Goal: Task Accomplishment & Management: Manage account settings

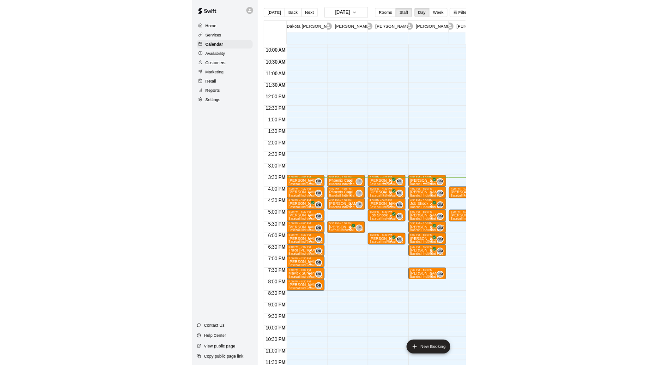
scroll to position [500, 0]
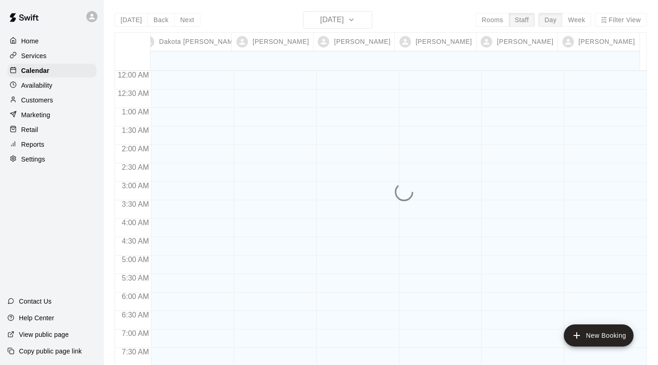
scroll to position [431, 0]
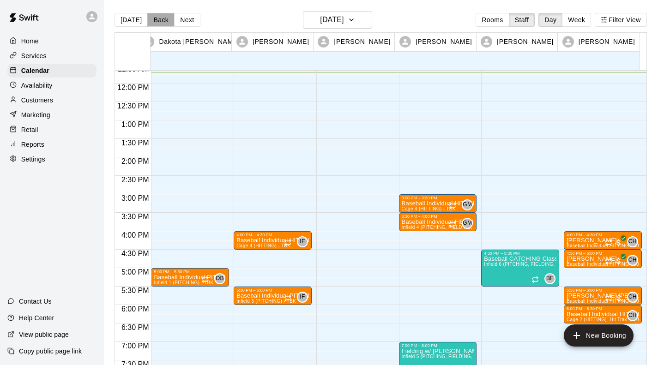
click at [155, 21] on button "Back" at bounding box center [160, 20] width 27 height 14
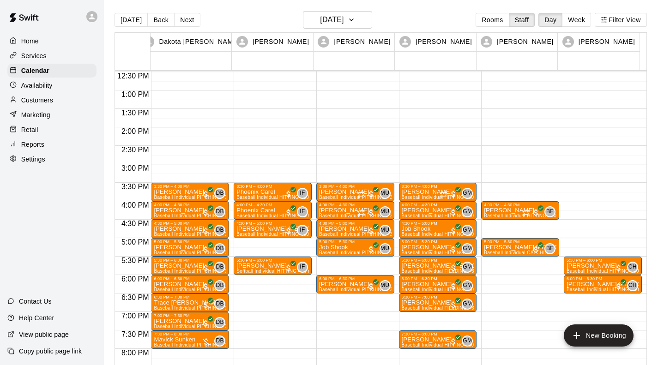
scroll to position [461, 0]
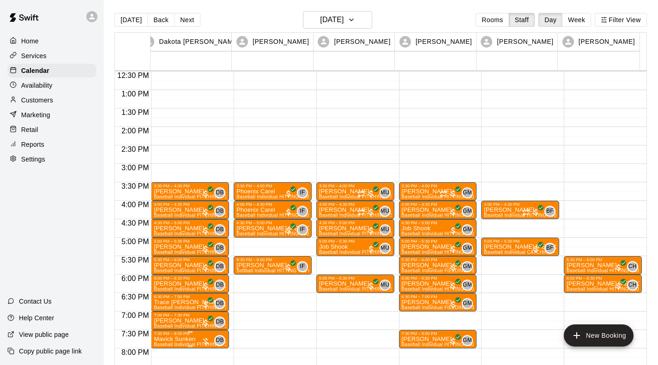
click at [184, 339] on p "Mavick Sunken" at bounding box center [190, 339] width 73 height 0
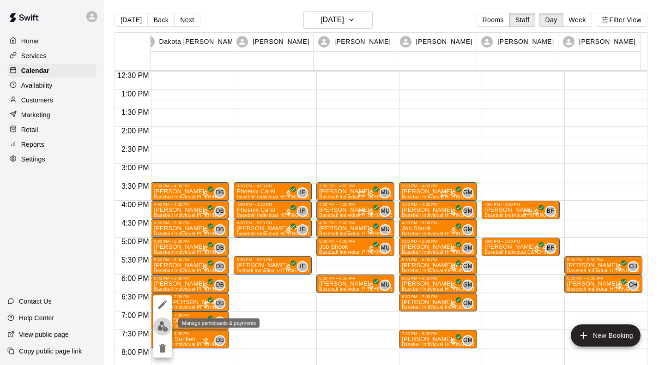
click at [163, 331] on img "edit" at bounding box center [162, 326] width 11 height 11
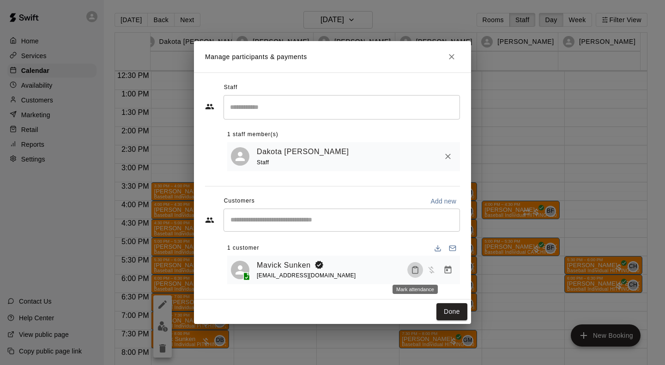
click at [413, 270] on icon "Mark attendance" at bounding box center [415, 270] width 8 height 8
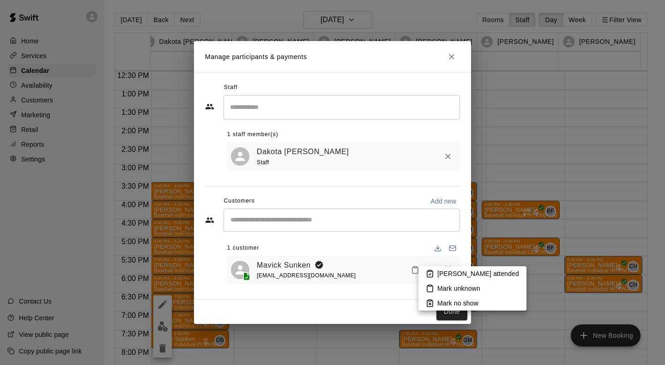
click at [455, 273] on p "[PERSON_NAME] attended" at bounding box center [478, 273] width 82 height 9
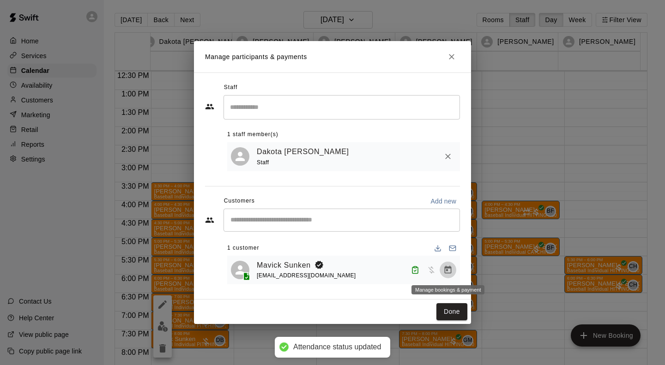
click at [451, 271] on icon "Manage bookings & payment" at bounding box center [448, 270] width 7 height 8
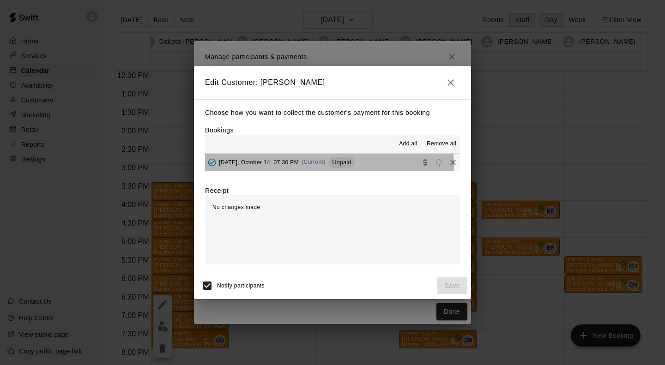
click at [294, 167] on div "[DATE], October 14: 07:30 PM (Current) Unpaid" at bounding box center [280, 163] width 150 height 14
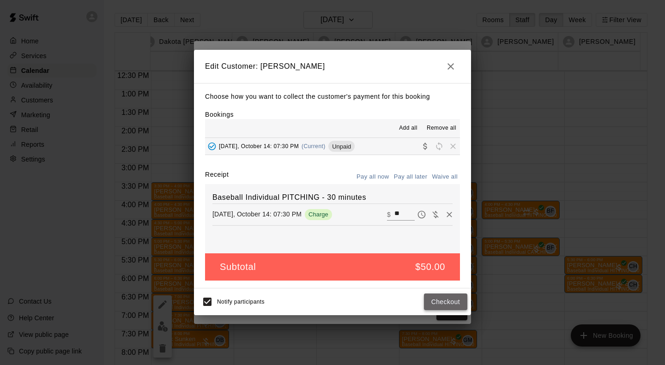
click at [433, 299] on button "Checkout" at bounding box center [445, 302] width 43 height 17
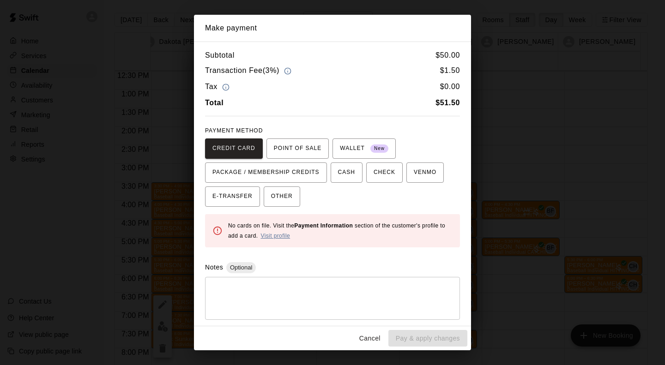
click at [284, 236] on link "Visit profile" at bounding box center [275, 236] width 30 height 6
click at [363, 339] on button "Cancel" at bounding box center [370, 338] width 30 height 17
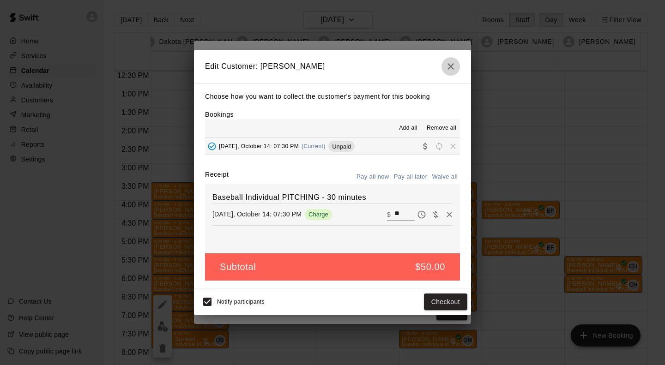
click at [450, 63] on icon "button" at bounding box center [450, 66] width 11 height 11
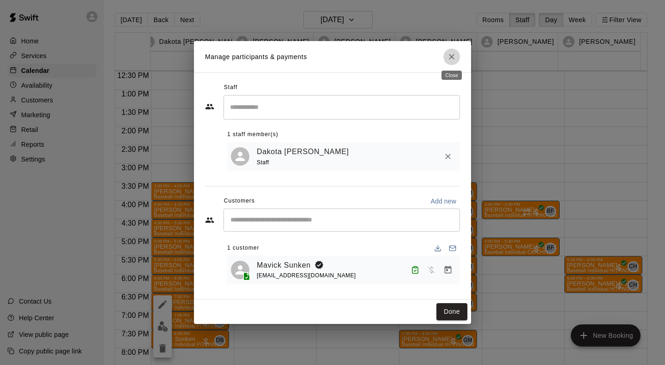
click at [453, 55] on icon "Close" at bounding box center [451, 56] width 9 height 9
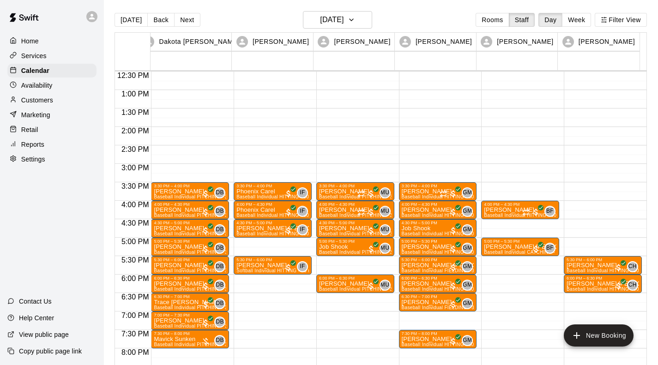
scroll to position [501, 0]
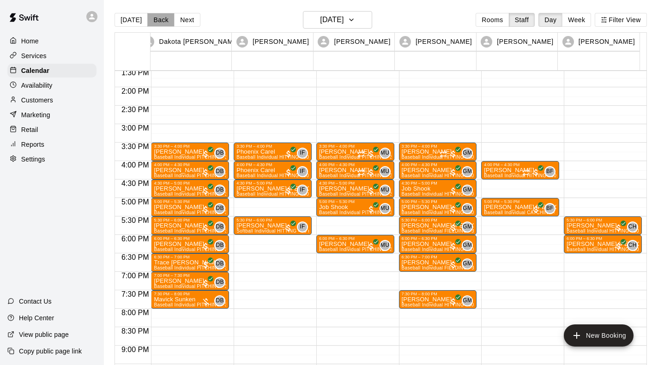
click at [155, 16] on button "Back" at bounding box center [160, 20] width 27 height 14
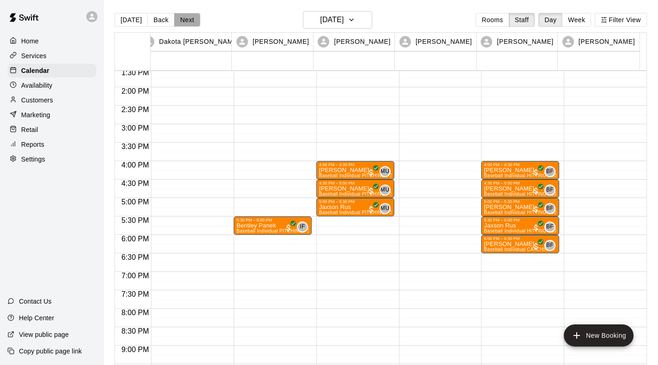
click at [182, 20] on button "Next" at bounding box center [187, 20] width 26 height 14
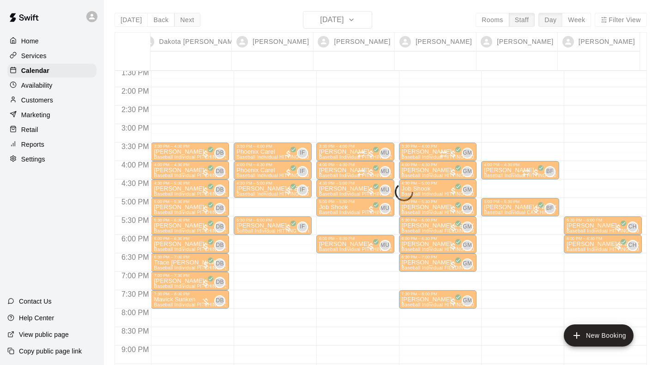
click at [182, 20] on div "[DATE] Back [DATE][DATE] Rooms Staff Day Week Filter View [PERSON_NAME] 14 Tue …" at bounding box center [381, 193] width 532 height 365
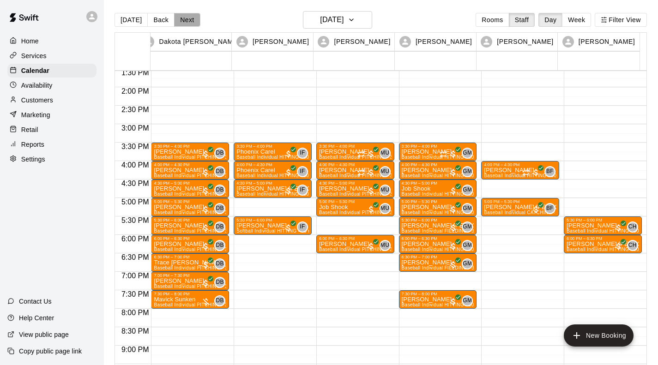
click at [182, 20] on button "Next" at bounding box center [187, 20] width 26 height 14
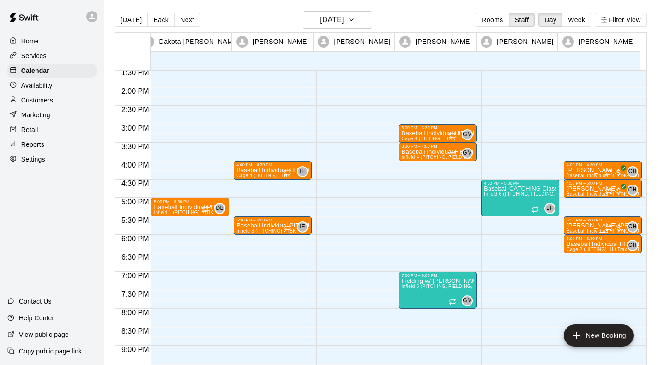
click at [574, 226] on p "[PERSON_NAME] [PERSON_NAME]" at bounding box center [603, 226] width 73 height 0
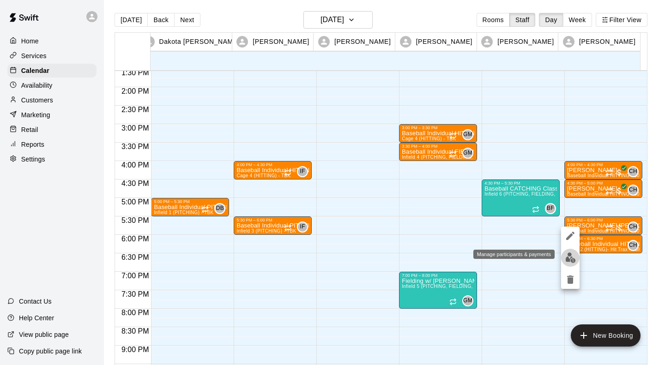
click at [572, 255] on img "edit" at bounding box center [570, 258] width 11 height 11
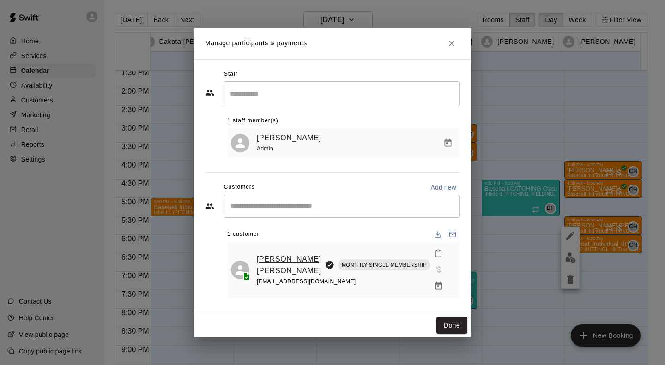
click at [273, 266] on link "[PERSON_NAME] [PERSON_NAME]" at bounding box center [289, 266] width 65 height 24
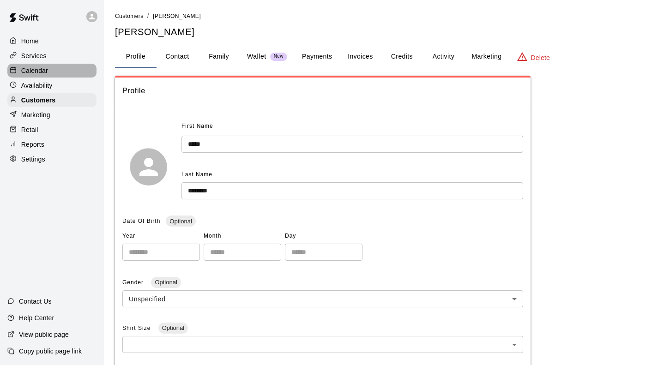
click at [35, 69] on p "Calendar" at bounding box center [34, 70] width 27 height 9
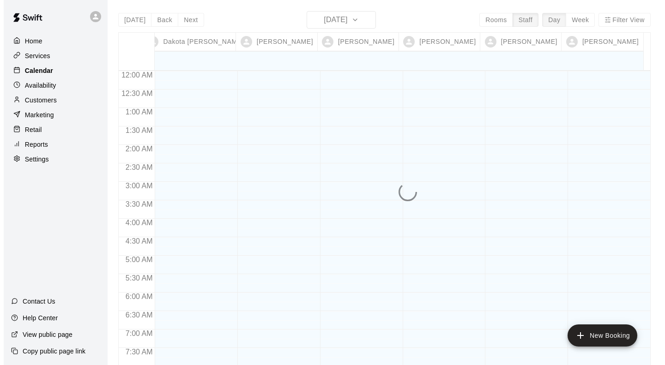
scroll to position [443, 0]
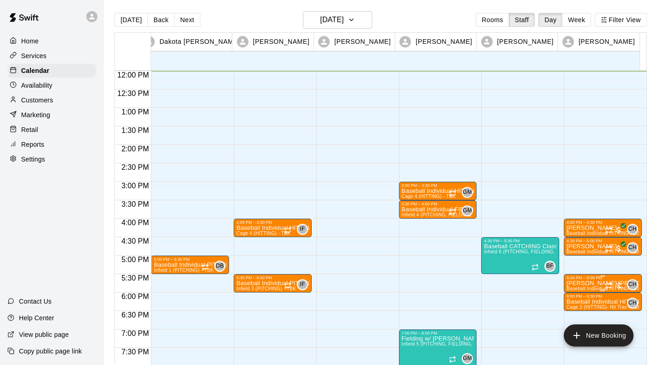
click at [590, 284] on p "[PERSON_NAME] [PERSON_NAME]" at bounding box center [603, 284] width 73 height 0
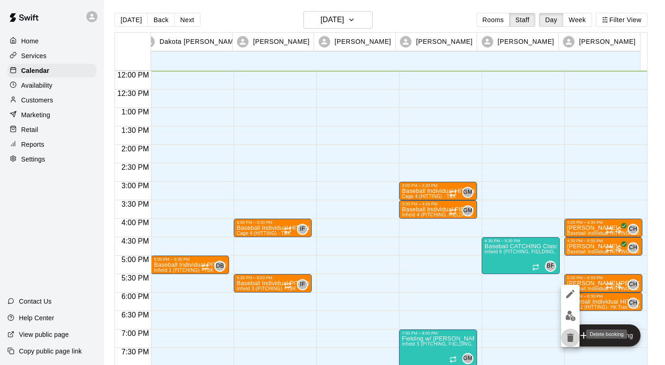
click at [570, 336] on icon "delete" at bounding box center [570, 338] width 6 height 8
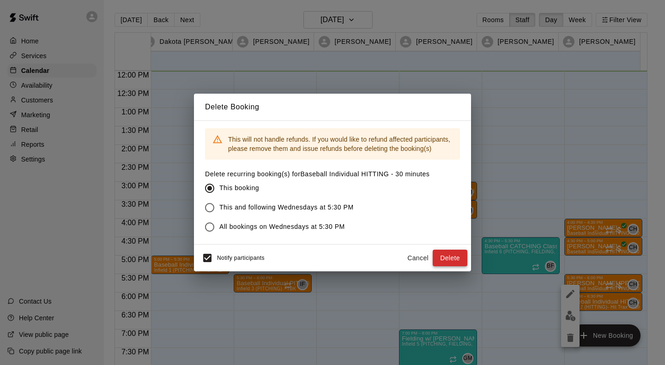
click at [449, 257] on button "Delete" at bounding box center [450, 258] width 35 height 17
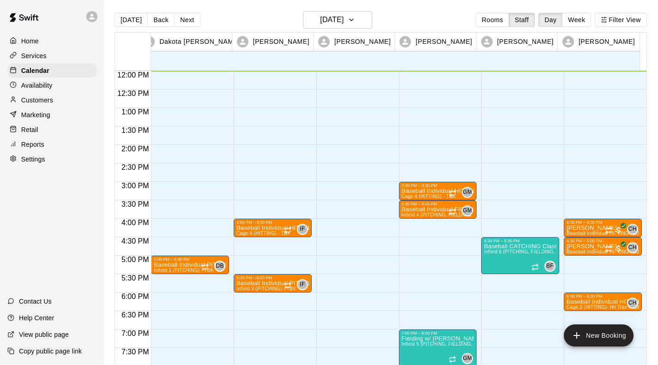
click at [172, 169] on div "5:00 PM – 5:30 PM Baseball Individual PITCHING - 30 minutes Infield 1 (PITCHING…" at bounding box center [190, 71] width 78 height 887
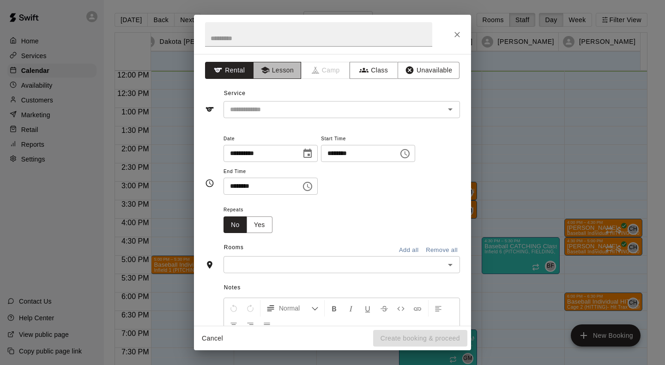
click at [281, 77] on button "Lesson" at bounding box center [277, 70] width 48 height 17
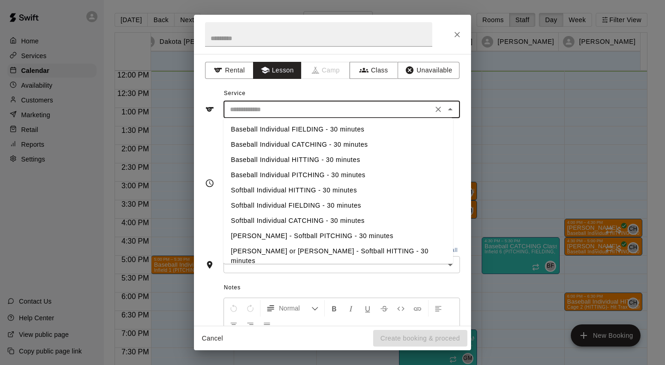
click at [268, 107] on input "text" at bounding box center [328, 110] width 204 height 12
click at [272, 173] on li "Baseball Individual PITCHING - 30 minutes" at bounding box center [339, 175] width 230 height 15
type input "**********"
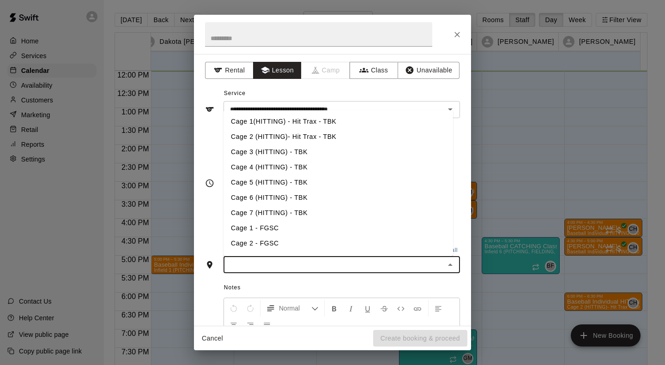
click at [255, 261] on input "text" at bounding box center [334, 265] width 216 height 12
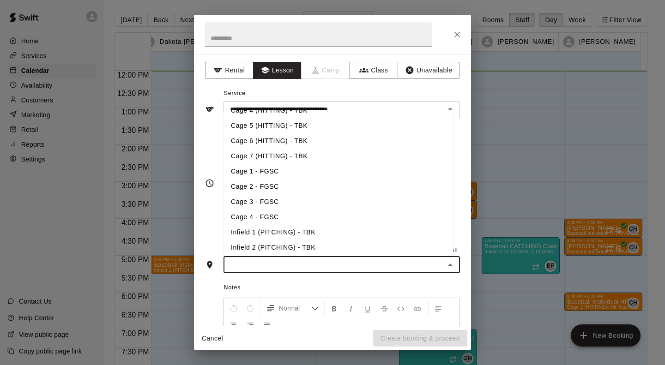
scroll to position [59, 0]
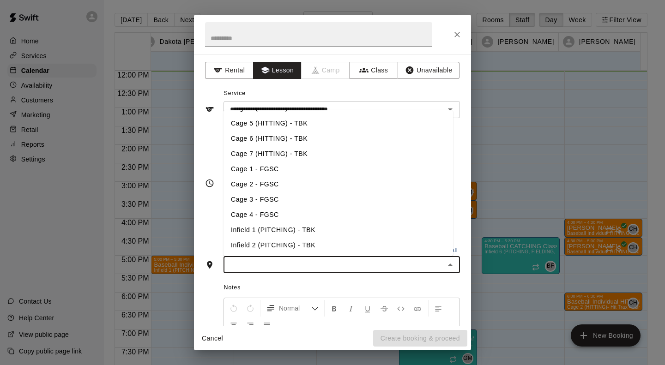
click at [264, 226] on li "Infield 1 (PITCHING) - TBK" at bounding box center [339, 230] width 230 height 15
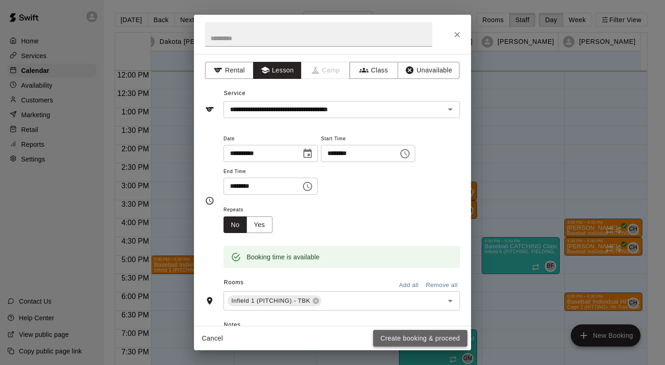
click at [385, 335] on button "Create booking & proceed" at bounding box center [420, 338] width 94 height 17
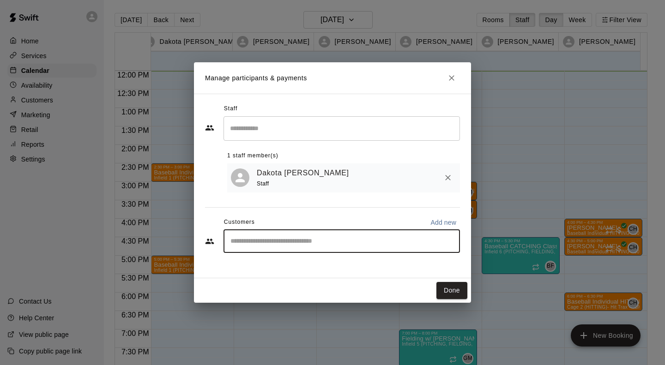
click at [261, 246] on input "Start typing to search customers..." at bounding box center [342, 241] width 228 height 9
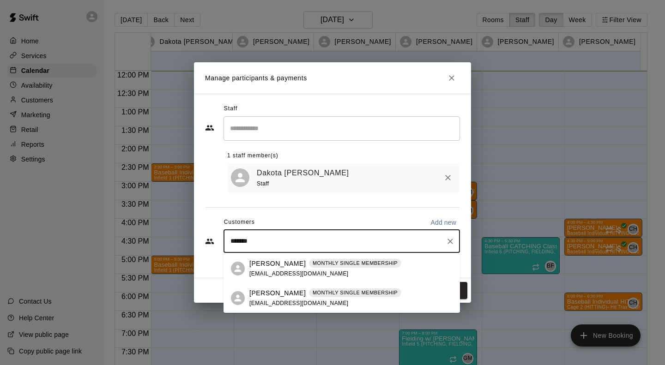
type input "********"
click at [259, 294] on p "[PERSON_NAME]" at bounding box center [277, 294] width 56 height 10
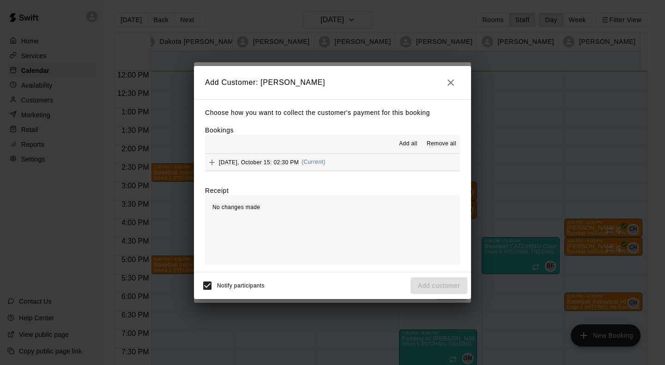
click at [270, 158] on div "[DATE], October 15: 02:30 PM (Current)" at bounding box center [265, 163] width 121 height 14
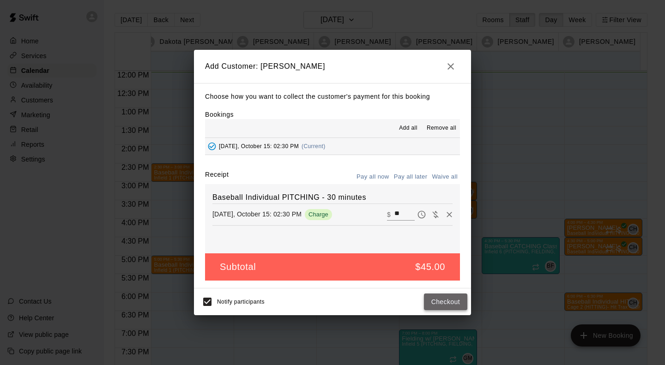
click at [443, 302] on button "Checkout" at bounding box center [445, 302] width 43 height 17
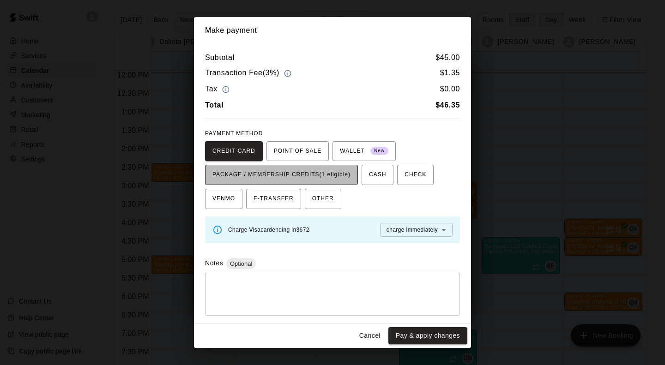
click at [272, 171] on span "PACKAGE / MEMBERSHIP CREDITS (1 eligible)" at bounding box center [281, 175] width 138 height 15
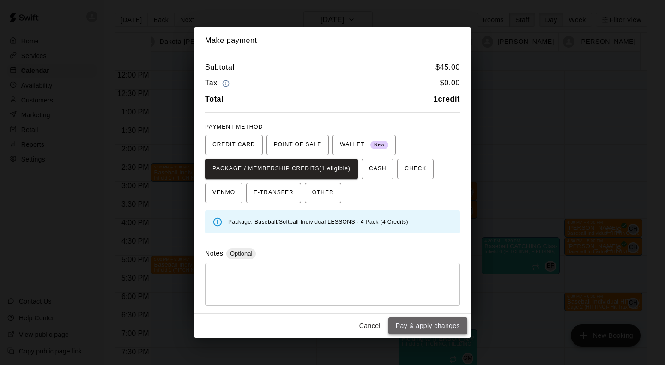
click at [419, 332] on button "Pay & apply changes" at bounding box center [427, 326] width 79 height 17
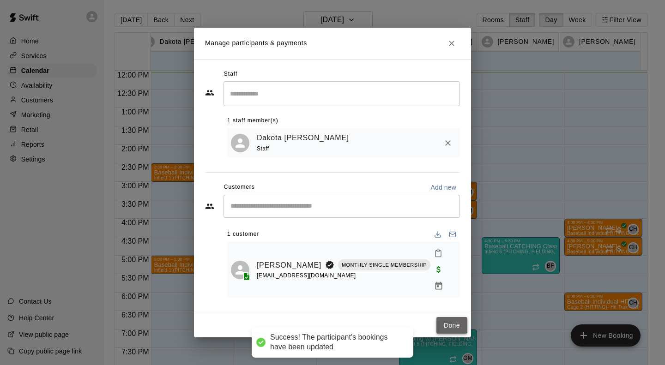
click at [442, 322] on button "Done" at bounding box center [451, 325] width 31 height 17
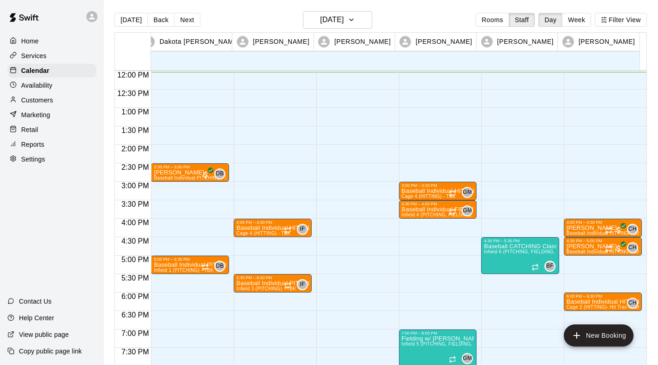
click at [410, 166] on div "3:00 PM – 3:30 PM Baseball Individual HITTING - 30 minutes Cage 4 (HITTING) - T…" at bounding box center [438, 71] width 78 height 887
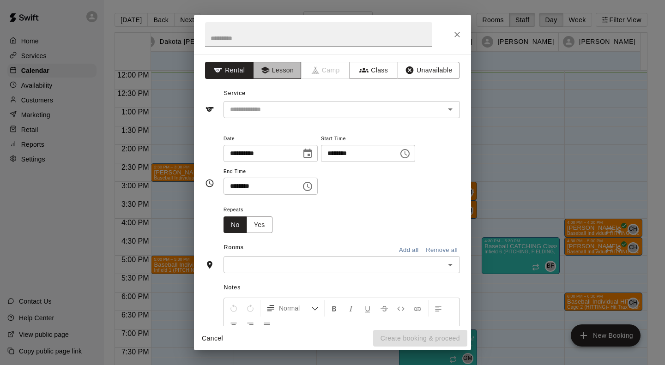
click at [278, 66] on button "Lesson" at bounding box center [277, 70] width 48 height 17
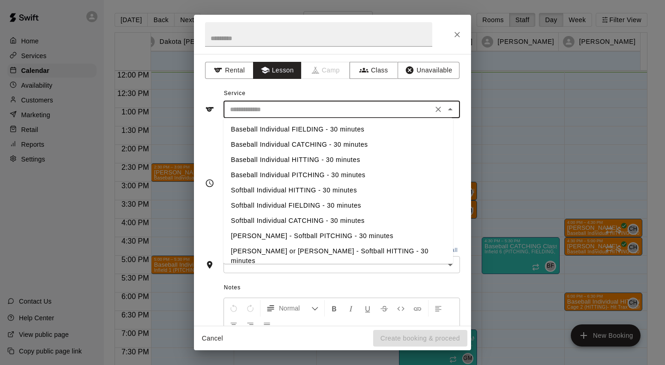
click at [265, 108] on input "text" at bounding box center [328, 110] width 204 height 12
click at [263, 156] on li "Baseball Individual HITTING - 30 minutes" at bounding box center [339, 159] width 230 height 15
type input "**********"
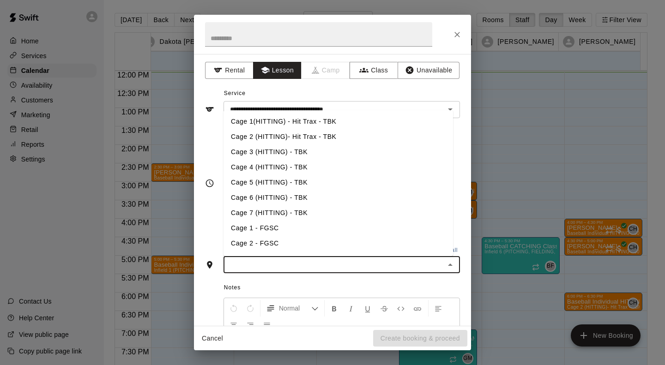
click at [322, 265] on input "text" at bounding box center [334, 265] width 216 height 12
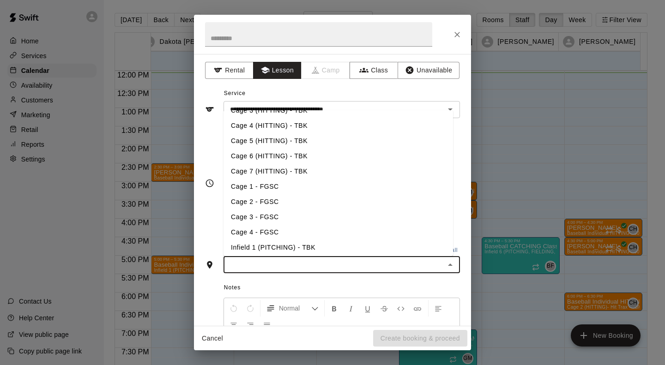
scroll to position [41, 0]
click at [257, 128] on li "Cage 4 (HITTING) - TBK" at bounding box center [339, 126] width 230 height 15
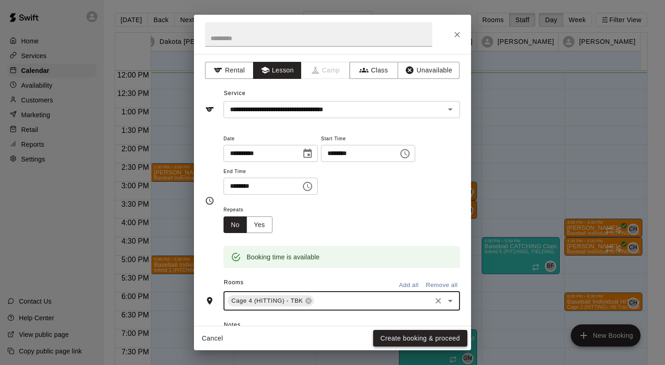
click at [390, 339] on button "Create booking & proceed" at bounding box center [420, 338] width 94 height 17
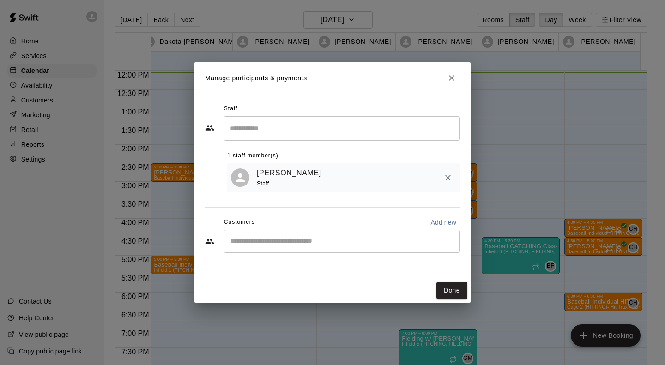
click at [266, 234] on div "​" at bounding box center [342, 241] width 236 height 23
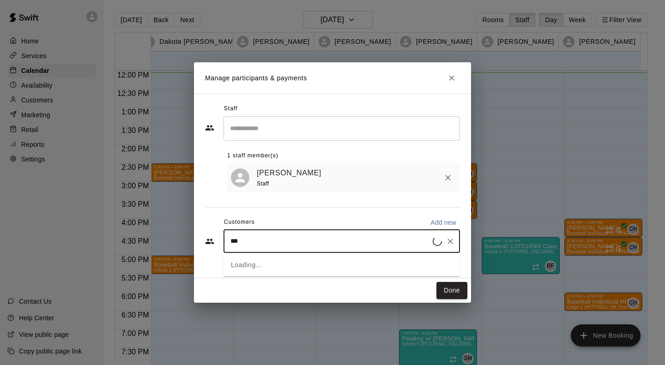
type input "****"
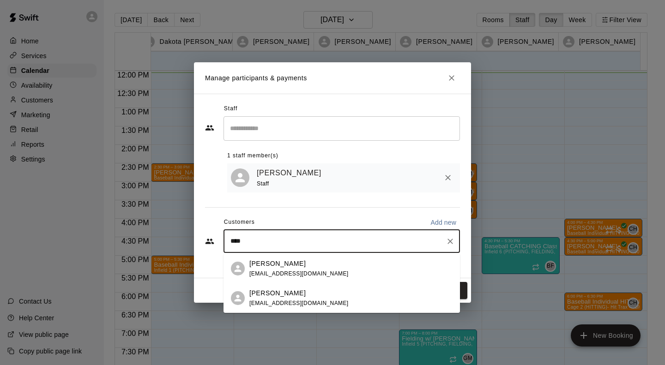
click at [276, 305] on span "[EMAIL_ADDRESS][DOMAIN_NAME]" at bounding box center [298, 303] width 99 height 6
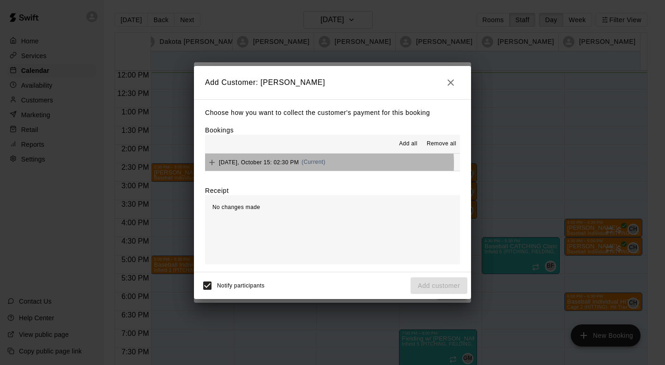
click at [292, 164] on span "[DATE], October 15: 02:30 PM" at bounding box center [259, 162] width 80 height 6
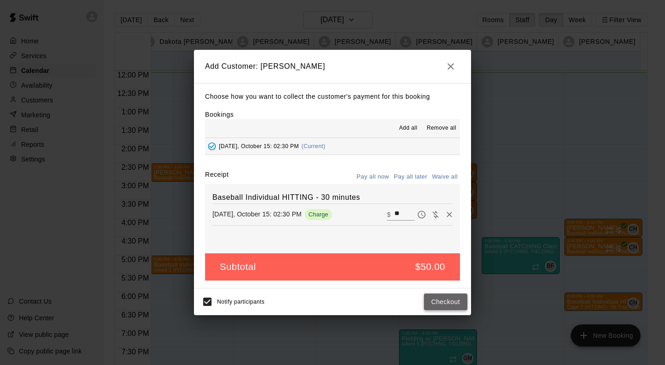
click at [432, 302] on button "Checkout" at bounding box center [445, 302] width 43 height 17
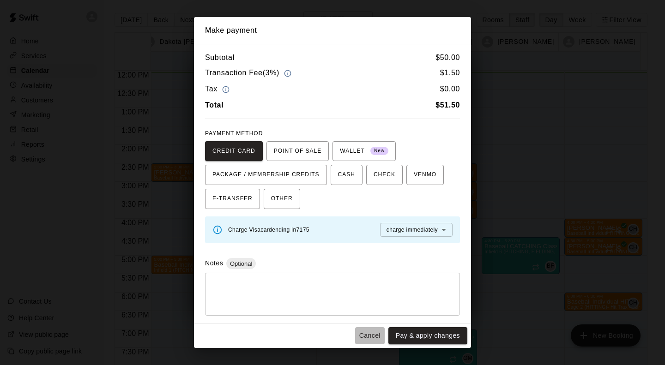
click at [371, 337] on button "Cancel" at bounding box center [370, 335] width 30 height 17
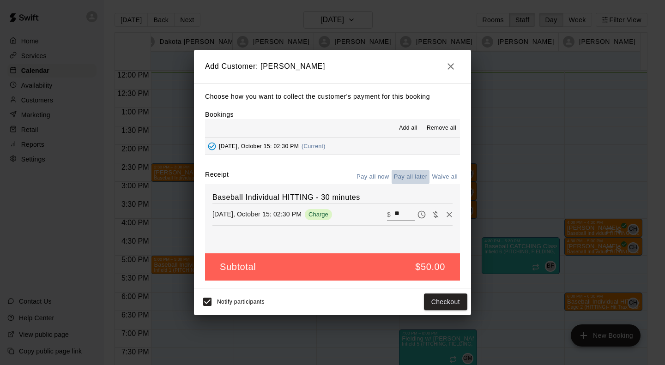
click at [408, 176] on button "Pay all later" at bounding box center [411, 177] width 38 height 14
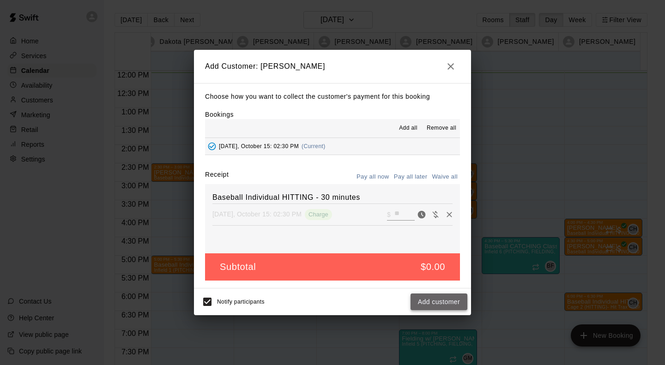
click at [428, 303] on button "Add customer" at bounding box center [439, 302] width 57 height 17
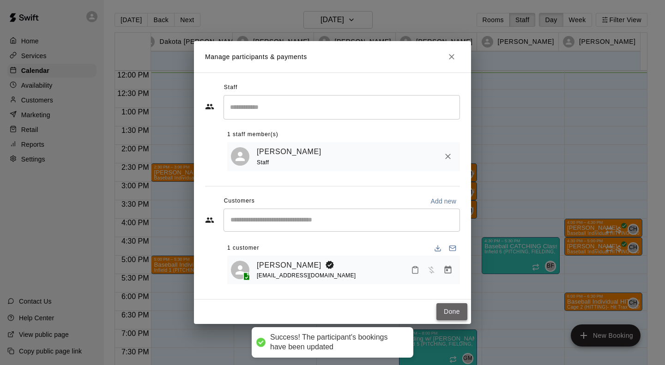
click at [456, 313] on button "Done" at bounding box center [451, 311] width 31 height 17
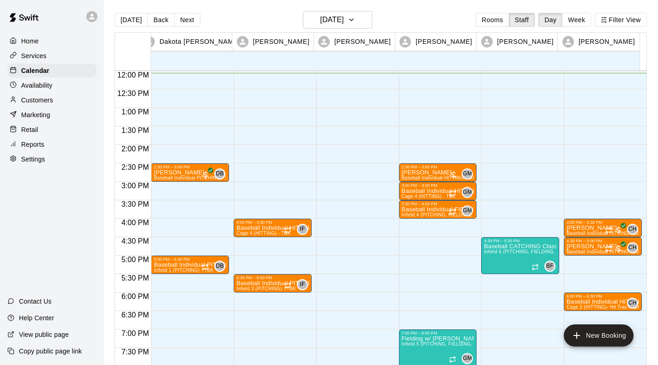
click at [175, 187] on div "2:30 PM – 3:00 PM [PERSON_NAME] Baseball Individual PITCHING - 30 minutes (Infi…" at bounding box center [190, 71] width 78 height 887
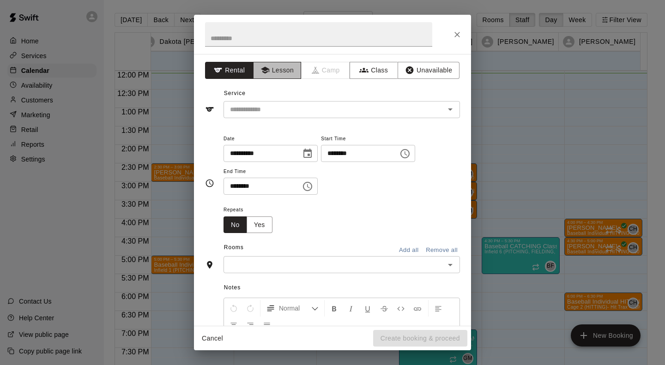
click at [282, 72] on button "Lesson" at bounding box center [277, 70] width 48 height 17
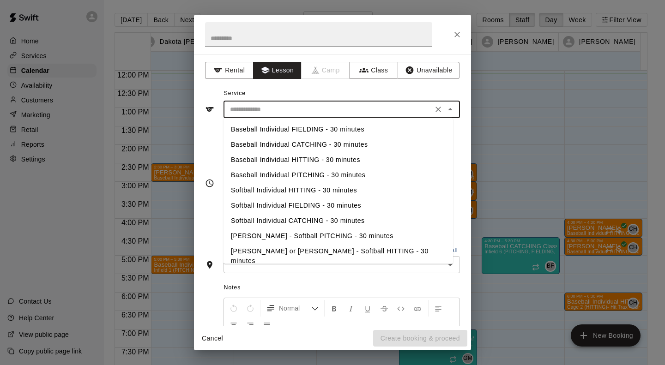
click at [264, 110] on input "text" at bounding box center [328, 110] width 204 height 12
click at [266, 174] on li "Baseball Individual PITCHING - 30 minutes" at bounding box center [339, 175] width 230 height 15
type input "**********"
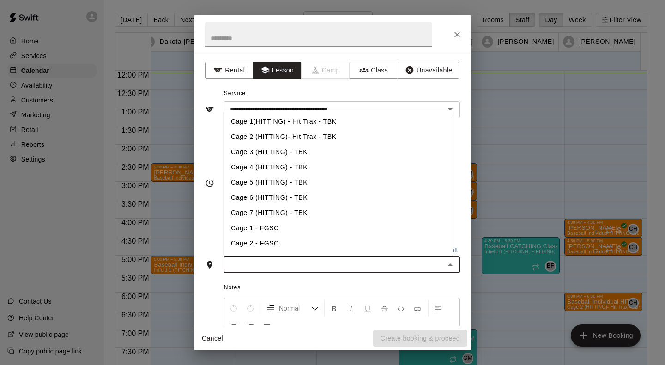
click at [249, 266] on input "text" at bounding box center [334, 265] width 216 height 12
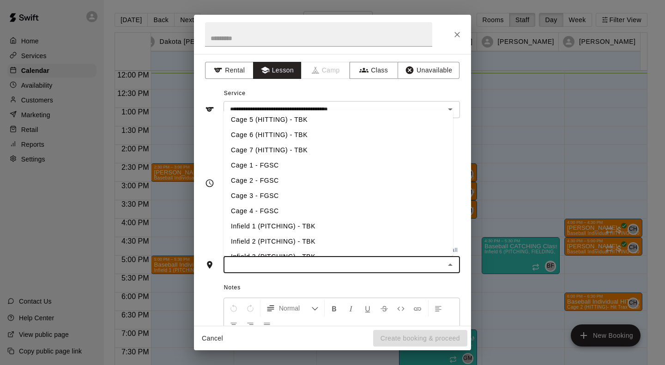
click at [251, 227] on li "Infield 1 (PITCHING) - TBK" at bounding box center [339, 226] width 230 height 15
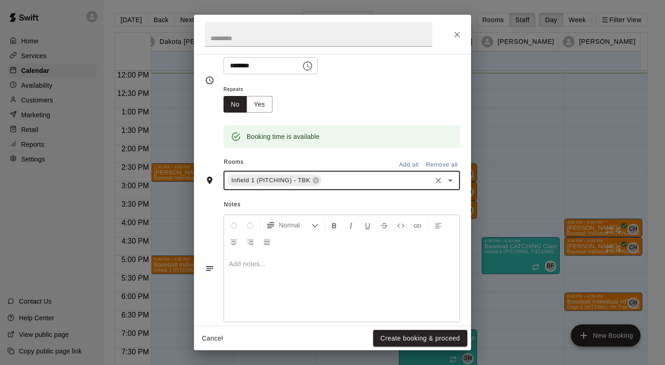
scroll to position [131, 0]
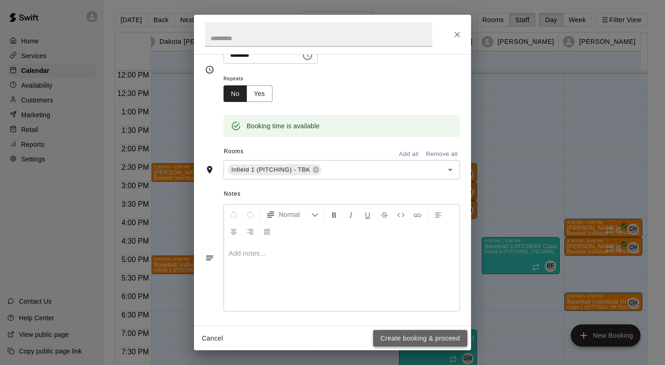
click at [425, 342] on button "Create booking & proceed" at bounding box center [420, 338] width 94 height 17
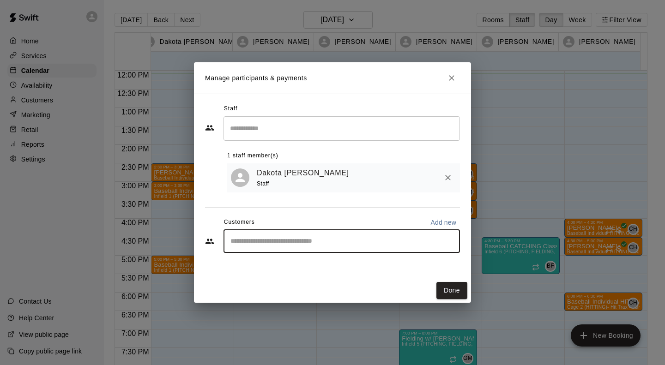
click at [269, 238] on input "Start typing to search customers..." at bounding box center [342, 241] width 228 height 9
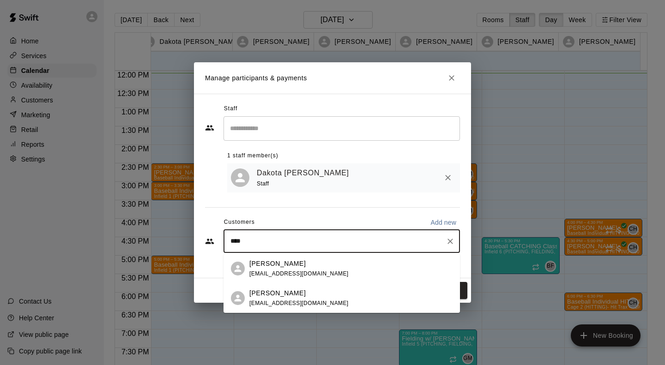
type input "*****"
click at [267, 290] on p "[PERSON_NAME]" at bounding box center [277, 294] width 56 height 10
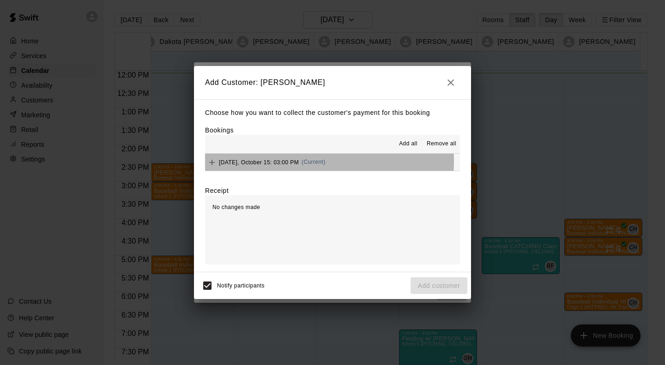
click at [262, 161] on span "[DATE], October 15: 03:00 PM" at bounding box center [259, 162] width 80 height 6
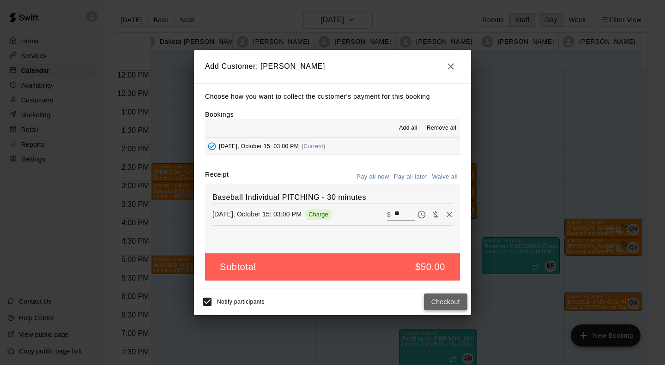
click at [436, 299] on button "Checkout" at bounding box center [445, 302] width 43 height 17
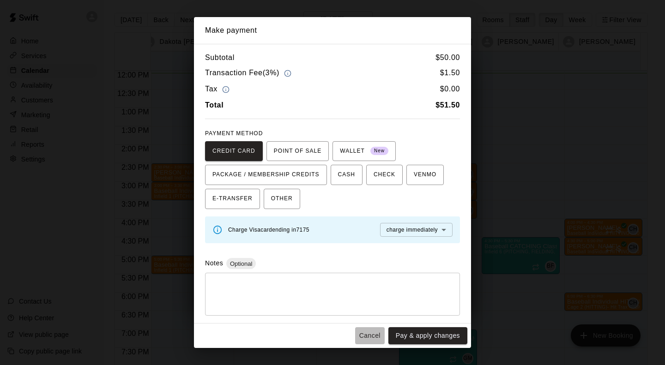
click at [368, 331] on button "Cancel" at bounding box center [370, 335] width 30 height 17
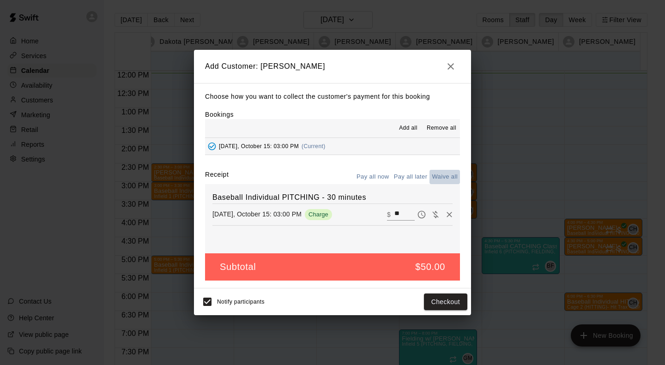
click at [436, 178] on button "Waive all" at bounding box center [444, 177] width 30 height 14
type input "*"
click at [430, 301] on button "Add customer" at bounding box center [439, 302] width 57 height 17
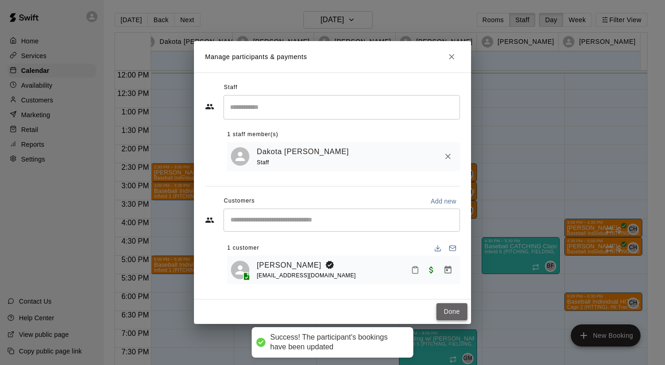
click at [449, 311] on button "Done" at bounding box center [451, 311] width 31 height 17
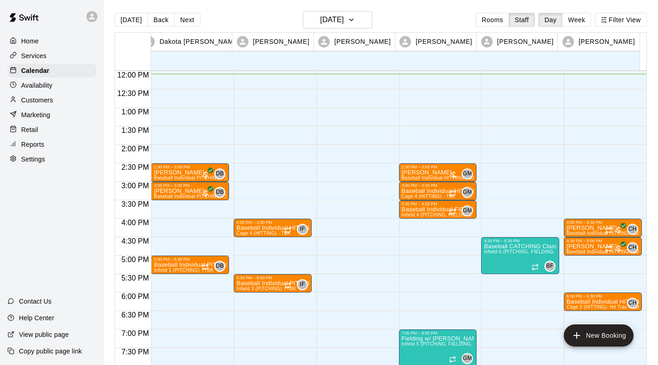
click at [157, 202] on div "2:30 PM – 3:00 PM [PERSON_NAME] Baseball Individual PITCHING - 30 minutes (Infi…" at bounding box center [190, 71] width 78 height 887
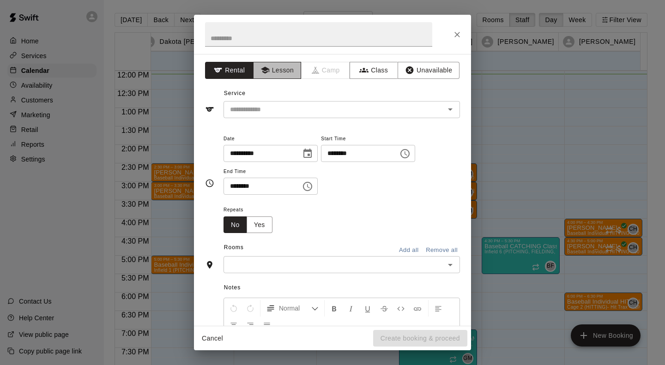
click at [277, 72] on button "Lesson" at bounding box center [277, 70] width 48 height 17
click at [257, 116] on div "​" at bounding box center [342, 109] width 236 height 17
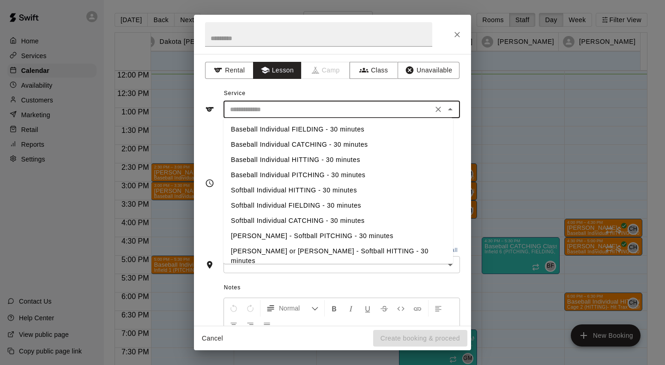
click at [273, 181] on li "Baseball Individual PITCHING - 30 minutes" at bounding box center [339, 175] width 230 height 15
type input "**********"
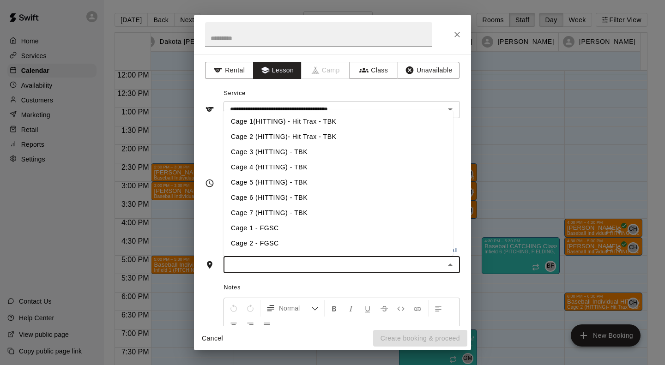
click at [270, 261] on input "text" at bounding box center [334, 265] width 216 height 12
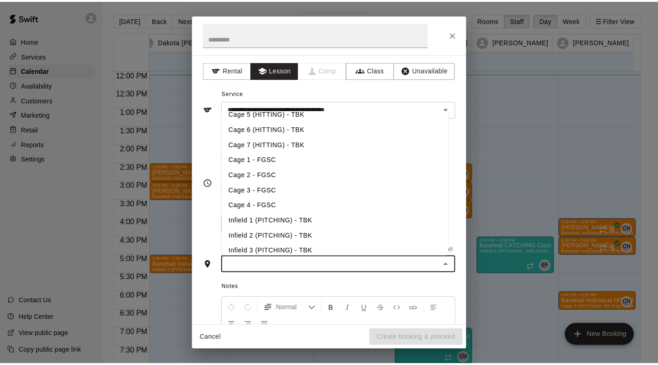
scroll to position [72, 0]
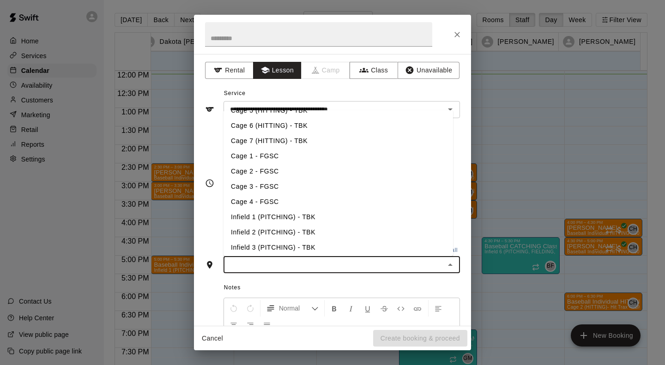
click at [268, 214] on li "Infield 1 (PITCHING) - TBK" at bounding box center [339, 217] width 230 height 15
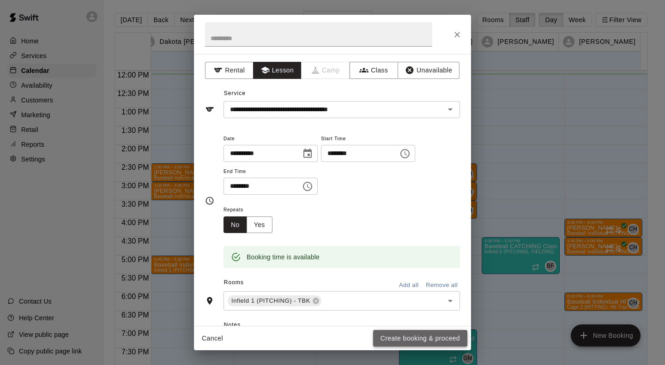
click at [406, 336] on button "Create booking & proceed" at bounding box center [420, 338] width 94 height 17
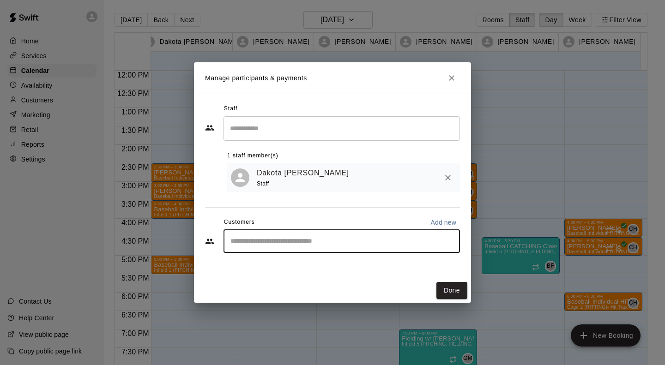
click at [243, 242] on input "Start typing to search customers..." at bounding box center [342, 241] width 228 height 9
type input "****"
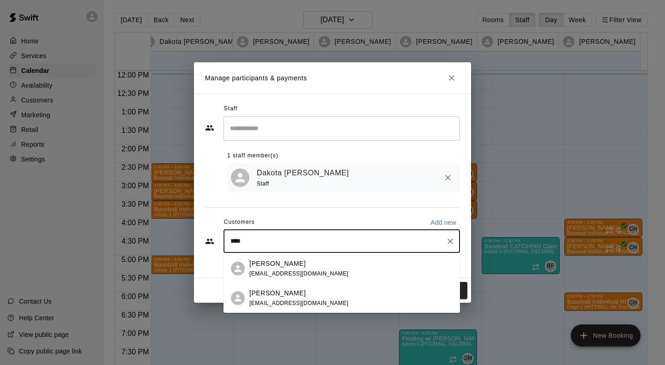
click at [265, 296] on p "[PERSON_NAME]" at bounding box center [277, 294] width 56 height 10
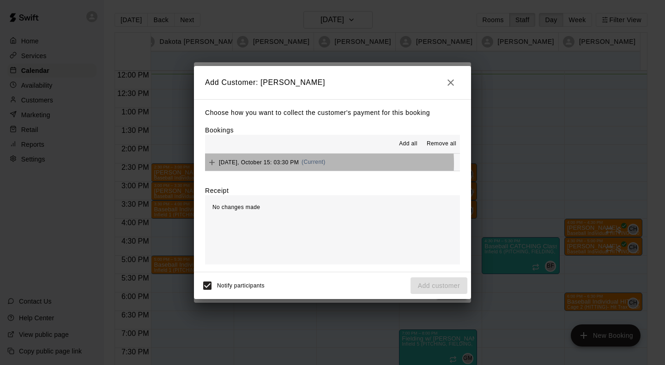
click at [279, 164] on span "[DATE], October 15: 03:30 PM" at bounding box center [259, 162] width 80 height 6
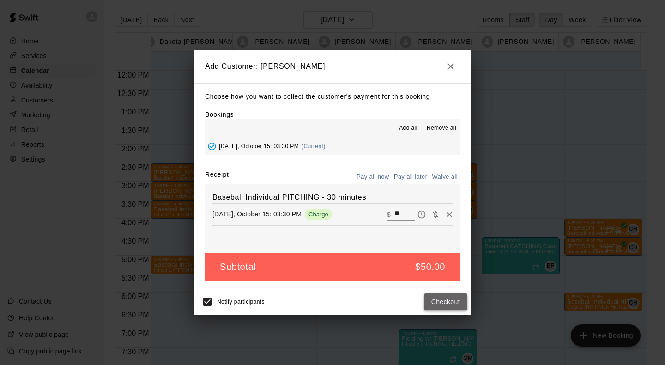
click at [450, 307] on button "Checkout" at bounding box center [445, 302] width 43 height 17
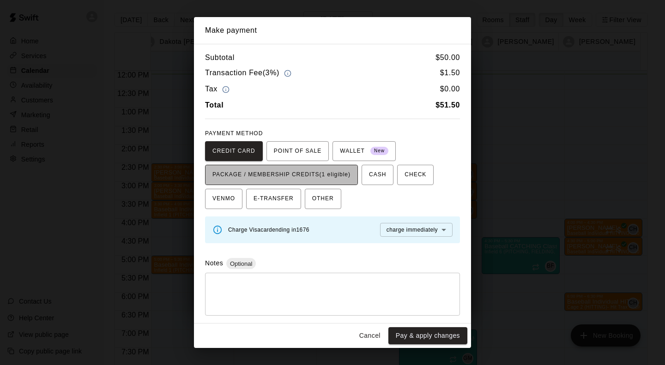
click at [321, 175] on span "PACKAGE / MEMBERSHIP CREDITS (1 eligible)" at bounding box center [281, 175] width 138 height 15
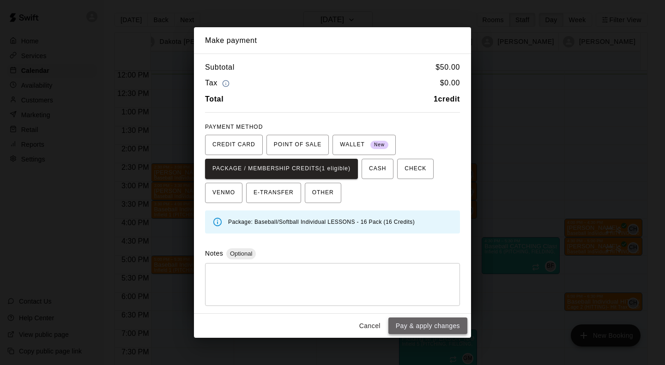
click at [439, 330] on button "Pay & apply changes" at bounding box center [427, 326] width 79 height 17
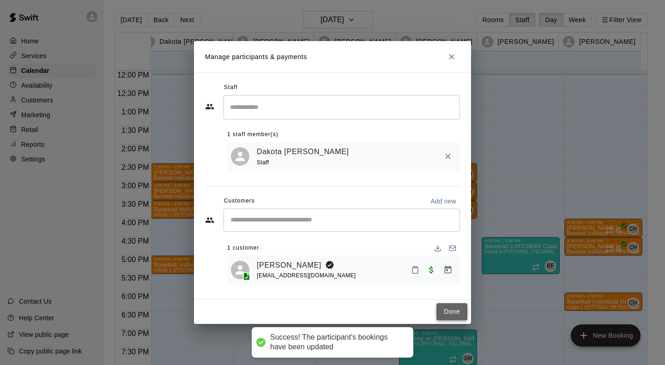
click at [451, 307] on button "Done" at bounding box center [451, 311] width 31 height 17
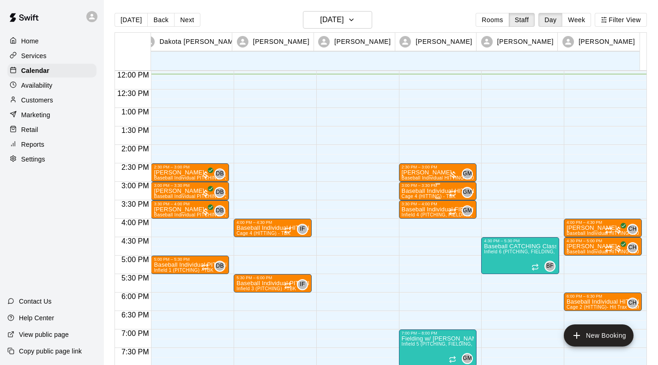
click at [403, 195] on div "Baseball Individual HITTING - 30 minutes Cage 4 (HITTING) - TBK" at bounding box center [438, 370] width 73 height 365
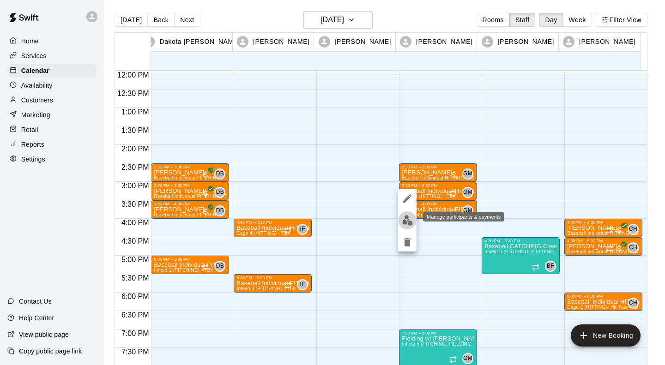
click at [408, 222] on img "edit" at bounding box center [407, 220] width 11 height 11
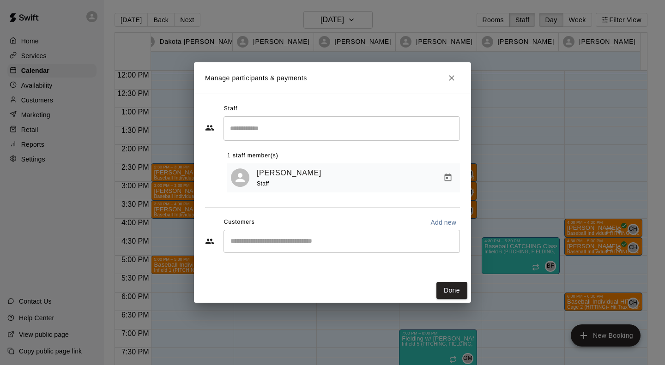
click at [294, 244] on input "Start typing to search customers..." at bounding box center [342, 241] width 228 height 9
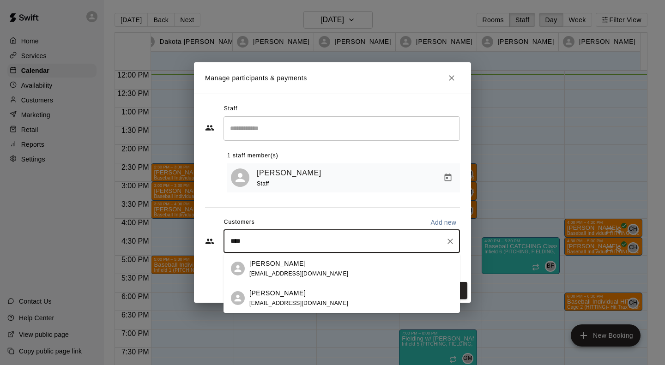
type input "*****"
click at [267, 289] on p "[PERSON_NAME]" at bounding box center [277, 294] width 56 height 10
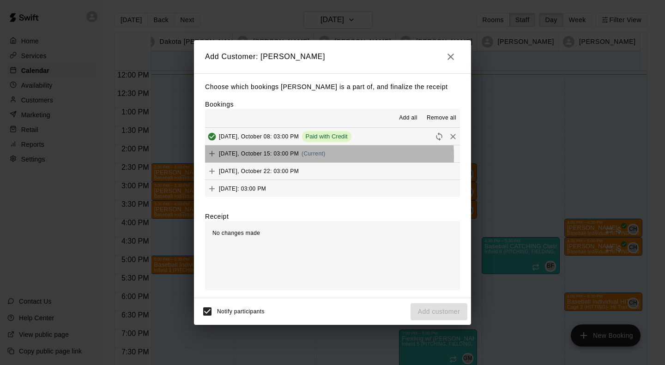
click at [270, 157] on div "[DATE], October 15: 03:00 PM (Current)" at bounding box center [265, 154] width 121 height 14
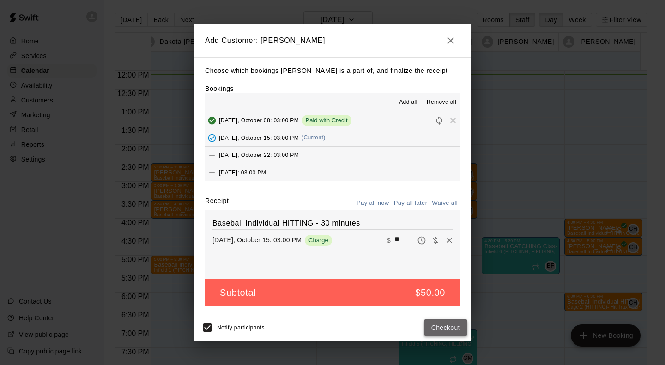
click at [435, 321] on button "Checkout" at bounding box center [445, 328] width 43 height 17
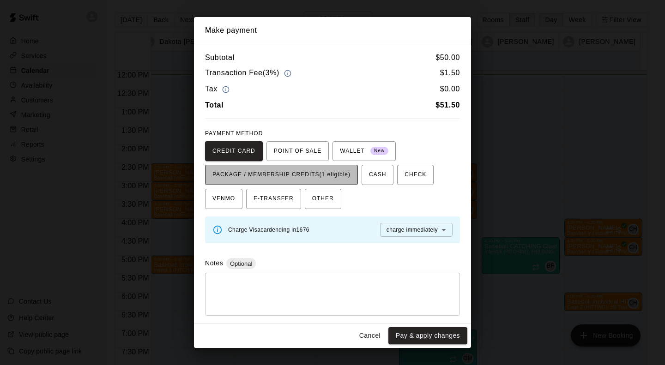
click at [336, 182] on button "PACKAGE / MEMBERSHIP CREDITS (1 eligible)" at bounding box center [281, 175] width 153 height 20
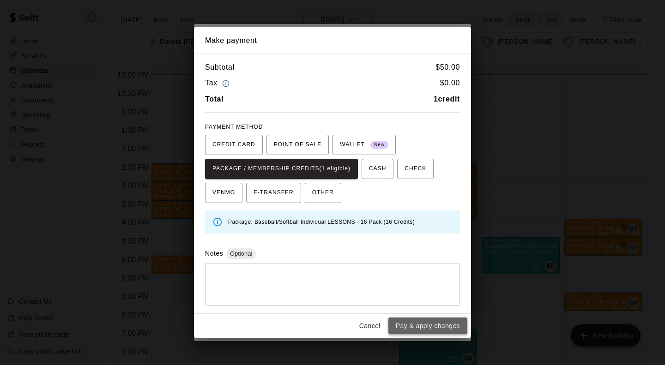
click at [441, 327] on button "Pay & apply changes" at bounding box center [427, 326] width 79 height 17
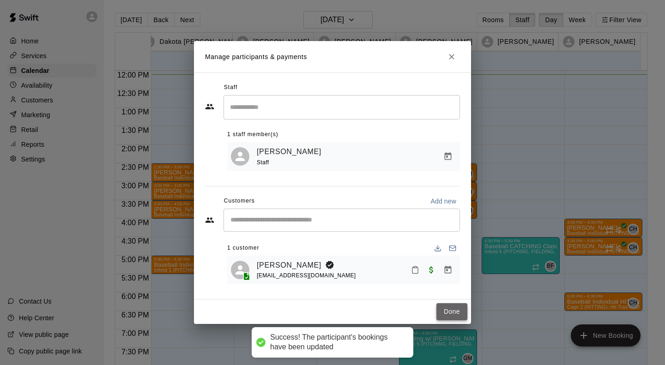
click at [449, 309] on button "Done" at bounding box center [451, 311] width 31 height 17
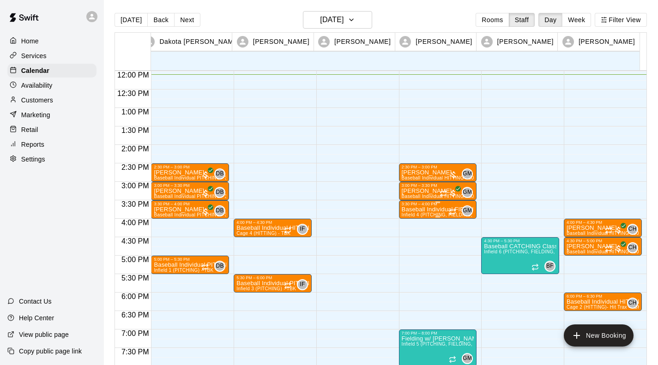
click at [432, 210] on p "Baseball Individual FIELDING - 30 minutes" at bounding box center [438, 210] width 73 height 0
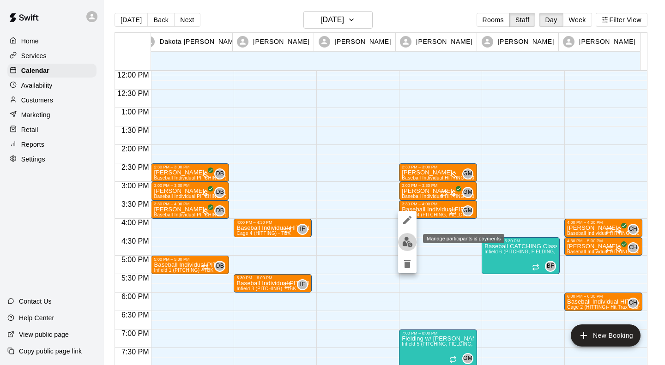
click at [407, 242] on img "edit" at bounding box center [407, 242] width 11 height 11
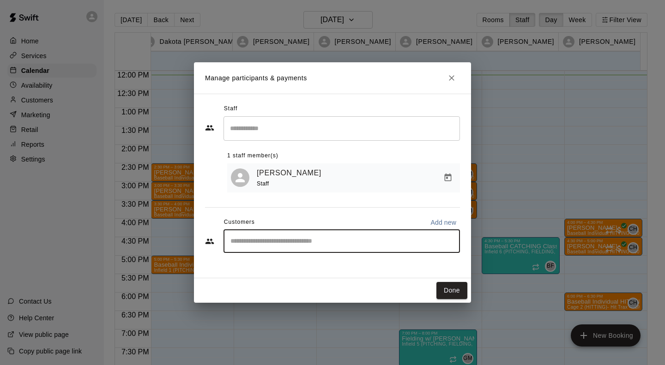
click at [270, 245] on input "Start typing to search customers..." at bounding box center [342, 241] width 228 height 9
type input "********"
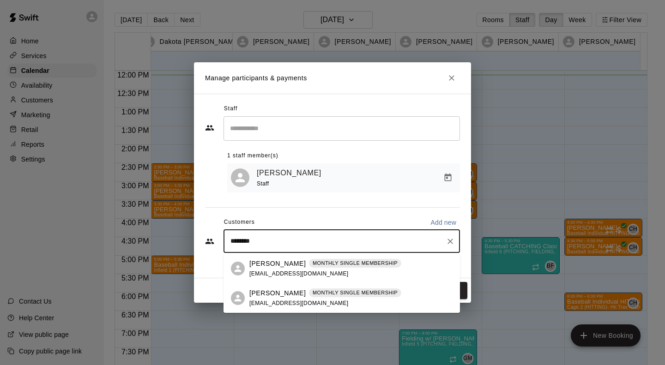
click at [254, 305] on span "[EMAIL_ADDRESS][DOMAIN_NAME]" at bounding box center [298, 303] width 99 height 6
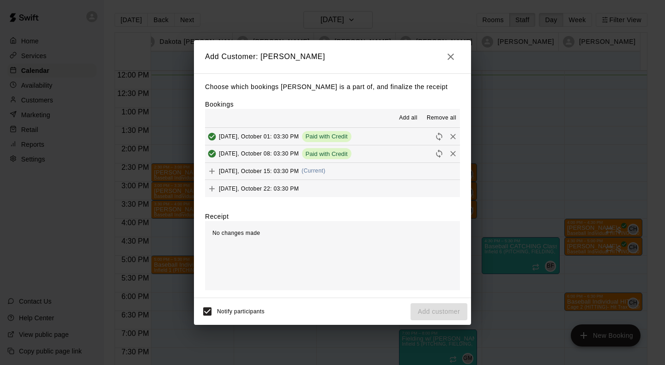
click at [280, 172] on span "[DATE], October 15: 03:30 PM" at bounding box center [259, 171] width 80 height 6
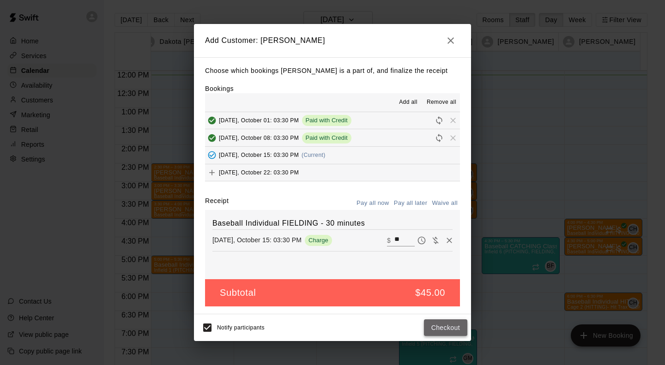
click at [438, 326] on button "Checkout" at bounding box center [445, 328] width 43 height 17
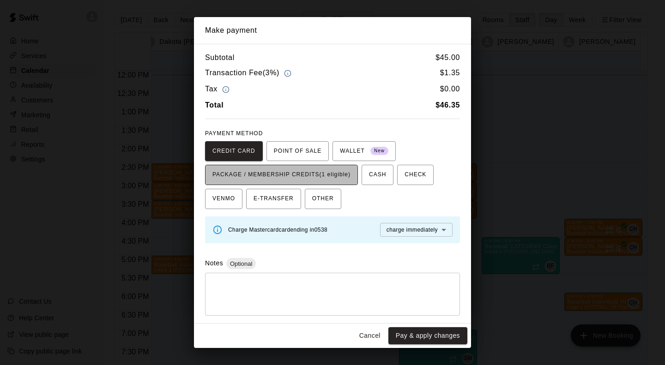
click at [340, 179] on span "PACKAGE / MEMBERSHIP CREDITS (1 eligible)" at bounding box center [281, 175] width 138 height 15
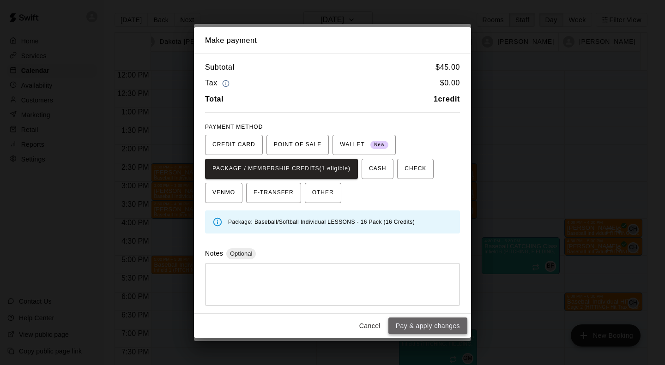
click at [428, 323] on button "Pay & apply changes" at bounding box center [427, 326] width 79 height 17
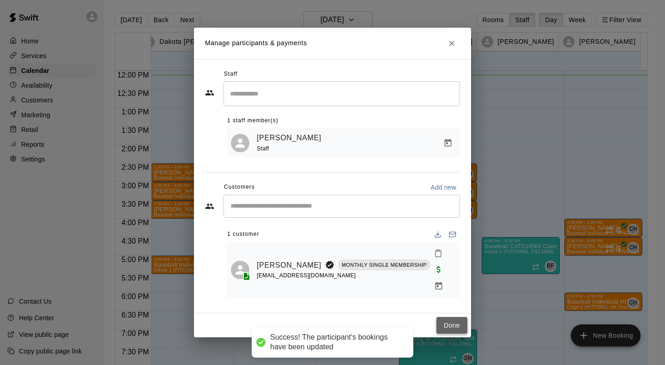
click at [453, 317] on button "Done" at bounding box center [451, 325] width 31 height 17
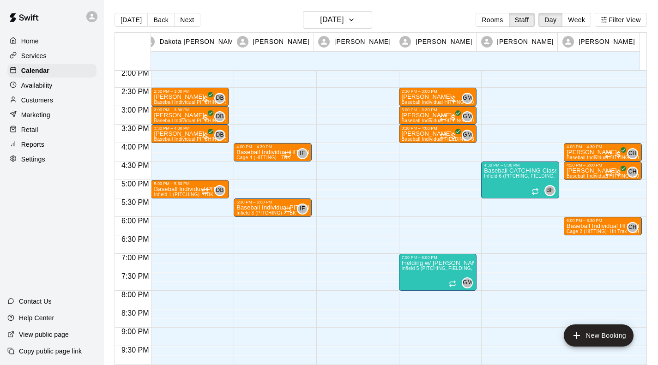
scroll to position [538, 0]
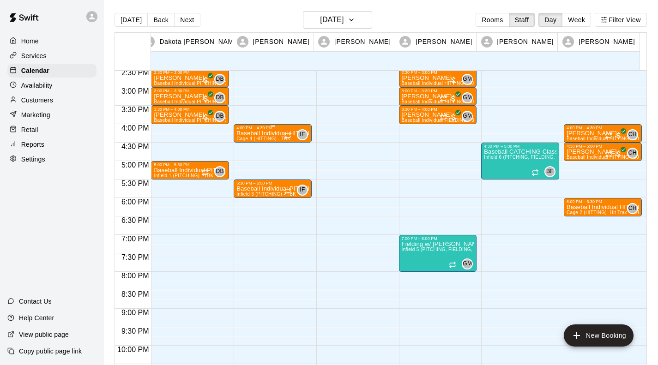
click at [257, 133] on p "Baseball Individual HITTING - 30 minutes" at bounding box center [272, 133] width 73 height 0
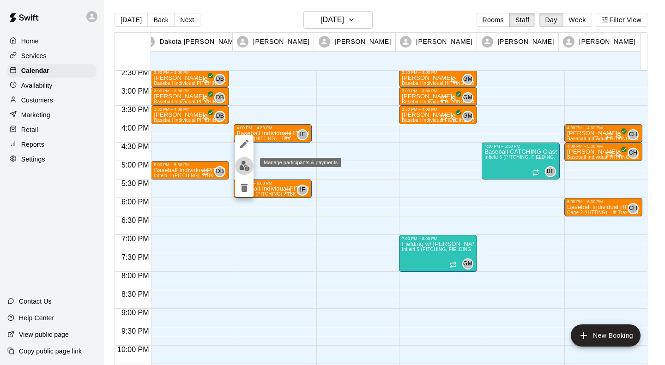
click at [242, 166] on img "edit" at bounding box center [244, 166] width 11 height 11
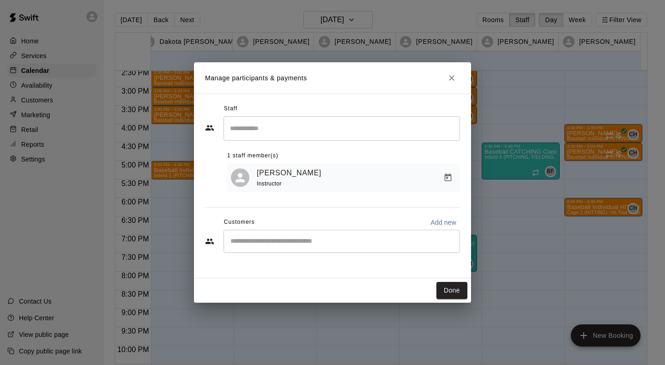
click at [286, 249] on div "​" at bounding box center [342, 241] width 236 height 23
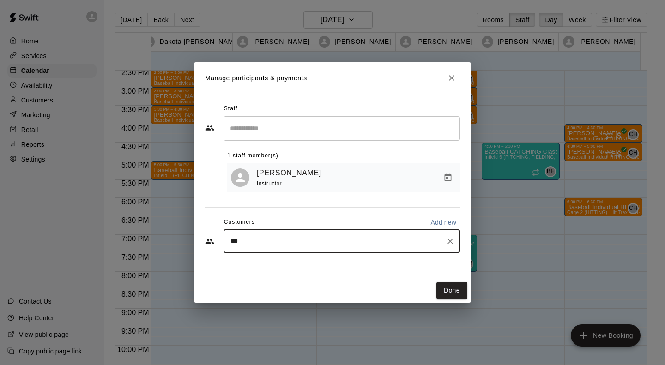
type input "****"
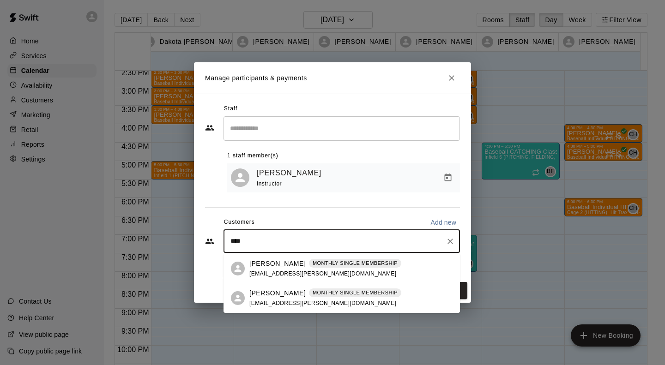
click at [261, 273] on span "[EMAIL_ADDRESS][PERSON_NAME][DOMAIN_NAME]" at bounding box center [322, 274] width 147 height 6
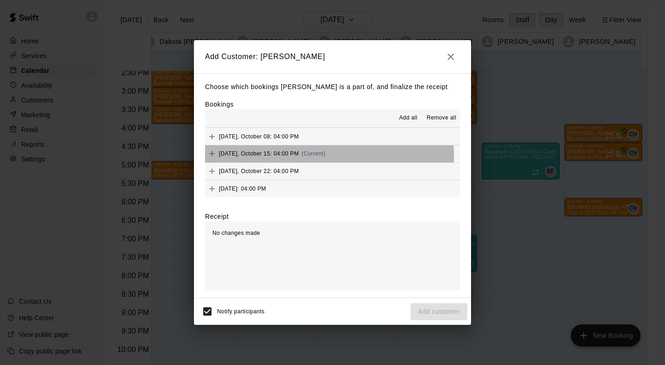
click at [266, 157] on span "[DATE], October 15: 04:00 PM" at bounding box center [259, 154] width 80 height 6
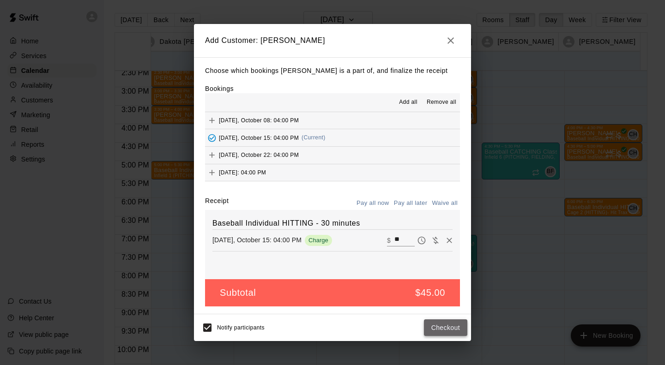
click at [446, 328] on button "Checkout" at bounding box center [445, 328] width 43 height 17
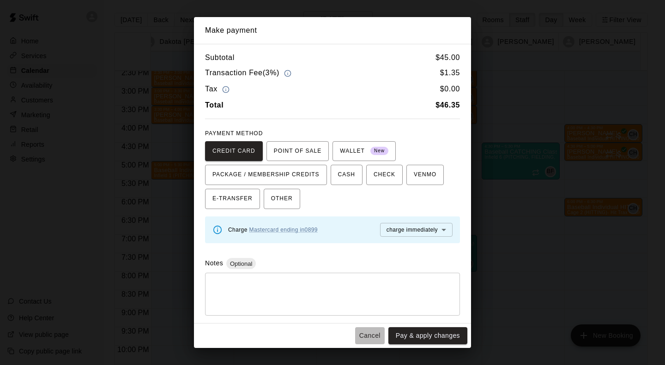
click at [370, 336] on button "Cancel" at bounding box center [370, 335] width 30 height 17
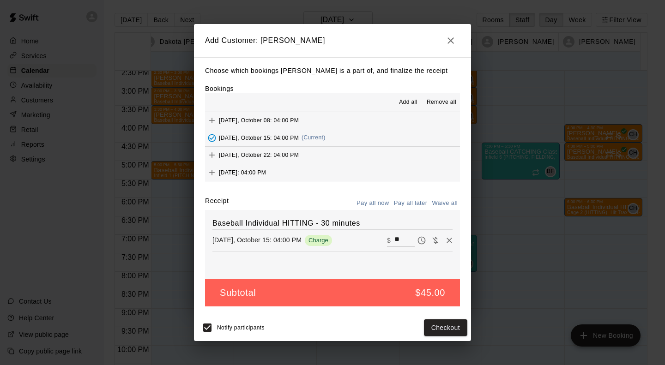
click at [445, 206] on button "Waive all" at bounding box center [444, 203] width 30 height 14
type input "*"
click at [442, 325] on button "Add customer" at bounding box center [439, 328] width 57 height 17
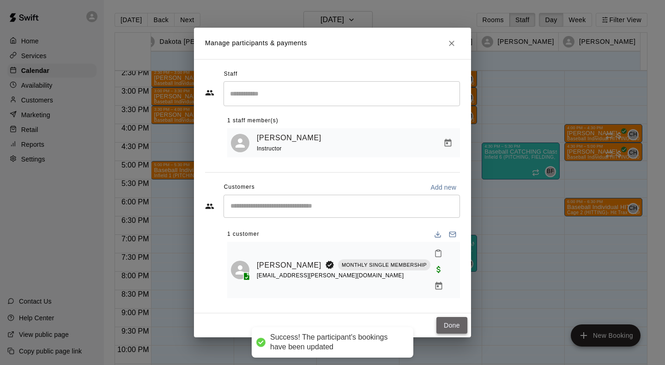
click at [451, 322] on button "Done" at bounding box center [451, 325] width 31 height 17
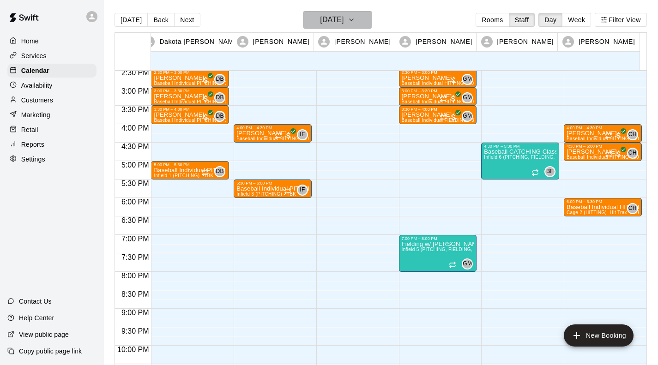
click at [355, 22] on icon "button" at bounding box center [351, 19] width 7 height 11
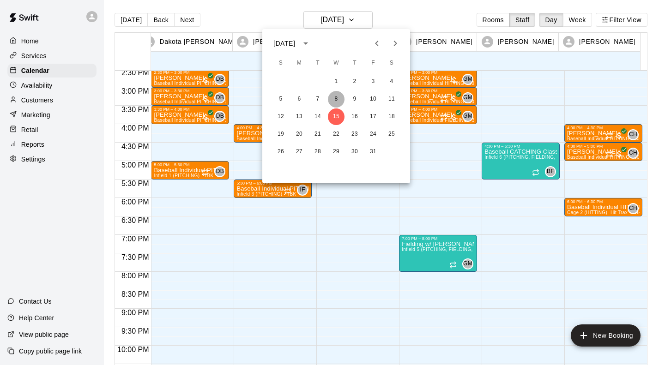
click at [337, 102] on button "8" at bounding box center [336, 99] width 17 height 17
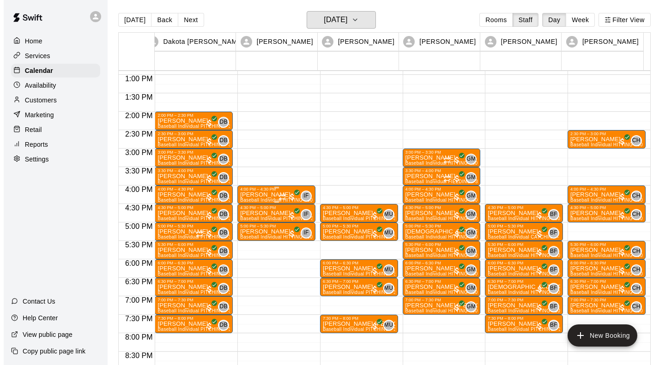
scroll to position [477, 0]
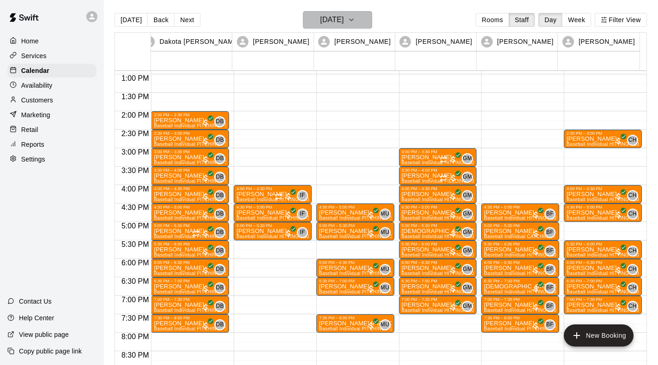
click at [344, 20] on h6 "[DATE]" at bounding box center [332, 19] width 24 height 13
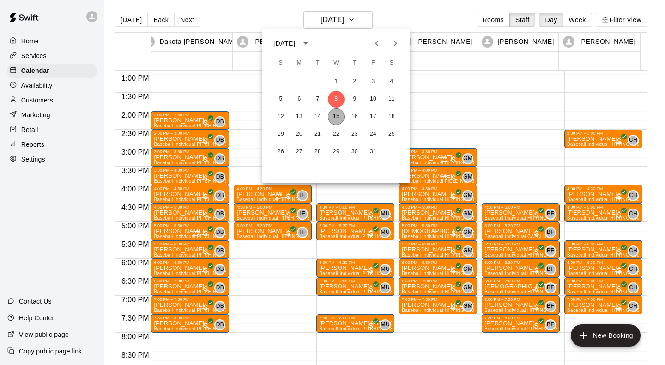
click at [333, 115] on button "15" at bounding box center [336, 117] width 17 height 17
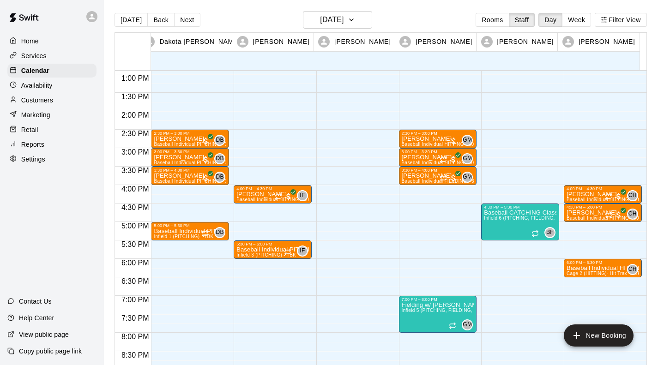
click at [245, 206] on div "4:00 PM – 4:30 PM [PERSON_NAME] Baseball Individual HITTING - 30 minutes (Cage …" at bounding box center [273, 37] width 78 height 887
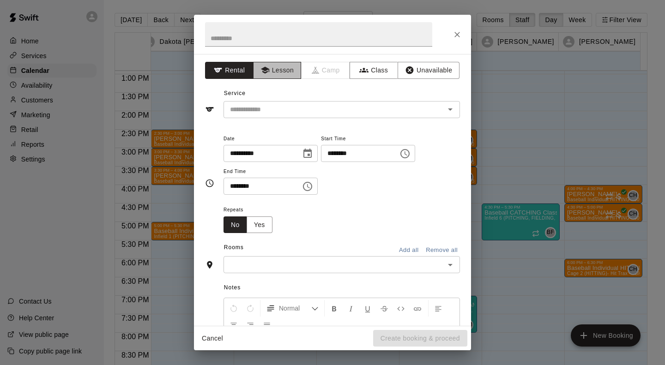
click at [278, 69] on button "Lesson" at bounding box center [277, 70] width 48 height 17
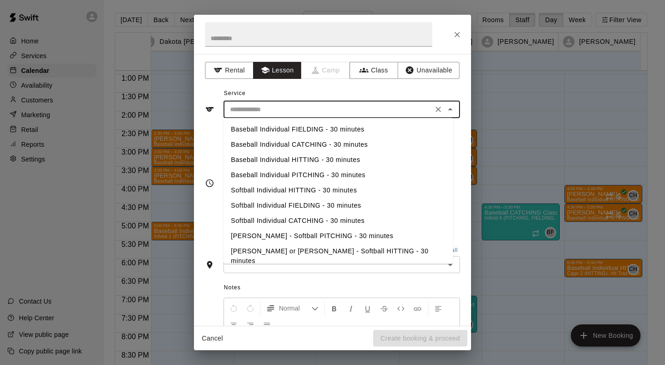
click at [265, 106] on input "text" at bounding box center [328, 110] width 204 height 12
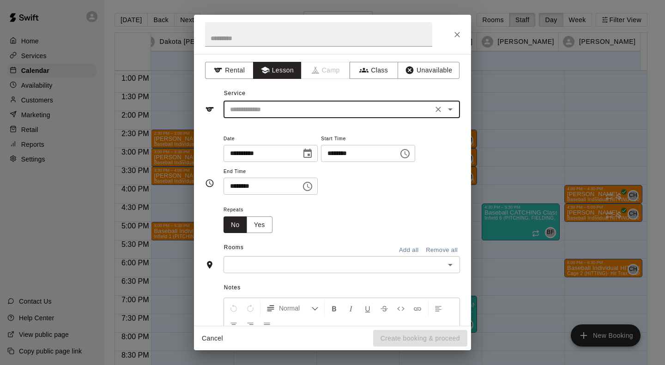
click at [255, 108] on input "text" at bounding box center [328, 110] width 204 height 12
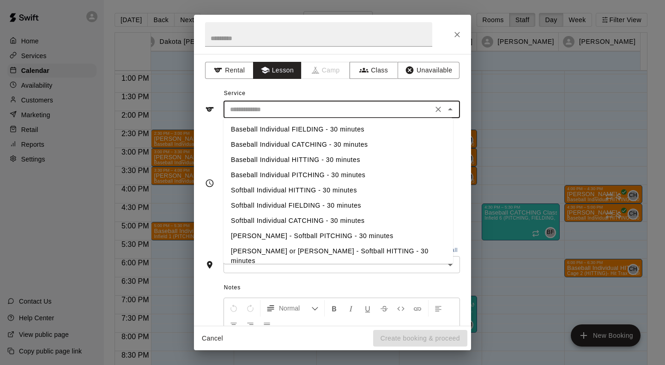
click at [276, 158] on li "Baseball Individual HITTING - 30 minutes" at bounding box center [339, 159] width 230 height 15
type input "**********"
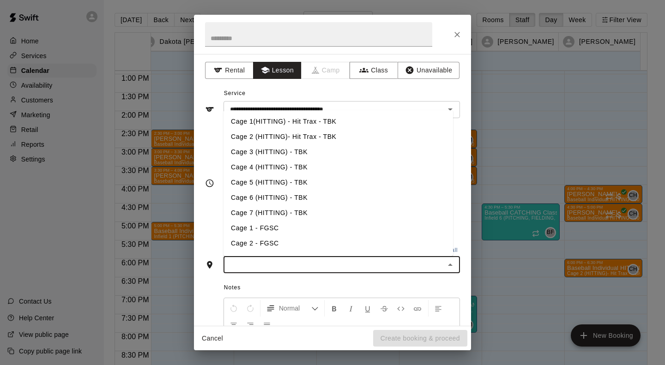
click at [252, 267] on input "text" at bounding box center [334, 265] width 216 height 12
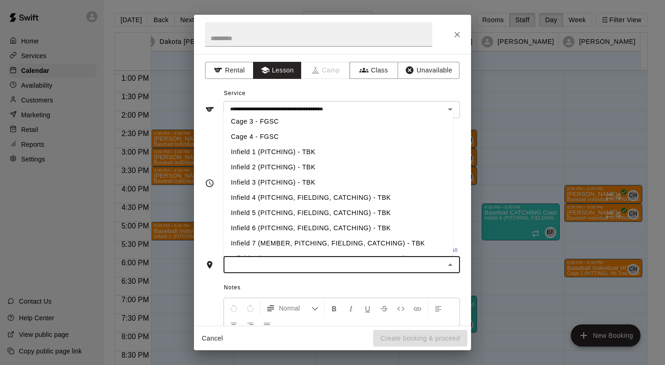
scroll to position [151, 0]
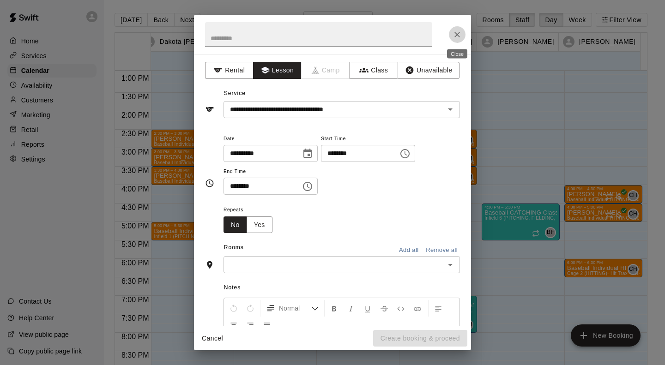
click at [455, 32] on icon "Close" at bounding box center [457, 35] width 6 height 6
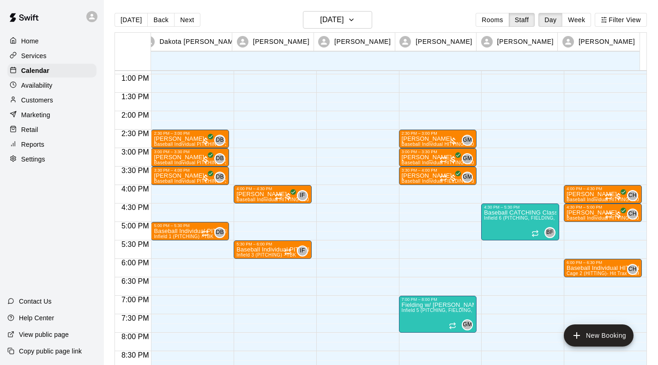
click at [260, 207] on div "4:00 PM – 4:30 PM [PERSON_NAME] Baseball Individual HITTING - 30 minutes (Cage …" at bounding box center [273, 37] width 78 height 887
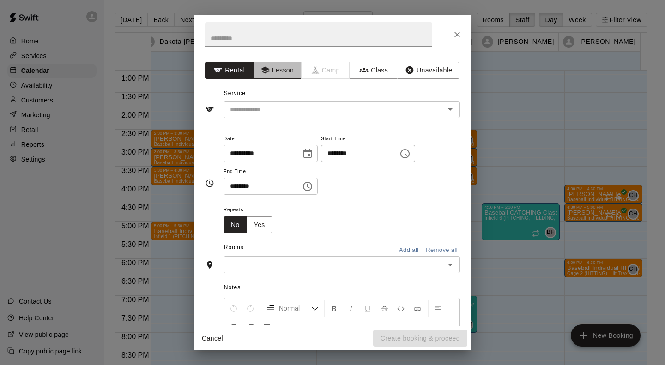
click at [283, 66] on button "Lesson" at bounding box center [277, 70] width 48 height 17
click at [270, 109] on input "text" at bounding box center [328, 110] width 204 height 12
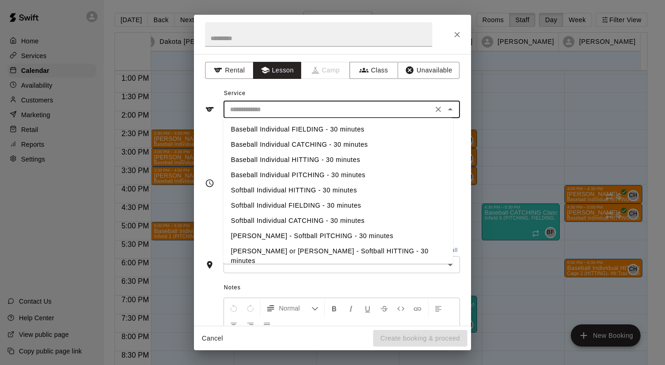
click at [265, 159] on li "Baseball Individual HITTING - 30 minutes" at bounding box center [339, 159] width 230 height 15
type input "**********"
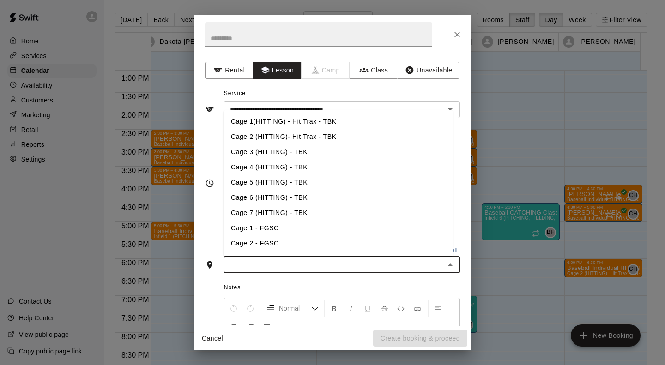
click at [277, 266] on input "text" at bounding box center [334, 265] width 216 height 12
click at [277, 135] on li "Cage 2 (HITTING)- Hit Trax - TBK" at bounding box center [339, 136] width 230 height 15
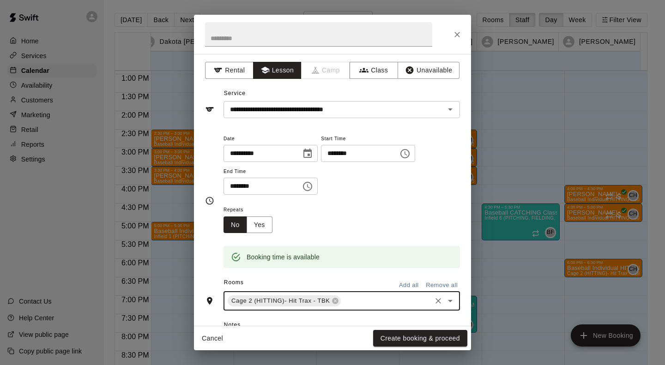
scroll to position [134, 0]
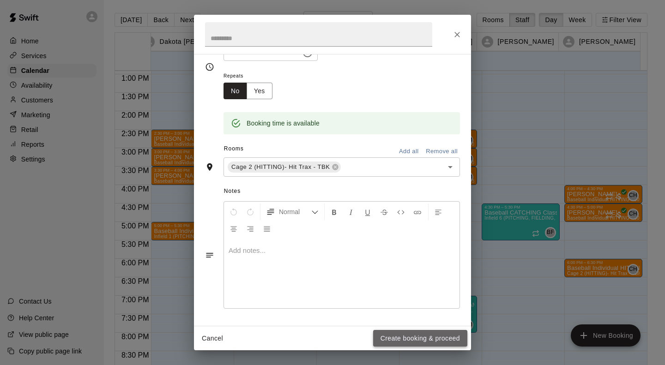
click at [411, 338] on button "Create booking & proceed" at bounding box center [420, 338] width 94 height 17
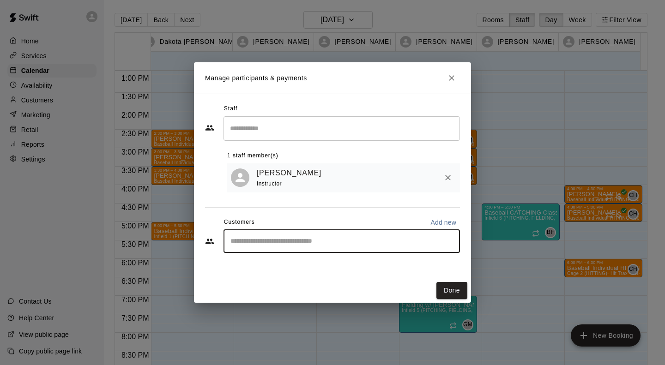
click at [369, 245] on input "Start typing to search customers..." at bounding box center [342, 241] width 228 height 9
type input "****"
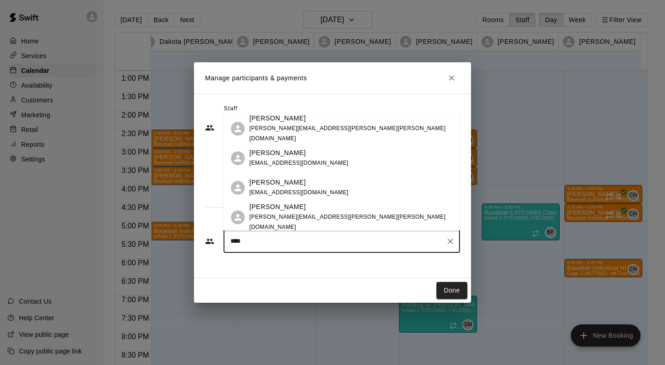
scroll to position [60, 0]
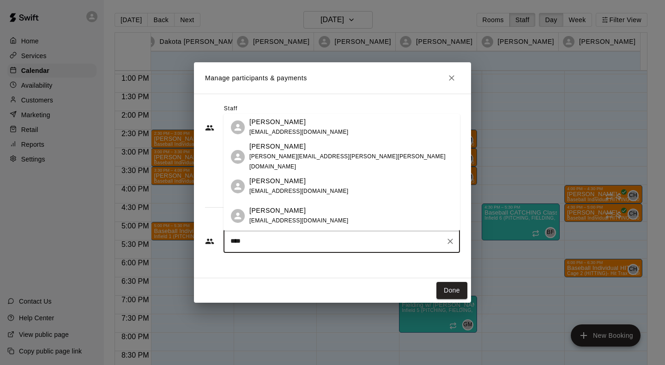
click at [282, 184] on p "[PERSON_NAME]" at bounding box center [277, 181] width 56 height 10
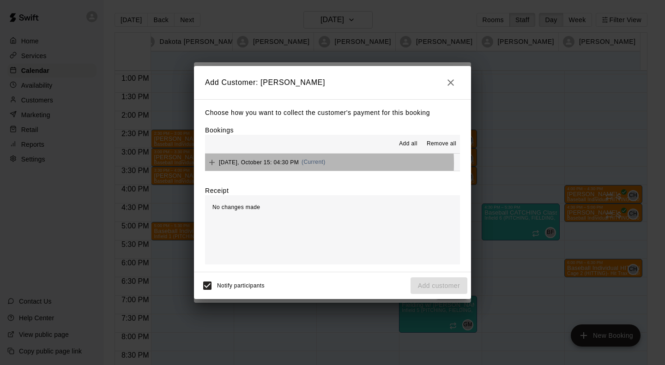
click at [280, 164] on span "[DATE], October 15: 04:30 PM" at bounding box center [259, 162] width 80 height 6
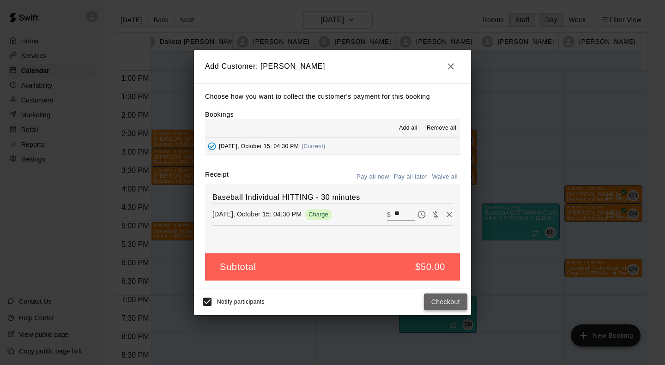
click at [435, 305] on button "Checkout" at bounding box center [445, 302] width 43 height 17
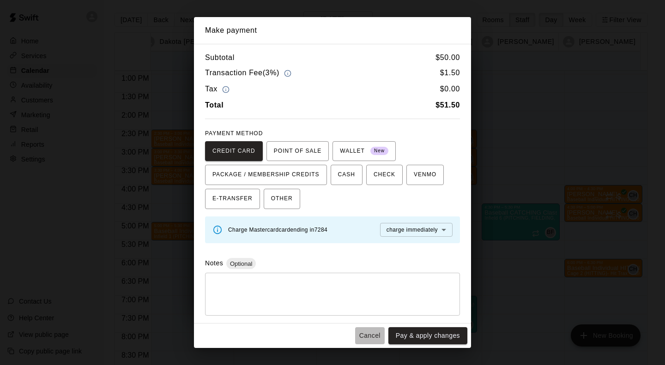
click at [370, 332] on button "Cancel" at bounding box center [370, 335] width 30 height 17
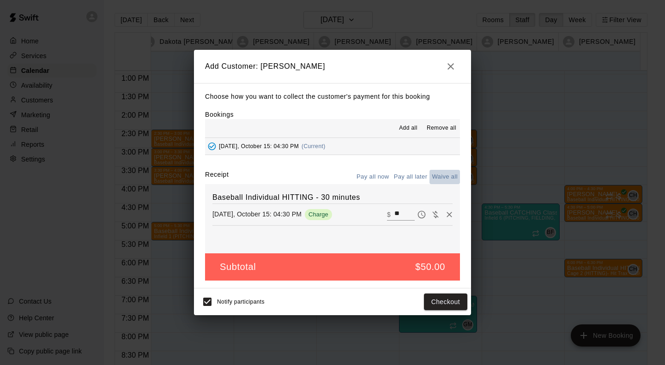
click at [454, 174] on button "Waive all" at bounding box center [444, 177] width 30 height 14
type input "*"
click at [438, 305] on button "Add customer" at bounding box center [439, 302] width 57 height 17
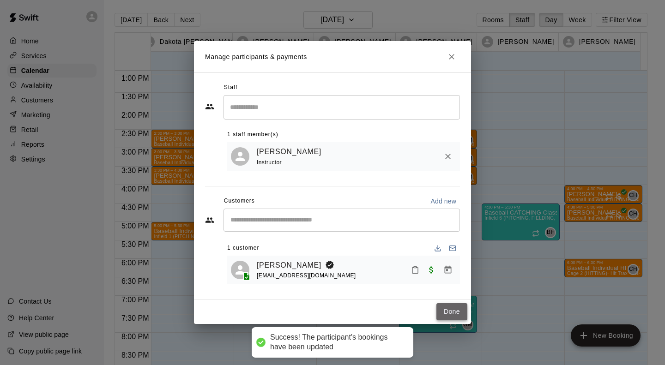
click at [450, 315] on button "Done" at bounding box center [451, 311] width 31 height 17
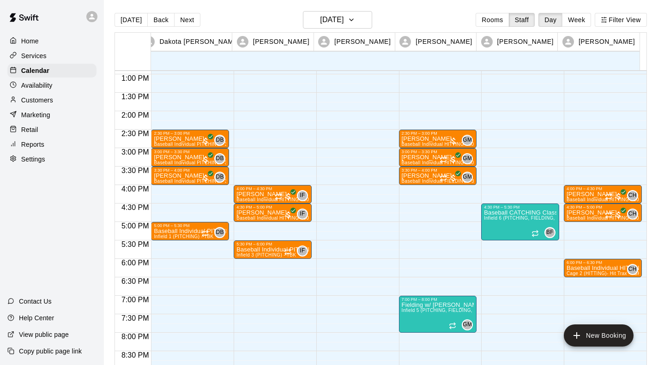
click at [289, 225] on div "4:00 PM – 4:30 PM [PERSON_NAME] Baseball Individual HITTING - 30 minutes (Cage …" at bounding box center [273, 37] width 78 height 887
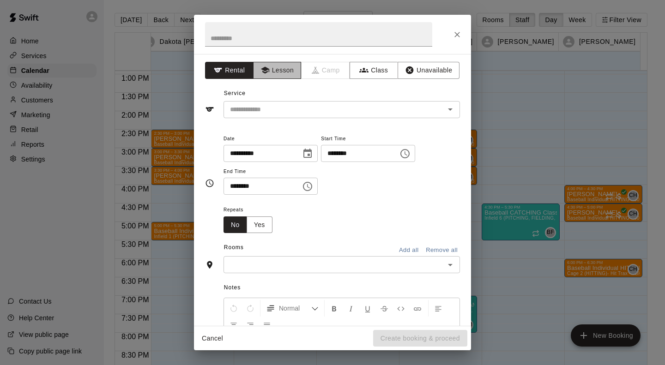
click at [278, 64] on button "Lesson" at bounding box center [277, 70] width 48 height 17
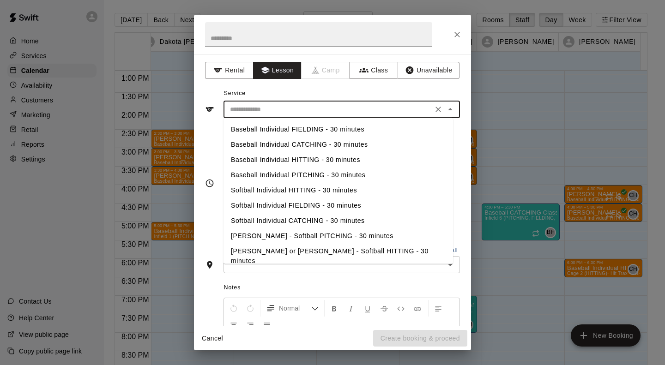
click at [269, 108] on input "text" at bounding box center [328, 110] width 204 height 12
click at [257, 172] on li "Baseball Individual PITCHING - 30 minutes" at bounding box center [339, 175] width 230 height 15
type input "**********"
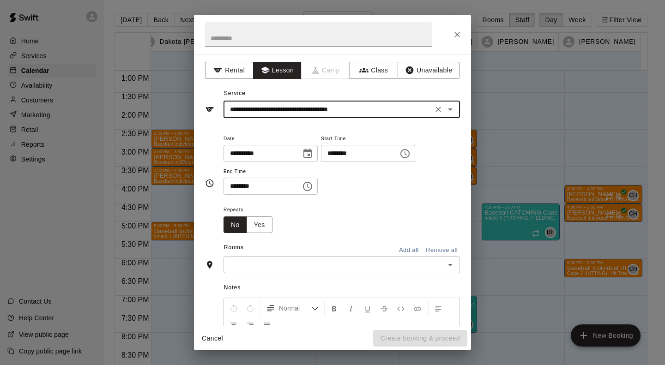
click at [293, 264] on input "text" at bounding box center [334, 265] width 216 height 12
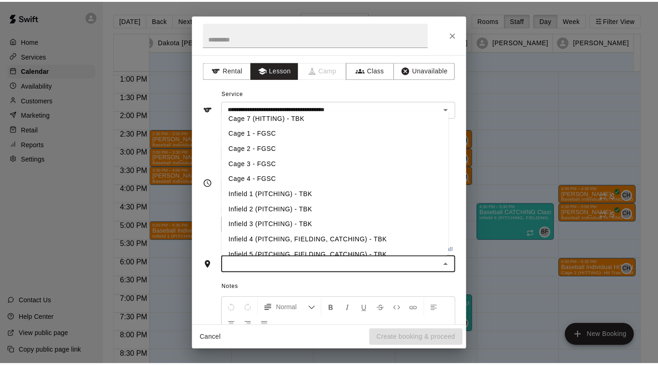
scroll to position [96, 0]
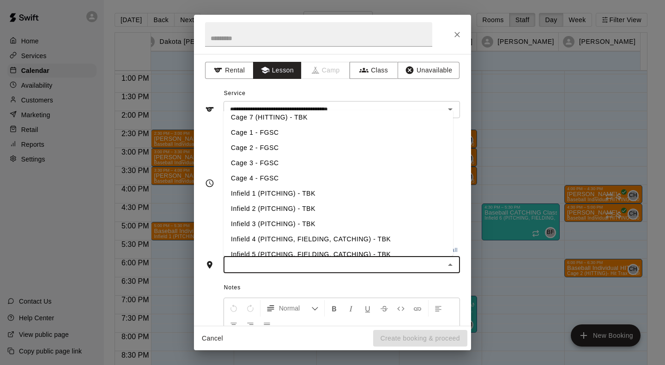
click at [296, 224] on li "Infield 3 (PITCHING) - TBK" at bounding box center [339, 224] width 230 height 15
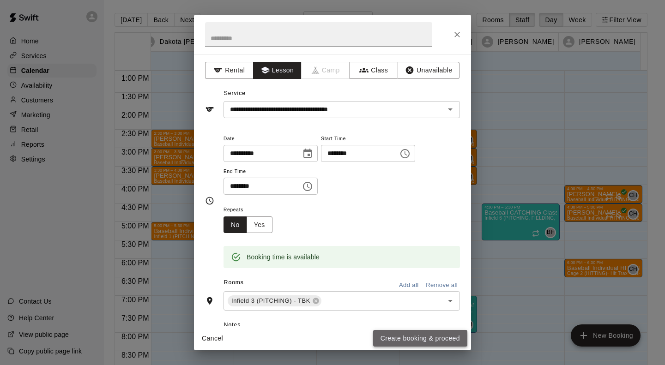
click at [411, 340] on button "Create booking & proceed" at bounding box center [420, 338] width 94 height 17
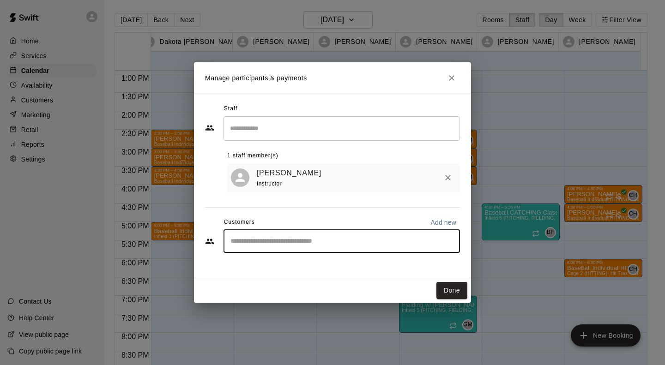
click at [299, 238] on input "Start typing to search customers..." at bounding box center [342, 241] width 228 height 9
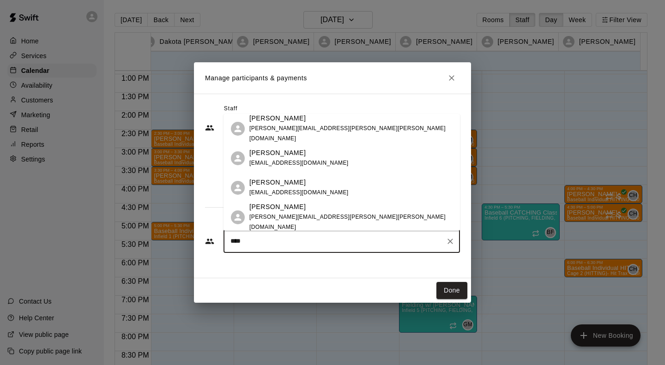
type input "*****"
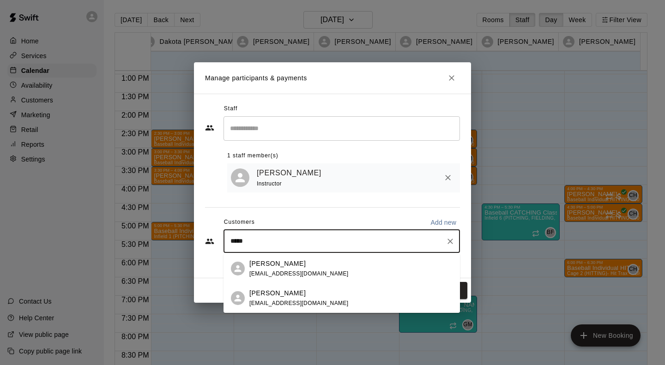
click at [255, 293] on p "[PERSON_NAME]" at bounding box center [277, 294] width 56 height 10
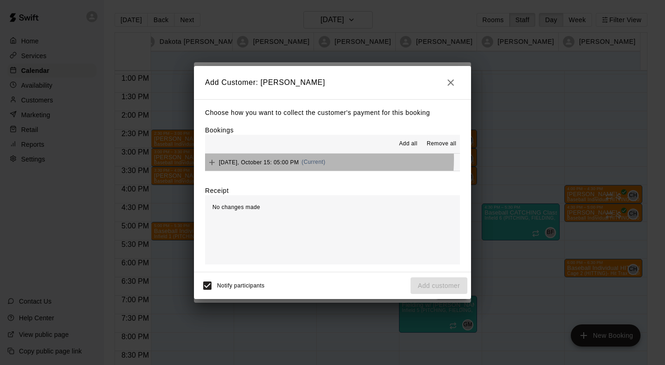
click at [276, 160] on span "[DATE], October 15: 05:00 PM" at bounding box center [259, 162] width 80 height 6
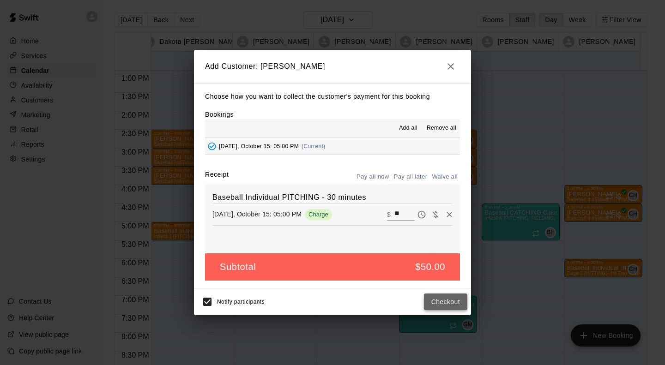
click at [446, 299] on button "Checkout" at bounding box center [445, 302] width 43 height 17
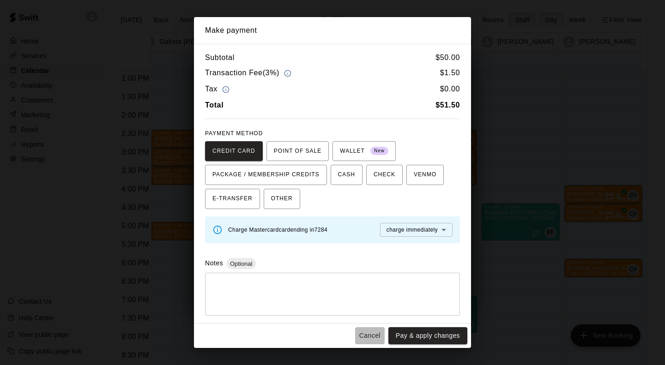
click at [372, 333] on button "Cancel" at bounding box center [370, 335] width 30 height 17
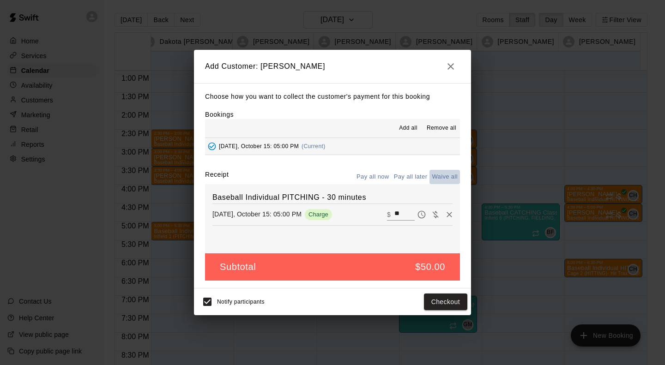
click at [445, 182] on button "Waive all" at bounding box center [444, 177] width 30 height 14
type input "*"
click at [442, 307] on button "Add customer" at bounding box center [439, 302] width 57 height 17
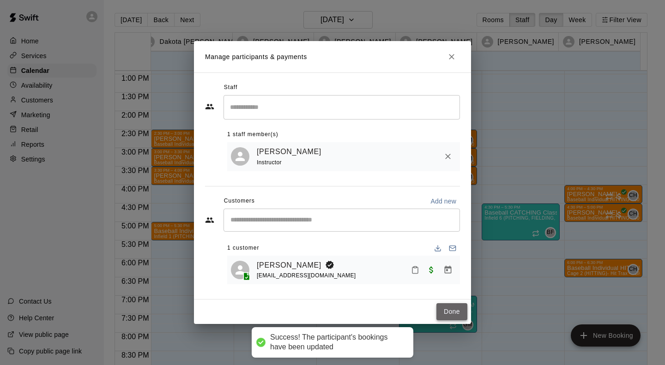
click at [462, 309] on button "Done" at bounding box center [451, 311] width 31 height 17
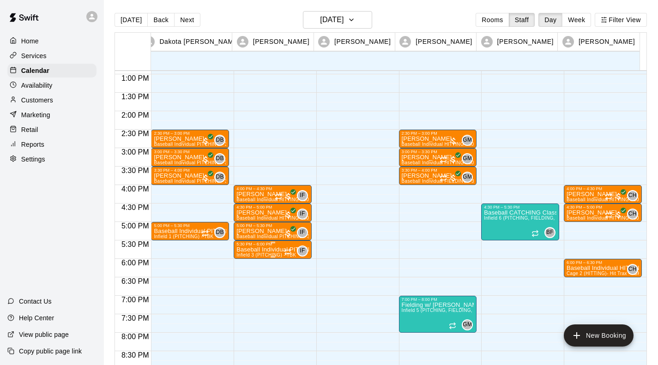
click at [263, 250] on p "Baseball Individual PITCHING - 30 minutes" at bounding box center [272, 250] width 73 height 0
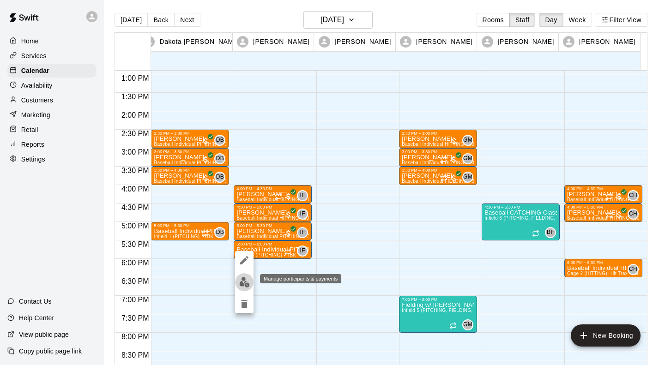
click at [240, 280] on img "edit" at bounding box center [244, 282] width 11 height 11
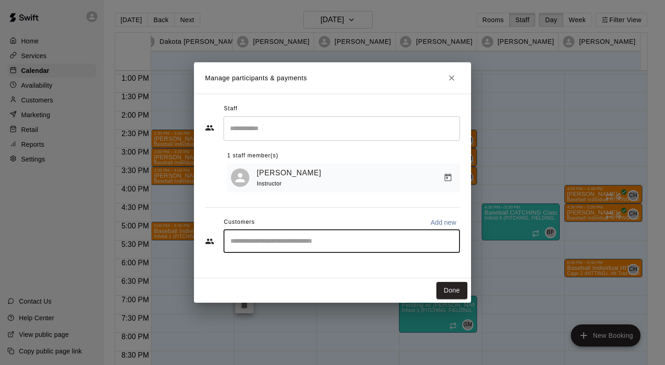
click at [254, 243] on input "Start typing to search customers..." at bounding box center [342, 241] width 228 height 9
type input "****"
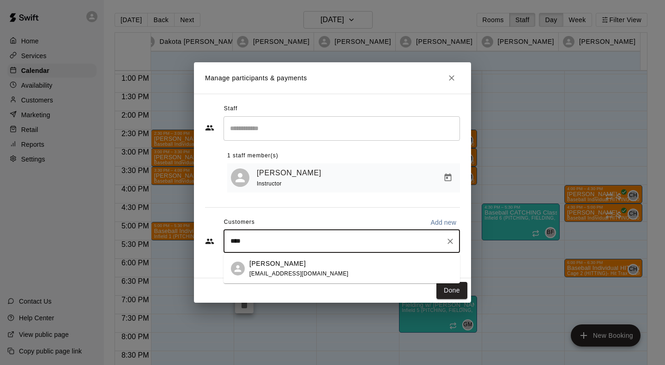
click at [276, 270] on div "[PERSON_NAME] [EMAIL_ADDRESS][DOMAIN_NAME]" at bounding box center [298, 269] width 99 height 20
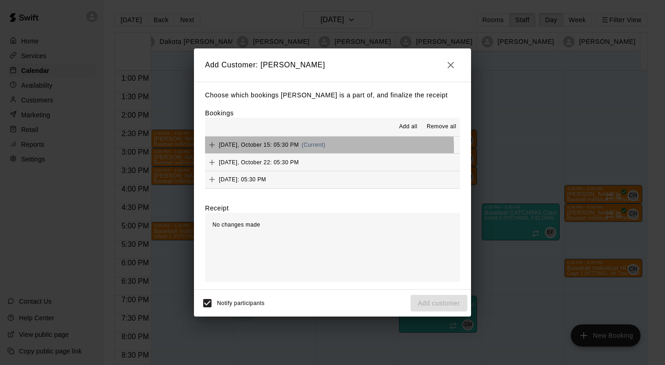
click at [286, 148] on div "[DATE], October 15: 05:30 PM (Current)" at bounding box center [265, 145] width 121 height 14
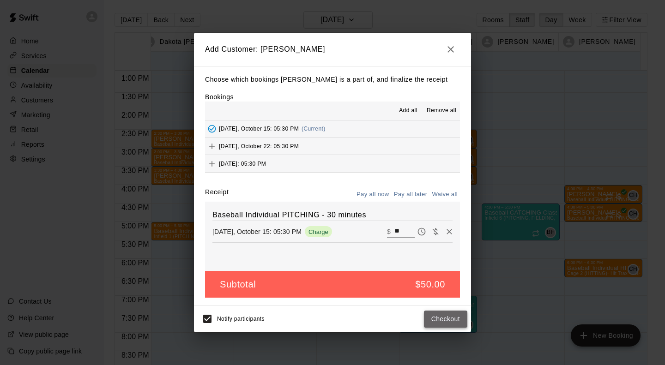
click at [434, 319] on button "Checkout" at bounding box center [445, 319] width 43 height 17
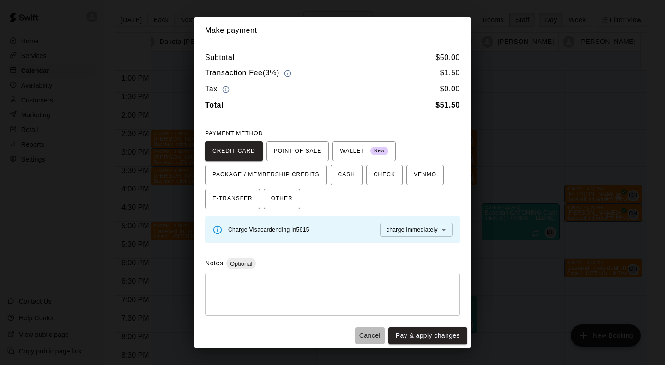
click at [376, 337] on button "Cancel" at bounding box center [370, 335] width 30 height 17
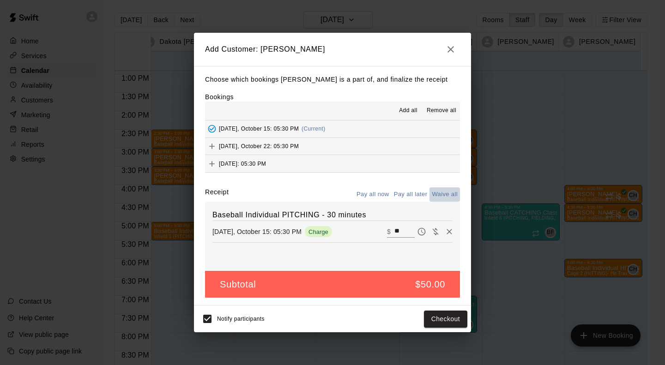
click at [443, 194] on button "Waive all" at bounding box center [444, 194] width 30 height 14
type input "*"
click at [445, 320] on button "Add customer" at bounding box center [439, 319] width 57 height 17
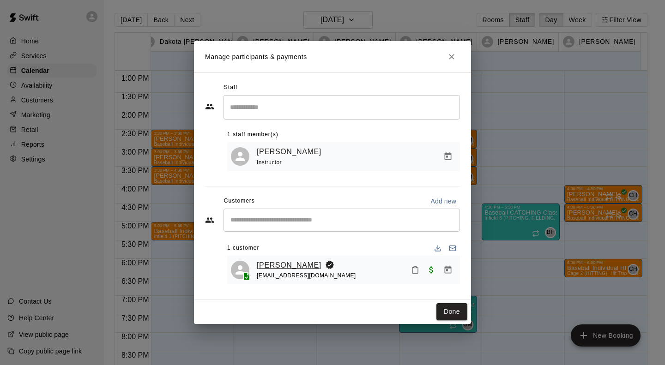
click at [296, 263] on link "[PERSON_NAME]" at bounding box center [289, 266] width 65 height 12
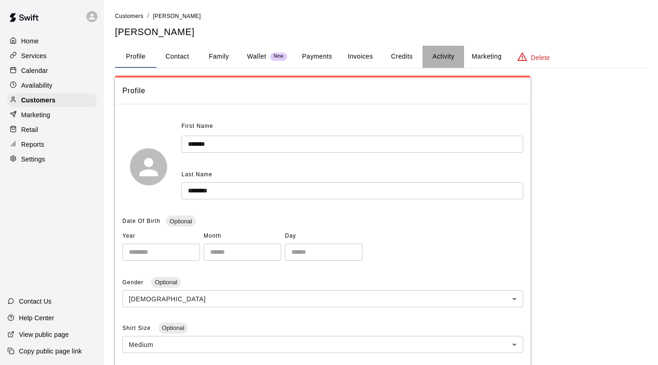
click at [443, 56] on button "Activity" at bounding box center [444, 57] width 42 height 22
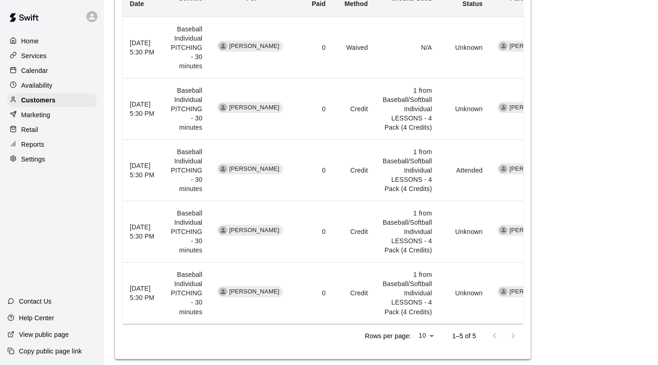
scroll to position [451, 0]
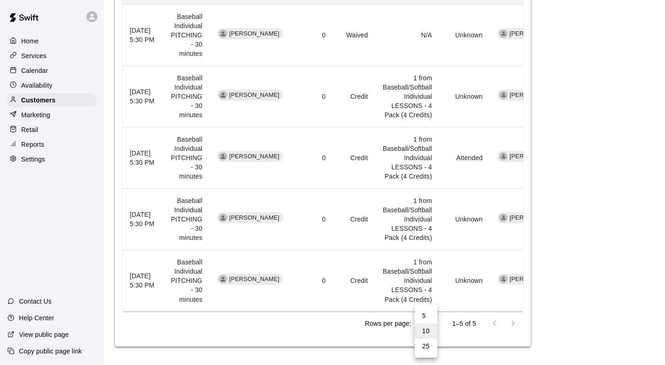
click at [432, 343] on li "25" at bounding box center [426, 346] width 23 height 15
type input "**"
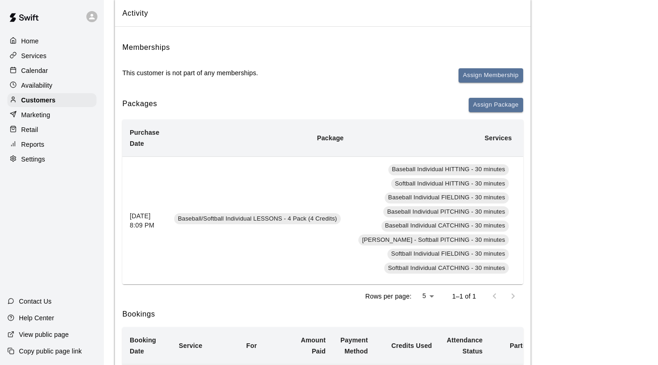
scroll to position [0, 0]
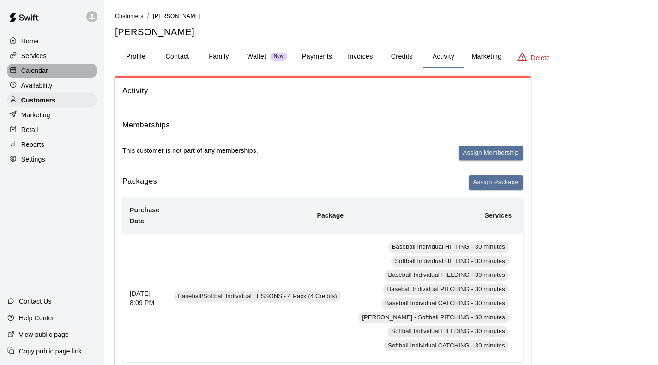
click at [41, 74] on p "Calendar" at bounding box center [34, 70] width 27 height 9
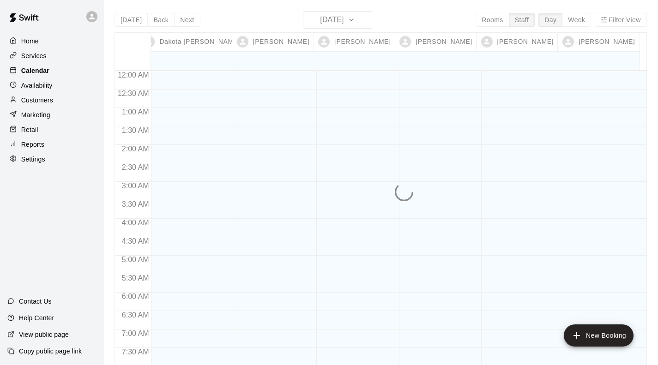
scroll to position [459, 0]
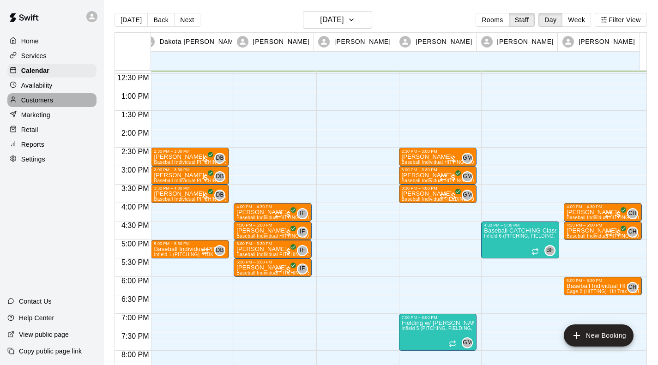
click at [39, 98] on div "Customers" at bounding box center [51, 100] width 89 height 14
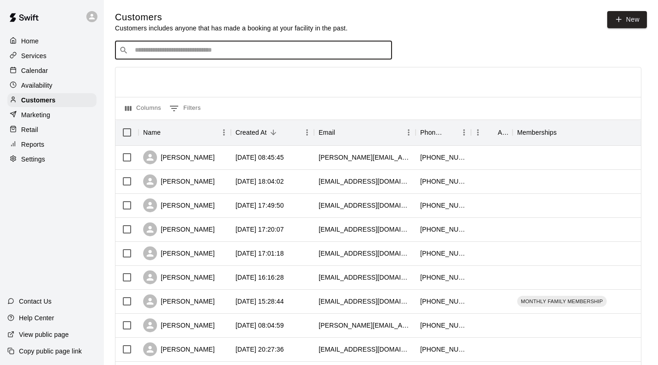
click at [182, 55] on input "Search customers by name or email" at bounding box center [260, 50] width 256 height 9
type input "******"
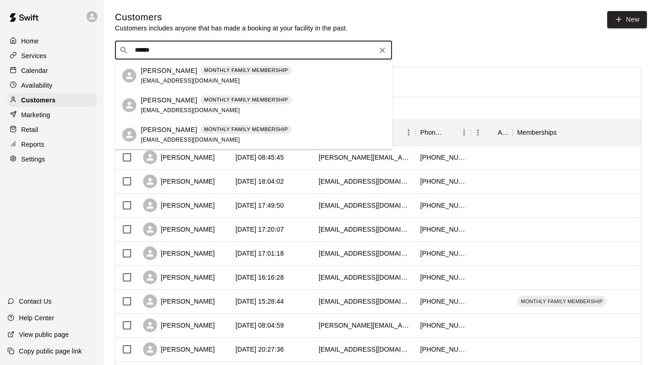
click at [169, 74] on p "[PERSON_NAME]" at bounding box center [169, 71] width 56 height 10
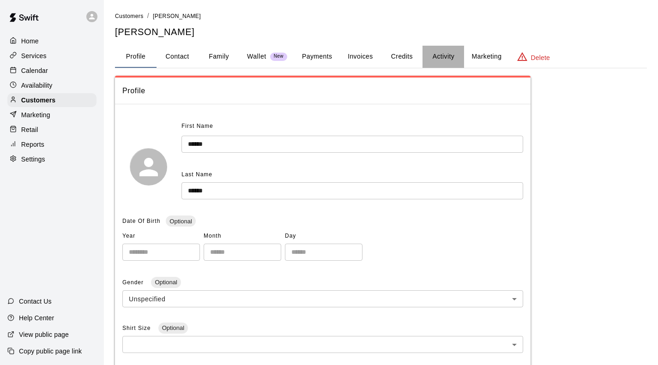
click at [448, 60] on button "Activity" at bounding box center [444, 57] width 42 height 22
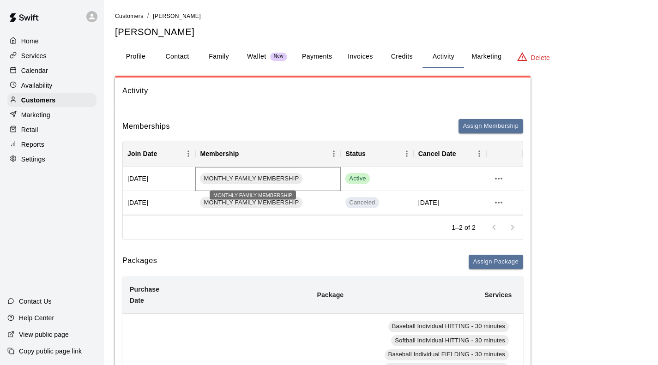
click at [220, 175] on span "MONTHLY FAMILY MEMBERSHIP" at bounding box center [251, 179] width 103 height 9
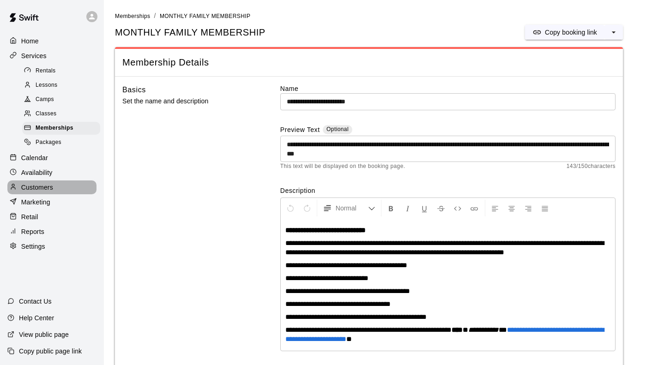
click at [41, 192] on p "Customers" at bounding box center [37, 187] width 32 height 9
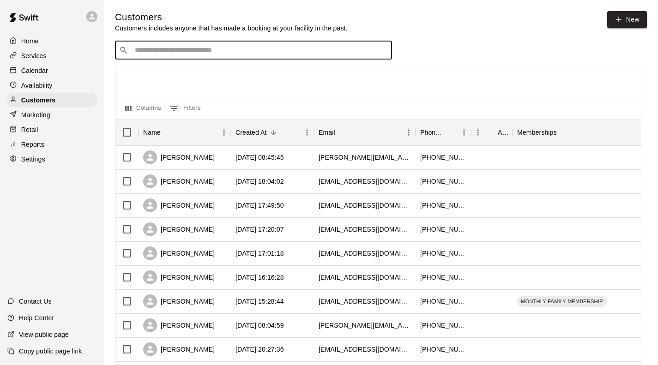
click at [177, 55] on input "Search customers by name or email" at bounding box center [260, 50] width 256 height 9
type input "******"
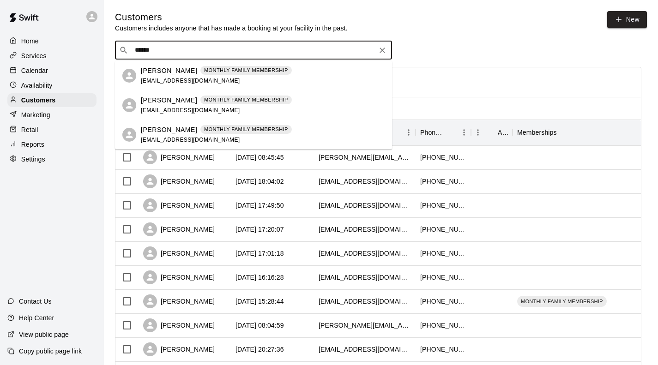
click at [166, 68] on p "[PERSON_NAME]" at bounding box center [169, 71] width 56 height 10
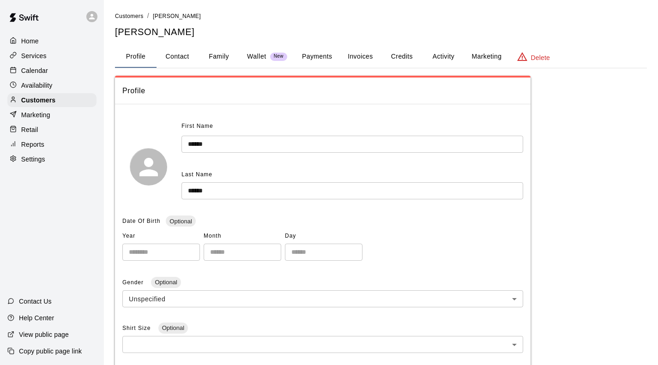
click at [447, 57] on button "Activity" at bounding box center [444, 57] width 42 height 22
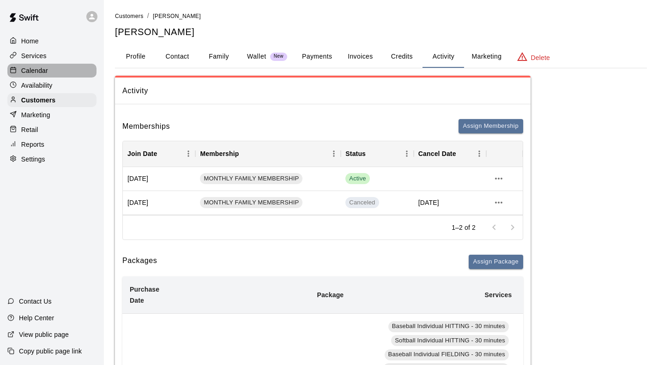
click at [48, 75] on div "Calendar" at bounding box center [51, 71] width 89 height 14
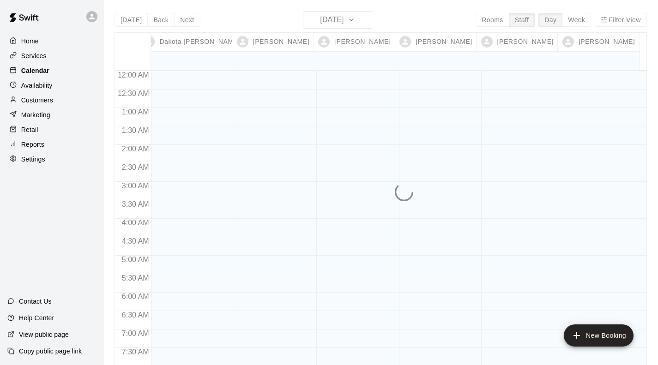
scroll to position [460, 0]
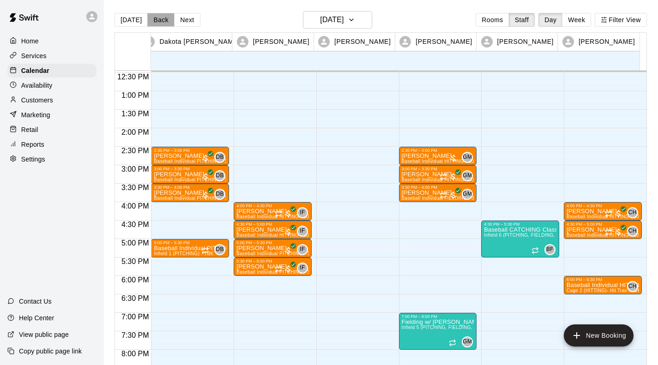
click at [161, 22] on button "Back" at bounding box center [160, 20] width 27 height 14
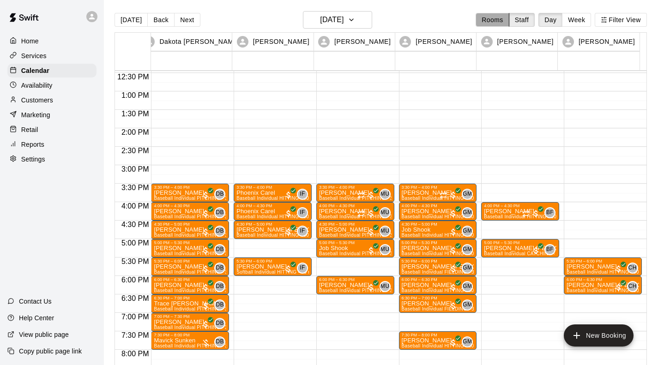
click at [492, 19] on button "Rooms" at bounding box center [492, 20] width 33 height 14
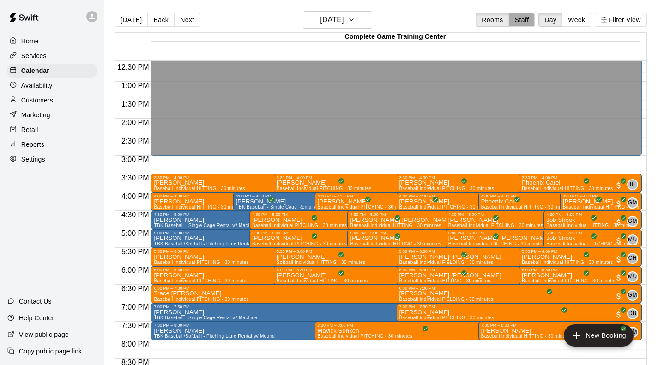
click at [526, 23] on button "Staff" at bounding box center [522, 20] width 26 height 14
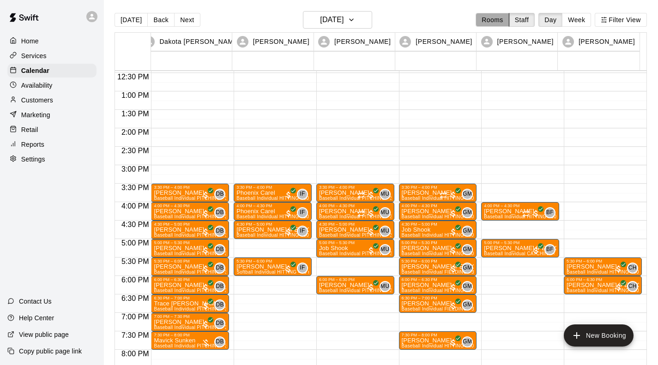
click at [497, 23] on button "Rooms" at bounding box center [492, 20] width 33 height 14
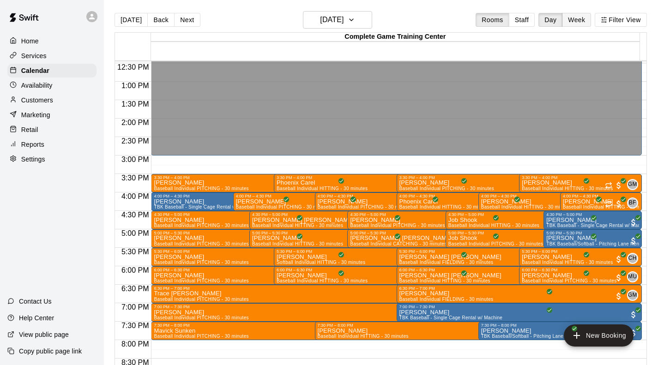
click at [581, 16] on button "Week" at bounding box center [576, 20] width 29 height 14
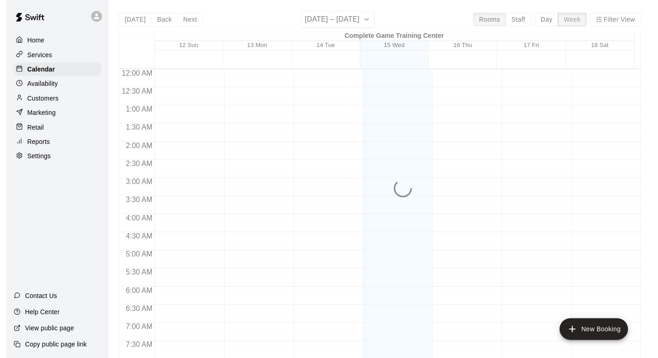
scroll to position [460, 0]
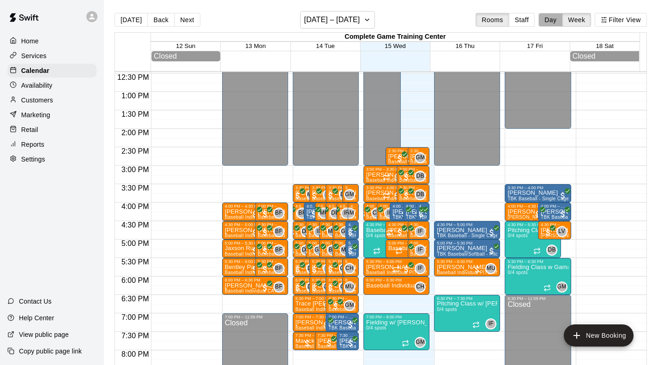
click at [550, 19] on button "Day" at bounding box center [550, 20] width 24 height 14
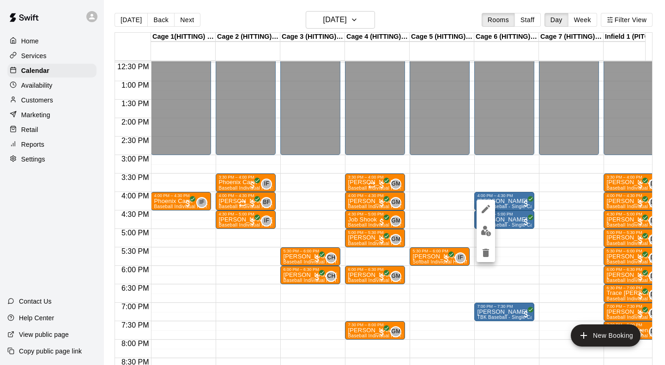
click at [555, 165] on div at bounding box center [332, 182] width 665 height 365
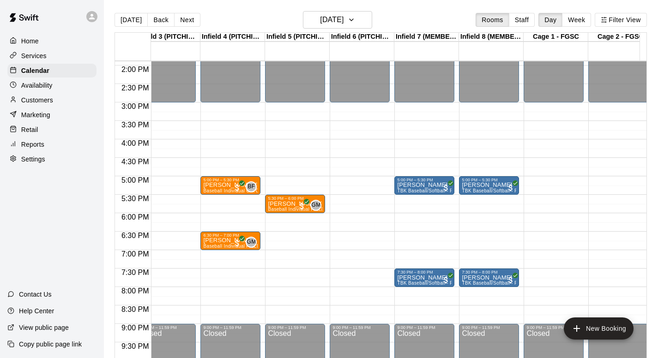
scroll to position [515, 597]
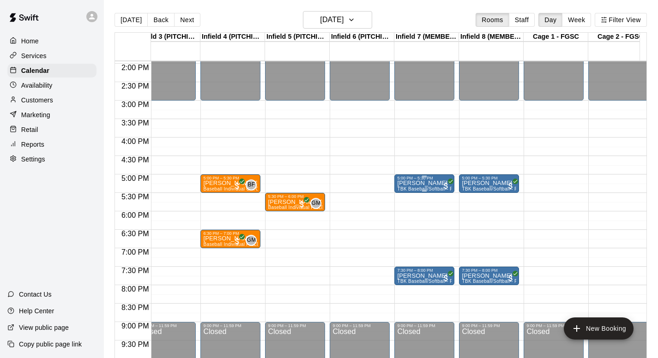
click at [422, 187] on div "[PERSON_NAME] TBK Baseball/Softball - Pitching Lane Rental w/ Mound" at bounding box center [424, 360] width 54 height 358
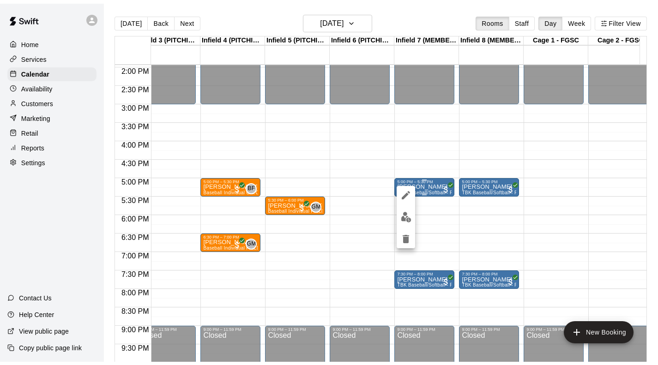
scroll to position [0, 0]
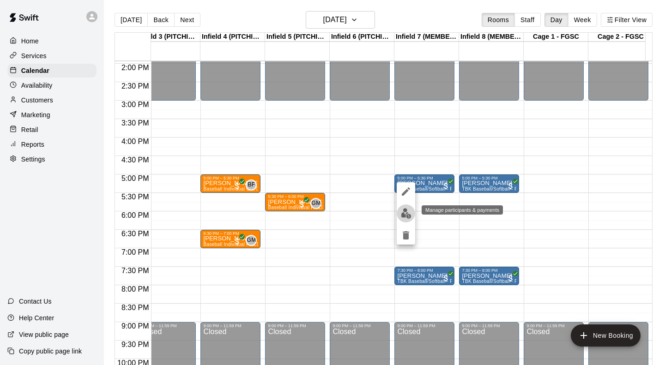
click at [403, 211] on img "edit" at bounding box center [406, 213] width 11 height 11
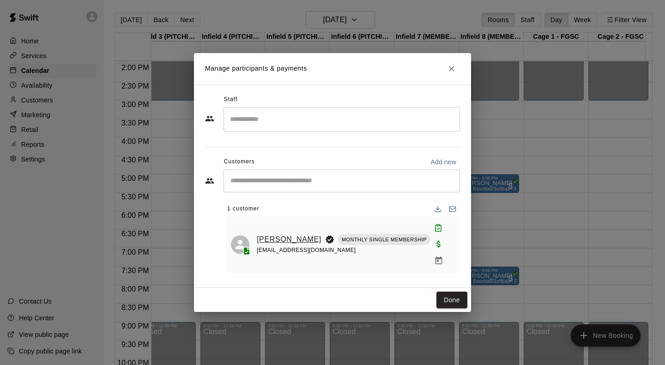
click at [269, 236] on link "[PERSON_NAME]" at bounding box center [289, 240] width 65 height 12
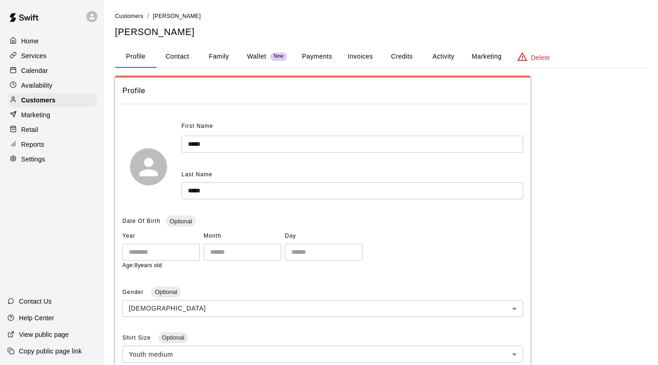
click at [447, 58] on button "Activity" at bounding box center [444, 57] width 42 height 22
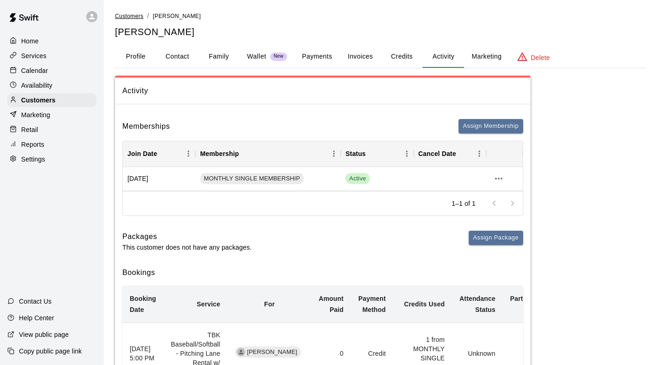
click at [129, 15] on span "Customers" at bounding box center [129, 16] width 29 height 6
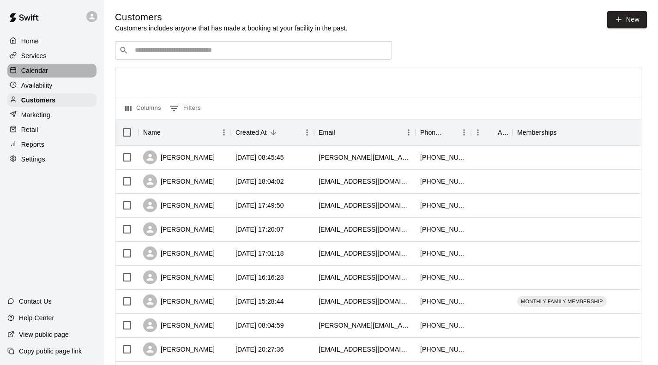
click at [40, 71] on p "Calendar" at bounding box center [34, 70] width 27 height 9
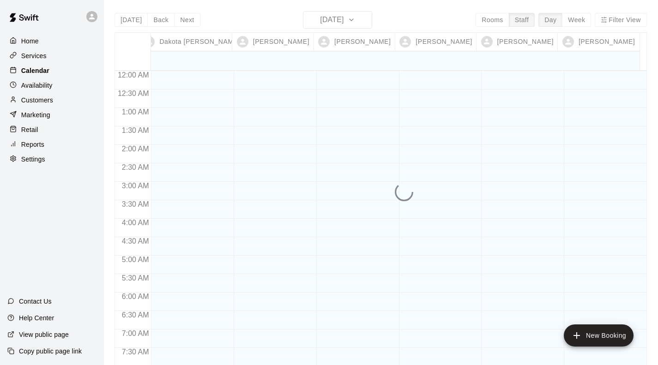
scroll to position [461, 0]
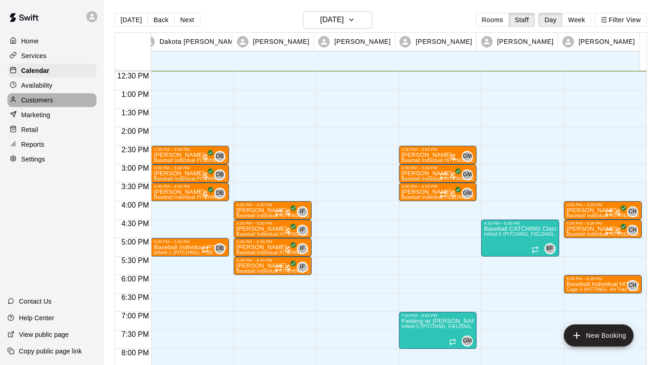
click at [42, 100] on p "Customers" at bounding box center [37, 100] width 32 height 9
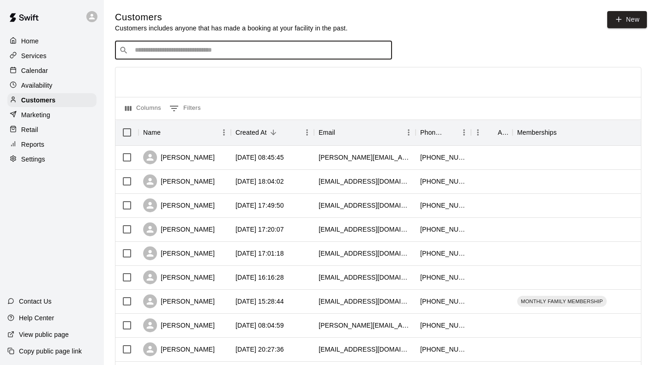
click at [159, 53] on input "Search customers by name or email" at bounding box center [260, 50] width 256 height 9
type input "*****"
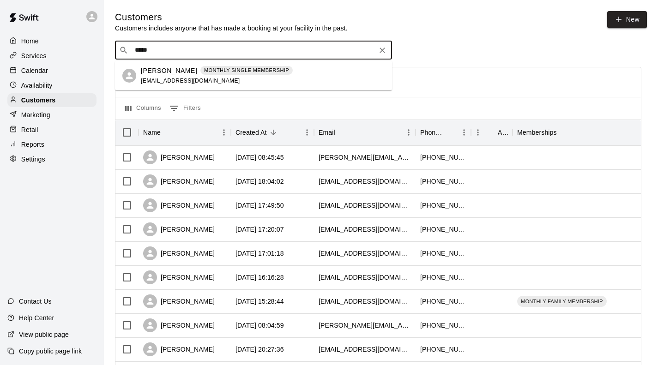
click at [157, 68] on p "[PERSON_NAME]" at bounding box center [169, 71] width 56 height 10
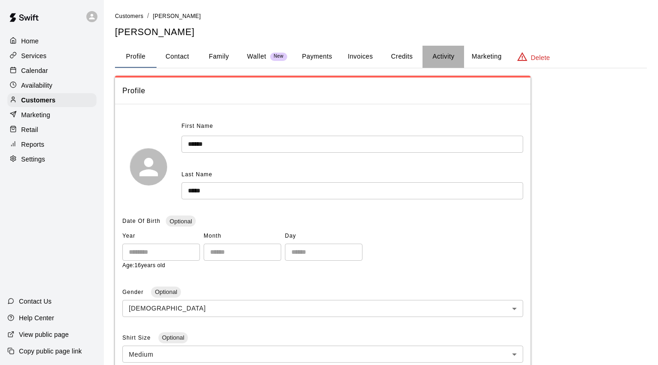
click at [448, 57] on button "Activity" at bounding box center [444, 57] width 42 height 22
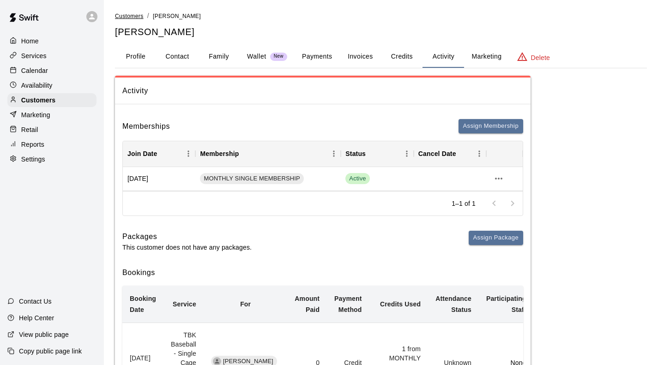
click at [140, 18] on span "Customers" at bounding box center [129, 16] width 29 height 6
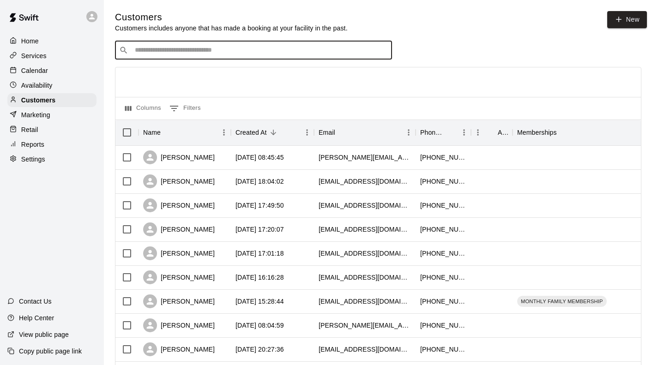
click at [171, 51] on input "Search customers by name or email" at bounding box center [260, 50] width 256 height 9
type input "****"
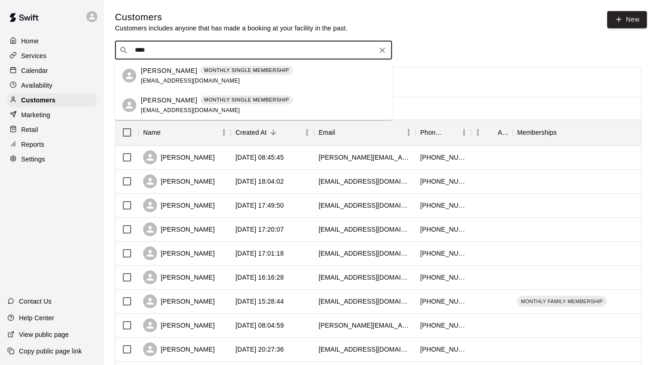
click at [162, 72] on p "[PERSON_NAME]" at bounding box center [169, 71] width 56 height 10
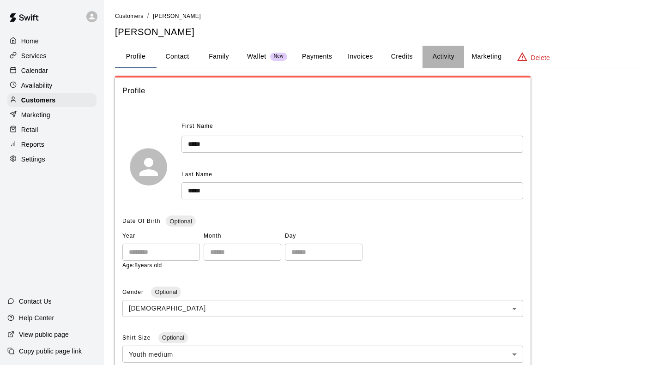
click at [447, 58] on button "Activity" at bounding box center [444, 57] width 42 height 22
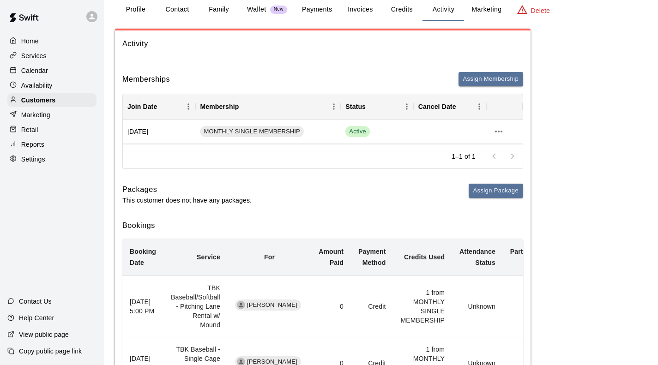
scroll to position [44, 0]
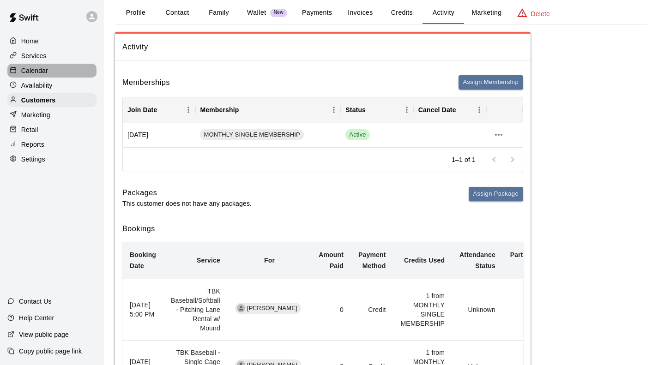
click at [39, 71] on p "Calendar" at bounding box center [34, 70] width 27 height 9
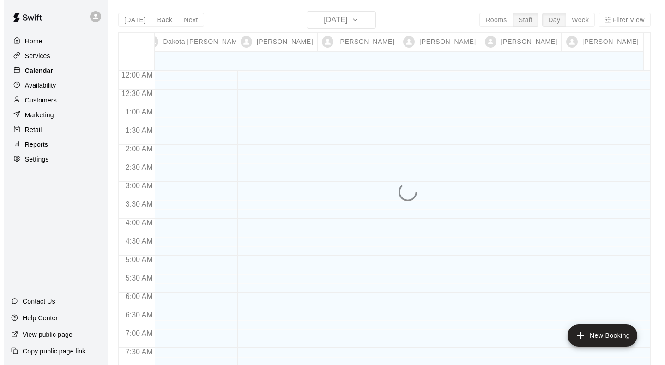
scroll to position [462, 0]
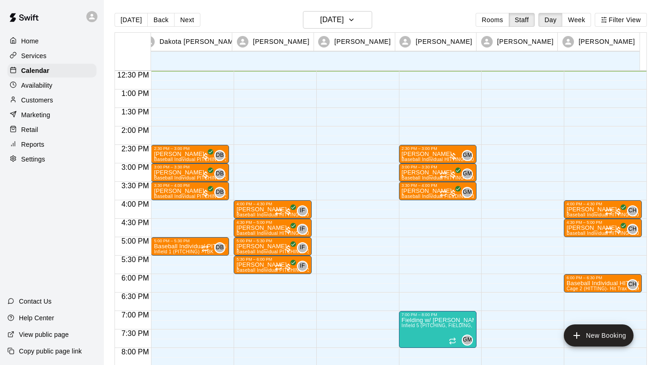
click at [322, 224] on div at bounding box center [355, 52] width 78 height 887
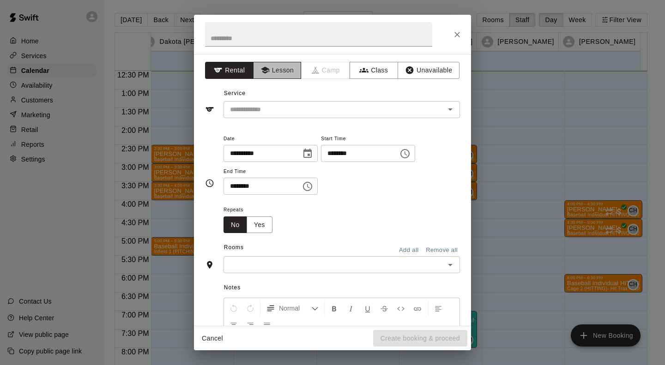
click at [287, 73] on button "Lesson" at bounding box center [277, 70] width 48 height 17
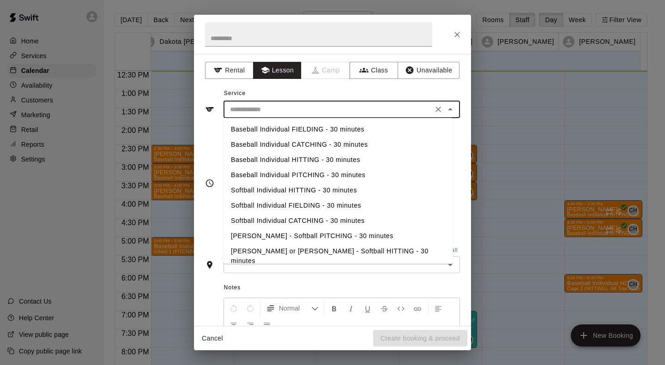
click at [277, 104] on input "text" at bounding box center [328, 110] width 204 height 12
click at [276, 171] on li "Baseball Individual PITCHING - 30 minutes" at bounding box center [339, 175] width 230 height 15
type input "**********"
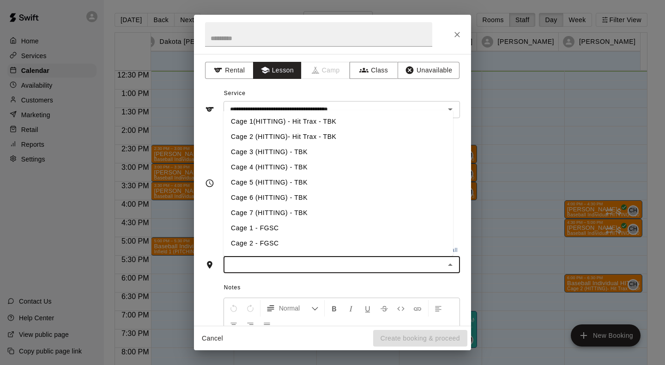
click at [277, 263] on input "text" at bounding box center [334, 265] width 216 height 12
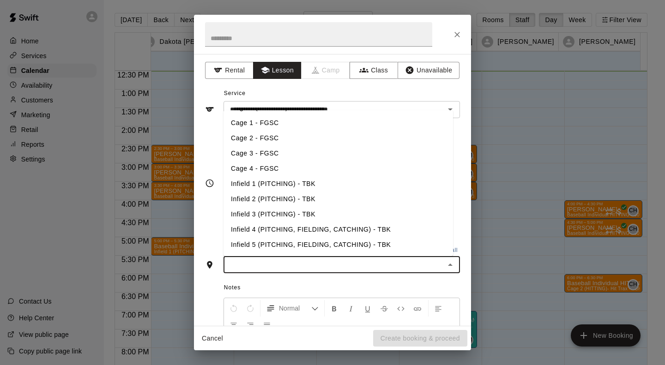
scroll to position [106, 0]
click at [265, 201] on li "Infield 2 (PITCHING) - TBK" at bounding box center [339, 198] width 230 height 15
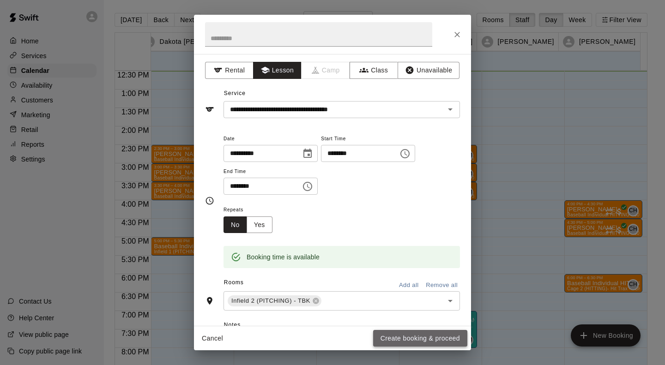
click at [399, 334] on button "Create booking & proceed" at bounding box center [420, 338] width 94 height 17
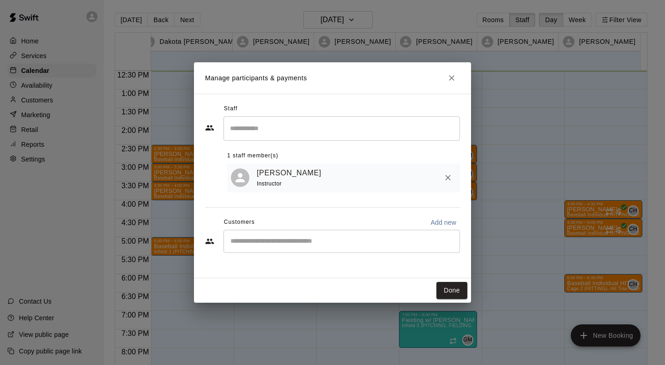
click at [319, 247] on div "​" at bounding box center [342, 241] width 236 height 23
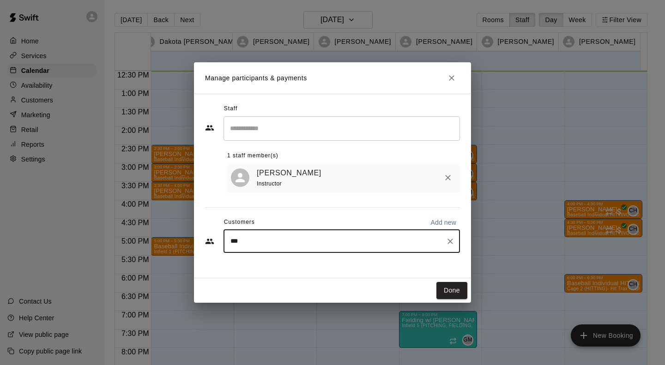
type input "****"
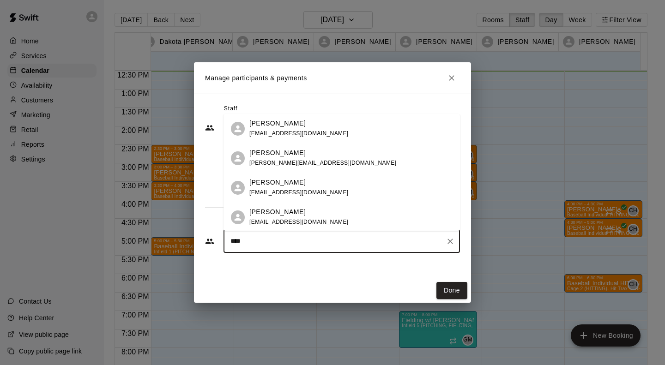
click at [304, 124] on div "[PERSON_NAME]" at bounding box center [298, 124] width 99 height 10
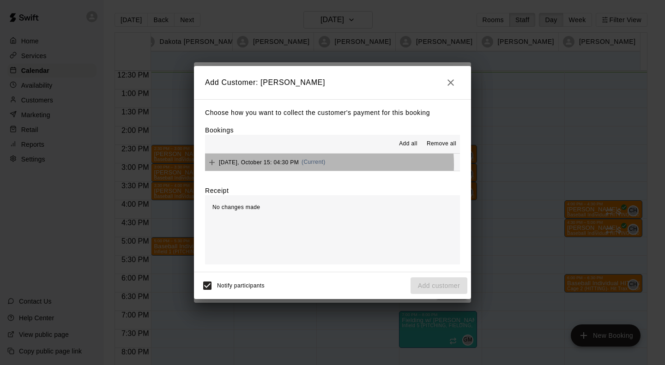
click at [300, 166] on div "[DATE], October 15: 04:30 PM (Current)" at bounding box center [265, 163] width 121 height 14
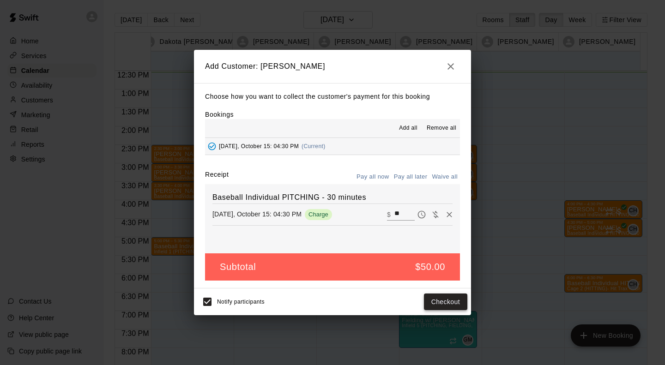
click at [444, 308] on button "Checkout" at bounding box center [445, 302] width 43 height 17
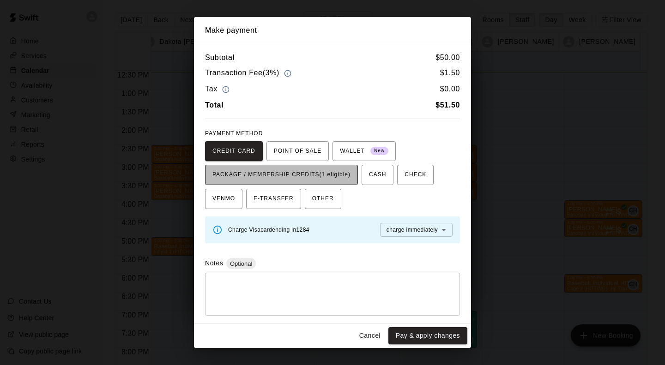
click at [344, 172] on span "PACKAGE / MEMBERSHIP CREDITS (1 eligible)" at bounding box center [281, 175] width 138 height 15
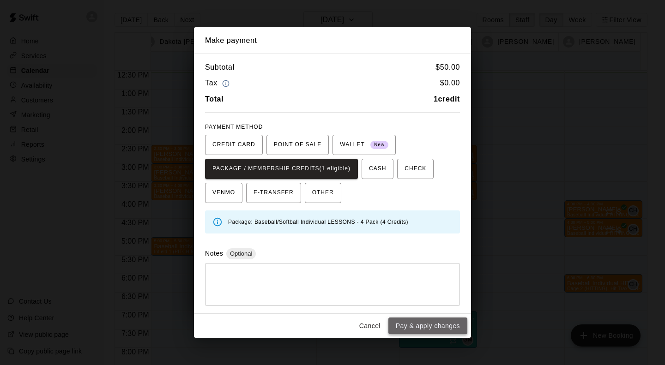
click at [413, 323] on button "Pay & apply changes" at bounding box center [427, 326] width 79 height 17
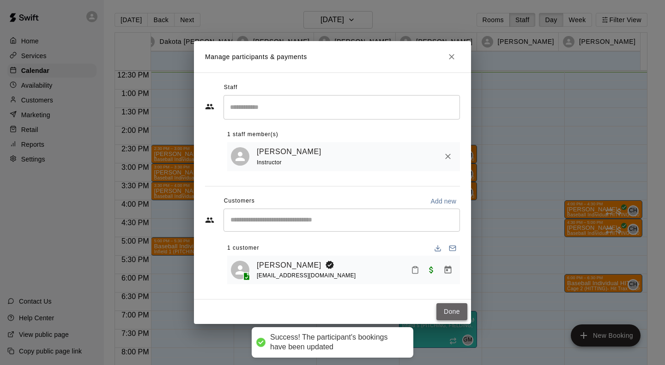
click at [447, 308] on button "Done" at bounding box center [451, 311] width 31 height 17
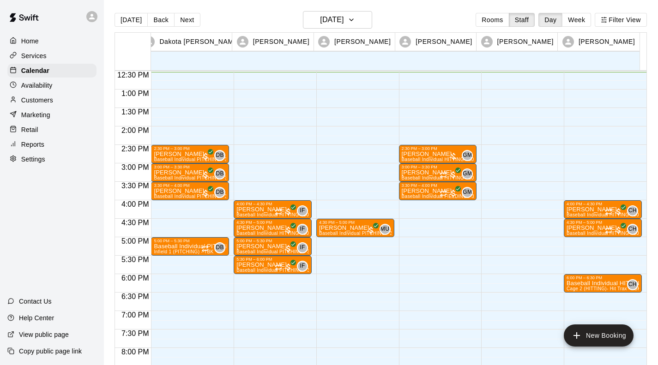
click at [409, 202] on div "2:30 PM – 3:00 PM [PERSON_NAME] Baseball Individual HITTING - 30 minutes (Cage …" at bounding box center [438, 52] width 78 height 887
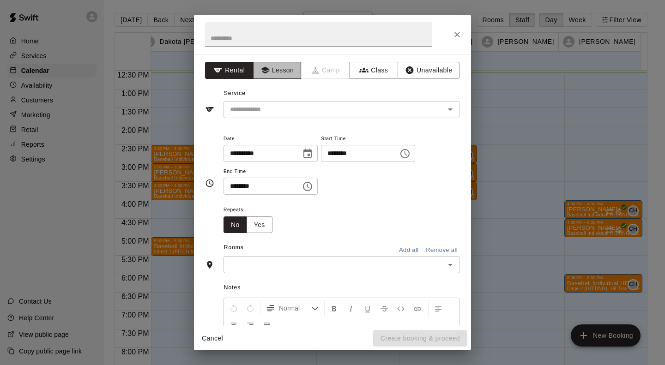
click at [287, 70] on button "Lesson" at bounding box center [277, 70] width 48 height 17
click at [276, 116] on div "​" at bounding box center [342, 109] width 236 height 17
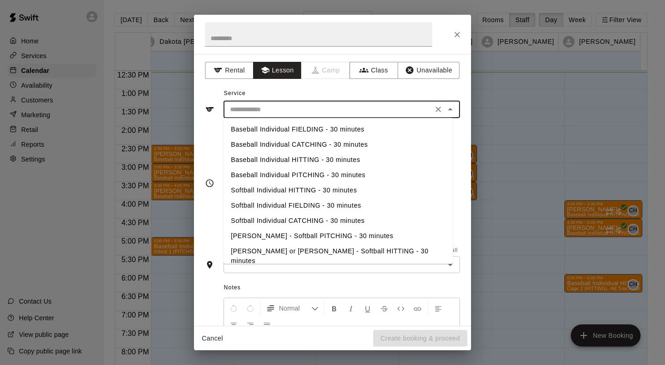
click at [272, 154] on li "Baseball Individual HITTING - 30 minutes" at bounding box center [339, 159] width 230 height 15
type input "**********"
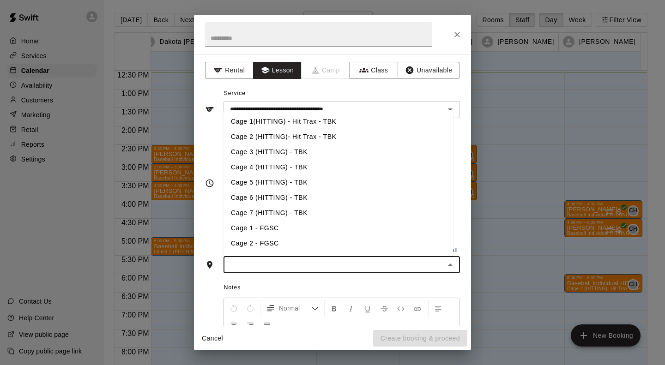
click at [263, 266] on input "text" at bounding box center [334, 265] width 216 height 12
click at [268, 169] on li "Cage 4 (HITTING) - TBK" at bounding box center [339, 167] width 230 height 15
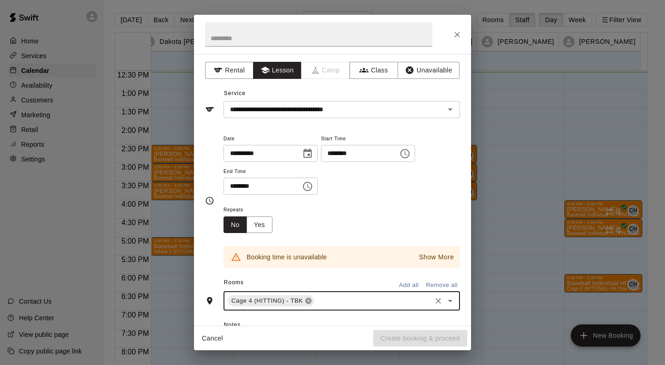
click at [307, 300] on icon at bounding box center [308, 300] width 7 height 7
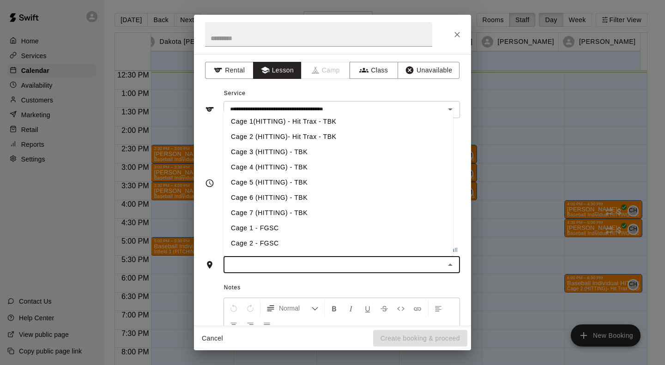
click at [283, 267] on input "text" at bounding box center [334, 265] width 216 height 12
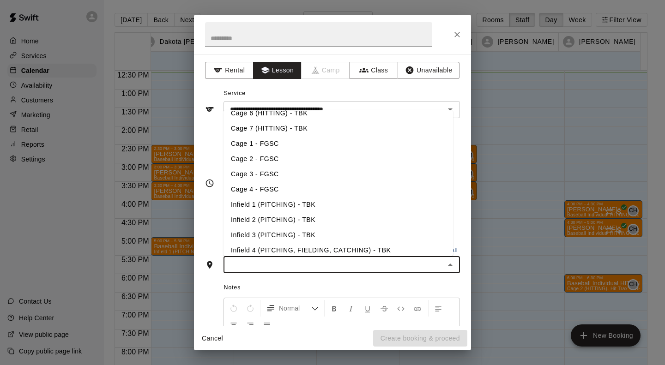
scroll to position [89, 0]
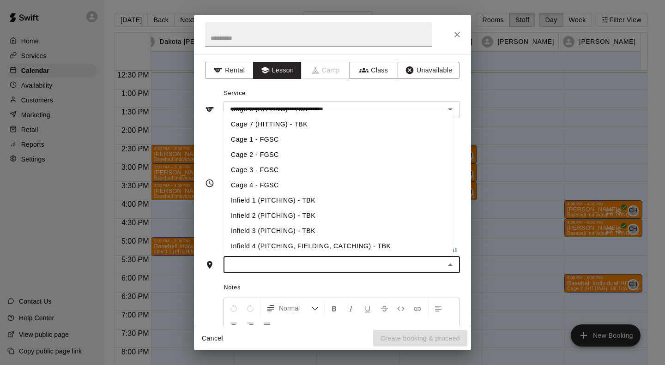
click at [274, 240] on li "Infield 4 (PITCHING, FIELDING, CATCHING) - TBK" at bounding box center [339, 246] width 230 height 15
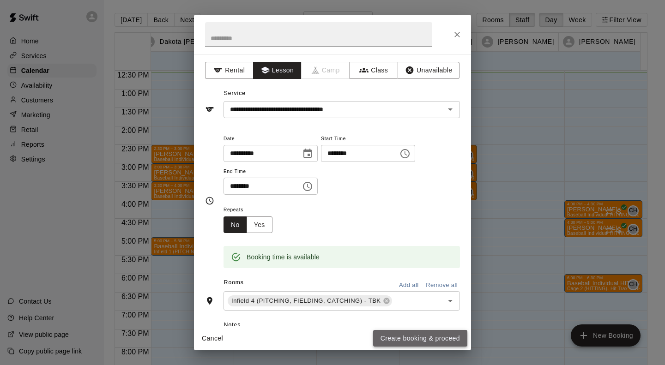
click at [419, 337] on button "Create booking & proceed" at bounding box center [420, 338] width 94 height 17
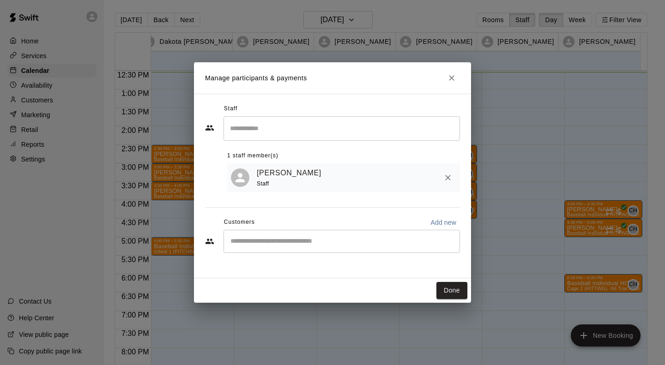
click at [293, 236] on div "​" at bounding box center [342, 241] width 236 height 23
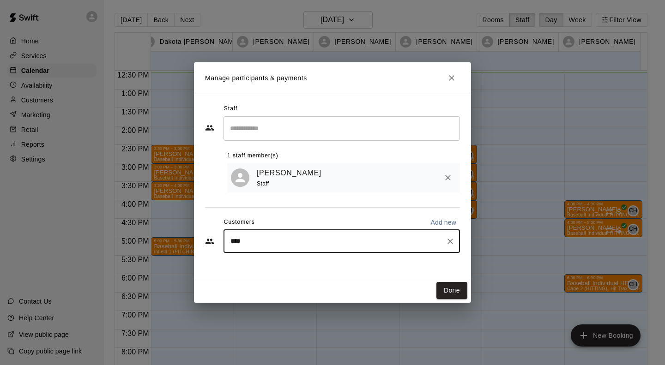
type input "*****"
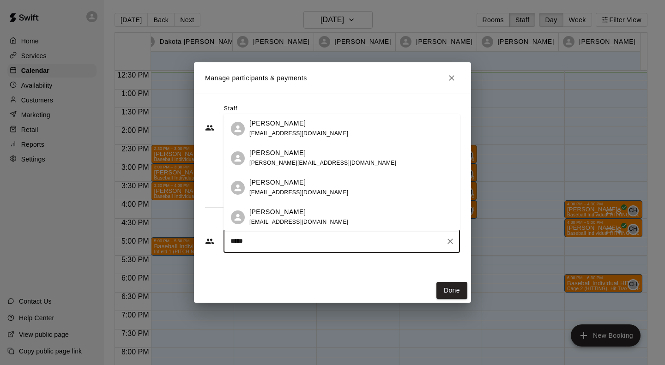
click at [279, 127] on p "[PERSON_NAME]" at bounding box center [277, 124] width 56 height 10
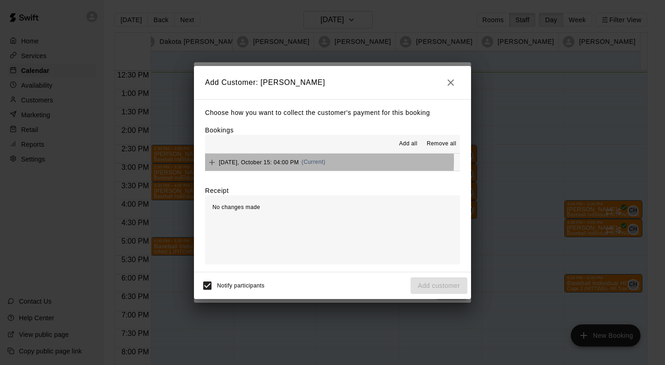
click at [284, 161] on span "[DATE], October 15: 04:00 PM" at bounding box center [259, 162] width 80 height 6
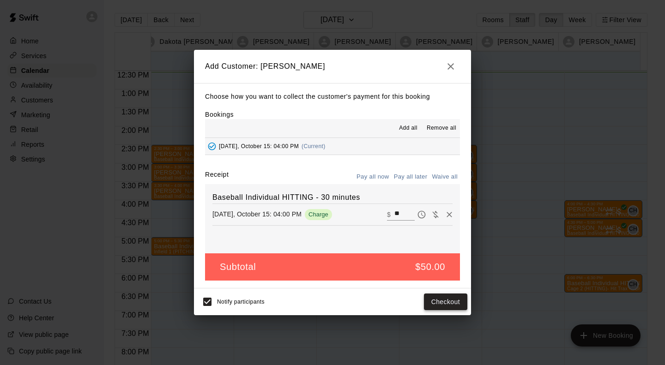
click at [440, 298] on button "Checkout" at bounding box center [445, 302] width 43 height 17
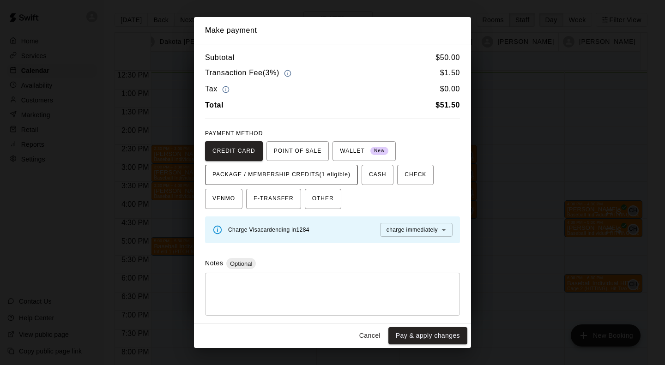
click at [340, 173] on span "PACKAGE / MEMBERSHIP CREDITS (1 eligible)" at bounding box center [281, 175] width 138 height 15
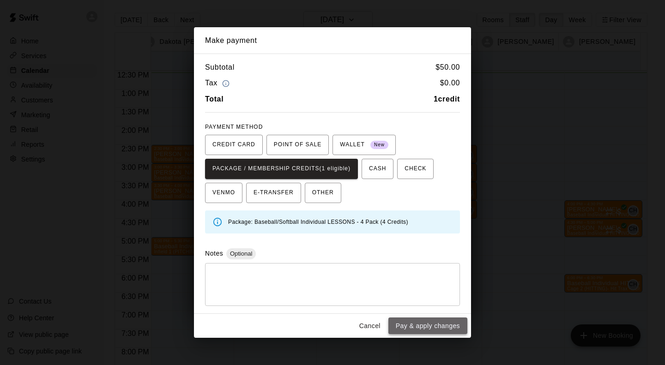
click at [409, 326] on button "Pay & apply changes" at bounding box center [427, 326] width 79 height 17
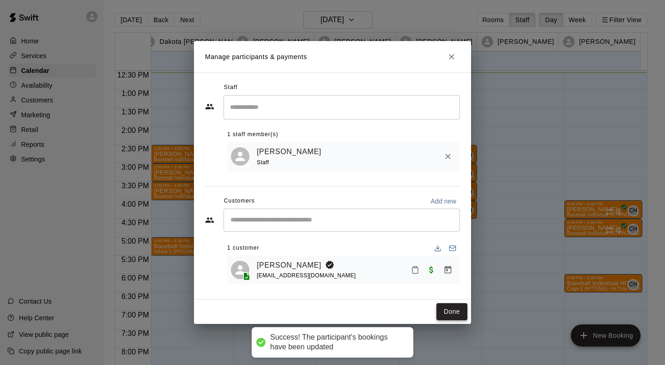
click at [447, 314] on button "Done" at bounding box center [451, 311] width 31 height 17
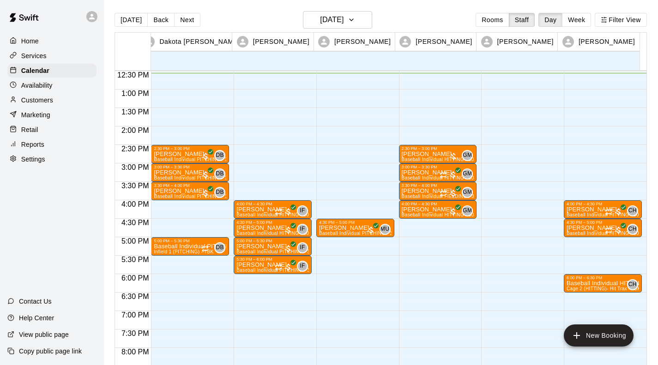
click at [576, 241] on div "4:00 PM – 4:30 PM [PERSON_NAME] Baseball Individual HITTING - 30 minutes (Cage …" at bounding box center [603, 52] width 78 height 887
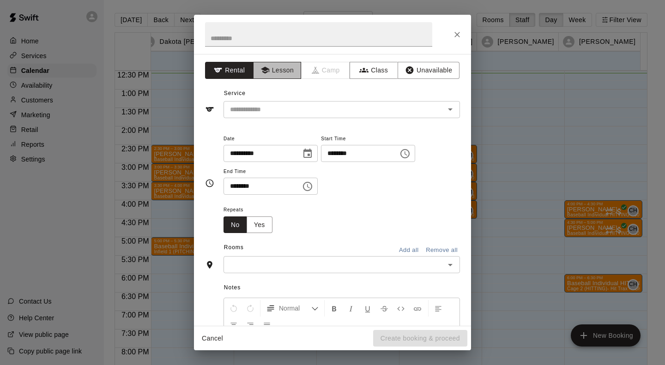
click at [286, 69] on button "Lesson" at bounding box center [277, 70] width 48 height 17
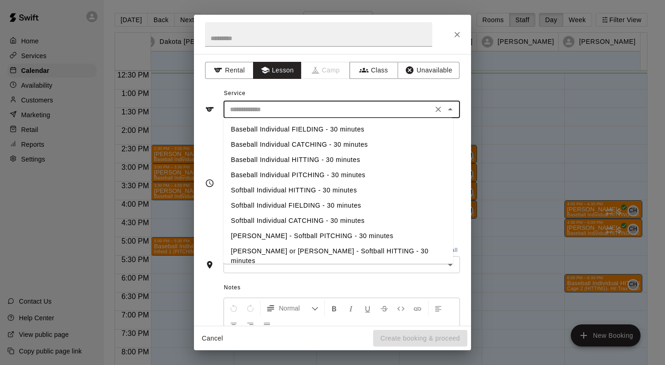
click at [288, 114] on input "text" at bounding box center [328, 110] width 204 height 12
click at [280, 158] on li "Baseball Individual HITTING - 30 minutes" at bounding box center [339, 159] width 230 height 15
type input "**********"
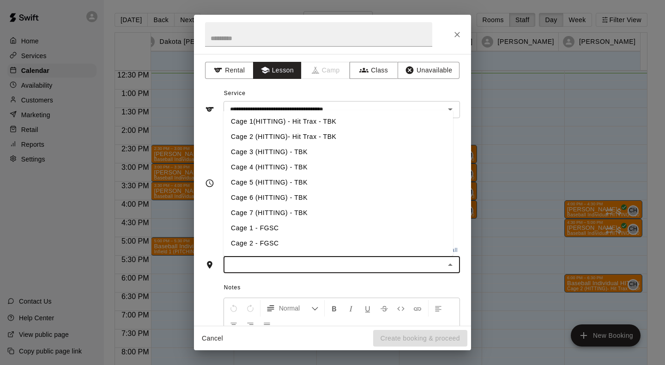
click at [269, 265] on input "text" at bounding box center [334, 265] width 216 height 12
click at [276, 155] on li "Cage 3 (HITTING) - TBK" at bounding box center [339, 152] width 230 height 15
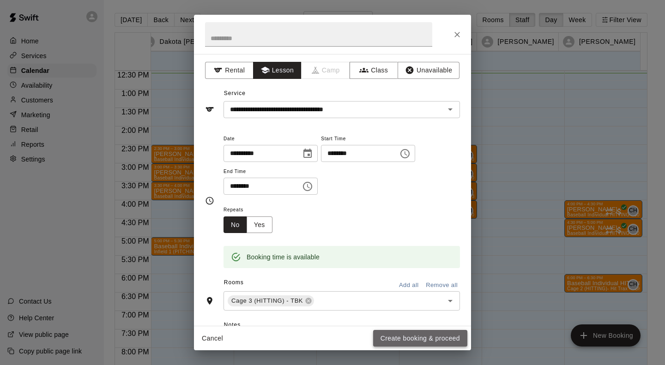
click at [409, 337] on button "Create booking & proceed" at bounding box center [420, 338] width 94 height 17
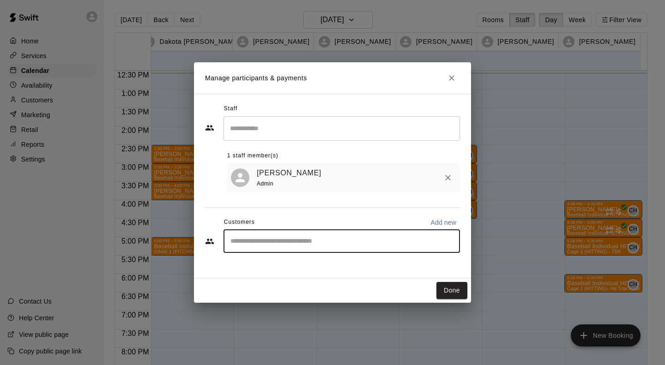
click at [247, 242] on input "Start typing to search customers..." at bounding box center [342, 241] width 228 height 9
type input "***"
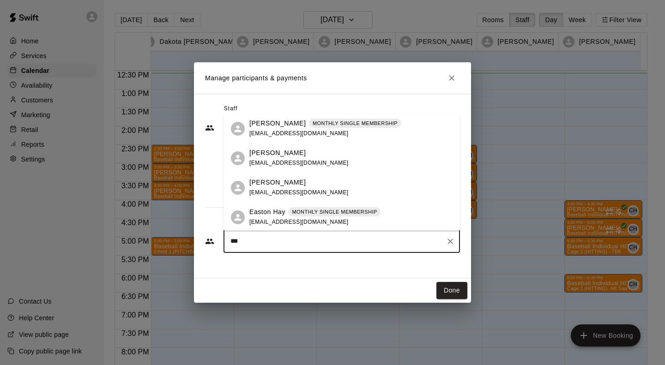
click at [344, 220] on div "Easton Hay MONTHLY SINGLE MEMBERSHIP [EMAIL_ADDRESS][DOMAIN_NAME]" at bounding box center [315, 217] width 132 height 20
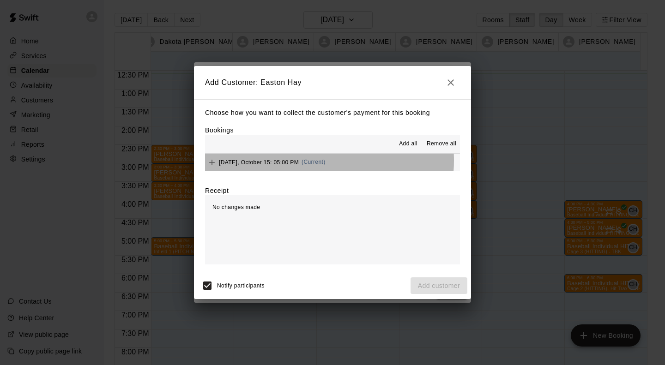
click at [299, 161] on span "[DATE], October 15: 05:00 PM" at bounding box center [259, 162] width 80 height 6
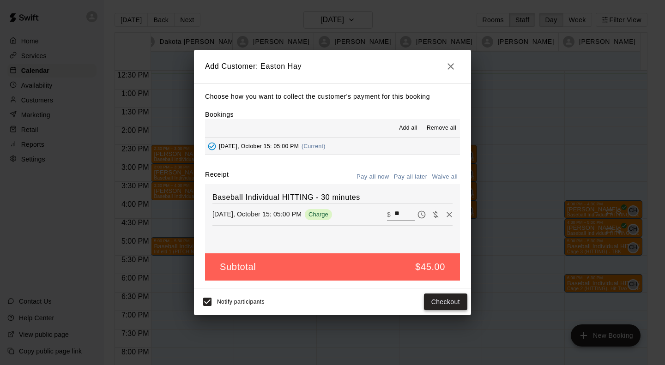
click at [448, 302] on button "Checkout" at bounding box center [445, 302] width 43 height 17
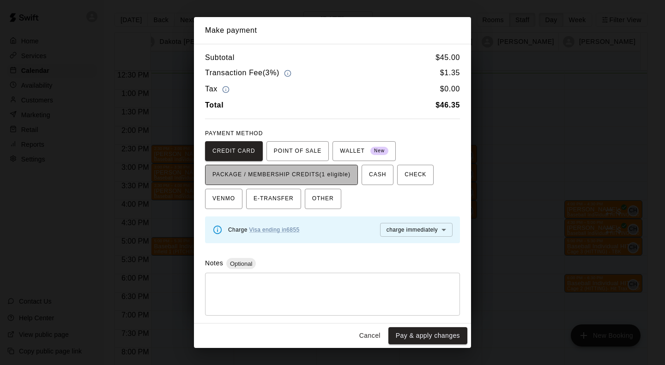
click at [342, 178] on span "PACKAGE / MEMBERSHIP CREDITS (1 eligible)" at bounding box center [281, 175] width 138 height 15
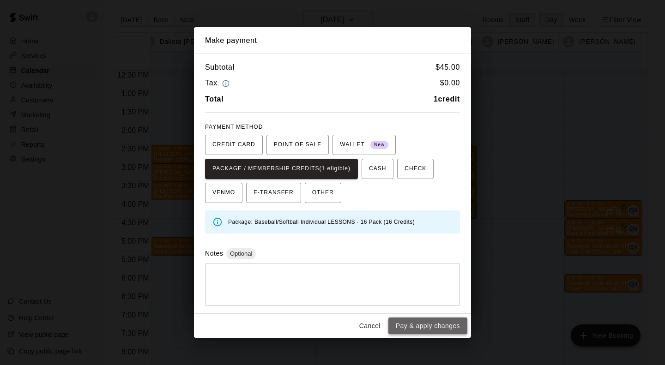
click at [437, 327] on button "Pay & apply changes" at bounding box center [427, 326] width 79 height 17
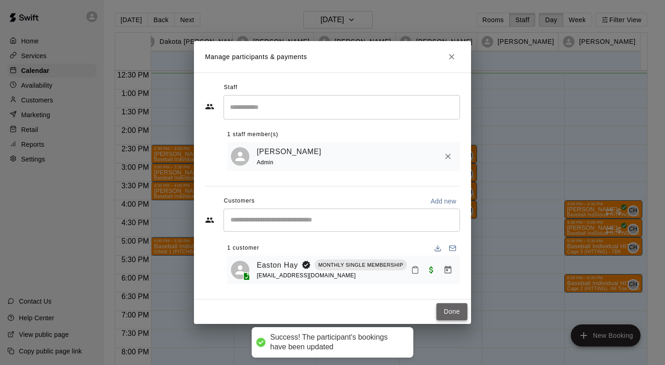
click at [458, 319] on button "Done" at bounding box center [451, 311] width 31 height 17
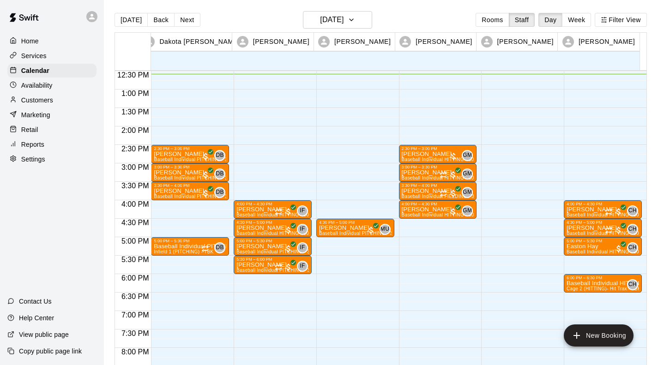
click at [505, 296] on div at bounding box center [520, 52] width 78 height 887
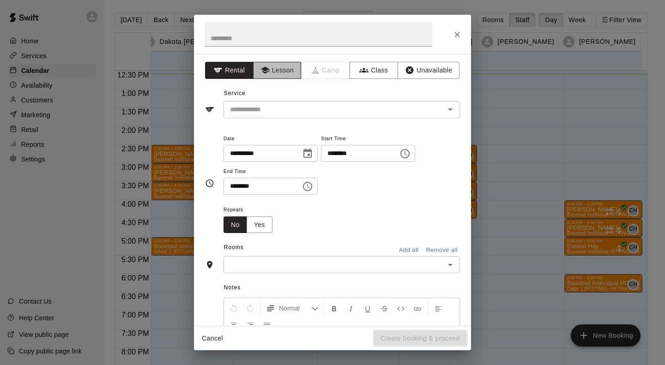
click at [279, 69] on button "Lesson" at bounding box center [277, 70] width 48 height 17
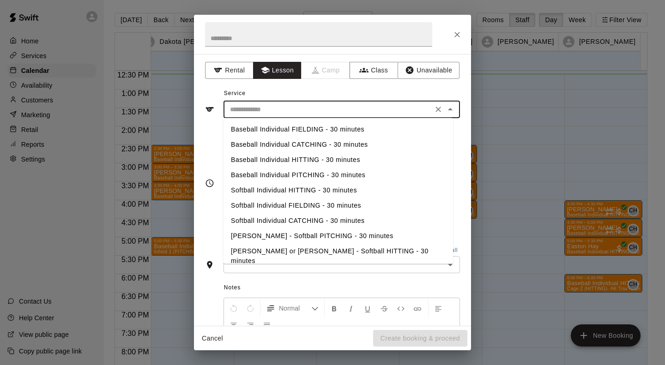
click at [278, 105] on input "text" at bounding box center [328, 110] width 204 height 12
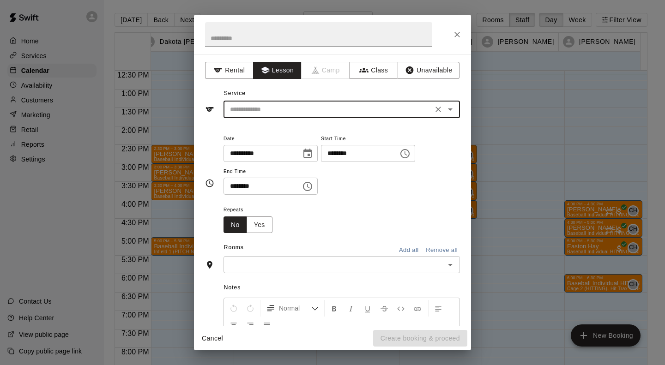
click at [242, 103] on div "​" at bounding box center [342, 109] width 236 height 17
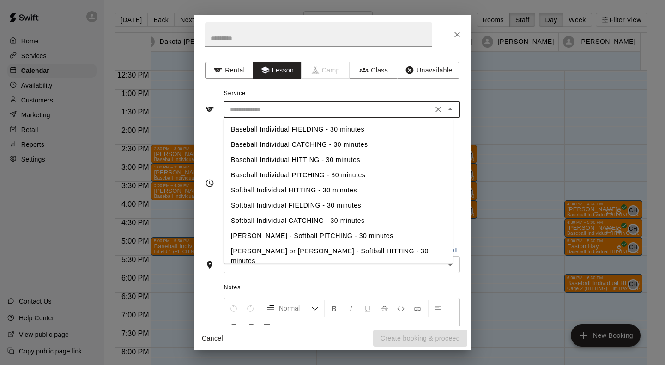
click at [263, 157] on li "Baseball Individual HITTING - 30 minutes" at bounding box center [339, 159] width 230 height 15
type input "**********"
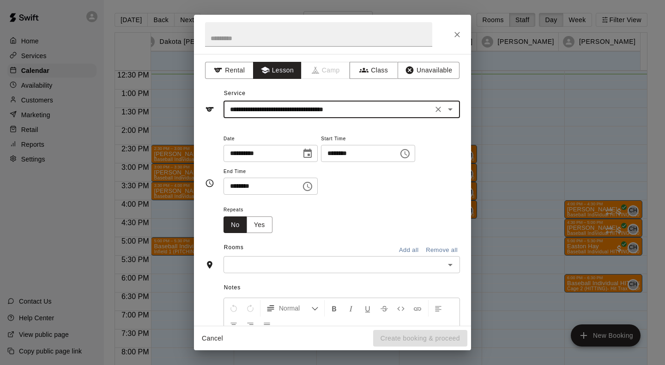
click at [280, 268] on input "text" at bounding box center [334, 265] width 216 height 12
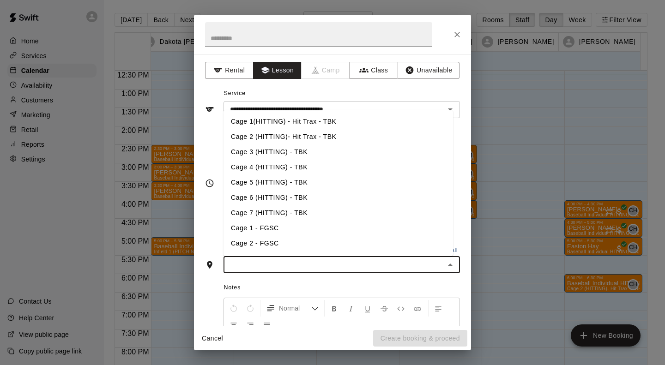
click at [276, 137] on li "Cage 2 (HITTING)- Hit Trax - TBK" at bounding box center [339, 136] width 230 height 15
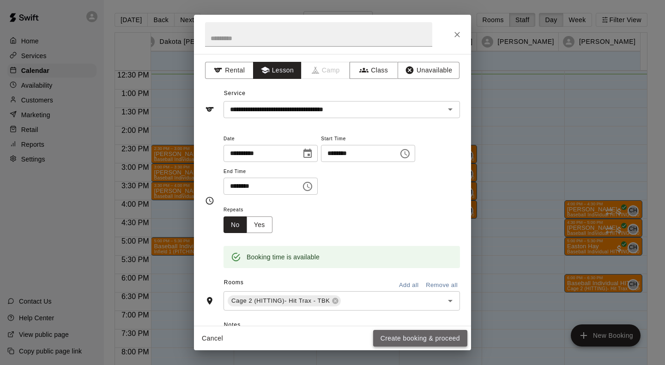
click at [396, 336] on button "Create booking & proceed" at bounding box center [420, 338] width 94 height 17
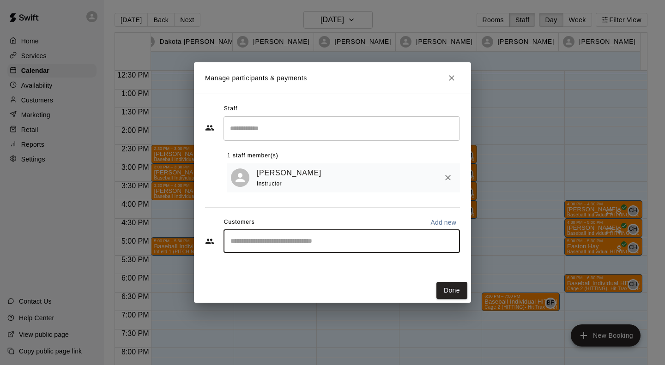
click at [296, 238] on input "Start typing to search customers..." at bounding box center [342, 241] width 228 height 9
type input "***"
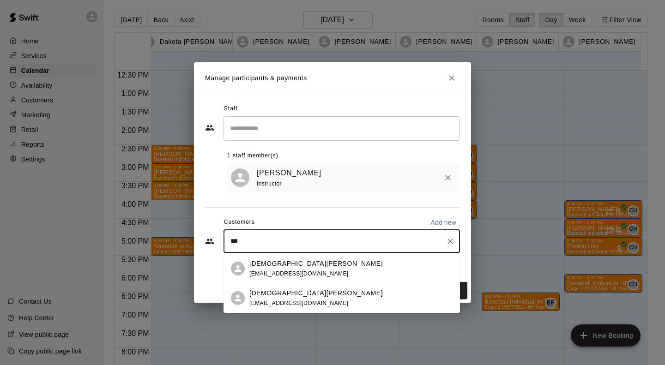
click at [281, 290] on p "[DEMOGRAPHIC_DATA][PERSON_NAME]" at bounding box center [315, 294] width 133 height 10
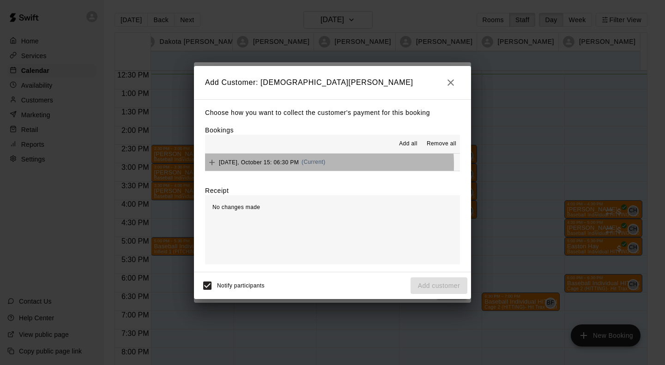
click at [276, 165] on span "[DATE], October 15: 06:30 PM" at bounding box center [259, 162] width 80 height 6
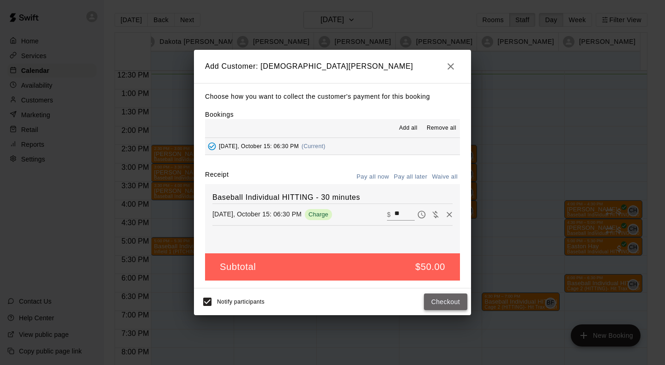
click at [439, 302] on button "Checkout" at bounding box center [445, 302] width 43 height 17
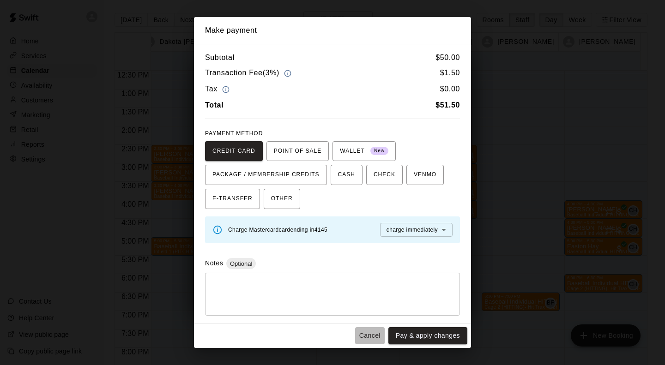
click at [381, 332] on button "Cancel" at bounding box center [370, 335] width 30 height 17
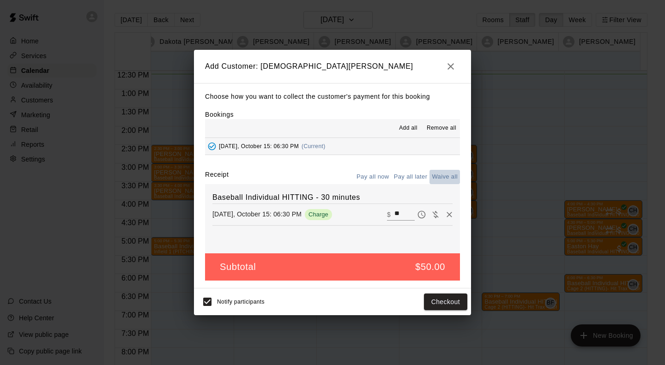
click at [444, 180] on button "Waive all" at bounding box center [444, 177] width 30 height 14
type input "*"
click at [445, 298] on button "Add customer" at bounding box center [439, 302] width 57 height 17
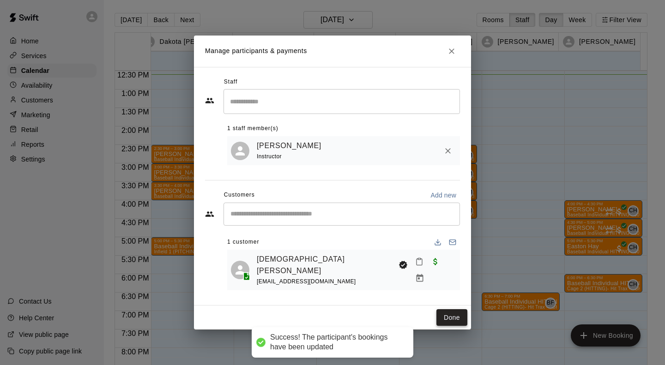
click at [453, 313] on button "Done" at bounding box center [451, 317] width 31 height 17
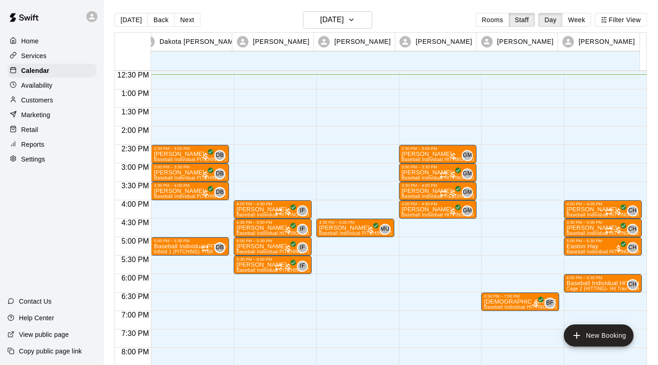
click at [187, 204] on div "2:30 PM – 3:00 PM [PERSON_NAME] Baseball Individual PITCHING - 30 minutes (Infi…" at bounding box center [190, 52] width 78 height 887
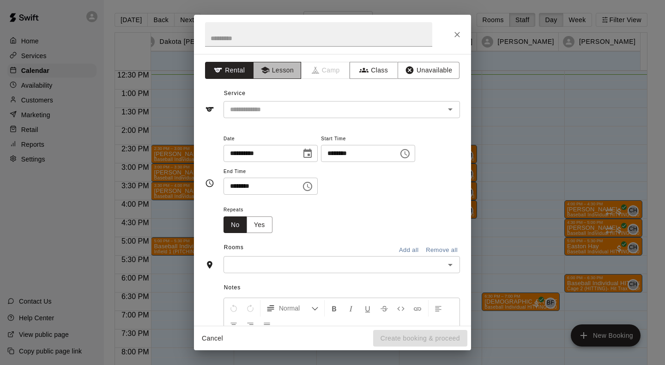
click at [272, 76] on button "Lesson" at bounding box center [277, 70] width 48 height 17
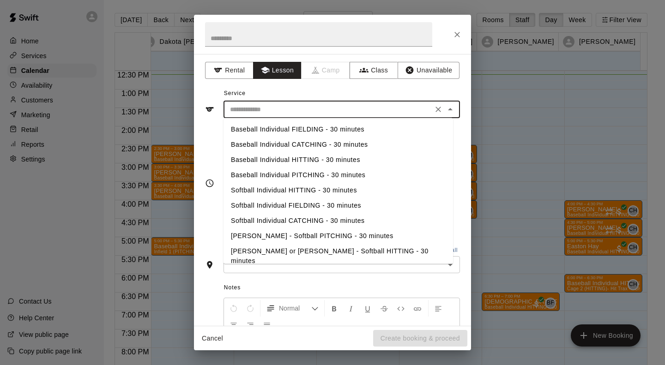
click at [270, 113] on input "text" at bounding box center [328, 110] width 204 height 12
click at [270, 183] on li "Softball Individual HITTING - 30 minutes" at bounding box center [339, 190] width 230 height 15
type input "**********"
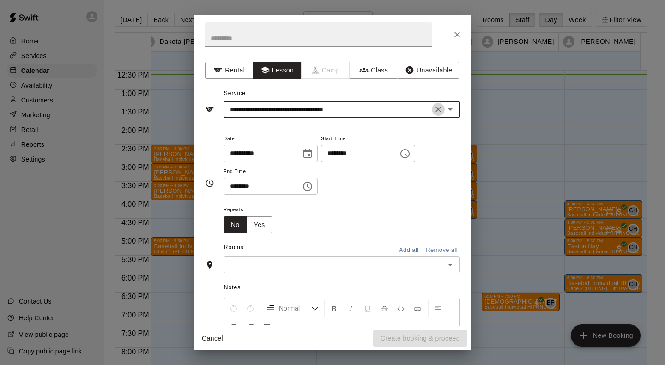
click at [432, 104] on button "Clear" at bounding box center [438, 109] width 13 height 13
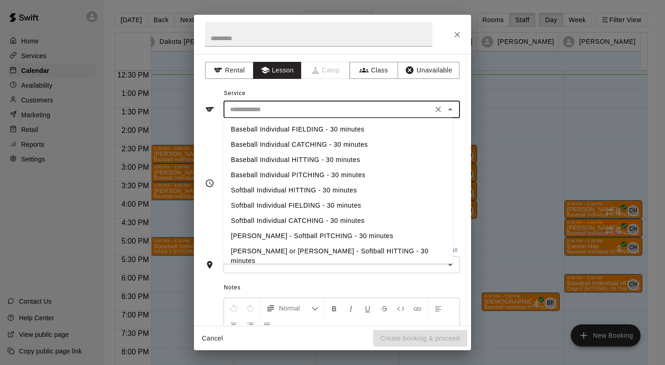
click at [347, 106] on input "text" at bounding box center [328, 110] width 204 height 12
click at [292, 175] on li "Baseball Individual PITCHING - 30 minutes" at bounding box center [339, 175] width 230 height 15
type input "**********"
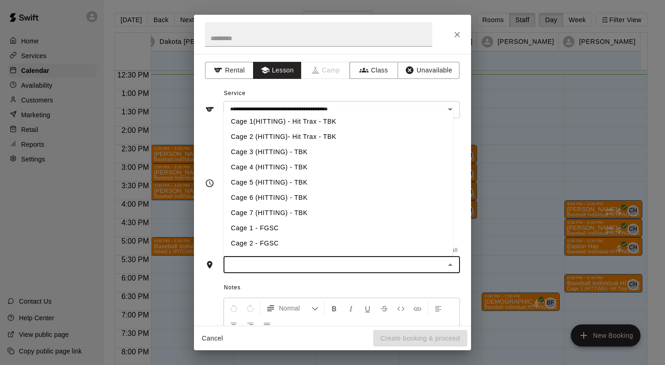
click at [257, 266] on input "text" at bounding box center [334, 265] width 216 height 12
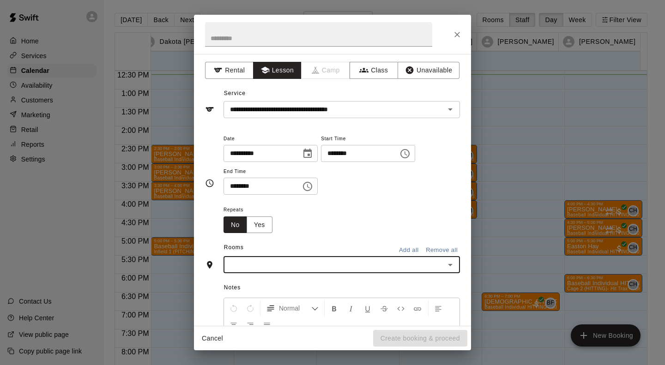
click at [249, 261] on input "text" at bounding box center [334, 265] width 216 height 12
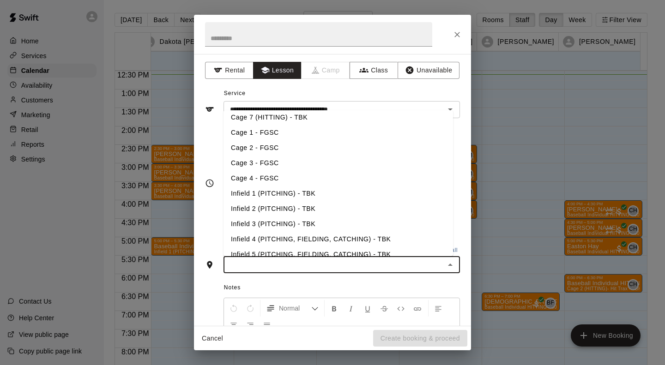
scroll to position [151, 0]
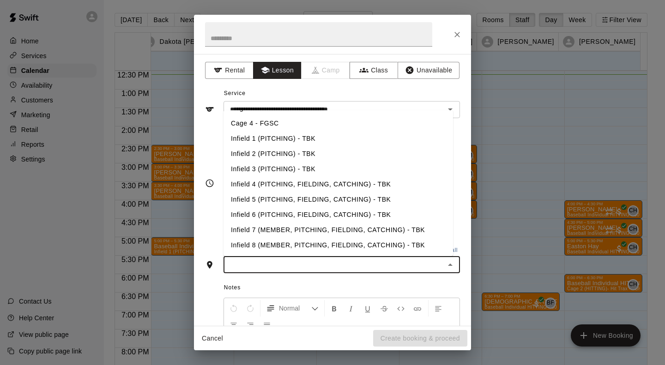
click at [266, 135] on li "Infield 1 (PITCHING) - TBK" at bounding box center [339, 138] width 230 height 15
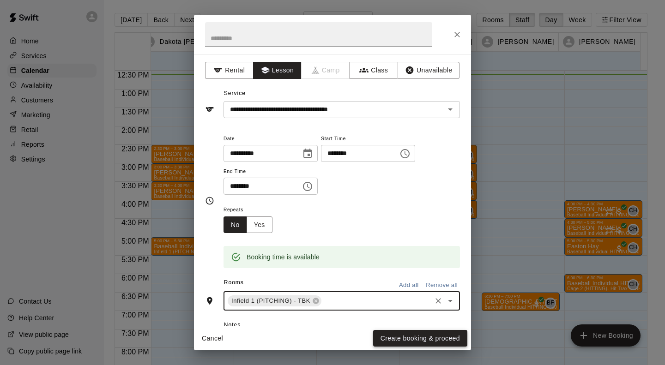
click at [411, 337] on button "Create booking & proceed" at bounding box center [420, 338] width 94 height 17
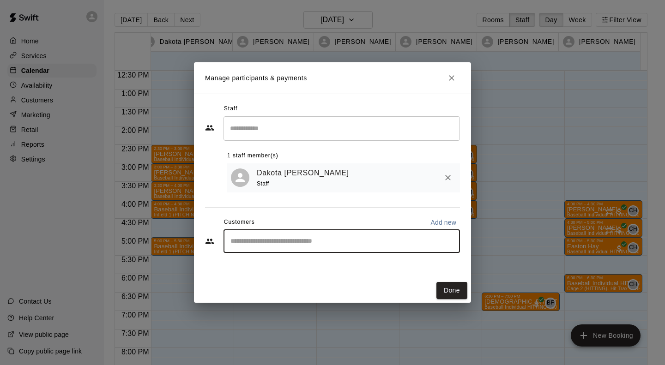
click at [238, 238] on input "Start typing to search customers..." at bounding box center [342, 241] width 228 height 9
type input "***"
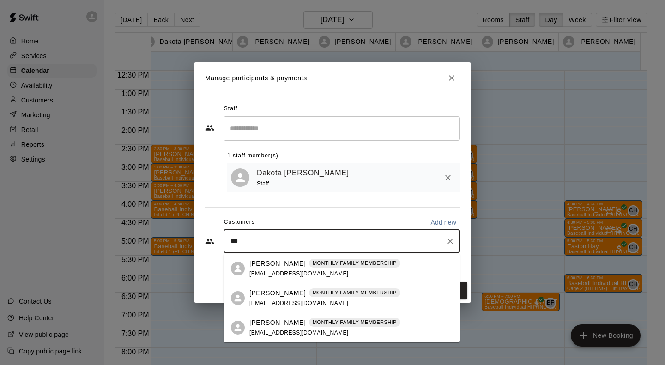
click at [274, 276] on span "[EMAIL_ADDRESS][DOMAIN_NAME]" at bounding box center [298, 274] width 99 height 6
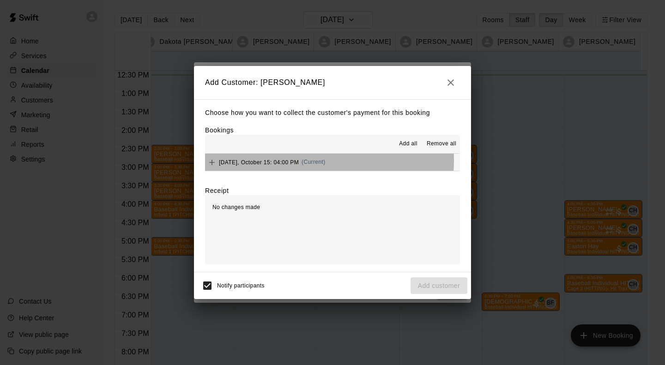
click at [251, 161] on span "[DATE], October 15: 04:00 PM" at bounding box center [259, 162] width 80 height 6
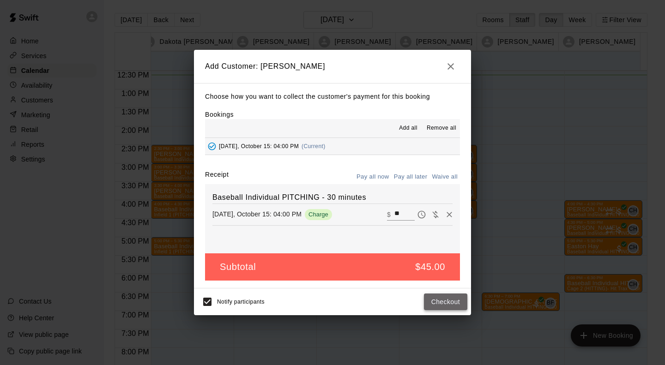
click at [436, 299] on button "Checkout" at bounding box center [445, 302] width 43 height 17
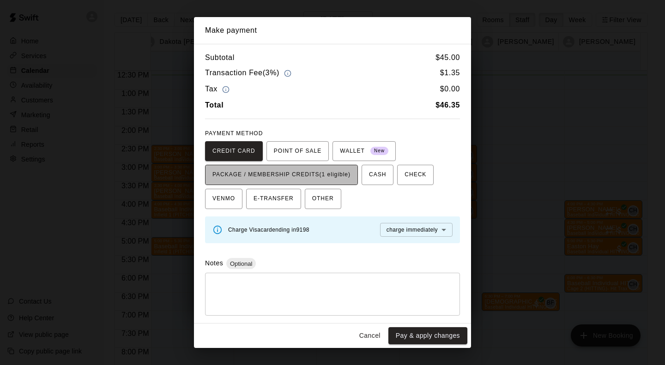
click at [302, 168] on span "PACKAGE / MEMBERSHIP CREDITS (1 eligible)" at bounding box center [281, 175] width 138 height 15
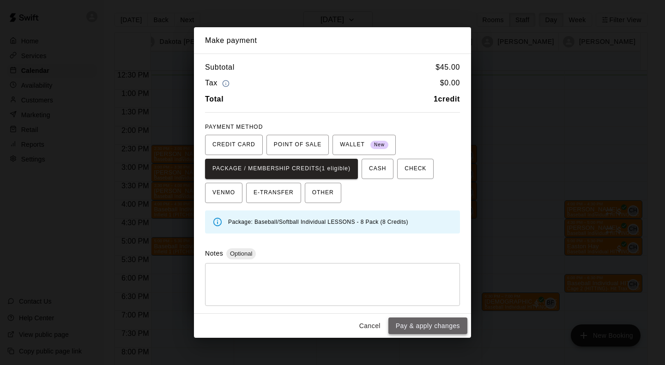
click at [434, 326] on button "Pay & apply changes" at bounding box center [427, 326] width 79 height 17
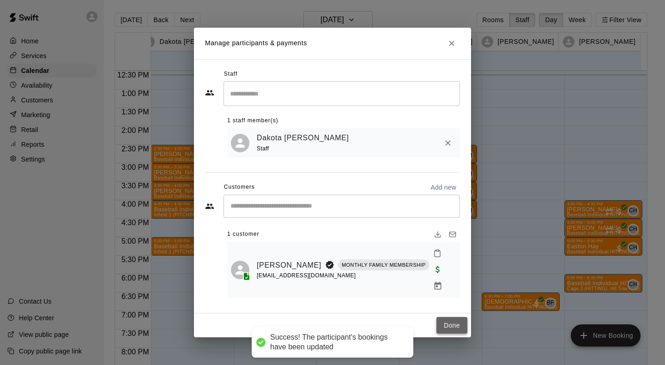
click at [456, 324] on button "Done" at bounding box center [451, 325] width 31 height 17
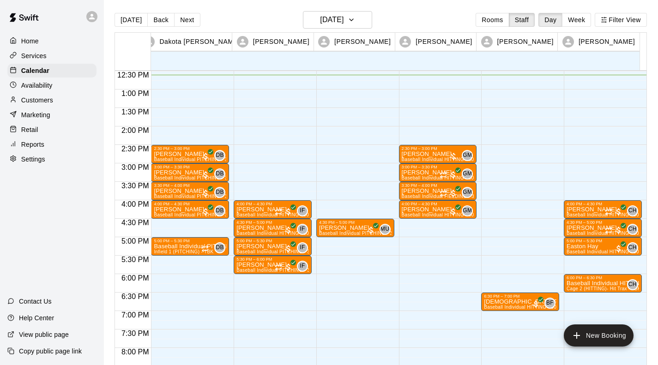
click at [168, 220] on div "2:30 PM – 3:00 PM [PERSON_NAME] Baseball Individual PITCHING - 30 minutes (Infi…" at bounding box center [190, 52] width 78 height 887
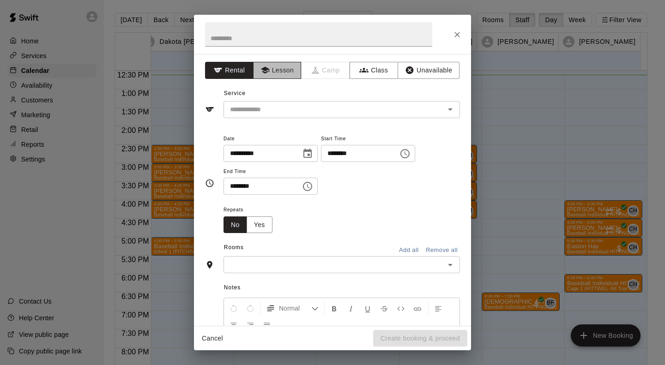
click at [276, 74] on button "Lesson" at bounding box center [277, 70] width 48 height 17
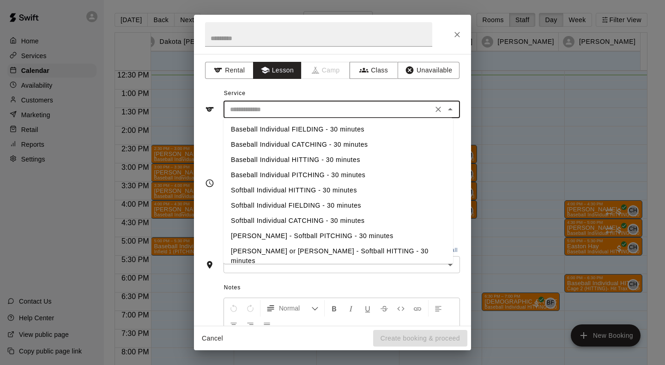
click at [256, 111] on input "text" at bounding box center [328, 110] width 204 height 12
click at [243, 105] on input "text" at bounding box center [328, 110] width 204 height 12
click at [289, 175] on li "Baseball Individual PITCHING - 30 minutes" at bounding box center [339, 175] width 230 height 15
type input "**********"
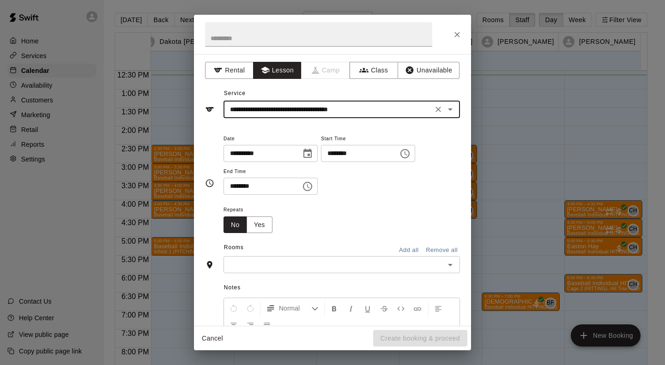
click at [284, 258] on div "​" at bounding box center [342, 264] width 236 height 17
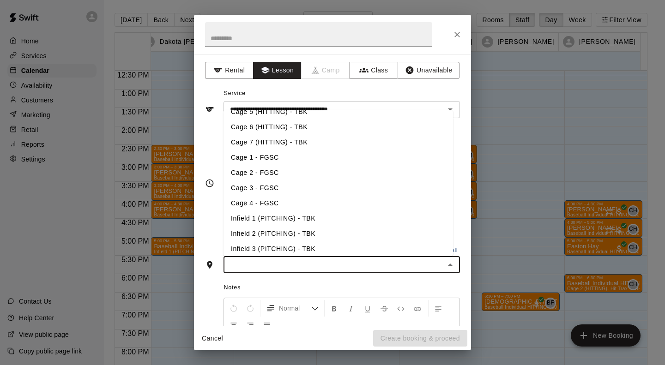
scroll to position [71, 0]
click at [277, 218] on li "Infield 1 (PITCHING) - TBK" at bounding box center [339, 218] width 230 height 15
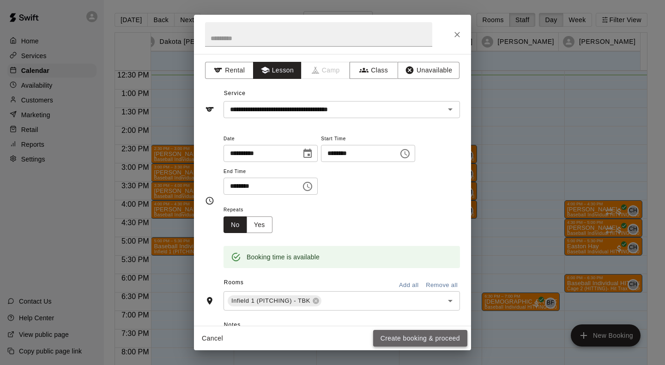
click at [393, 339] on button "Create booking & proceed" at bounding box center [420, 338] width 94 height 17
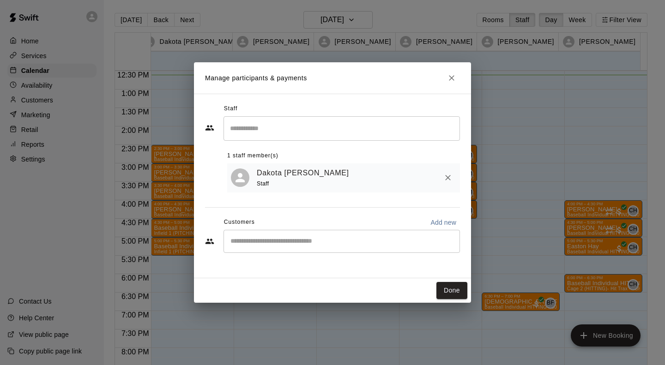
click at [295, 236] on div "​" at bounding box center [342, 241] width 236 height 23
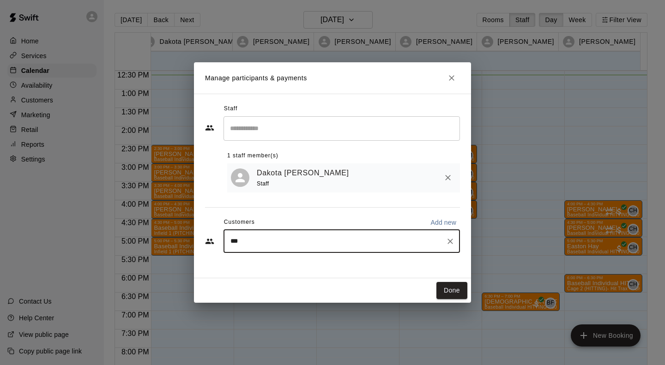
type input "****"
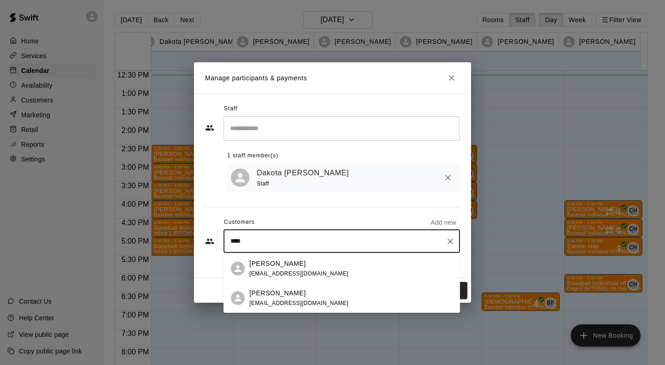
click at [253, 295] on p "[PERSON_NAME]" at bounding box center [277, 294] width 56 height 10
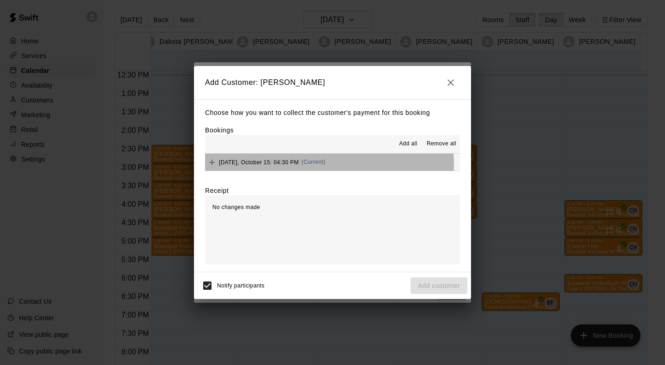
click at [277, 167] on div "[DATE], October 15: 04:30 PM (Current)" at bounding box center [265, 163] width 121 height 14
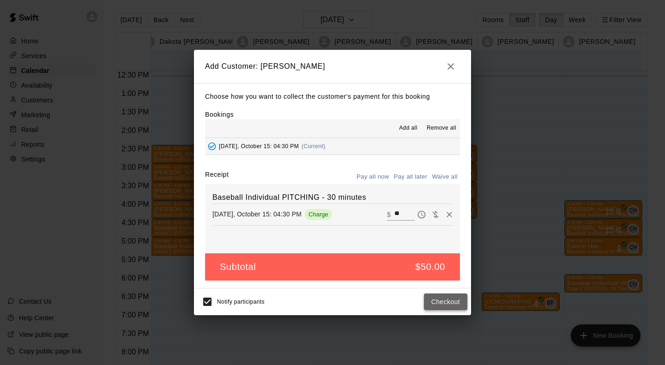
click at [455, 303] on button "Checkout" at bounding box center [445, 302] width 43 height 17
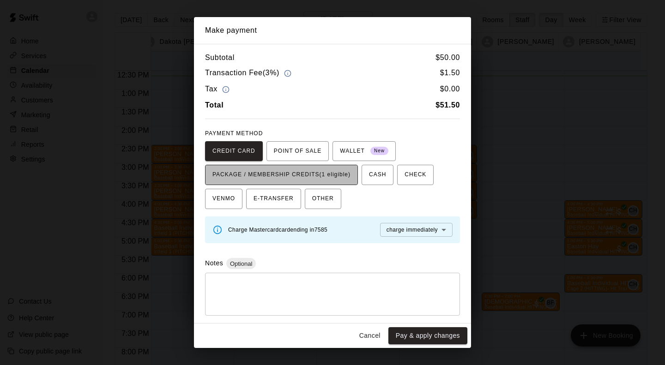
click at [339, 173] on span "PACKAGE / MEMBERSHIP CREDITS (1 eligible)" at bounding box center [281, 175] width 138 height 15
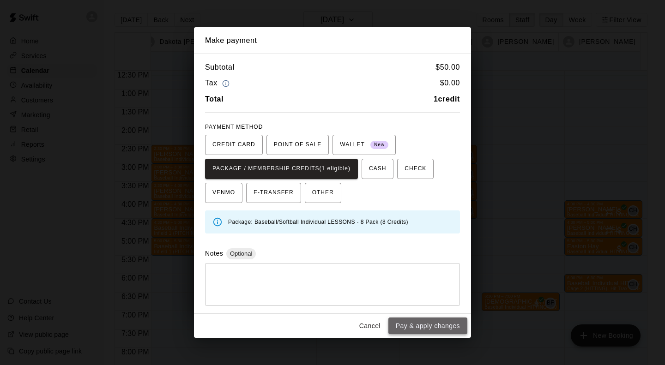
click at [429, 325] on button "Pay & apply changes" at bounding box center [427, 326] width 79 height 17
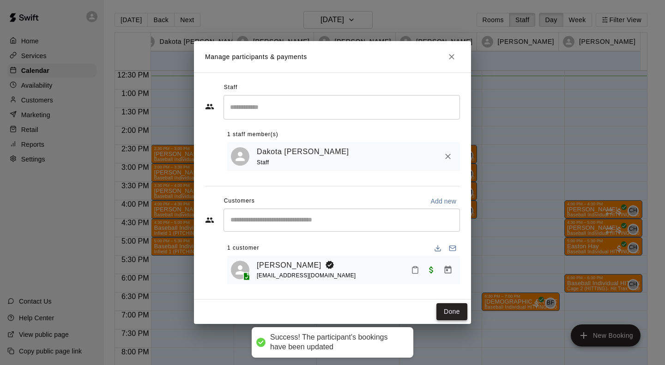
click at [453, 314] on button "Done" at bounding box center [451, 311] width 31 height 17
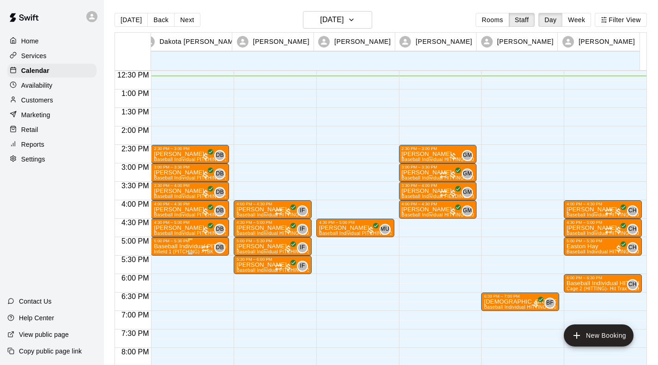
click at [175, 247] on p "Baseball Individual PITCHING - 30 minutes" at bounding box center [190, 247] width 73 height 0
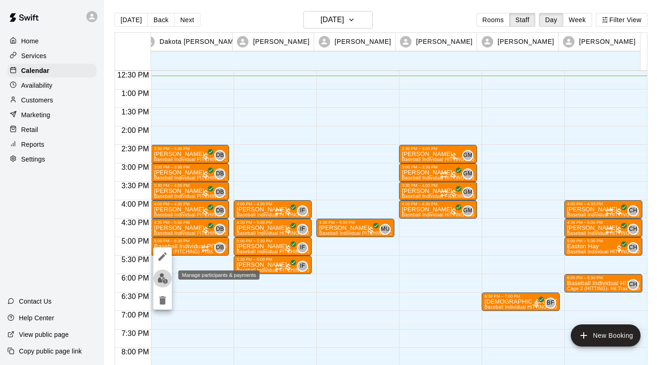
click at [163, 284] on img "edit" at bounding box center [162, 278] width 11 height 11
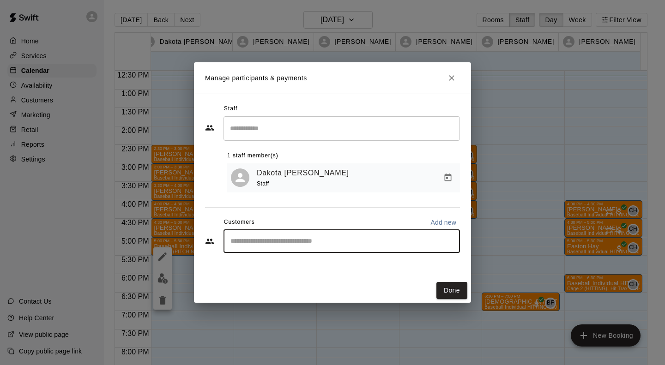
click at [293, 246] on input "Start typing to search customers..." at bounding box center [342, 241] width 228 height 9
type input "******"
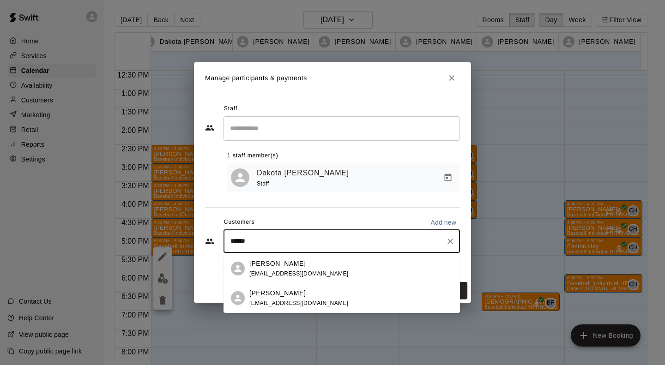
click at [250, 293] on p "[PERSON_NAME]" at bounding box center [277, 294] width 56 height 10
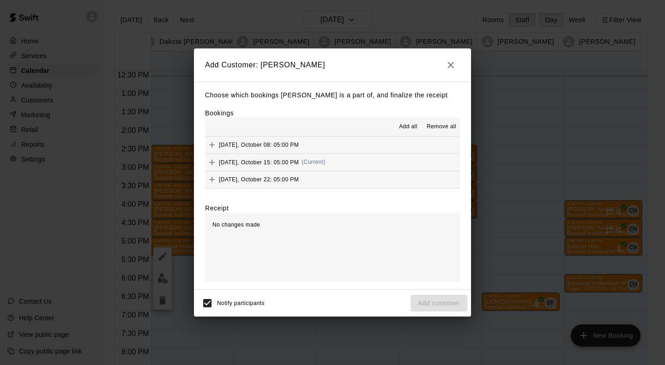
click at [246, 168] on div "[DATE], October 15: 05:00 PM (Current)" at bounding box center [265, 163] width 121 height 14
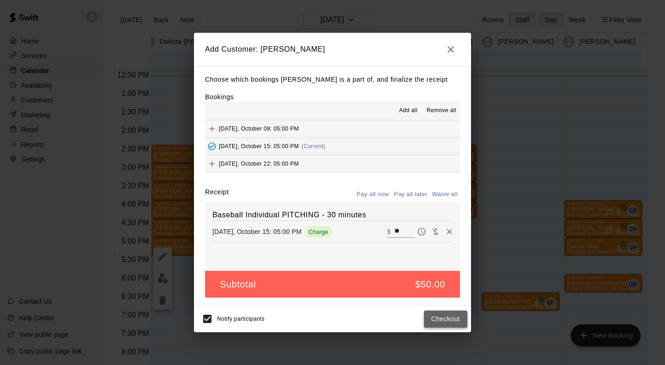
click at [427, 320] on button "Checkout" at bounding box center [445, 319] width 43 height 17
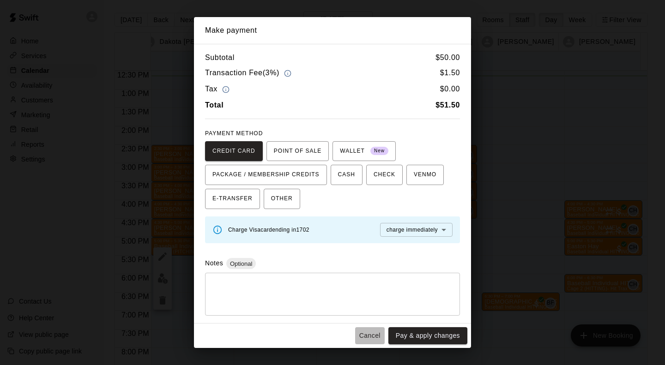
click at [370, 330] on button "Cancel" at bounding box center [370, 335] width 30 height 17
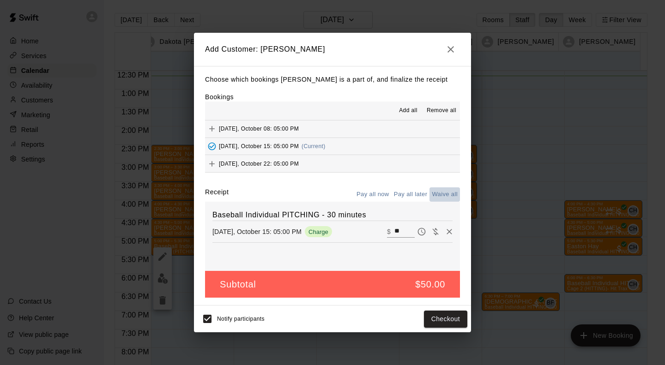
click at [445, 199] on button "Waive all" at bounding box center [444, 194] width 30 height 14
type input "*"
click at [446, 318] on button "Add customer" at bounding box center [439, 319] width 57 height 17
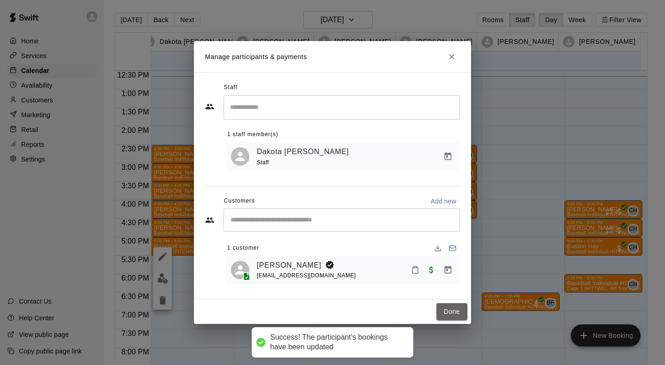
click at [446, 318] on button "Done" at bounding box center [451, 311] width 31 height 17
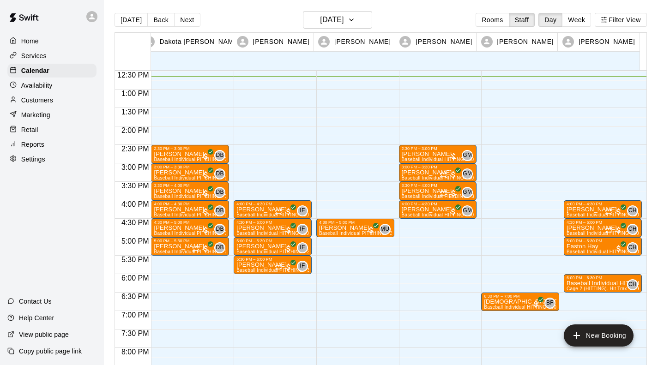
click at [181, 258] on div "2:30 PM – 3:00 PM [PERSON_NAME] Baseball Individual PITCHING - 30 minutes (Infi…" at bounding box center [190, 52] width 78 height 887
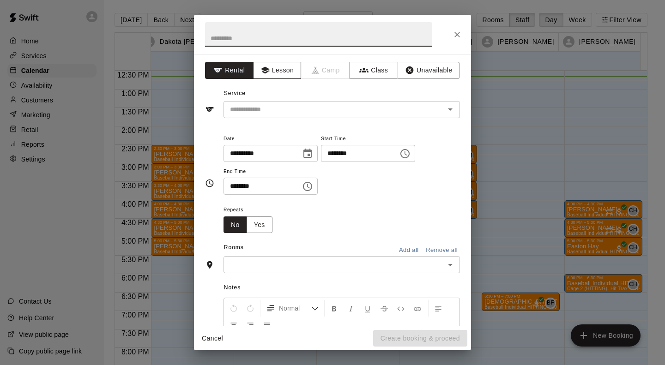
click at [286, 74] on button "Lesson" at bounding box center [277, 70] width 48 height 17
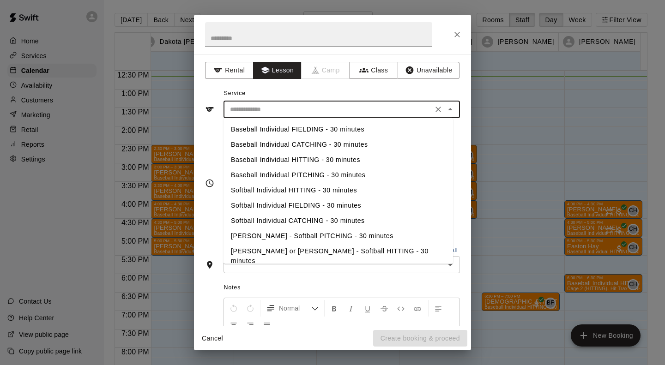
click at [275, 112] on input "text" at bounding box center [328, 110] width 204 height 12
click at [285, 175] on li "Baseball Individual PITCHING - 30 minutes" at bounding box center [339, 175] width 230 height 15
type input "**********"
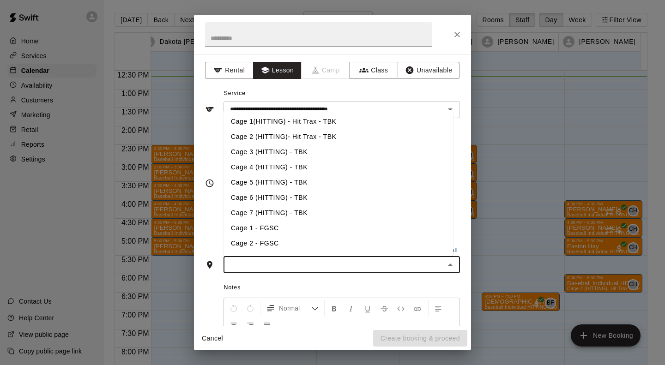
click at [269, 269] on input "text" at bounding box center [334, 265] width 216 height 12
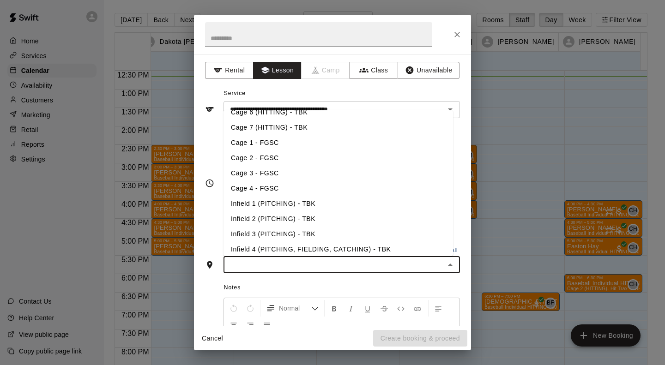
click at [263, 204] on li "Infield 1 (PITCHING) - TBK" at bounding box center [339, 203] width 230 height 15
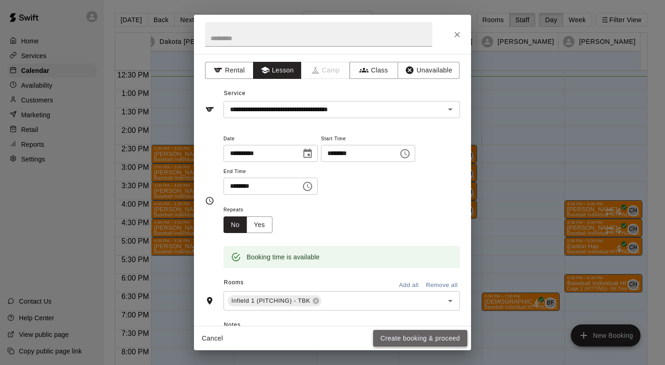
click at [420, 341] on button "Create booking & proceed" at bounding box center [420, 338] width 94 height 17
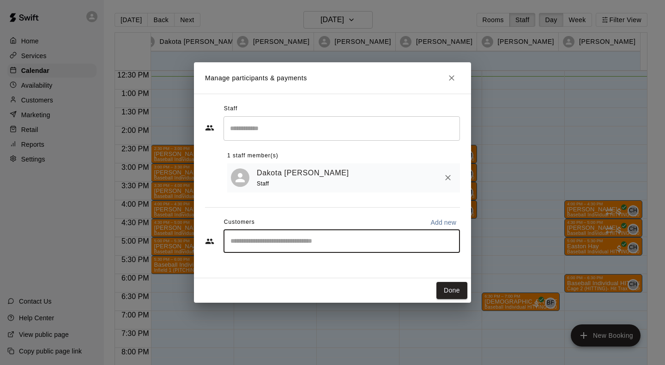
click at [308, 244] on input "Start typing to search customers..." at bounding box center [342, 241] width 228 height 9
type input "****"
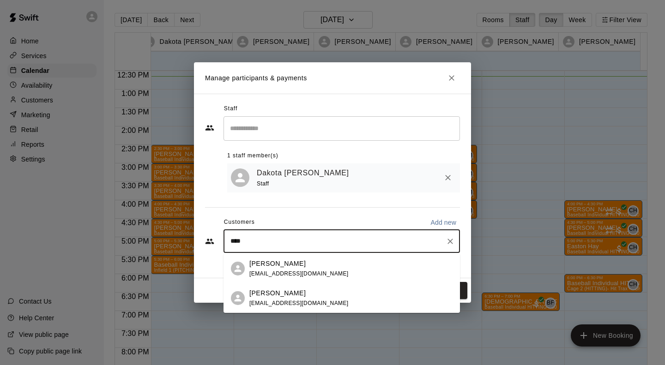
click at [280, 295] on p "[PERSON_NAME]" at bounding box center [277, 294] width 56 height 10
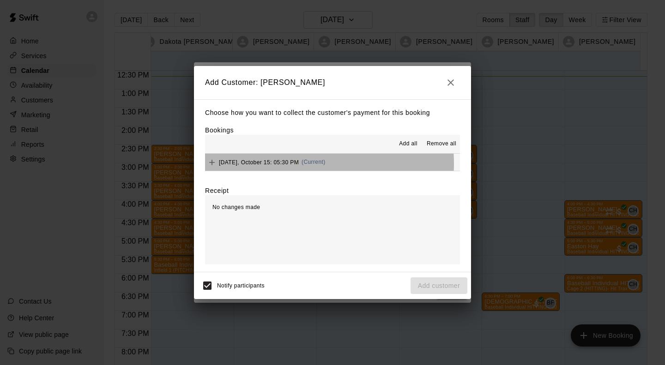
click at [281, 164] on span "[DATE], October 15: 05:30 PM" at bounding box center [259, 162] width 80 height 6
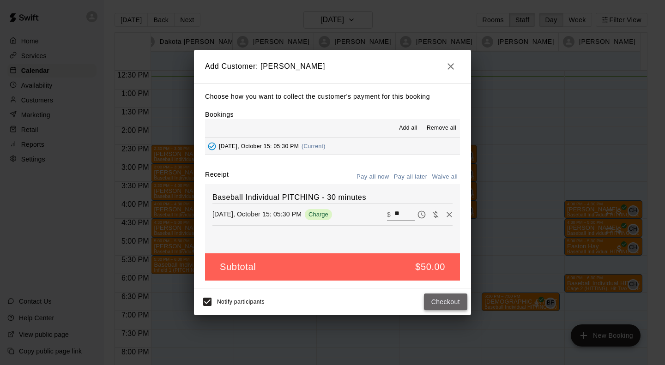
click at [452, 301] on button "Checkout" at bounding box center [445, 302] width 43 height 17
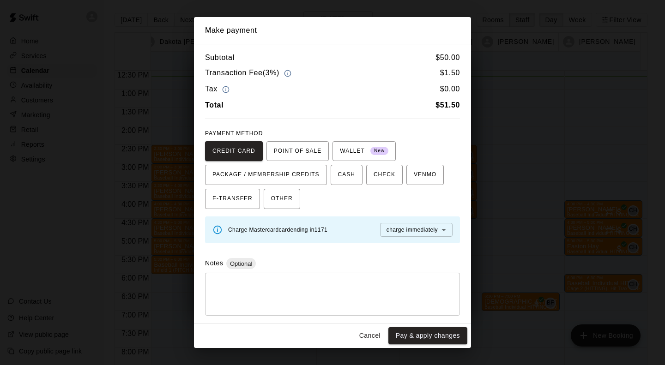
click at [375, 335] on button "Cancel" at bounding box center [370, 335] width 30 height 17
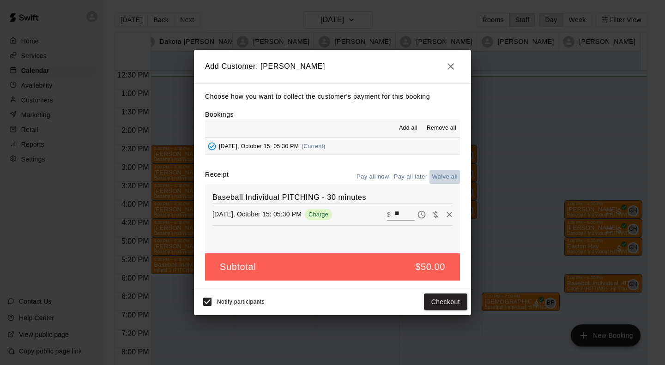
click at [449, 175] on button "Waive all" at bounding box center [444, 177] width 30 height 14
type input "*"
click at [437, 300] on button "Add customer" at bounding box center [439, 302] width 57 height 17
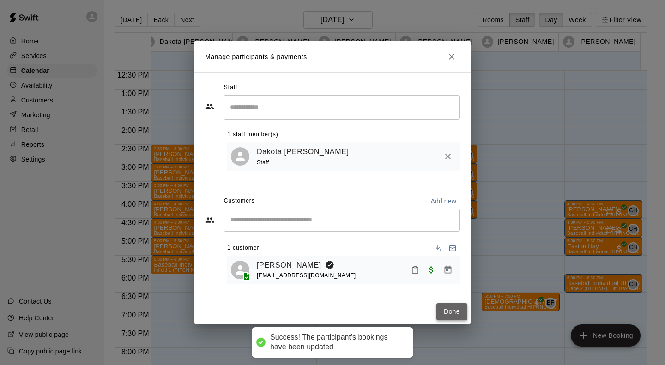
click at [453, 316] on button "Done" at bounding box center [451, 311] width 31 height 17
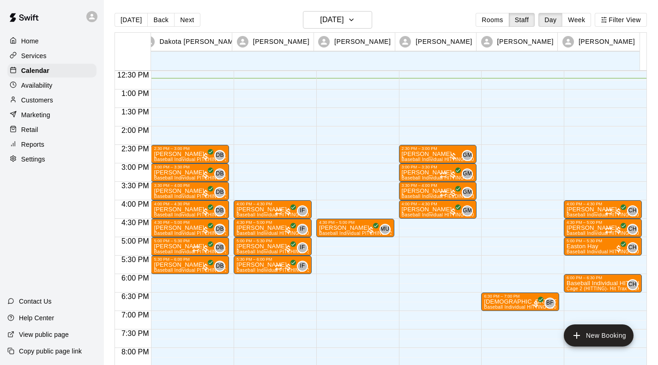
click at [325, 242] on div "4:30 PM – 5:00 PM [PERSON_NAME] Baseball Individual PITCHING - 30 minutes (Infi…" at bounding box center [355, 52] width 78 height 887
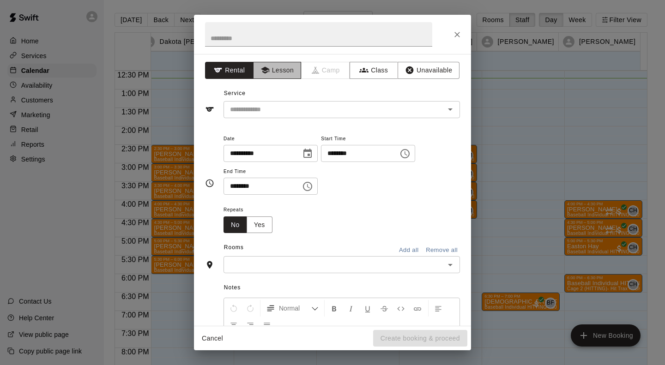
click at [275, 64] on button "Lesson" at bounding box center [277, 70] width 48 height 17
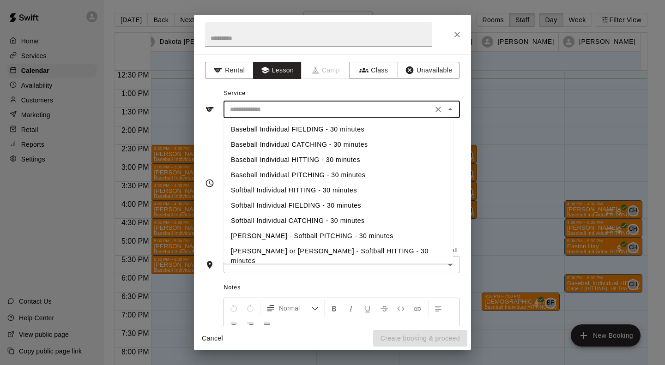
click at [272, 107] on input "text" at bounding box center [328, 110] width 204 height 12
click at [300, 175] on li "Baseball Individual PITCHING - 30 minutes" at bounding box center [339, 175] width 230 height 15
type input "**********"
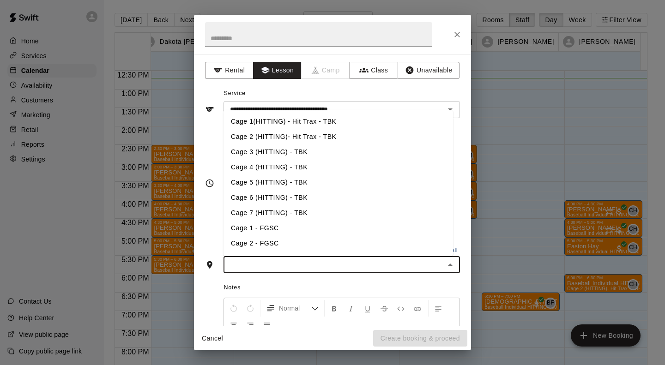
click at [287, 267] on input "text" at bounding box center [334, 265] width 216 height 12
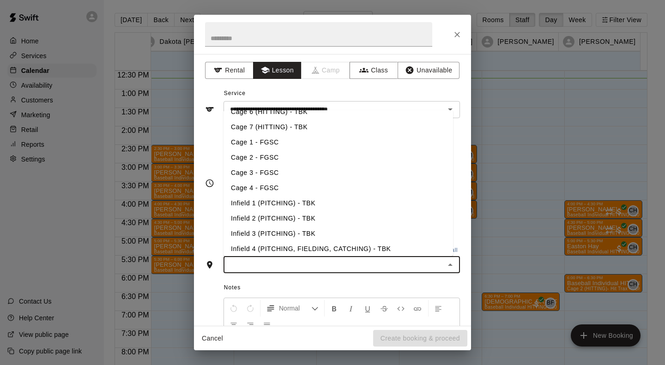
click at [275, 214] on li "Infield 2 (PITCHING) - TBK" at bounding box center [339, 218] width 230 height 15
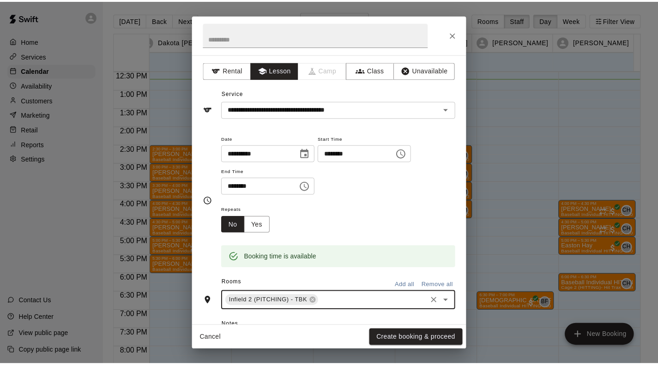
scroll to position [134, 0]
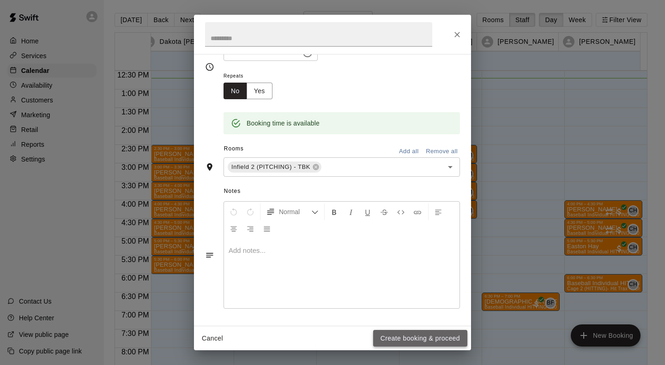
click at [388, 337] on button "Create booking & proceed" at bounding box center [420, 338] width 94 height 17
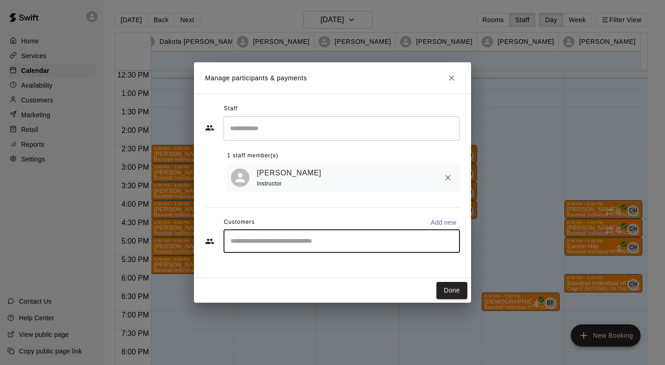
click at [273, 240] on input "Start typing to search customers..." at bounding box center [342, 241] width 228 height 9
type input "*****"
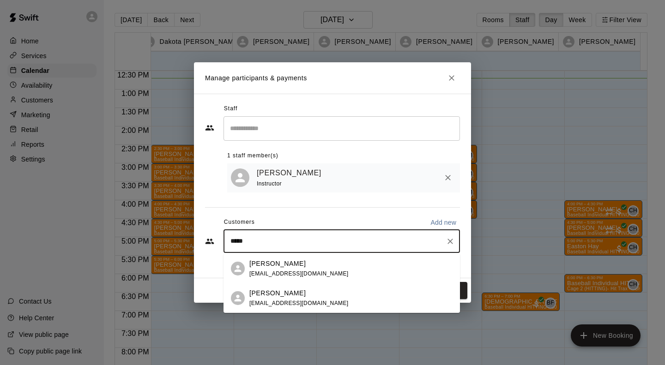
click at [243, 296] on div at bounding box center [238, 298] width 14 height 14
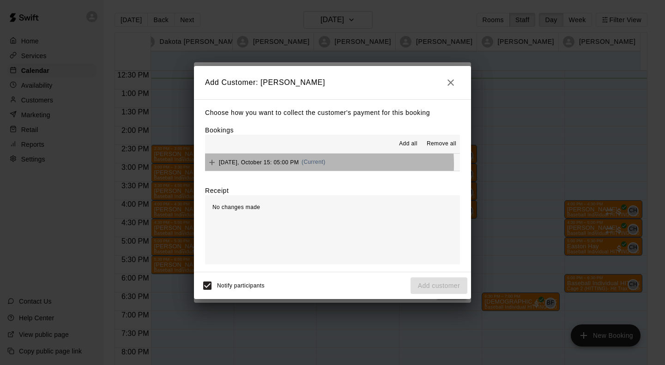
click at [274, 165] on span "[DATE], October 15: 05:00 PM" at bounding box center [259, 162] width 80 height 6
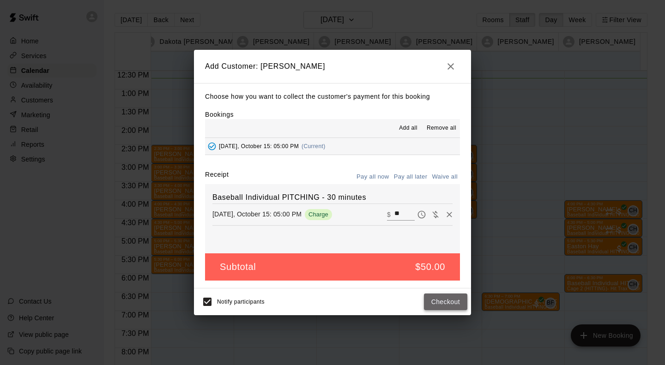
click at [432, 302] on button "Checkout" at bounding box center [445, 302] width 43 height 17
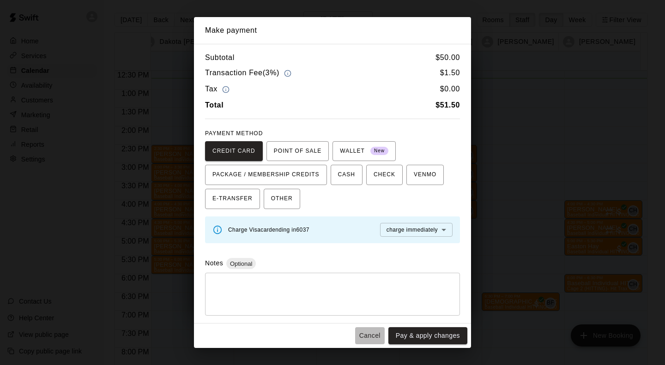
click at [373, 339] on button "Cancel" at bounding box center [370, 335] width 30 height 17
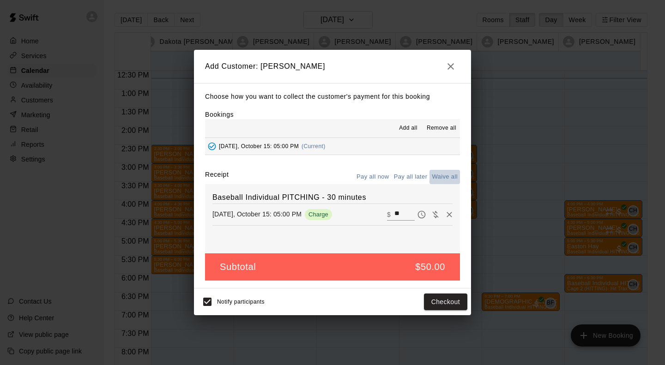
click at [450, 176] on button "Waive all" at bounding box center [444, 177] width 30 height 14
type input "*"
click at [434, 297] on button "Add customer" at bounding box center [439, 302] width 57 height 17
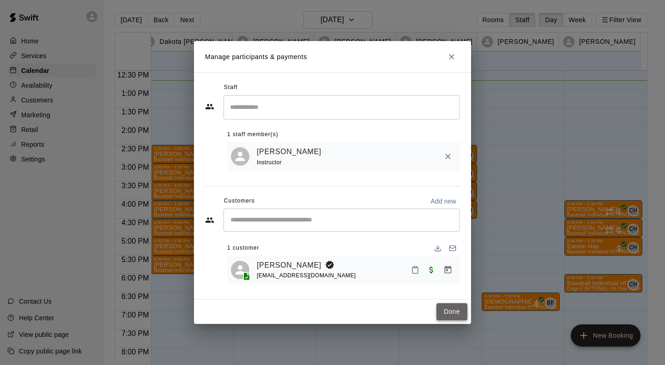
click at [452, 309] on button "Done" at bounding box center [451, 311] width 31 height 17
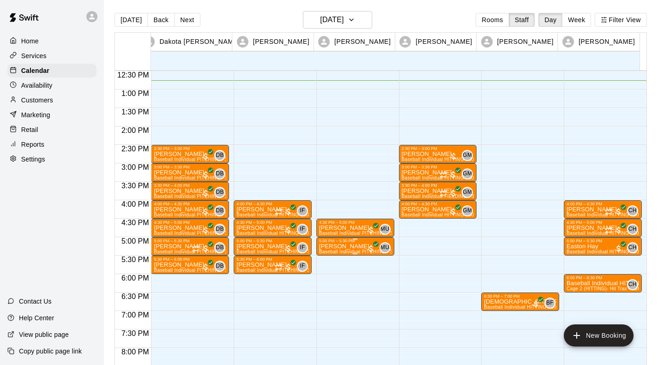
click at [337, 247] on p "[PERSON_NAME]" at bounding box center [355, 247] width 73 height 0
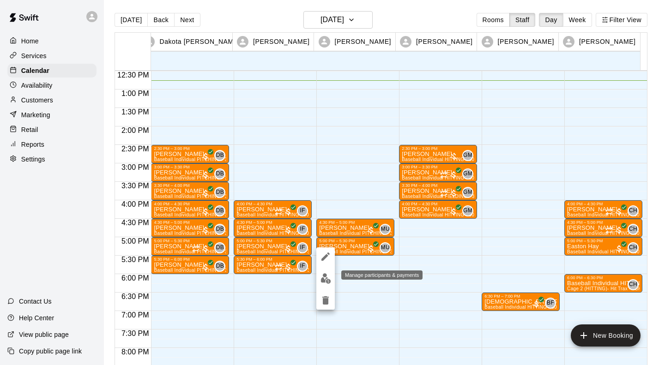
click at [325, 278] on img "edit" at bounding box center [325, 278] width 11 height 11
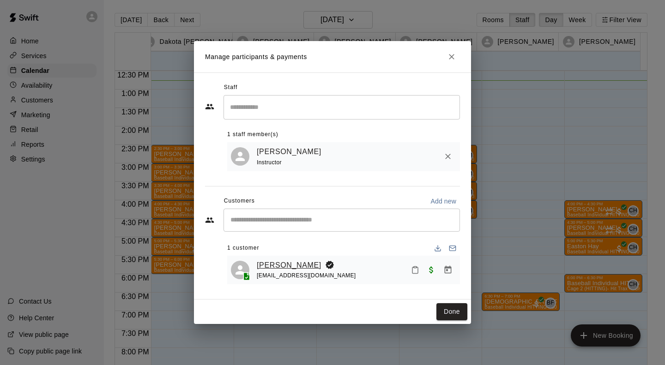
click at [284, 262] on link "[PERSON_NAME]" at bounding box center [289, 266] width 65 height 12
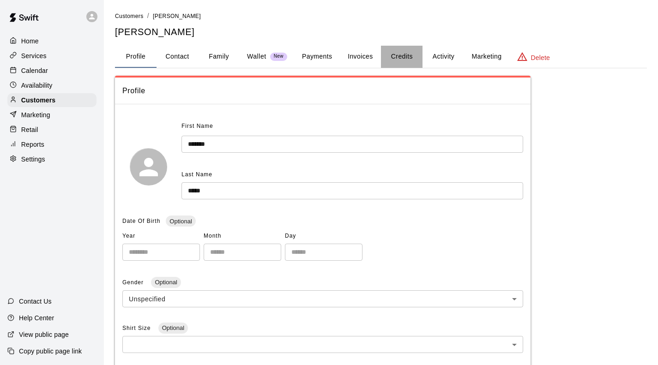
click at [410, 54] on button "Credits" at bounding box center [402, 57] width 42 height 22
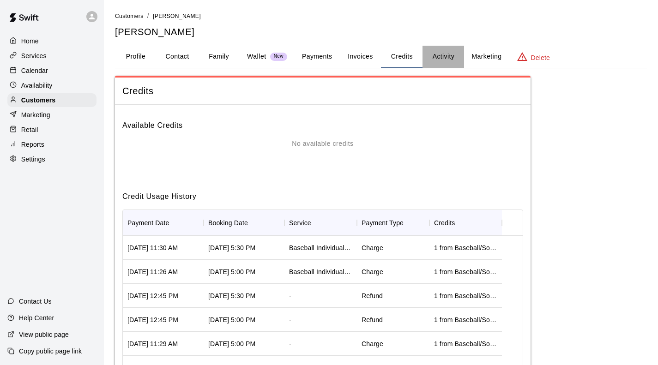
click at [439, 57] on button "Activity" at bounding box center [444, 57] width 42 height 22
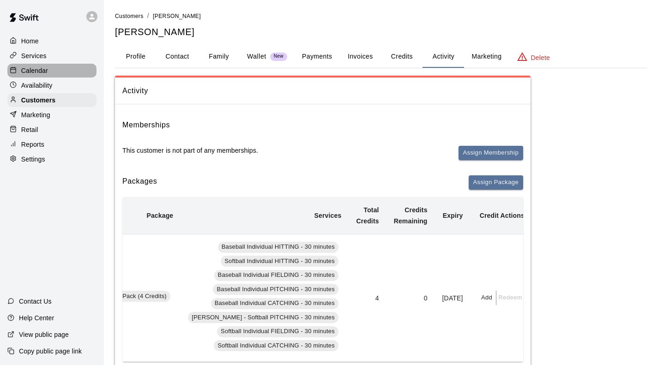
click at [34, 74] on p "Calendar" at bounding box center [34, 70] width 27 height 9
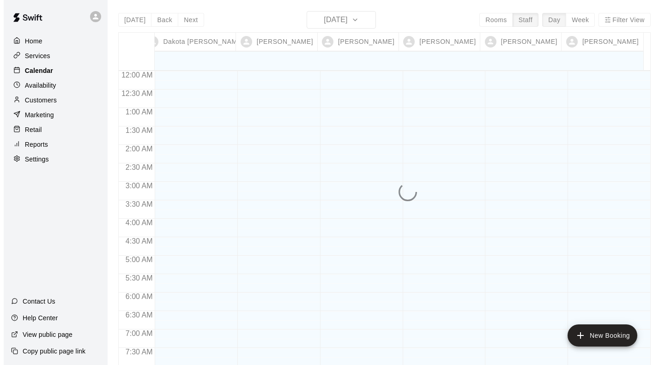
scroll to position [472, 0]
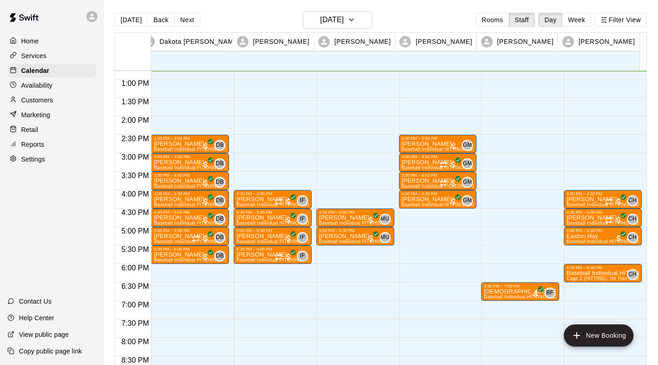
click at [568, 250] on div "4:00 PM – 4:30 PM [PERSON_NAME] Baseball Individual HITTING - 30 minutes (Cage …" at bounding box center [603, 42] width 78 height 887
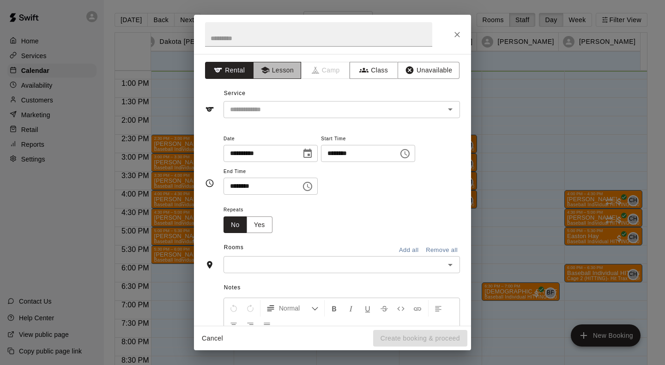
click at [285, 71] on button "Lesson" at bounding box center [277, 70] width 48 height 17
click at [274, 103] on div "​" at bounding box center [342, 109] width 236 height 17
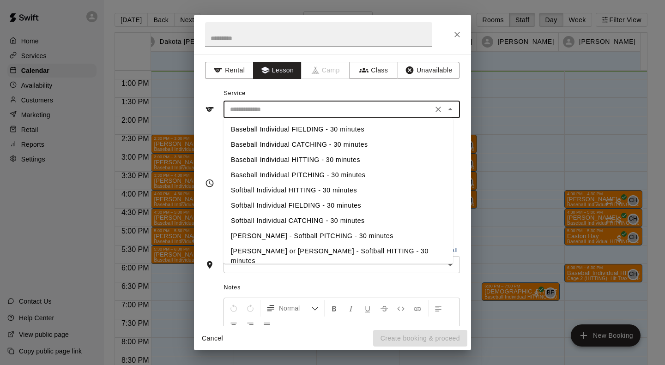
click at [275, 152] on li "Baseball Individual HITTING - 30 minutes" at bounding box center [339, 159] width 230 height 15
type input "**********"
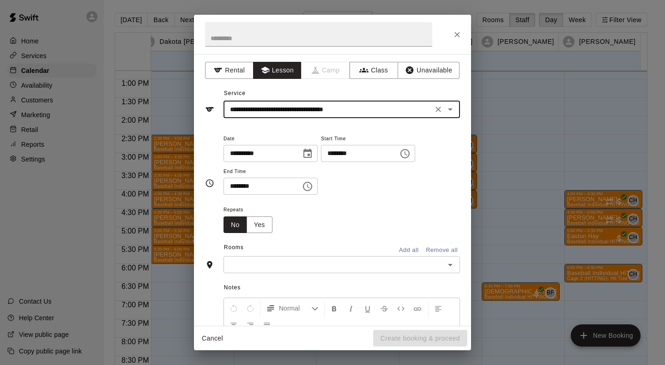
click at [269, 259] on div "​" at bounding box center [342, 264] width 236 height 17
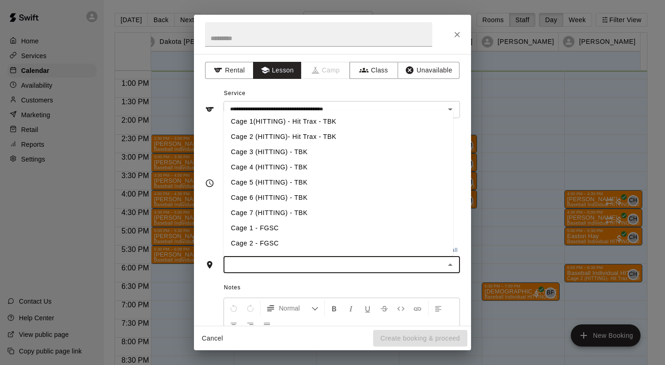
click at [266, 151] on li "Cage 3 (HITTING) - TBK" at bounding box center [339, 152] width 230 height 15
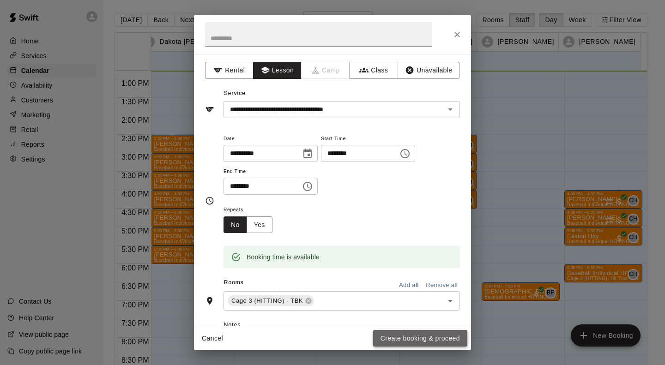
click at [400, 335] on button "Create booking & proceed" at bounding box center [420, 338] width 94 height 17
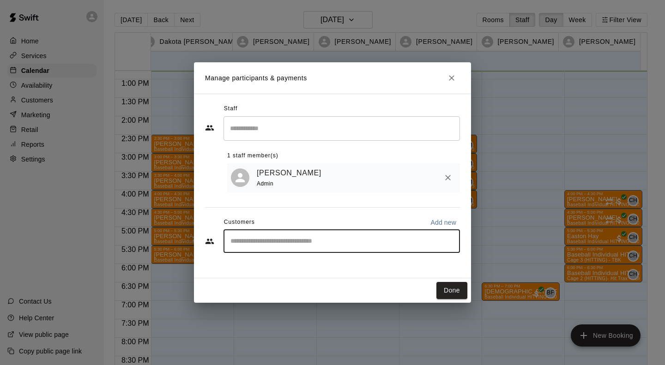
click at [272, 244] on input "Start typing to search customers..." at bounding box center [342, 241] width 228 height 9
type input "*****"
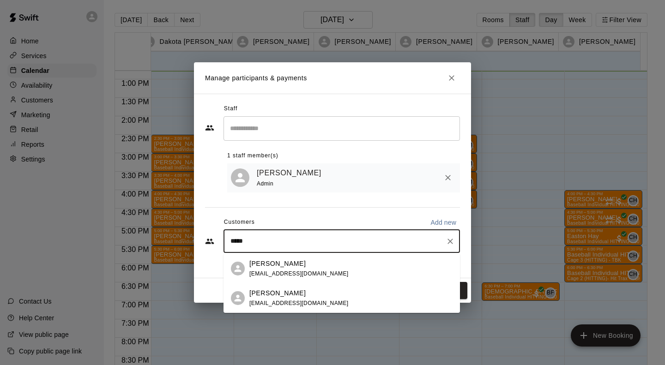
click at [271, 302] on span "[EMAIL_ADDRESS][DOMAIN_NAME]" at bounding box center [298, 303] width 99 height 6
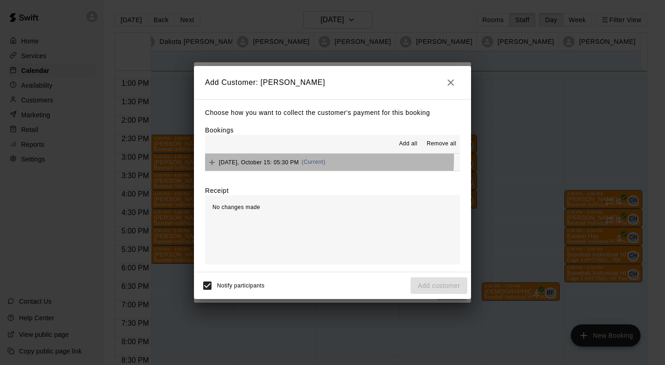
click at [265, 160] on span "[DATE], October 15: 05:30 PM" at bounding box center [259, 162] width 80 height 6
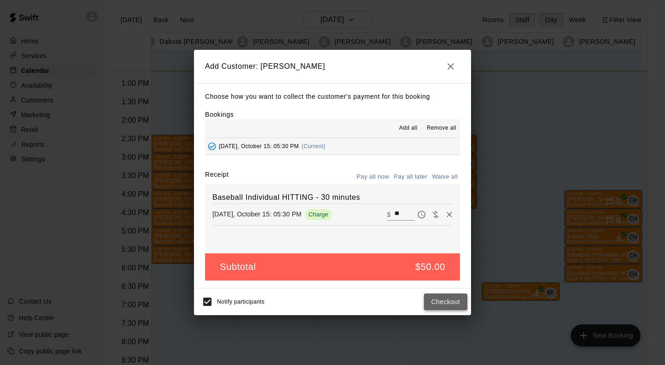
click at [459, 301] on button "Checkout" at bounding box center [445, 302] width 43 height 17
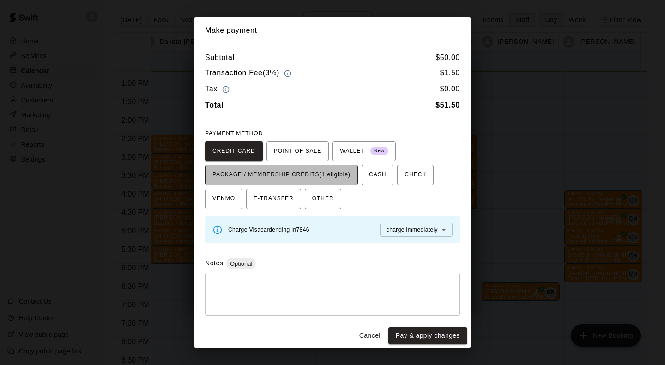
click at [323, 175] on span "PACKAGE / MEMBERSHIP CREDITS (1 eligible)" at bounding box center [281, 175] width 138 height 15
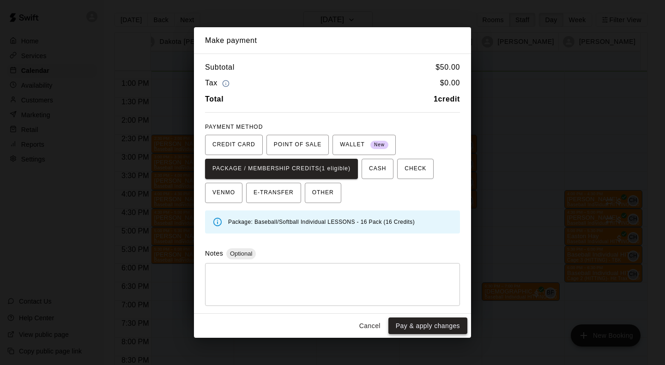
click at [439, 320] on button "Pay & apply changes" at bounding box center [427, 326] width 79 height 17
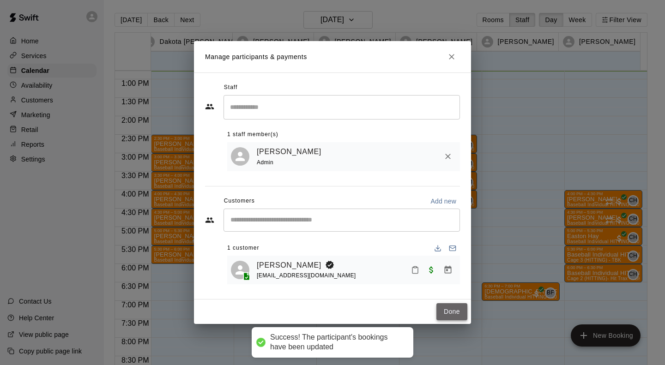
click at [450, 312] on button "Done" at bounding box center [451, 311] width 31 height 17
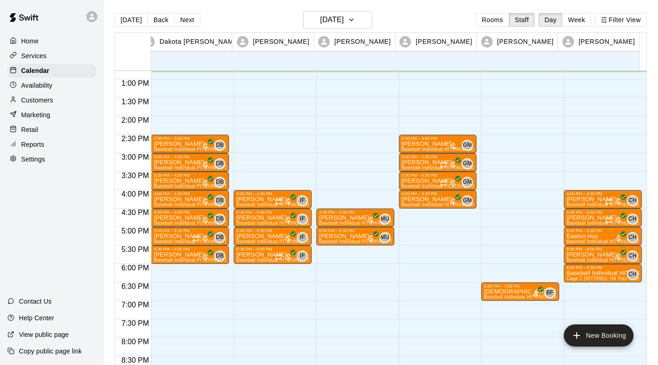
click at [407, 230] on div "2:30 PM – 3:00 PM [PERSON_NAME] Baseball Individual HITTING - 30 minutes (Cage …" at bounding box center [438, 42] width 78 height 887
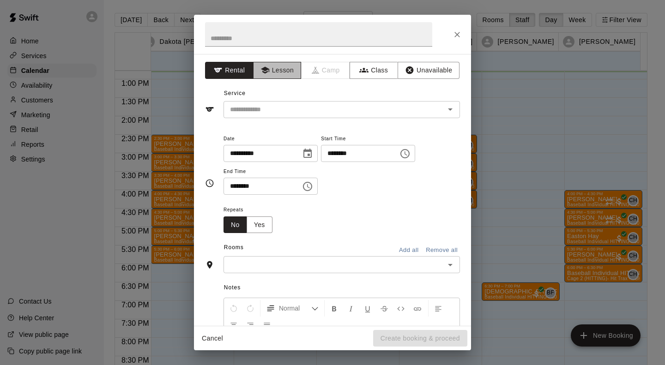
click at [267, 76] on button "Lesson" at bounding box center [277, 70] width 48 height 17
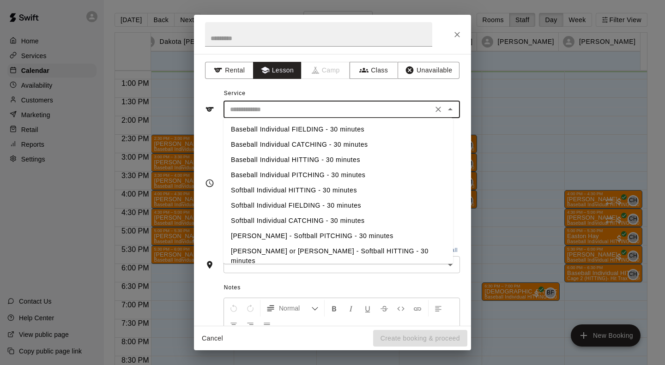
click at [264, 108] on input "text" at bounding box center [328, 110] width 204 height 12
click at [270, 189] on li "Softball Individual HITTING - 30 minutes" at bounding box center [339, 190] width 230 height 15
type input "**********"
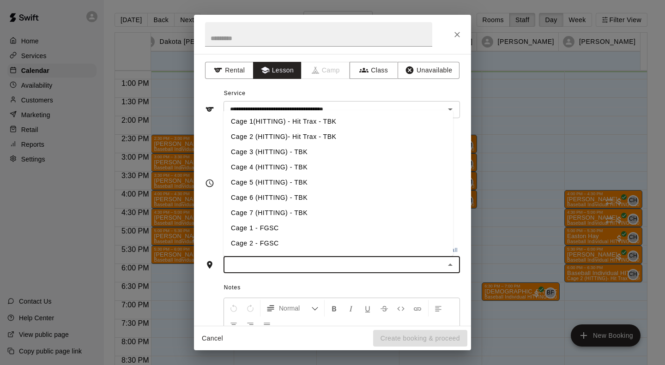
click at [254, 262] on input "text" at bounding box center [334, 265] width 216 height 12
click at [254, 177] on li "Cage 5 (HITTING) - TBK" at bounding box center [339, 182] width 230 height 15
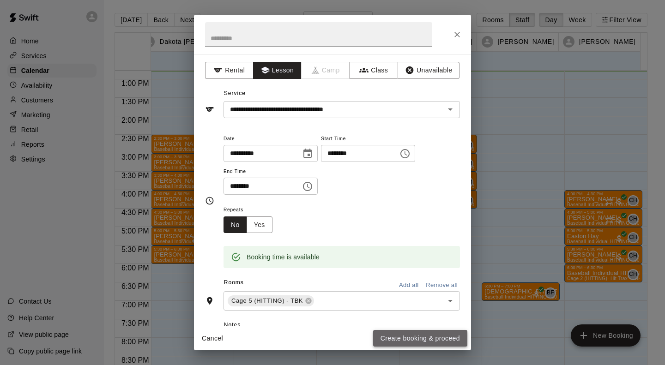
click at [435, 334] on button "Create booking & proceed" at bounding box center [420, 338] width 94 height 17
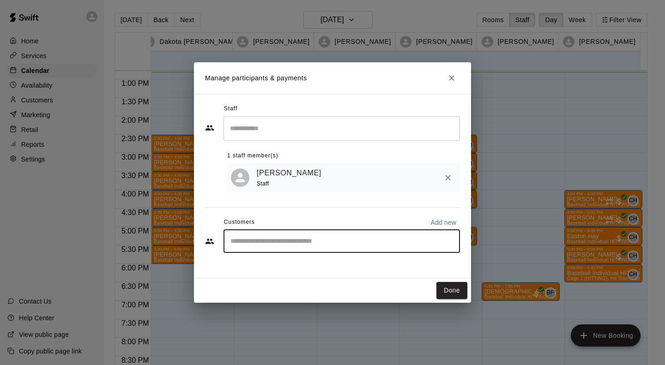
click at [290, 242] on input "Start typing to search customers..." at bounding box center [342, 241] width 228 height 9
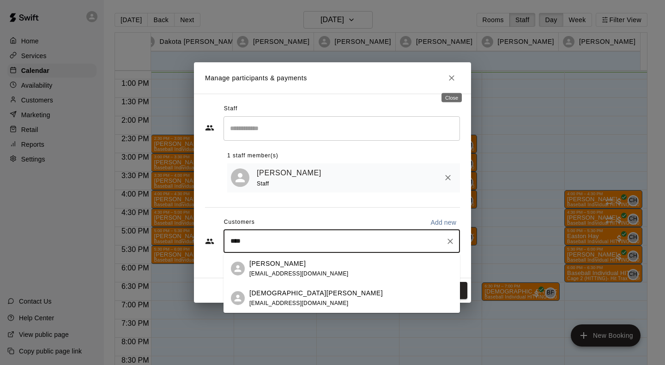
type input "****"
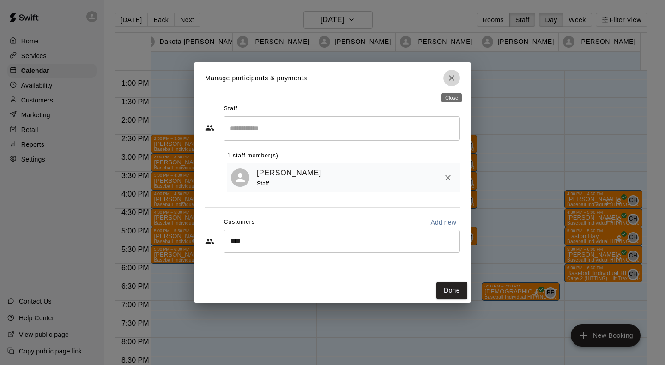
click at [450, 81] on icon "Close" at bounding box center [451, 77] width 9 height 9
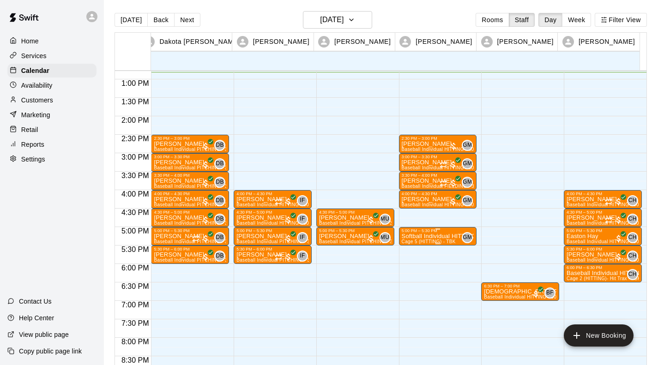
click at [432, 236] on p "Softball Individual HITTING - 30 minutes" at bounding box center [438, 236] width 73 height 0
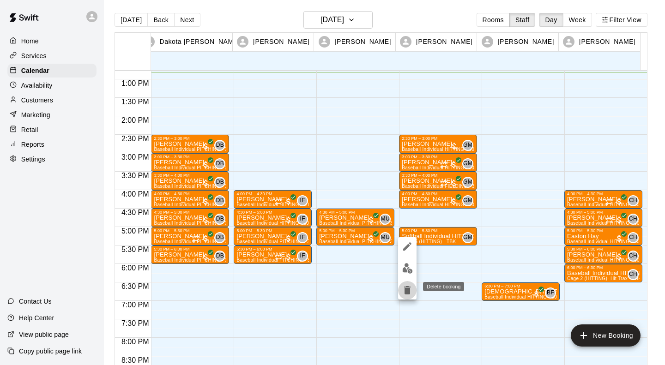
click at [399, 291] on button "delete" at bounding box center [407, 290] width 18 height 18
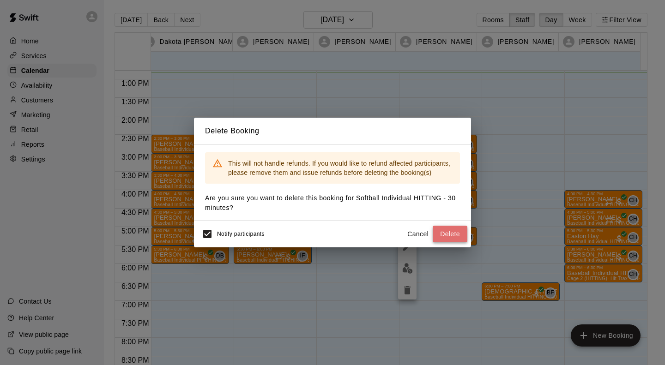
click at [451, 238] on button "Delete" at bounding box center [450, 234] width 35 height 17
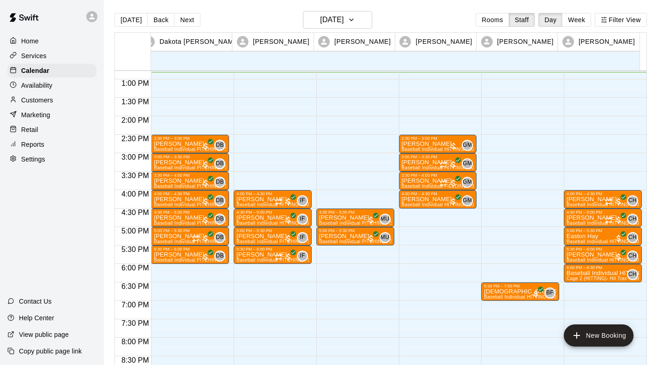
click at [417, 229] on div "2:30 PM – 3:00 PM [PERSON_NAME] Baseball Individual HITTING - 30 minutes (Cage …" at bounding box center [438, 42] width 78 height 887
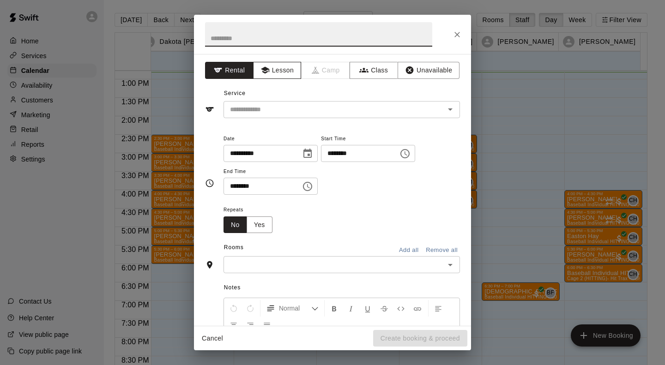
click at [277, 64] on button "Lesson" at bounding box center [277, 70] width 48 height 17
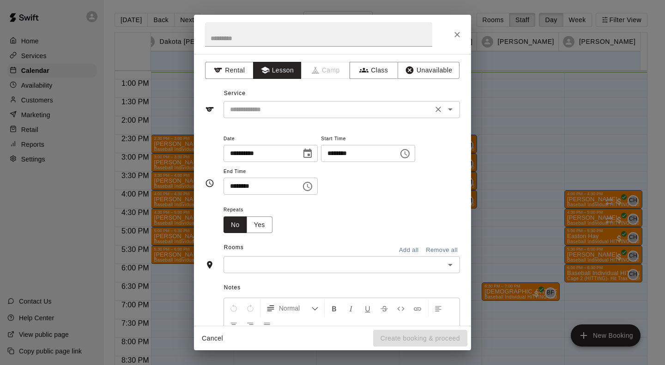
click at [275, 103] on div "​" at bounding box center [342, 109] width 236 height 17
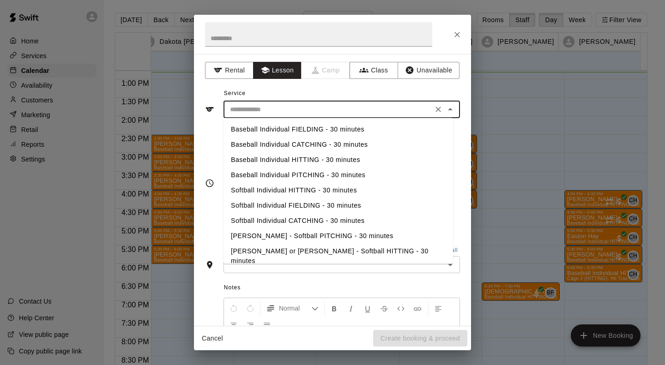
click at [276, 155] on li "Baseball Individual HITTING - 30 minutes" at bounding box center [339, 159] width 230 height 15
type input "**********"
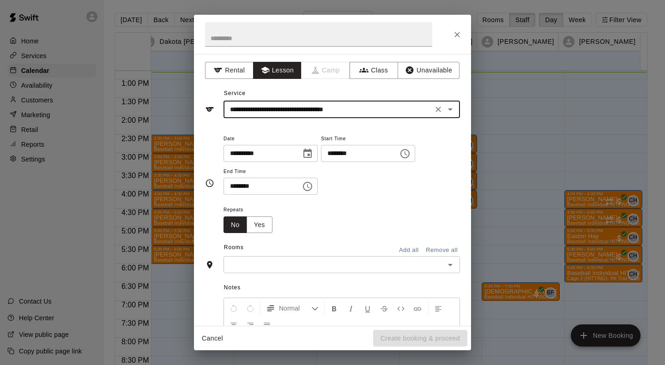
click at [267, 268] on input "text" at bounding box center [334, 265] width 216 height 12
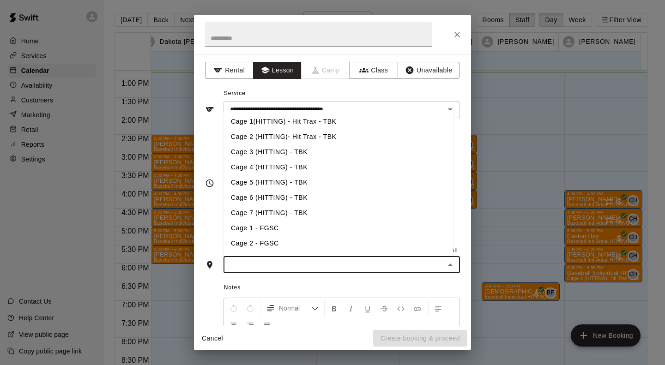
click at [251, 167] on li "Cage 4 (HITTING) - TBK" at bounding box center [339, 167] width 230 height 15
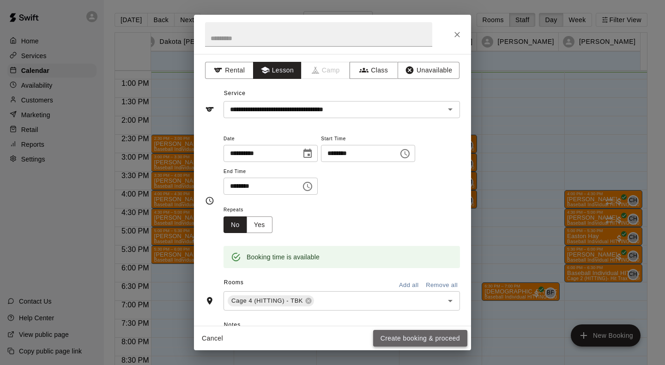
click at [399, 338] on button "Create booking & proceed" at bounding box center [420, 338] width 94 height 17
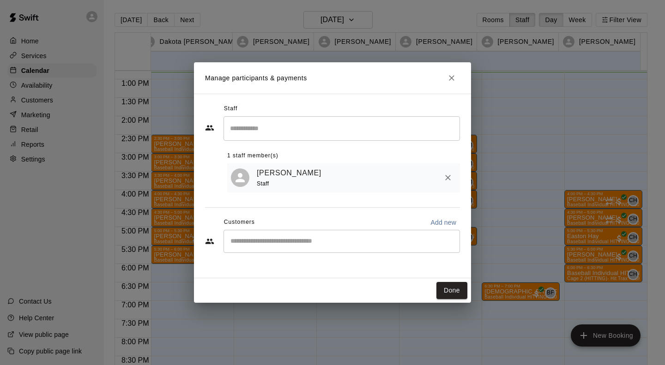
click at [261, 250] on div "​" at bounding box center [342, 241] width 236 height 23
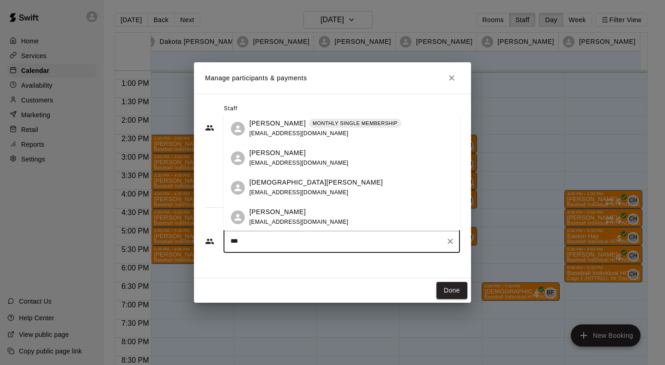
type input "****"
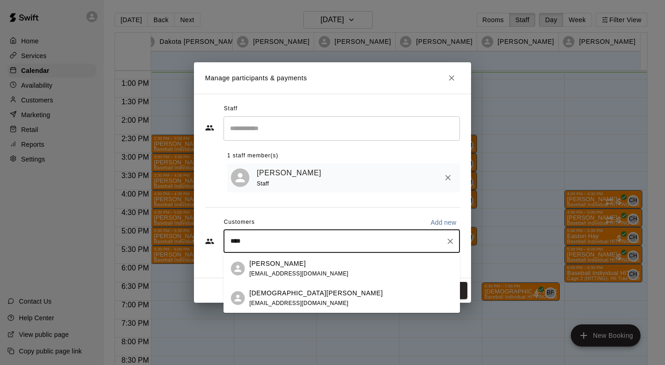
click at [260, 293] on p "[DEMOGRAPHIC_DATA][PERSON_NAME]" at bounding box center [315, 294] width 133 height 10
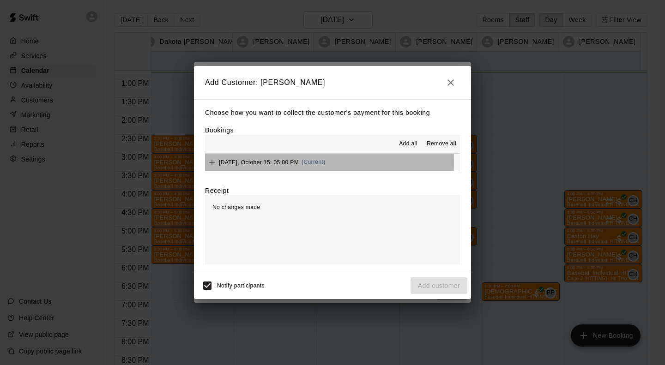
click at [253, 162] on span "[DATE], October 15: 05:00 PM" at bounding box center [259, 162] width 80 height 6
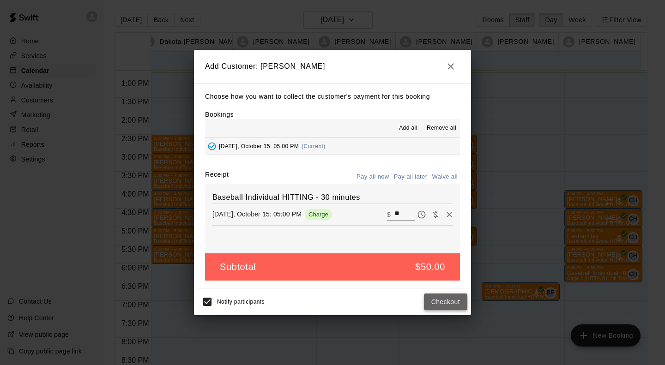
click at [447, 304] on button "Checkout" at bounding box center [445, 302] width 43 height 17
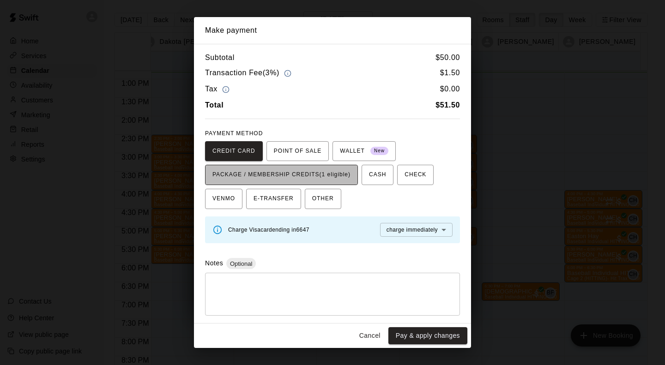
click at [342, 176] on span "PACKAGE / MEMBERSHIP CREDITS (1 eligible)" at bounding box center [281, 175] width 138 height 15
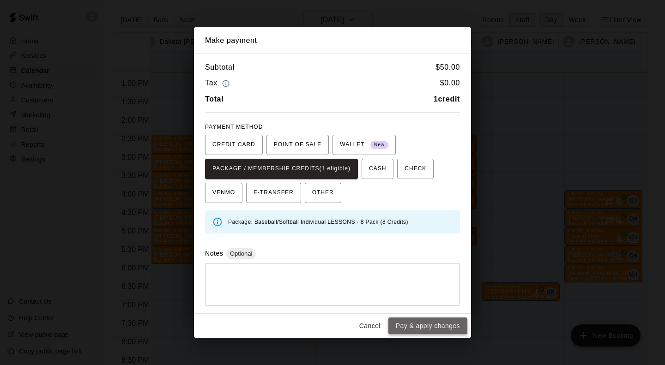
click at [423, 329] on button "Pay & apply changes" at bounding box center [427, 326] width 79 height 17
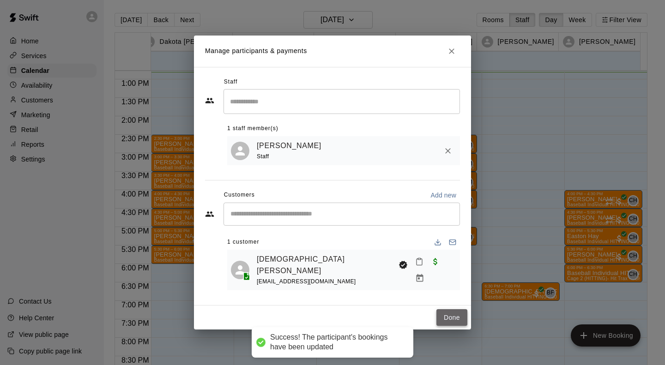
click at [453, 309] on button "Done" at bounding box center [451, 317] width 31 height 17
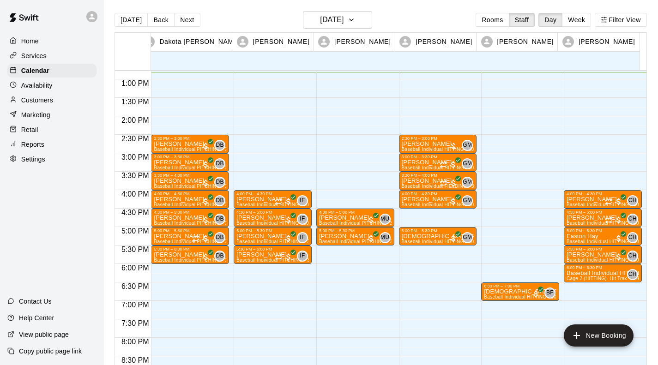
click at [400, 247] on div "2:30 PM – 3:00 PM [PERSON_NAME] Baseball Individual HITTING - 30 minutes (Cage …" at bounding box center [438, 42] width 78 height 887
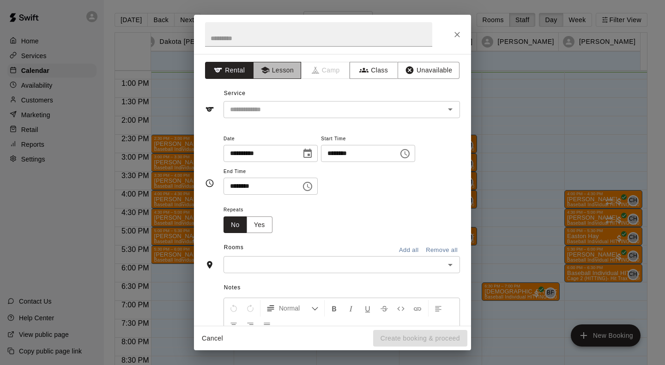
click at [277, 73] on button "Lesson" at bounding box center [277, 70] width 48 height 17
click at [277, 109] on input "text" at bounding box center [328, 110] width 204 height 12
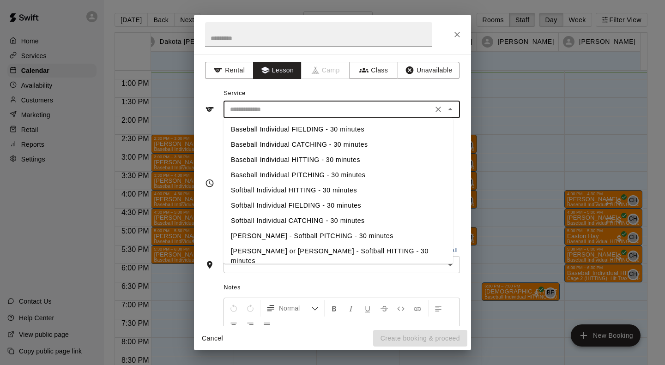
click at [278, 162] on li "Baseball Individual HITTING - 30 minutes" at bounding box center [339, 159] width 230 height 15
type input "**********"
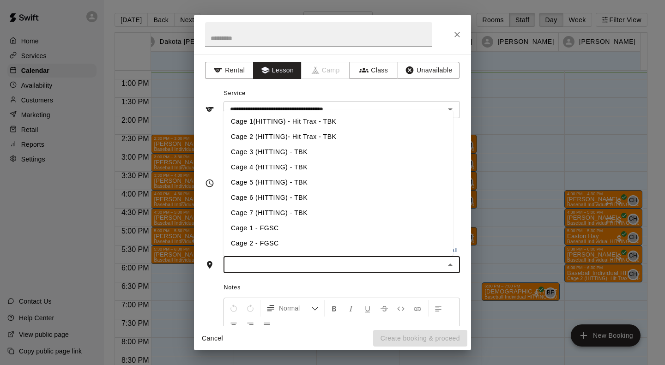
click at [247, 268] on input "text" at bounding box center [334, 265] width 216 height 12
click at [259, 167] on li "Cage 4 (HITTING) - TBK" at bounding box center [339, 167] width 230 height 15
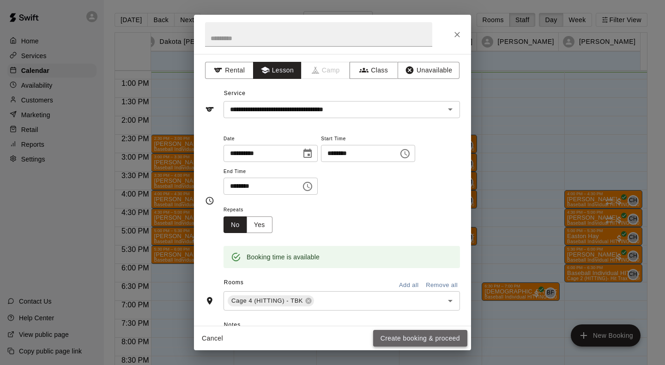
click at [385, 336] on button "Create booking & proceed" at bounding box center [420, 338] width 94 height 17
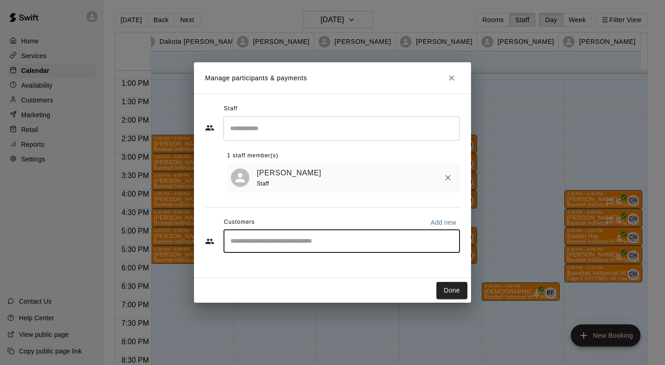
click at [302, 243] on input "Start typing to search customers..." at bounding box center [342, 241] width 228 height 9
type input "*****"
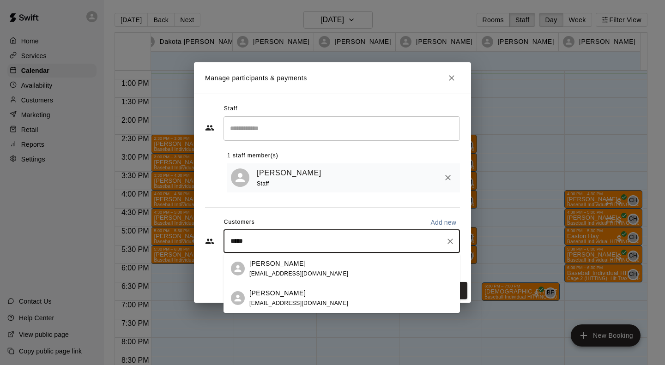
click at [260, 294] on p "[PERSON_NAME]" at bounding box center [277, 294] width 56 height 10
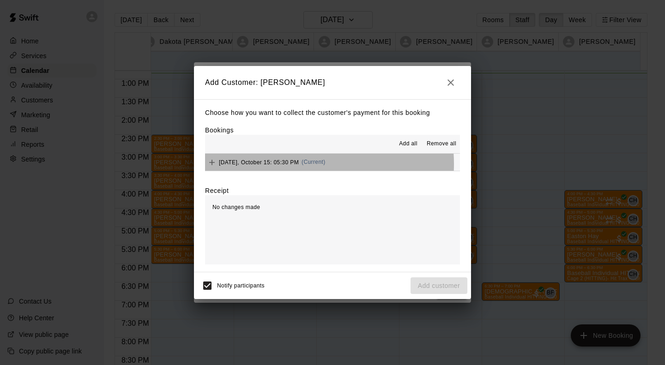
click at [290, 165] on span "[DATE], October 15: 05:30 PM" at bounding box center [259, 162] width 80 height 6
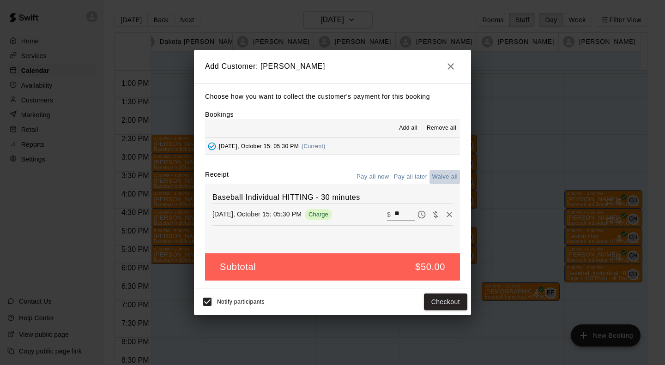
click at [441, 176] on button "Waive all" at bounding box center [444, 177] width 30 height 14
type input "*"
click at [442, 298] on button "Add customer" at bounding box center [439, 302] width 57 height 17
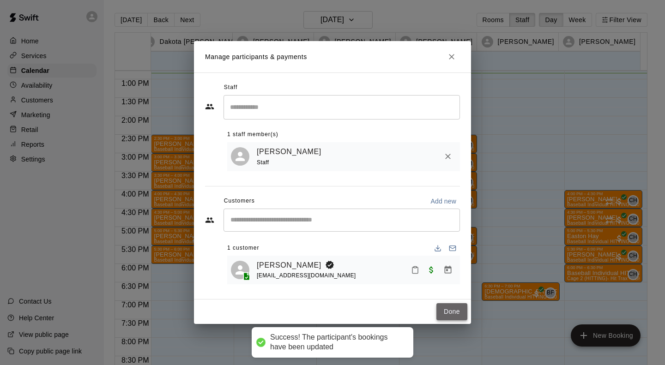
click at [449, 315] on button "Done" at bounding box center [451, 311] width 31 height 17
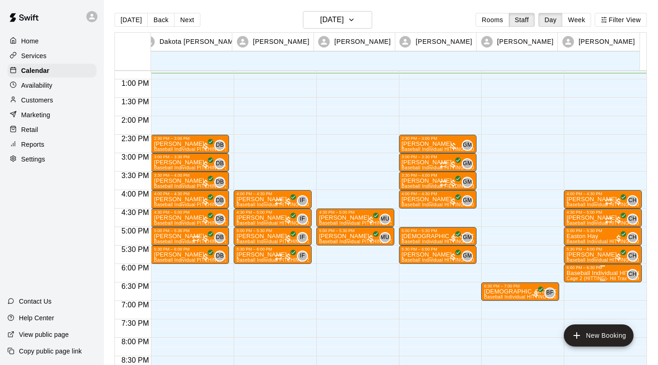
click at [583, 273] on p "Baseball Individual HITTING - 30 minutes" at bounding box center [603, 273] width 73 height 0
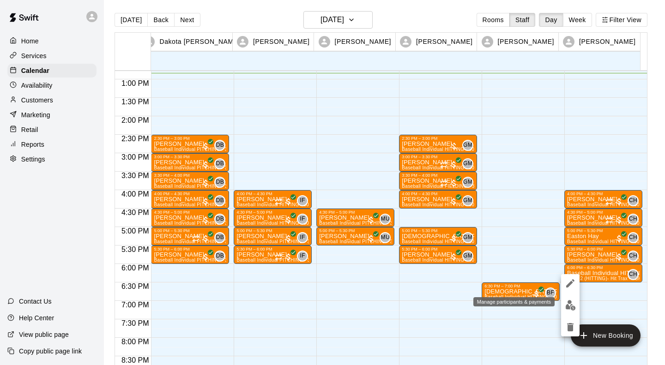
click at [573, 306] on img "edit" at bounding box center [570, 305] width 11 height 11
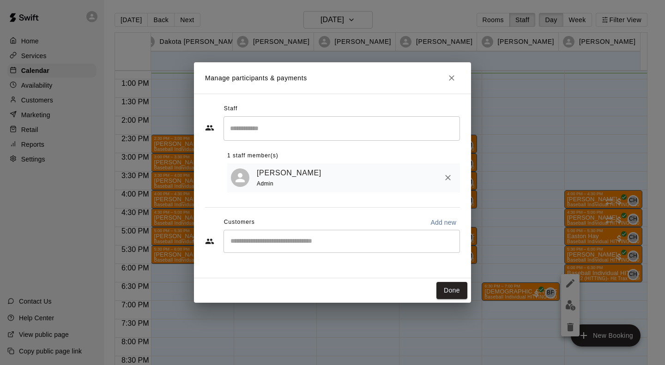
click at [293, 236] on div "​" at bounding box center [342, 241] width 236 height 23
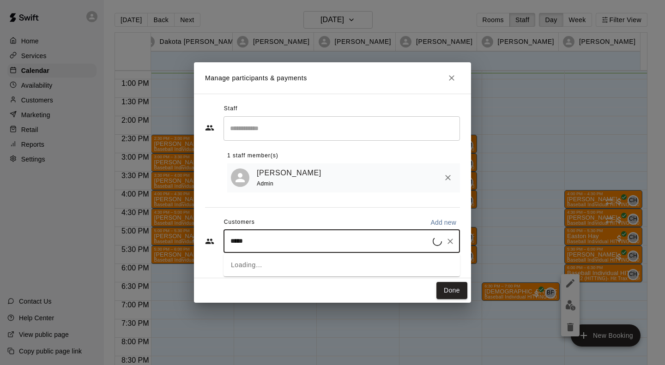
type input "******"
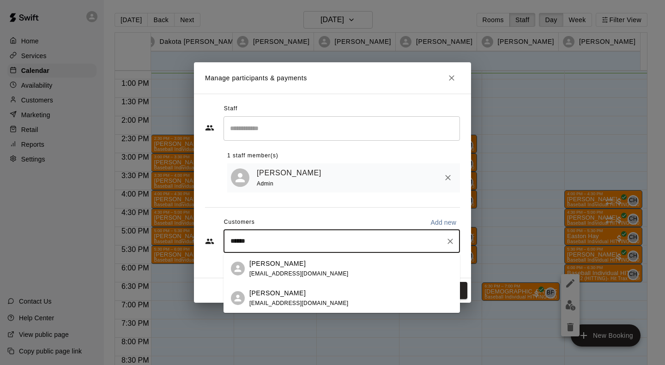
click at [259, 298] on p "[PERSON_NAME]" at bounding box center [277, 294] width 56 height 10
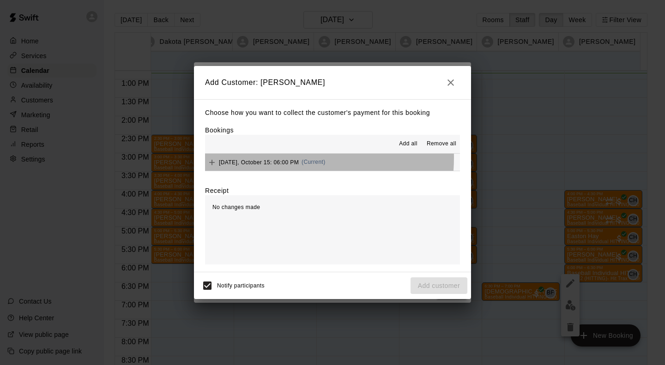
click at [275, 159] on div "[DATE], October 15: 06:00 PM (Current)" at bounding box center [265, 163] width 121 height 14
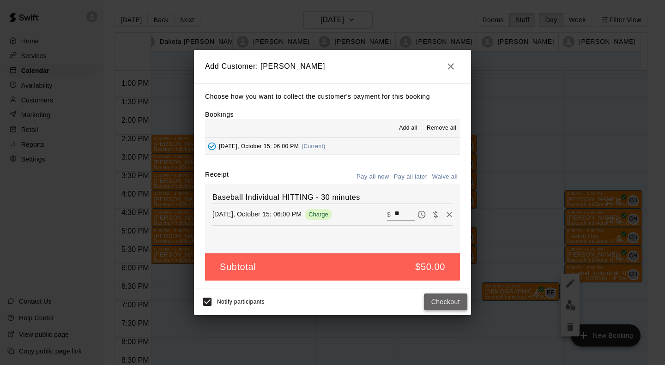
click at [452, 303] on button "Checkout" at bounding box center [445, 302] width 43 height 17
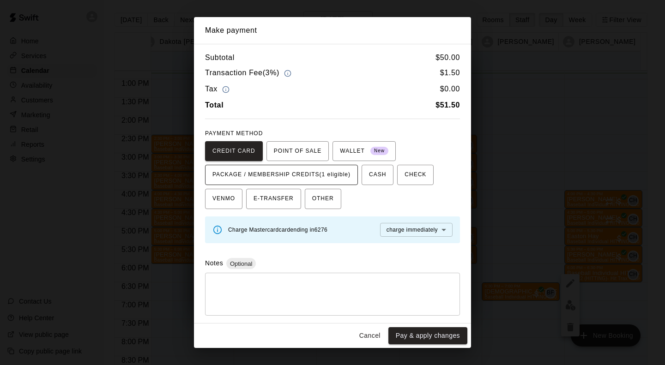
click at [333, 167] on button "PACKAGE / MEMBERSHIP CREDITS (1 eligible)" at bounding box center [281, 175] width 153 height 20
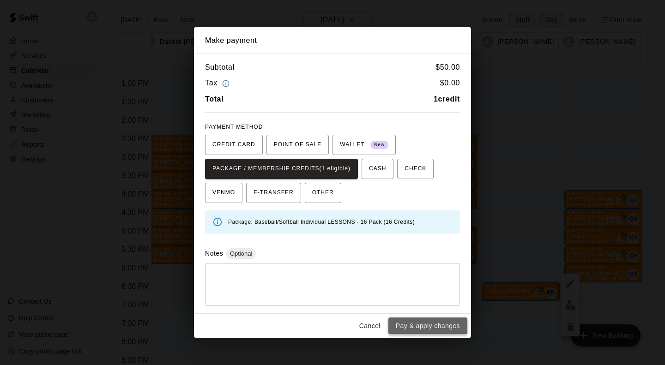
click at [437, 324] on button "Pay & apply changes" at bounding box center [427, 326] width 79 height 17
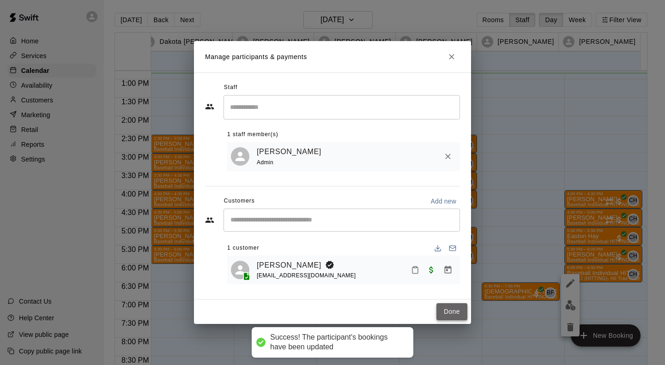
click at [450, 318] on button "Done" at bounding box center [451, 311] width 31 height 17
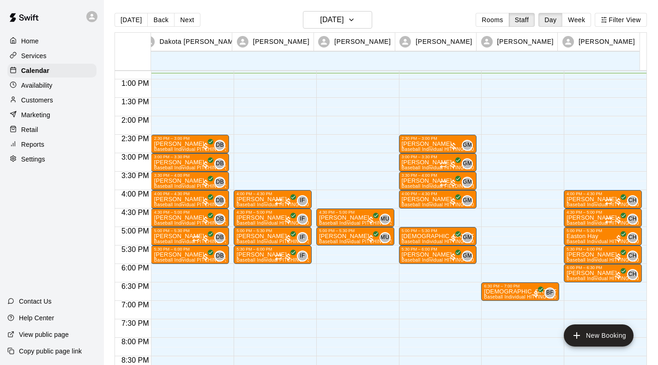
click at [580, 285] on div "4:00 PM – 4:30 PM [PERSON_NAME] Baseball Individual HITTING - 30 minutes (Cage …" at bounding box center [603, 42] width 78 height 887
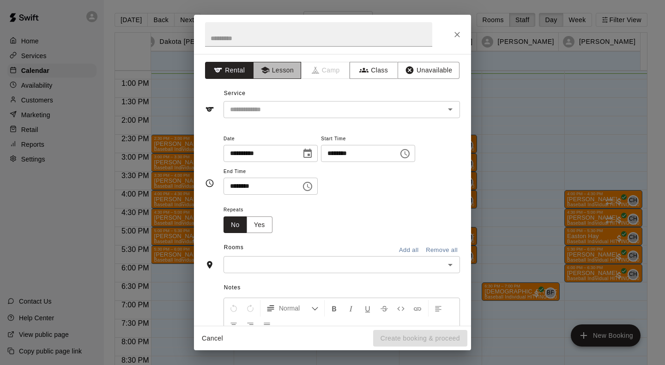
click at [272, 78] on button "Lesson" at bounding box center [277, 70] width 48 height 17
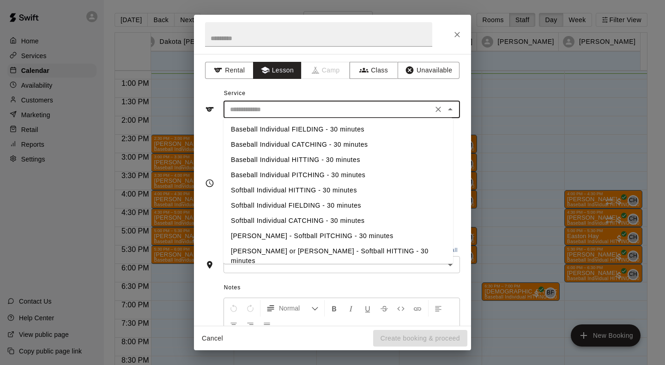
click at [269, 107] on input "text" at bounding box center [328, 110] width 204 height 12
click at [285, 159] on li "Baseball Individual HITTING - 30 minutes" at bounding box center [339, 159] width 230 height 15
type input "**********"
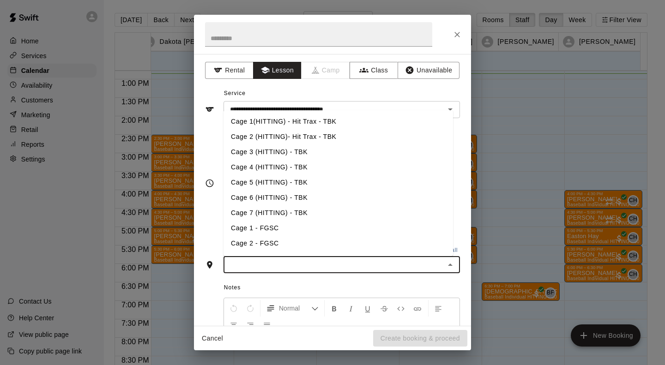
click at [248, 268] on input "text" at bounding box center [334, 265] width 216 height 12
click at [269, 153] on li "Cage 3 (HITTING) - TBK" at bounding box center [339, 152] width 230 height 15
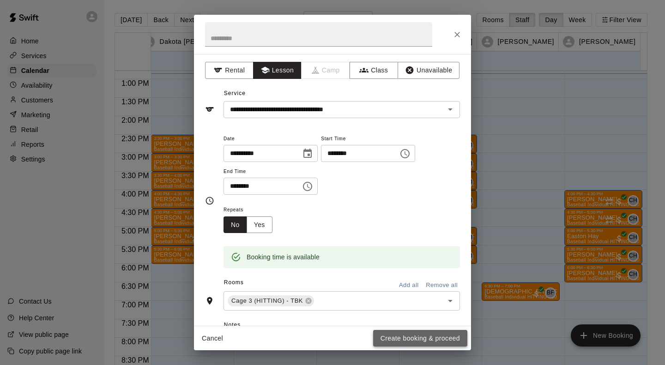
click at [390, 341] on button "Create booking & proceed" at bounding box center [420, 338] width 94 height 17
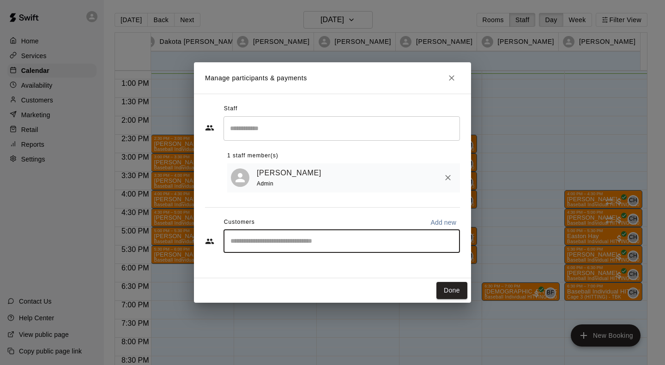
click at [292, 243] on input "Start typing to search customers..." at bounding box center [342, 241] width 228 height 9
type input "*****"
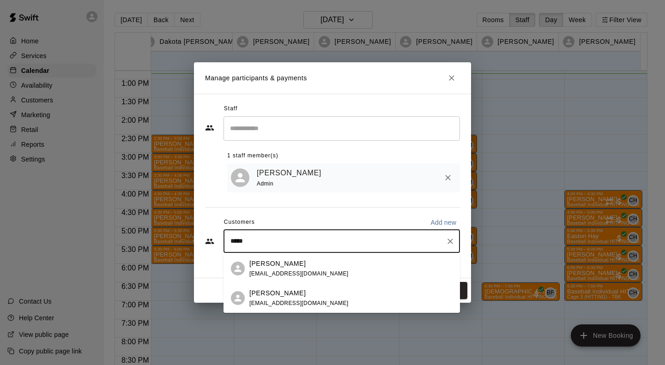
click at [289, 292] on p "[PERSON_NAME]" at bounding box center [277, 294] width 56 height 10
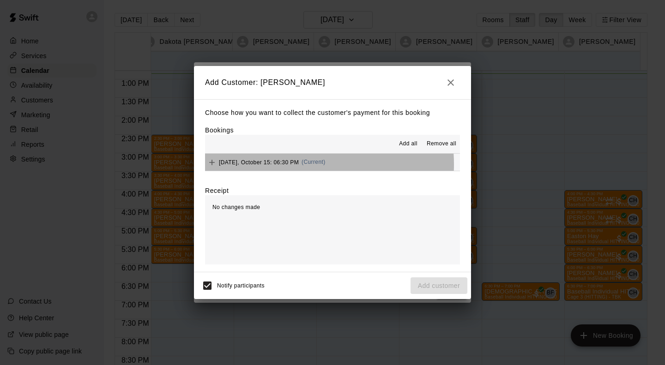
click at [273, 165] on span "[DATE], October 15: 06:30 PM" at bounding box center [259, 162] width 80 height 6
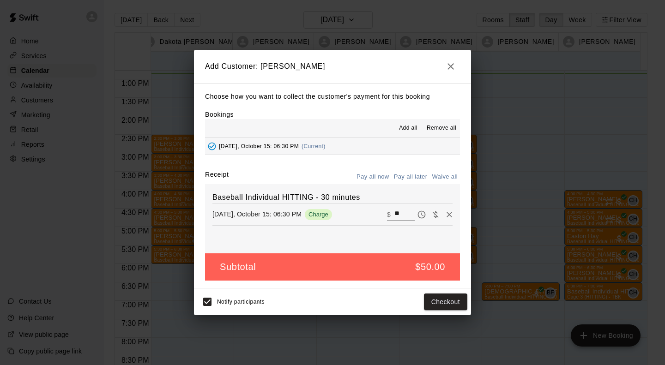
click at [435, 177] on button "Waive all" at bounding box center [444, 177] width 30 height 14
type input "*"
click at [447, 296] on button "Add customer" at bounding box center [439, 302] width 57 height 17
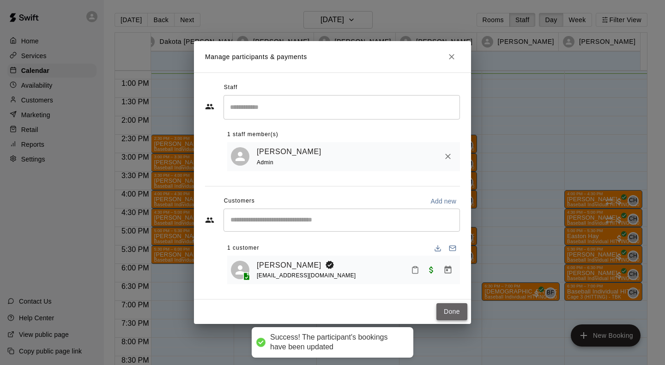
click at [451, 307] on button "Done" at bounding box center [451, 311] width 31 height 17
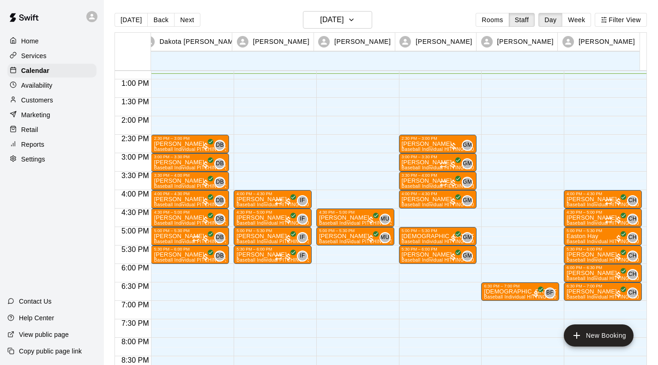
click at [590, 304] on div "4:00 PM – 4:30 PM [PERSON_NAME] Baseball Individual HITTING - 30 minutes (Cage …" at bounding box center [603, 42] width 78 height 887
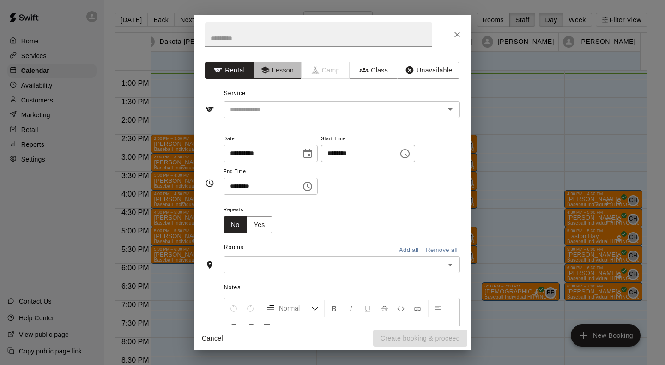
click at [283, 70] on button "Lesson" at bounding box center [277, 70] width 48 height 17
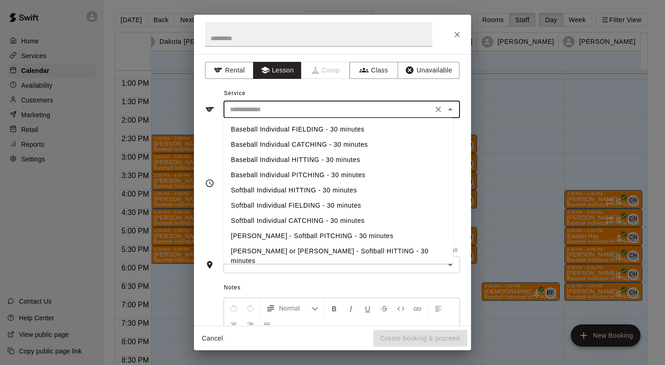
click at [276, 110] on input "text" at bounding box center [328, 110] width 204 height 12
click at [281, 157] on li "Baseball Individual HITTING - 30 minutes" at bounding box center [339, 159] width 230 height 15
type input "**********"
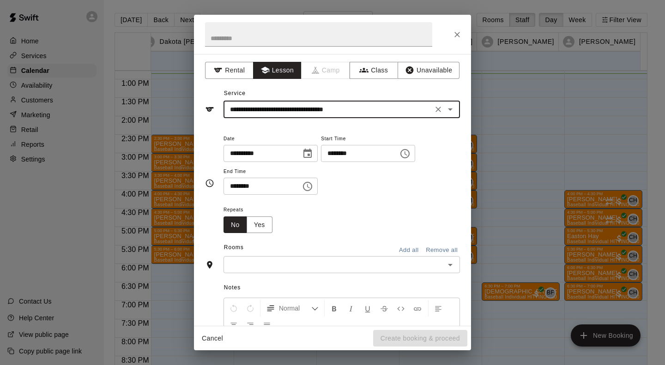
click at [289, 267] on input "text" at bounding box center [334, 265] width 216 height 12
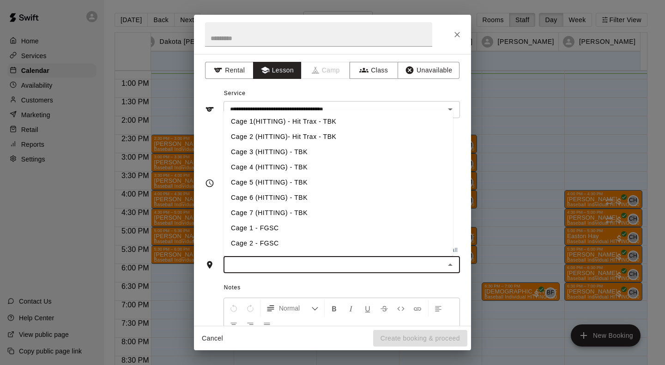
click at [250, 152] on li "Cage 3 (HITTING) - TBK" at bounding box center [339, 152] width 230 height 15
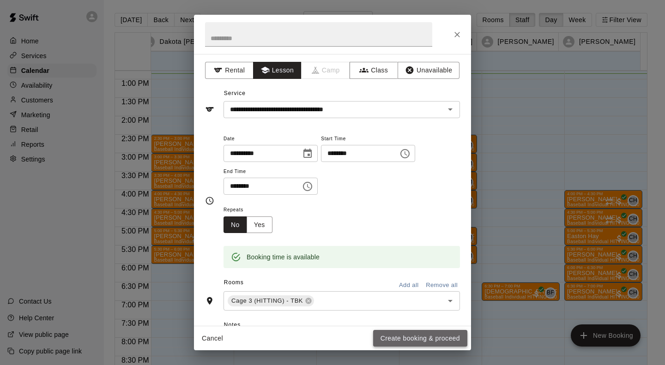
click at [392, 337] on button "Create booking & proceed" at bounding box center [420, 338] width 94 height 17
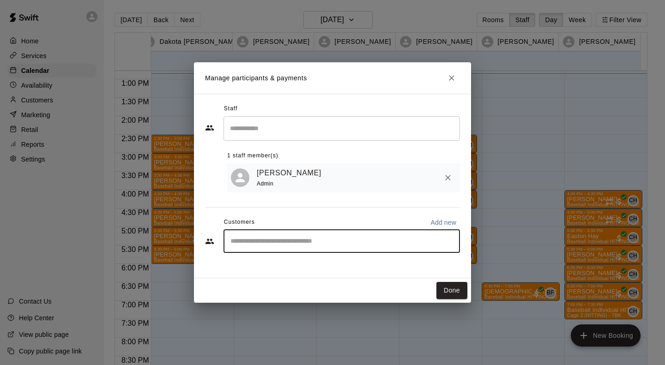
click at [313, 246] on input "Start typing to search customers..." at bounding box center [342, 241] width 228 height 9
type input "****"
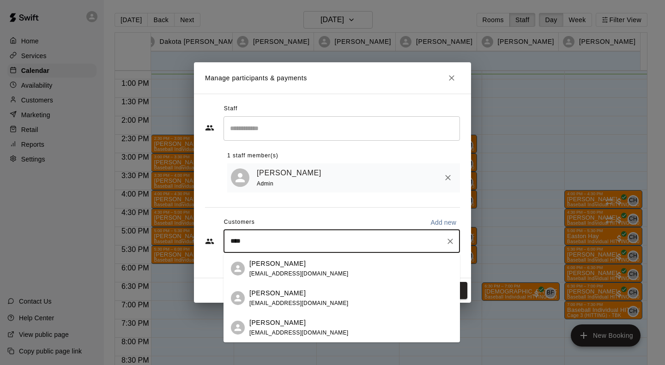
click at [264, 264] on p "[PERSON_NAME]" at bounding box center [277, 264] width 56 height 10
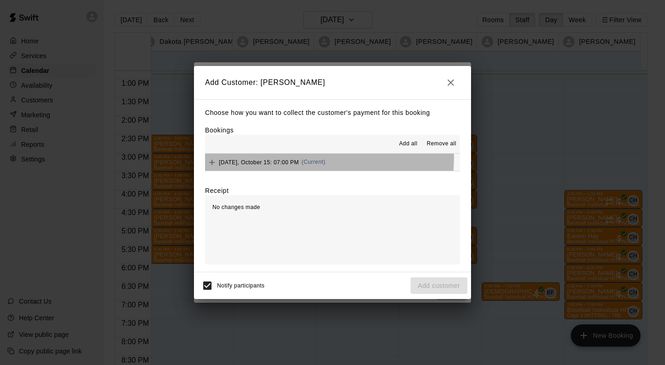
click at [266, 158] on div "[DATE], October 15: 07:00 PM (Current)" at bounding box center [265, 163] width 121 height 14
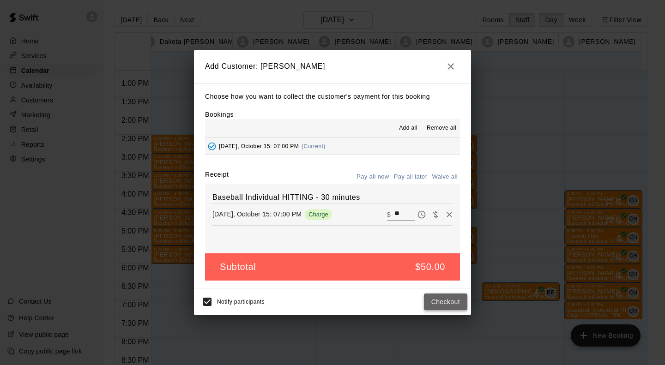
click at [452, 304] on button "Checkout" at bounding box center [445, 302] width 43 height 17
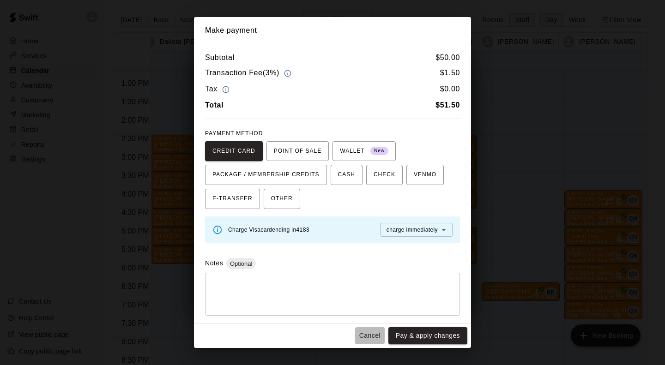
click at [368, 338] on button "Cancel" at bounding box center [370, 335] width 30 height 17
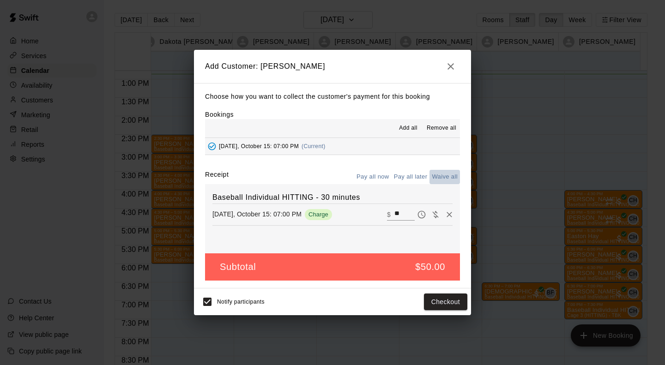
click at [447, 175] on button "Waive all" at bounding box center [444, 177] width 30 height 14
type input "*"
click at [447, 305] on button "Add customer" at bounding box center [439, 302] width 57 height 17
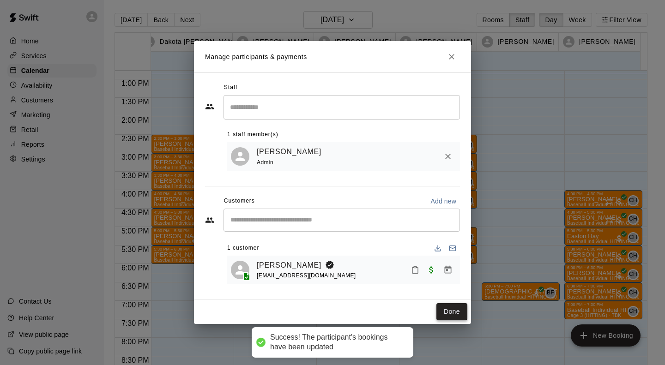
click at [452, 310] on button "Done" at bounding box center [451, 311] width 31 height 17
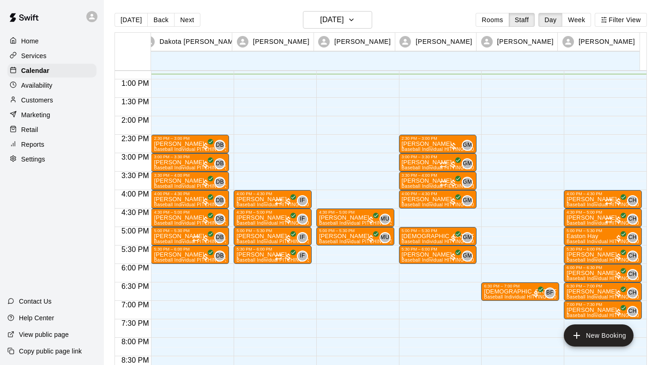
click at [368, 307] on div "4:30 PM – 5:00 PM [PERSON_NAME] Baseball Individual PITCHING - 30 minutes (Infi…" at bounding box center [355, 42] width 78 height 887
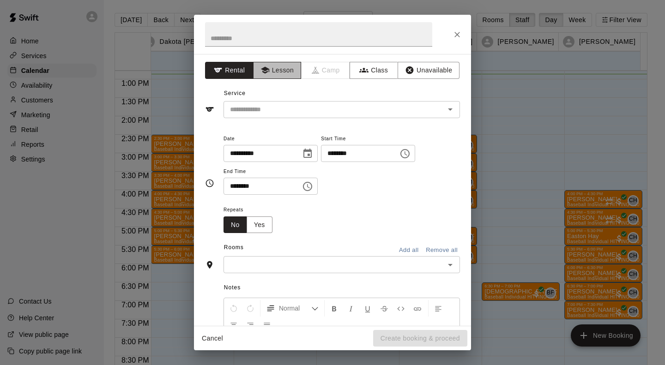
click at [275, 71] on button "Lesson" at bounding box center [277, 70] width 48 height 17
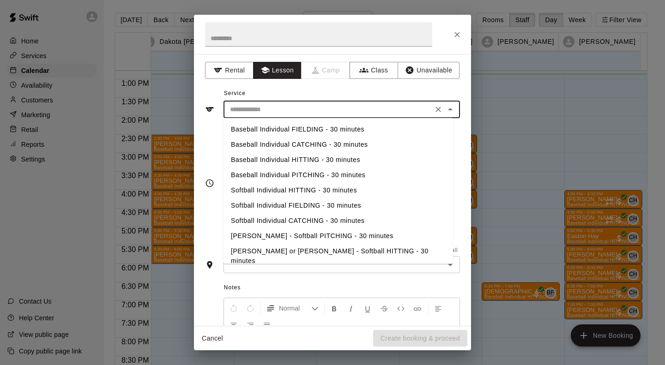
click at [269, 108] on input "text" at bounding box center [328, 110] width 204 height 12
click at [268, 174] on li "Baseball Individual PITCHING - 30 minutes" at bounding box center [339, 175] width 230 height 15
type input "**********"
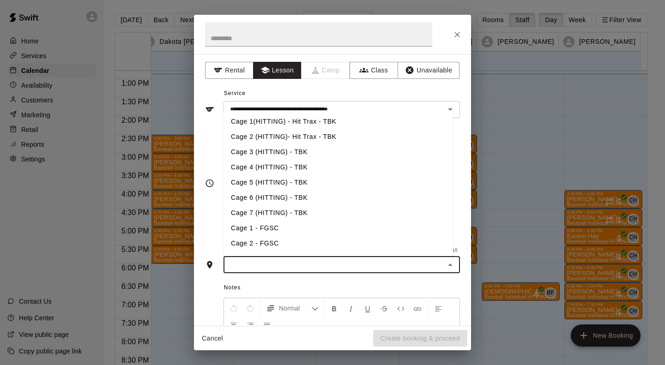
click at [263, 267] on input "text" at bounding box center [334, 265] width 216 height 12
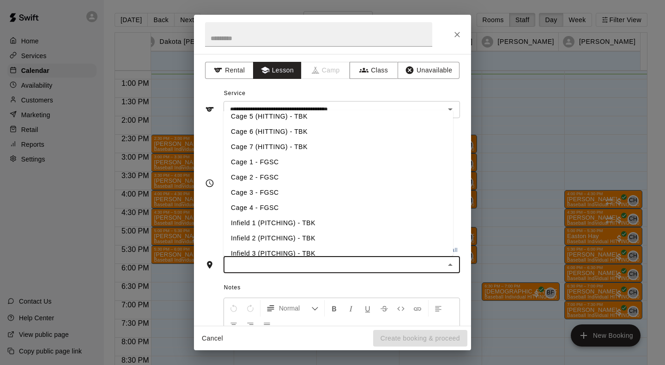
click at [262, 242] on li "Infield 2 (PITCHING) - TBK" at bounding box center [339, 238] width 230 height 15
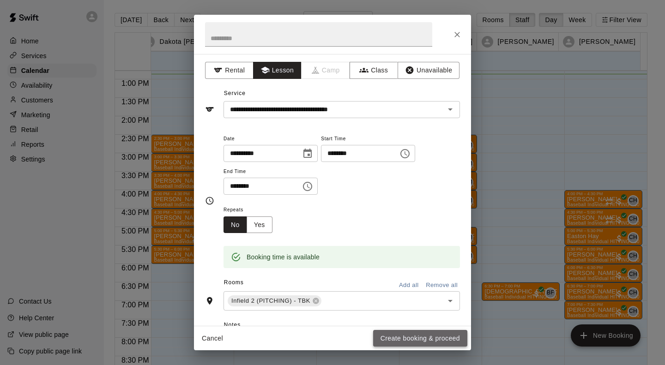
click at [382, 338] on button "Create booking & proceed" at bounding box center [420, 338] width 94 height 17
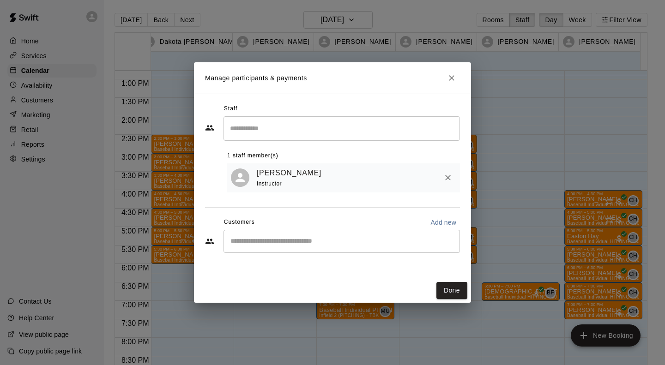
click at [328, 250] on div "​" at bounding box center [342, 241] width 236 height 23
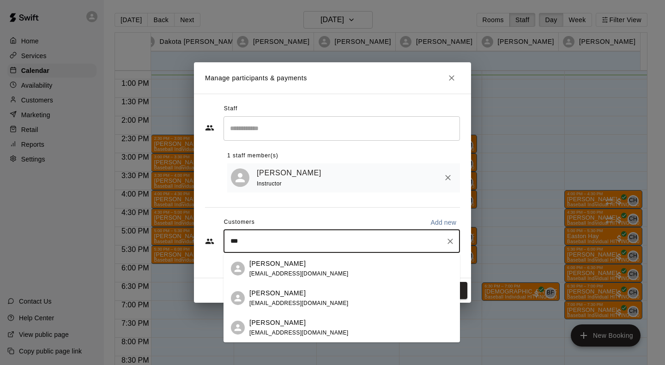
type input "****"
click at [283, 272] on span "[EMAIL_ADDRESS][DOMAIN_NAME]" at bounding box center [298, 274] width 99 height 6
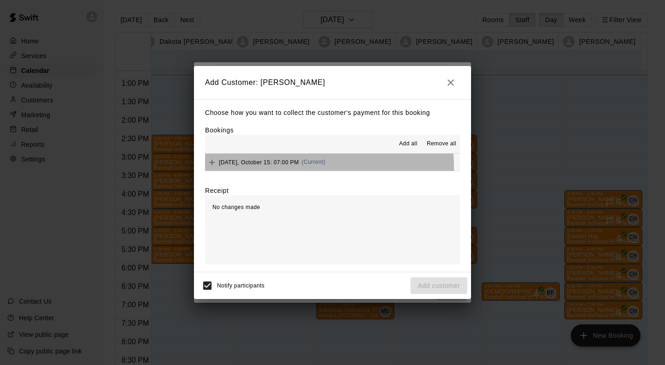
click at [300, 167] on div "[DATE], October 15: 07:00 PM (Current)" at bounding box center [265, 163] width 121 height 14
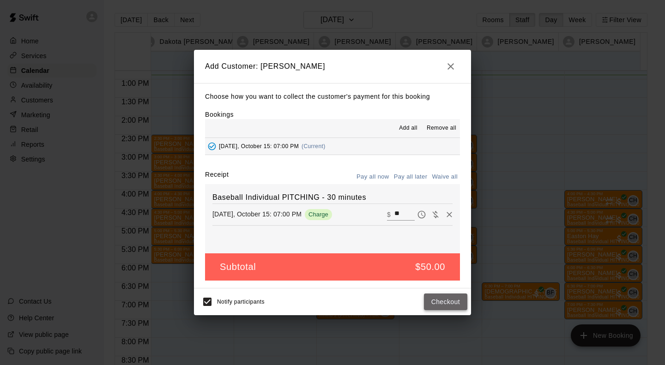
click at [447, 300] on button "Checkout" at bounding box center [445, 302] width 43 height 17
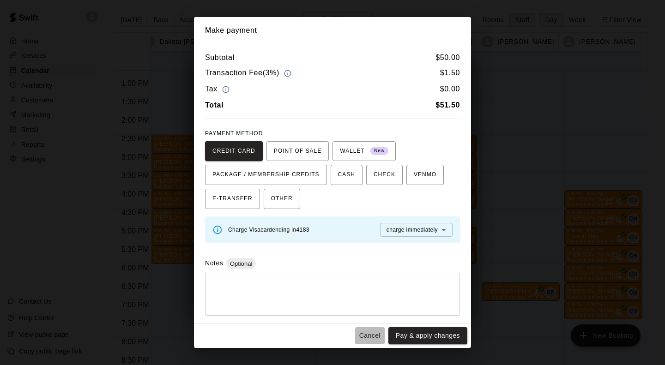
click at [369, 333] on button "Cancel" at bounding box center [370, 335] width 30 height 17
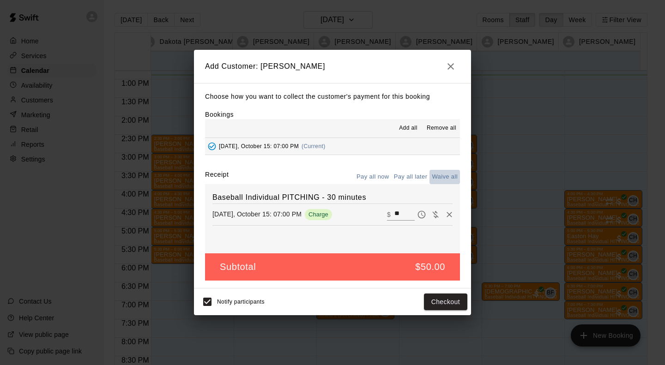
click at [438, 178] on button "Waive all" at bounding box center [444, 177] width 30 height 14
type input "*"
click at [436, 304] on button "Add customer" at bounding box center [439, 302] width 57 height 17
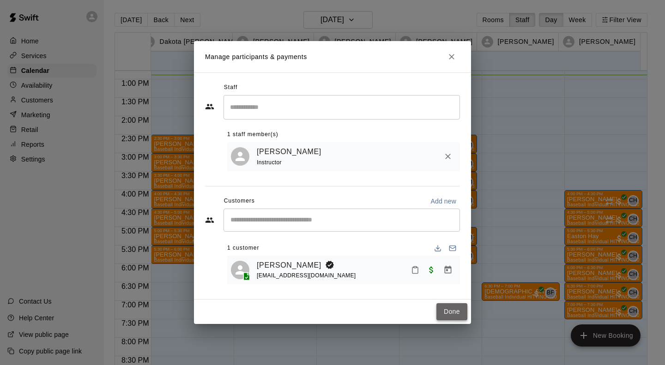
click at [443, 308] on button "Done" at bounding box center [451, 311] width 31 height 17
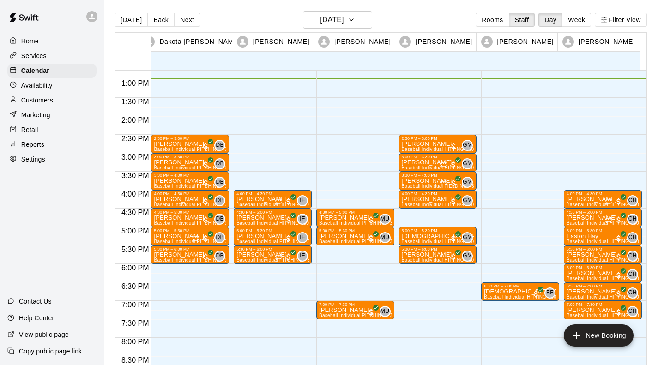
click at [338, 287] on div "4:30 PM – 5:00 PM [PERSON_NAME] Baseball Individual PITCHING - 30 minutes (Infi…" at bounding box center [355, 42] width 78 height 887
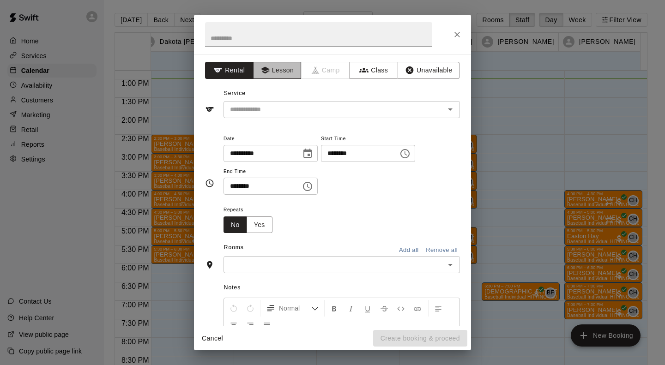
click at [269, 67] on button "Lesson" at bounding box center [277, 70] width 48 height 17
click at [260, 112] on input "text" at bounding box center [328, 110] width 204 height 12
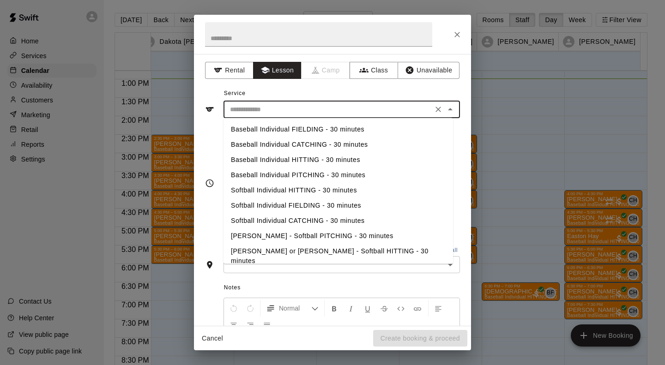
click at [275, 170] on li "Baseball Individual PITCHING - 30 minutes" at bounding box center [339, 175] width 230 height 15
type input "**********"
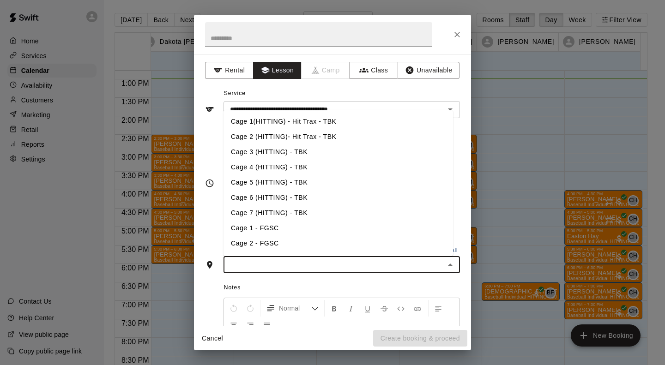
click at [285, 261] on input "text" at bounding box center [334, 265] width 216 height 12
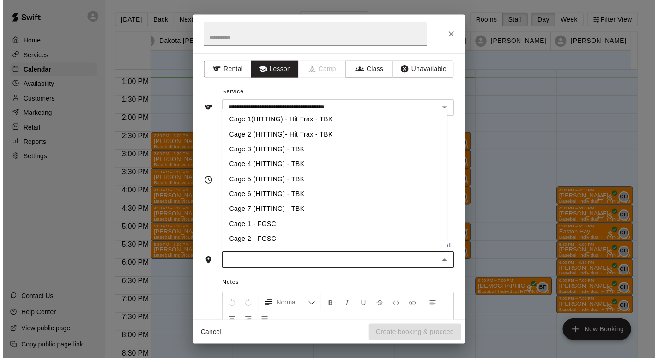
scroll to position [78, 0]
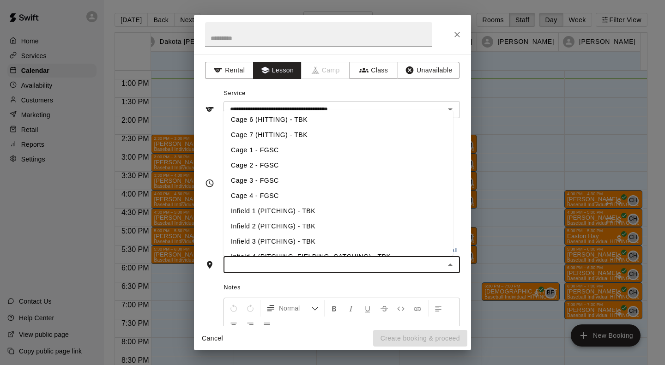
click at [277, 223] on li "Infield 2 (PITCHING) - TBK" at bounding box center [339, 226] width 230 height 15
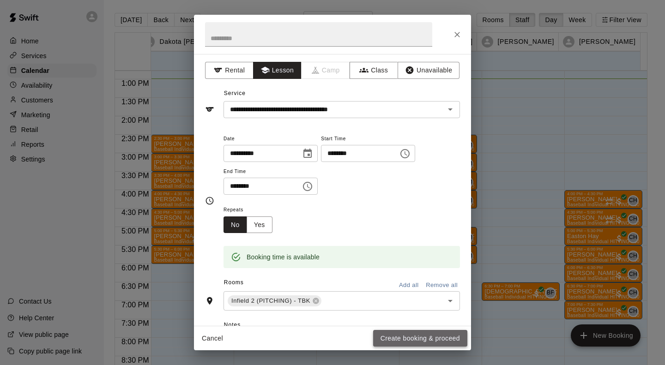
click at [437, 339] on button "Create booking & proceed" at bounding box center [420, 338] width 94 height 17
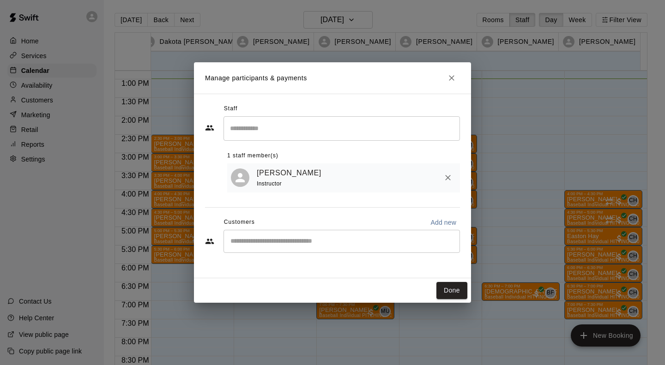
click at [237, 239] on input "Start typing to search customers..." at bounding box center [342, 241] width 228 height 9
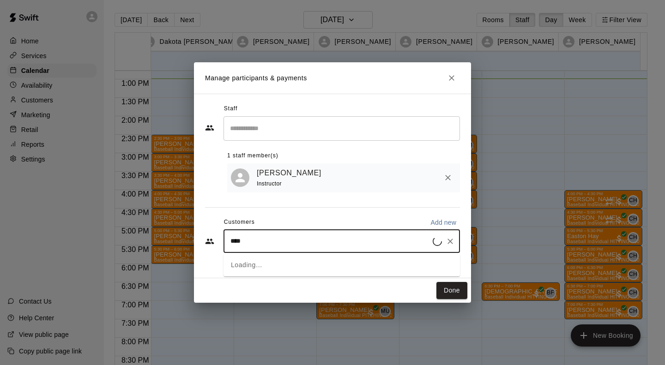
type input "*****"
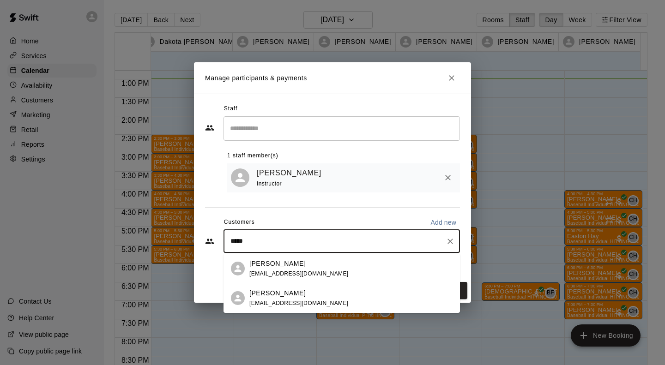
click at [261, 290] on p "[PERSON_NAME]" at bounding box center [277, 294] width 56 height 10
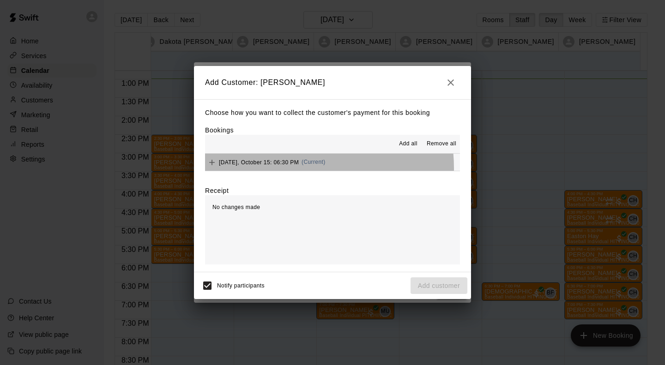
click at [270, 169] on div "[DATE], October 15: 06:30 PM (Current)" at bounding box center [265, 163] width 121 height 14
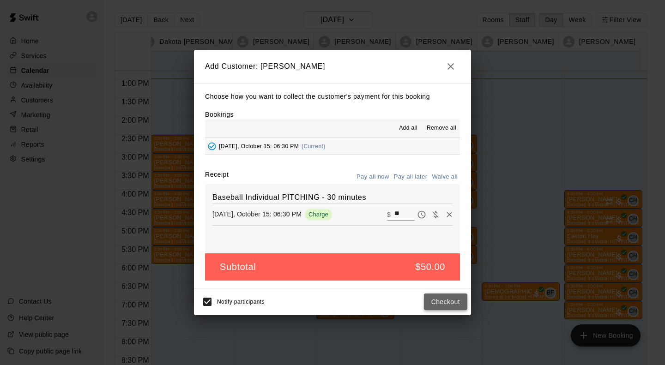
click at [436, 302] on button "Checkout" at bounding box center [445, 302] width 43 height 17
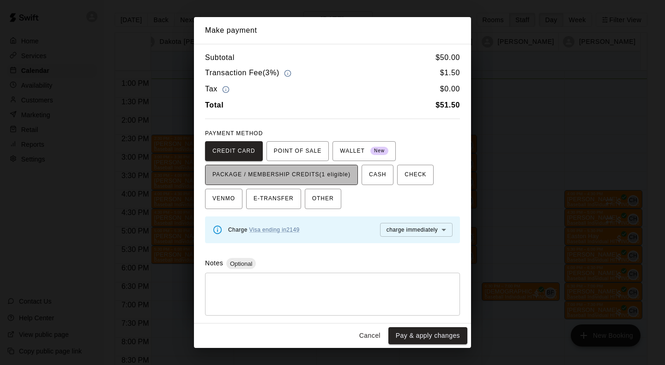
click at [327, 175] on span "PACKAGE / MEMBERSHIP CREDITS (1 eligible)" at bounding box center [281, 175] width 138 height 15
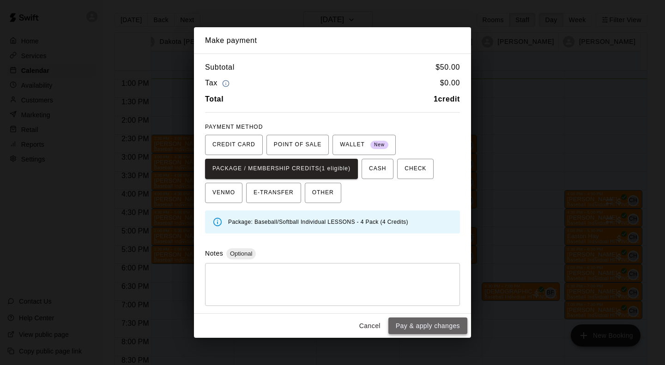
click at [445, 323] on button "Pay & apply changes" at bounding box center [427, 326] width 79 height 17
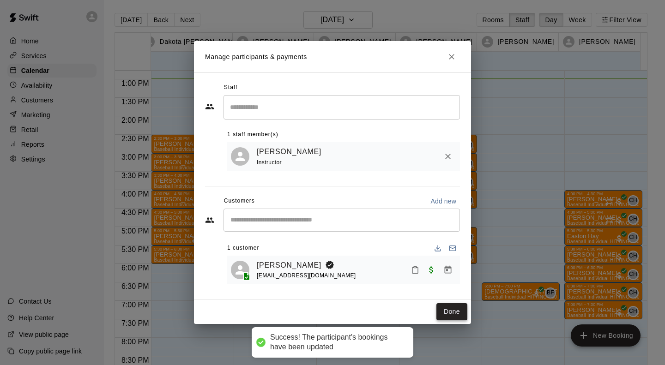
click at [455, 314] on button "Done" at bounding box center [451, 311] width 31 height 17
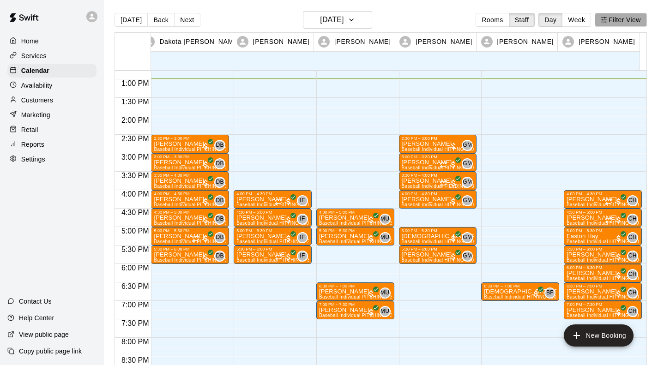
click at [619, 21] on button "Filter View" at bounding box center [621, 20] width 52 height 14
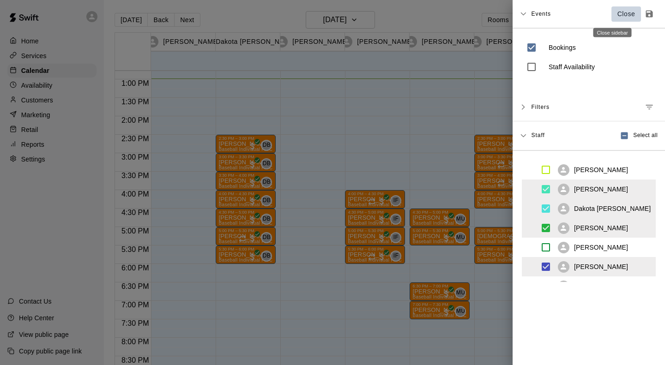
click at [617, 12] on p "Close" at bounding box center [626, 14] width 18 height 10
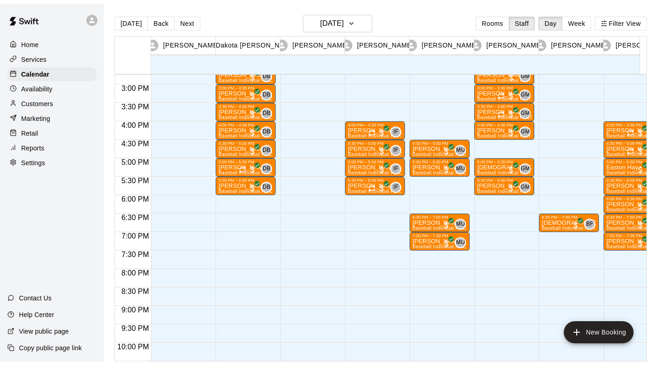
scroll to position [545, 0]
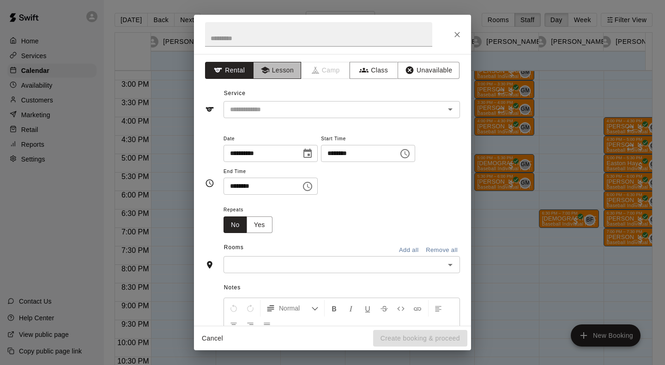
click at [272, 72] on button "Lesson" at bounding box center [277, 70] width 48 height 17
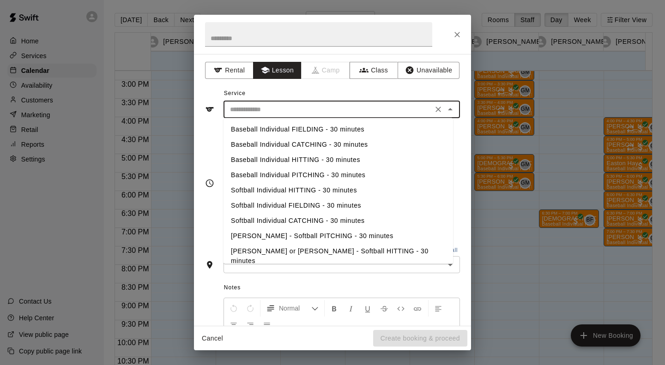
click at [254, 112] on input "text" at bounding box center [328, 110] width 204 height 12
click at [268, 193] on li "Softball Individual HITTING - 30 minutes" at bounding box center [339, 190] width 230 height 15
type input "**********"
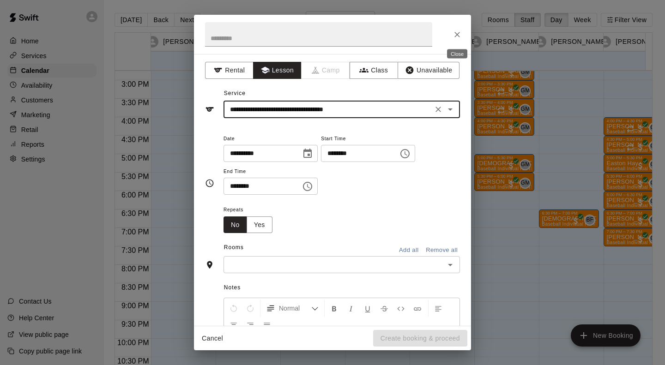
click at [455, 34] on icon "Close" at bounding box center [457, 34] width 9 height 9
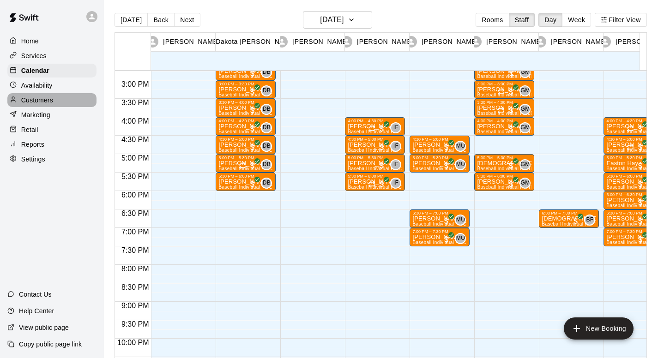
click at [36, 100] on p "Customers" at bounding box center [37, 100] width 32 height 9
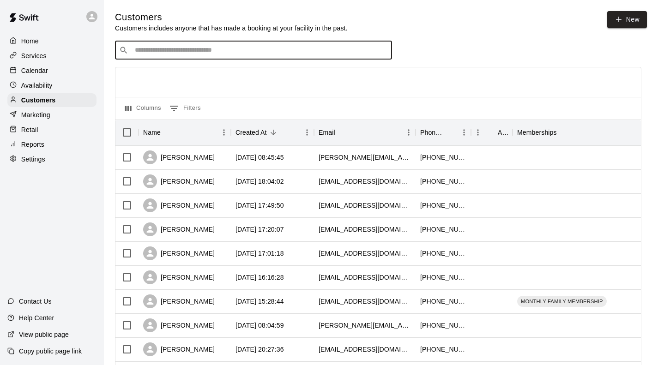
click at [169, 52] on input "Search customers by name or email" at bounding box center [260, 50] width 256 height 9
type input "*****"
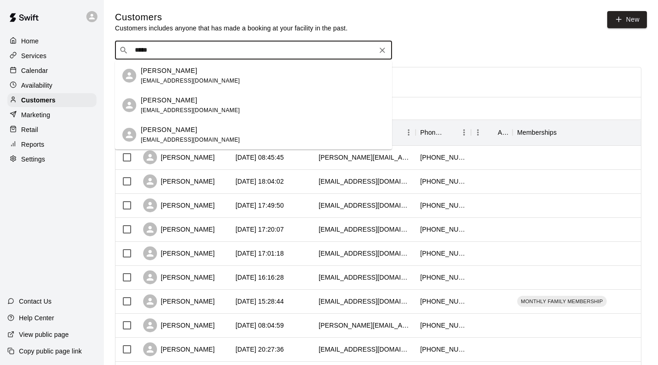
click at [162, 79] on span "[EMAIL_ADDRESS][DOMAIN_NAME]" at bounding box center [190, 81] width 99 height 6
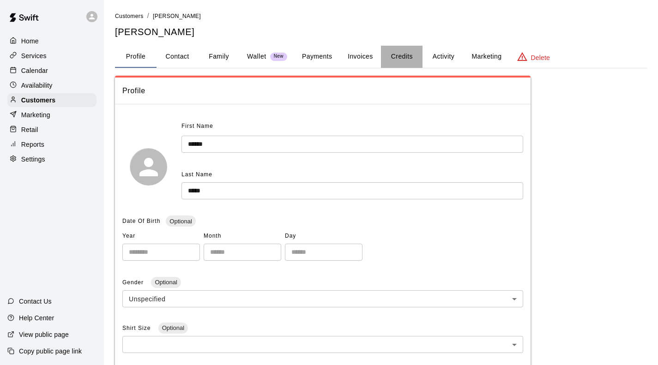
click at [410, 58] on button "Credits" at bounding box center [402, 57] width 42 height 22
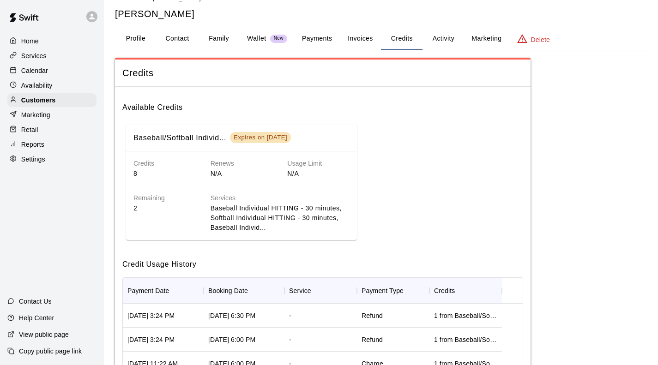
scroll to position [16, 0]
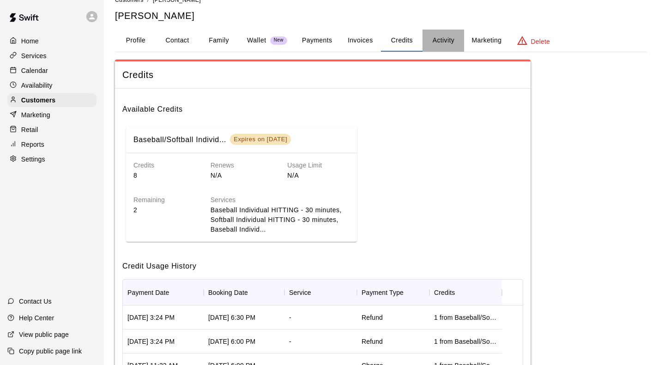
click at [444, 42] on button "Activity" at bounding box center [444, 41] width 42 height 22
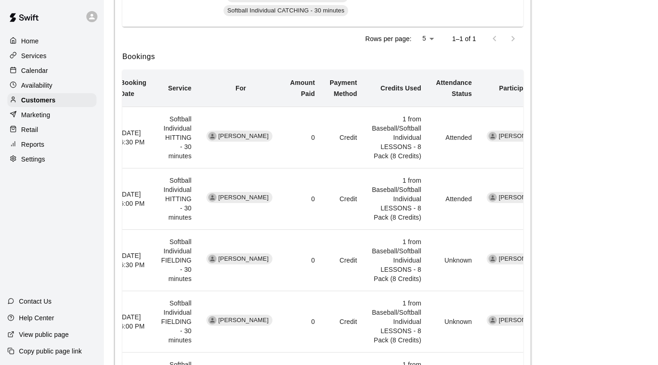
scroll to position [0, 9]
click at [35, 71] on p "Calendar" at bounding box center [34, 70] width 27 height 9
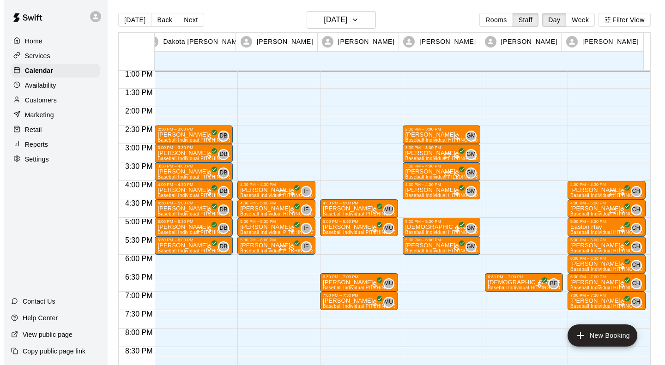
scroll to position [563, 0]
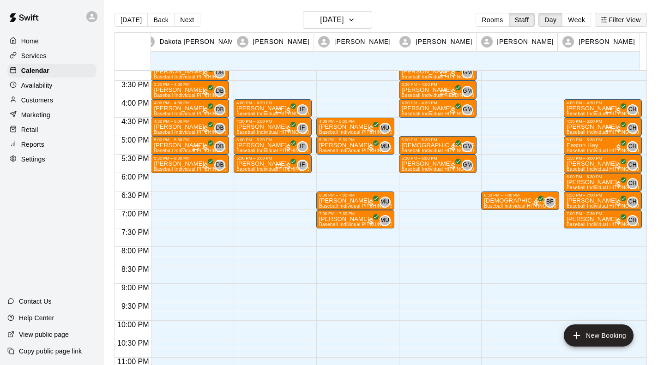
click at [625, 13] on button "Filter View" at bounding box center [621, 20] width 52 height 14
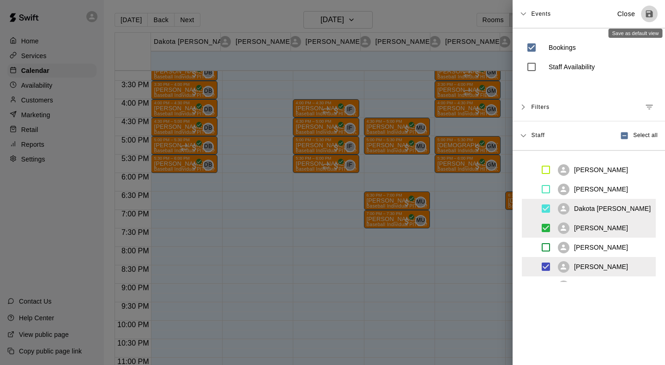
click at [646, 12] on icon "Save as default view" at bounding box center [649, 14] width 7 height 7
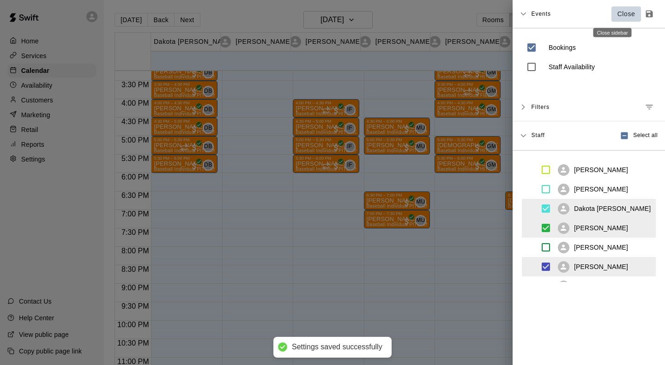
click at [617, 12] on p "Close" at bounding box center [626, 14] width 18 height 10
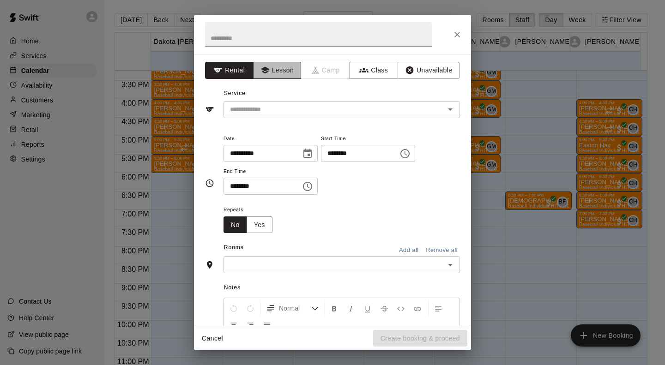
click at [282, 69] on button "Lesson" at bounding box center [277, 70] width 48 height 17
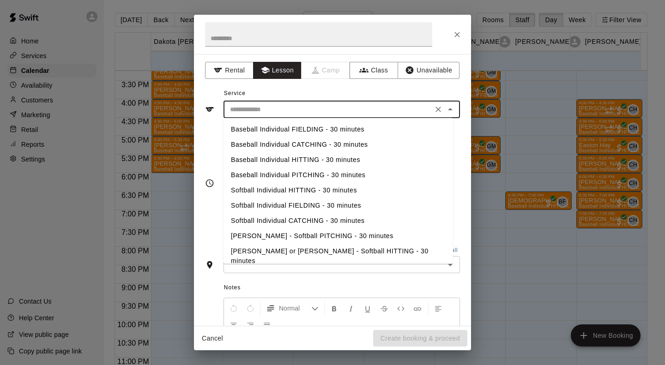
click at [273, 109] on input "text" at bounding box center [328, 110] width 204 height 12
click at [259, 191] on li "Softball Individual HITTING - 30 minutes" at bounding box center [339, 190] width 230 height 15
type input "**********"
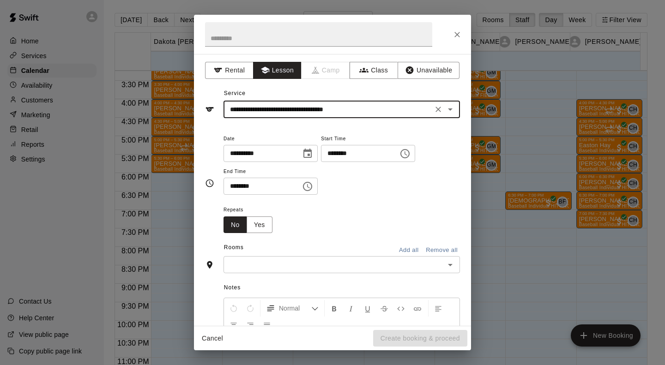
click at [268, 265] on input "text" at bounding box center [334, 265] width 216 height 12
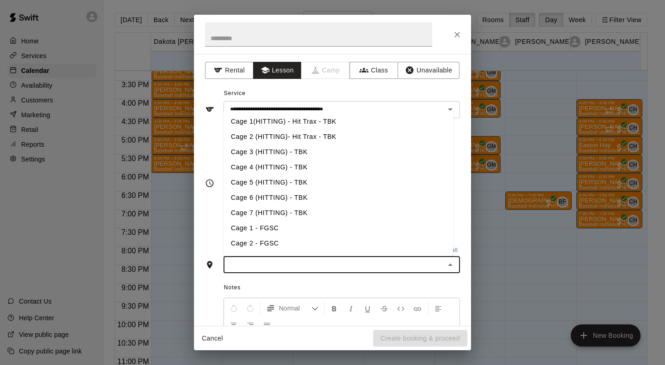
click at [273, 184] on li "Cage 5 (HITTING) - TBK" at bounding box center [339, 182] width 230 height 15
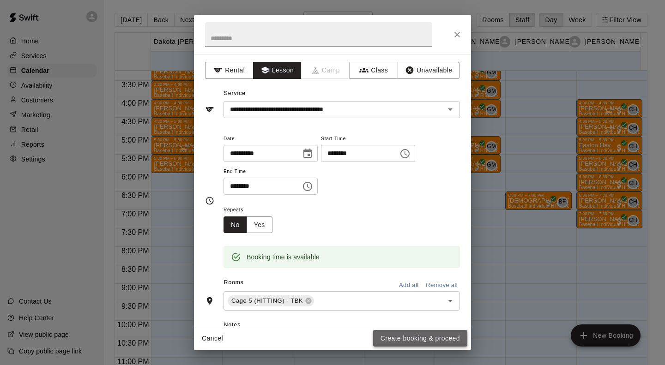
click at [419, 339] on button "Create booking & proceed" at bounding box center [420, 338] width 94 height 17
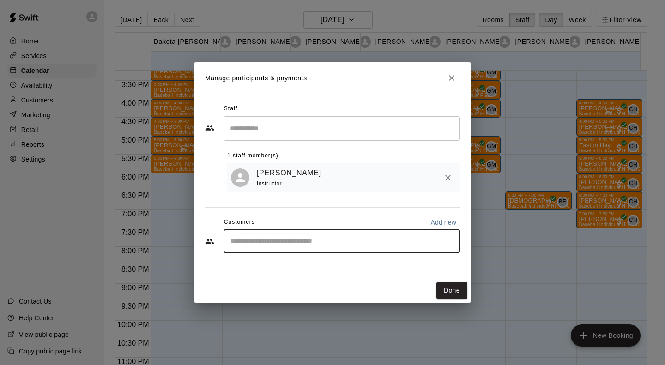
click at [392, 243] on input "Start typing to search customers..." at bounding box center [342, 241] width 228 height 9
type input "*****"
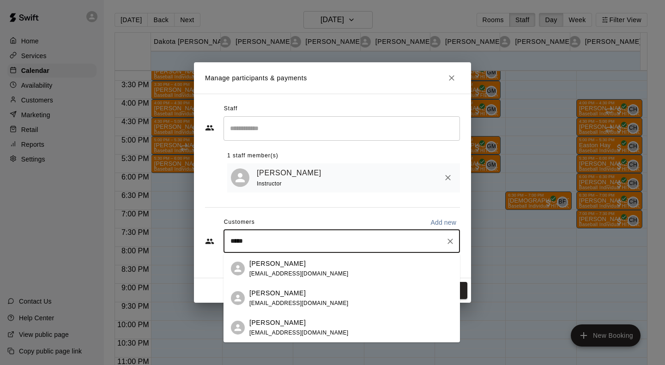
click at [296, 277] on div "[PERSON_NAME] [EMAIL_ADDRESS][DOMAIN_NAME]" at bounding box center [298, 269] width 99 height 20
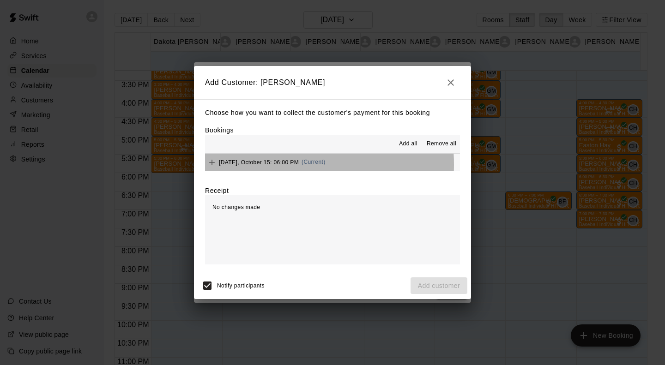
click at [261, 165] on span "[DATE], October 15: 06:00 PM" at bounding box center [259, 162] width 80 height 6
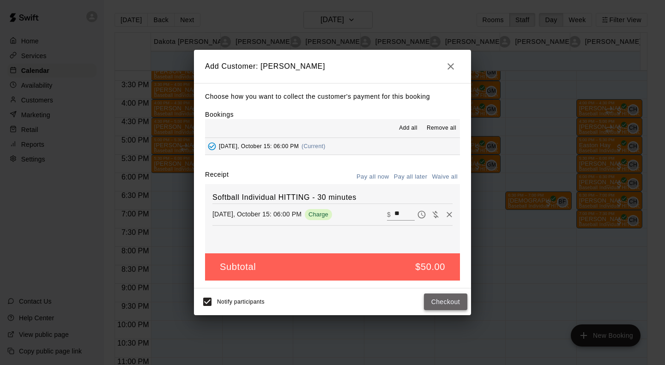
click at [442, 299] on button "Checkout" at bounding box center [445, 302] width 43 height 17
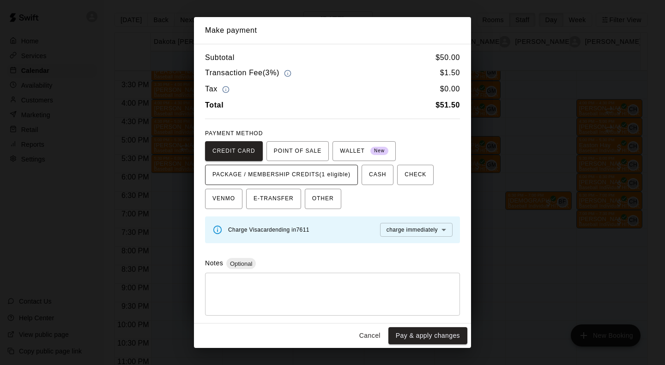
click at [346, 171] on span "PACKAGE / MEMBERSHIP CREDITS (1 eligible)" at bounding box center [281, 175] width 138 height 15
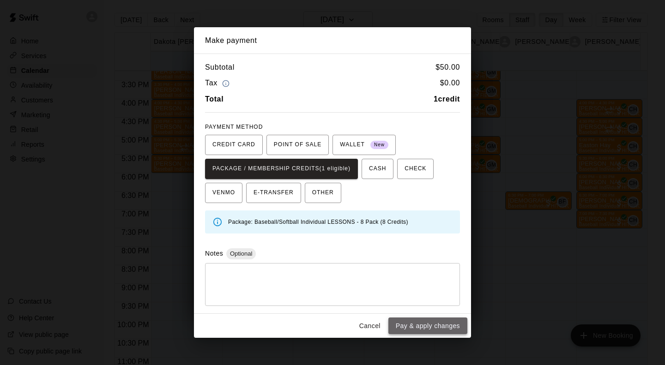
click at [432, 328] on button "Pay & apply changes" at bounding box center [427, 326] width 79 height 17
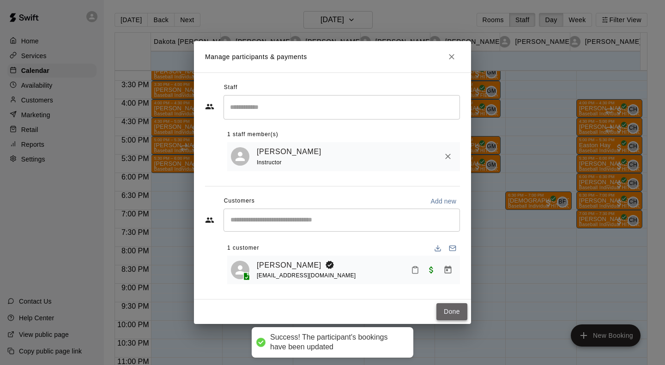
click at [443, 316] on button "Done" at bounding box center [451, 311] width 31 height 17
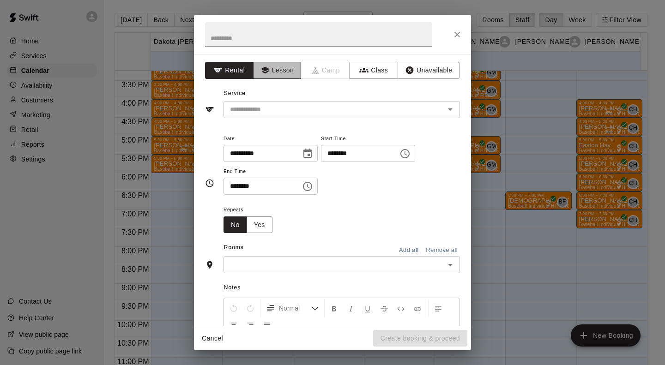
click at [282, 64] on button "Lesson" at bounding box center [277, 70] width 48 height 17
click at [275, 109] on input "text" at bounding box center [328, 110] width 204 height 12
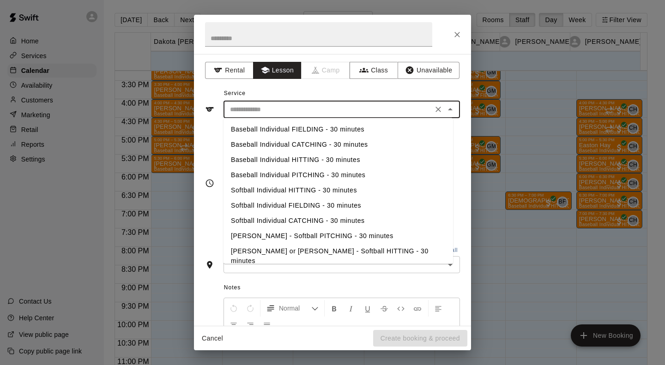
click at [284, 157] on li "Baseball Individual HITTING - 30 minutes" at bounding box center [339, 159] width 230 height 15
type input "**********"
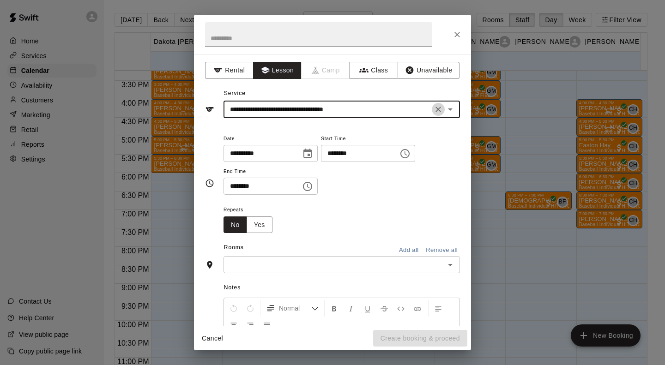
click at [434, 106] on icon "Clear" at bounding box center [438, 109] width 9 height 9
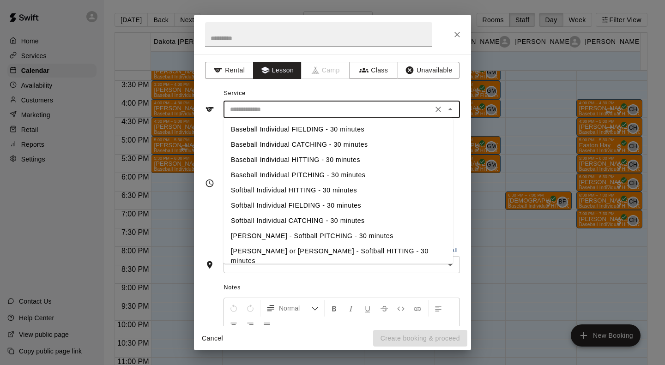
click at [363, 109] on input "text" at bounding box center [328, 110] width 204 height 12
click at [281, 188] on li "Softball Individual HITTING - 30 minutes" at bounding box center [339, 190] width 230 height 15
type input "**********"
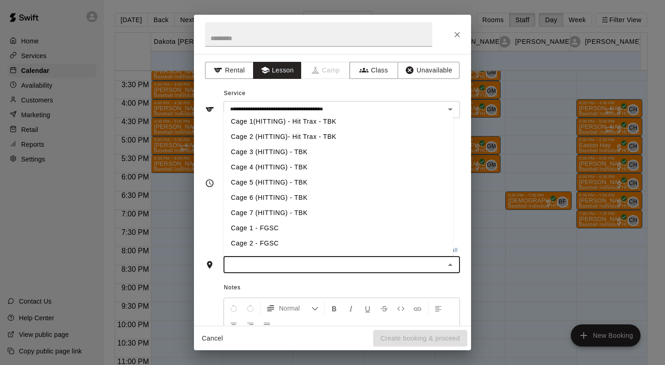
click at [261, 265] on input "text" at bounding box center [334, 265] width 216 height 12
click at [269, 184] on li "Cage 5 (HITTING) - TBK" at bounding box center [339, 182] width 230 height 15
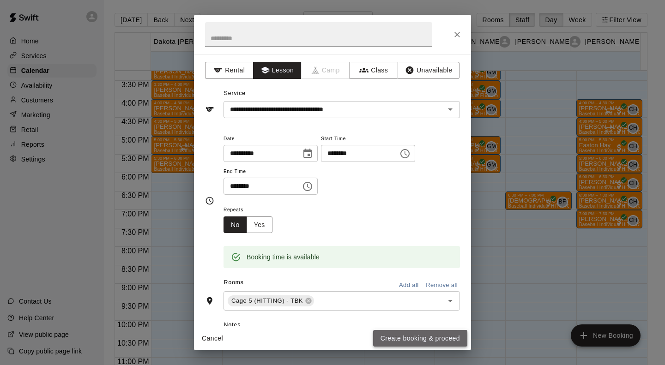
click at [384, 339] on button "Create booking & proceed" at bounding box center [420, 338] width 94 height 17
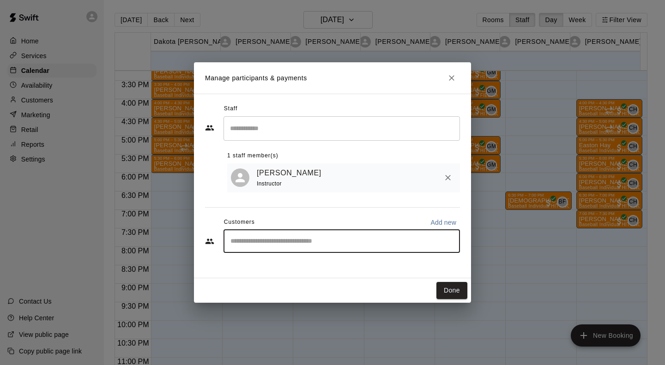
click at [294, 241] on input "Start typing to search customers..." at bounding box center [342, 241] width 228 height 9
type input "*****"
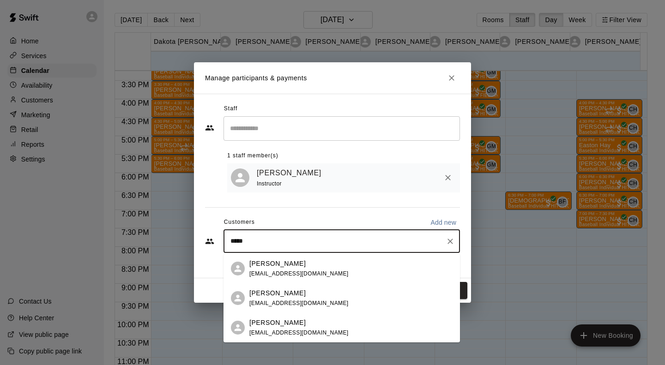
click at [259, 269] on div "[PERSON_NAME] [EMAIL_ADDRESS][DOMAIN_NAME]" at bounding box center [298, 269] width 99 height 20
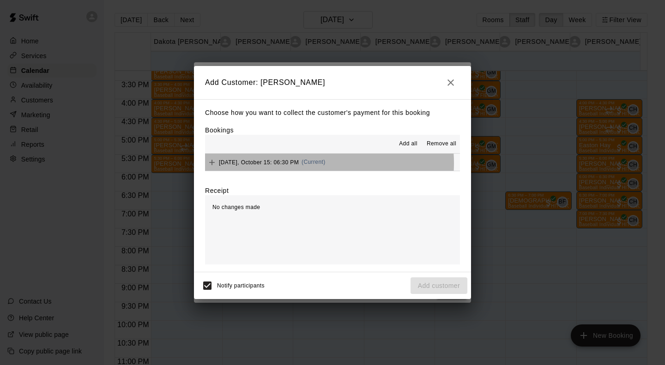
click at [297, 164] on span "[DATE], October 15: 06:30 PM" at bounding box center [259, 162] width 80 height 6
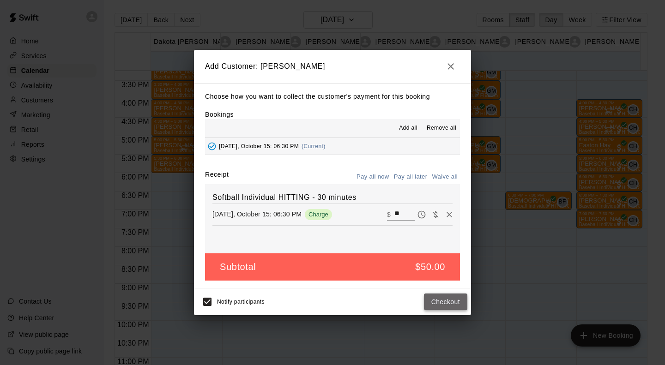
click at [430, 302] on button "Checkout" at bounding box center [445, 302] width 43 height 17
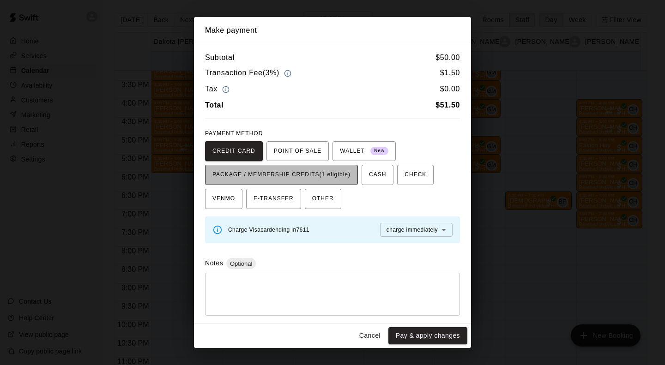
click at [291, 178] on span "PACKAGE / MEMBERSHIP CREDITS (1 eligible)" at bounding box center [281, 175] width 138 height 15
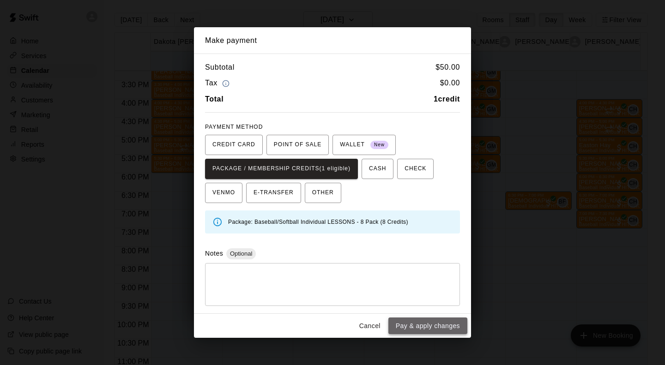
click at [429, 325] on button "Pay & apply changes" at bounding box center [427, 326] width 79 height 17
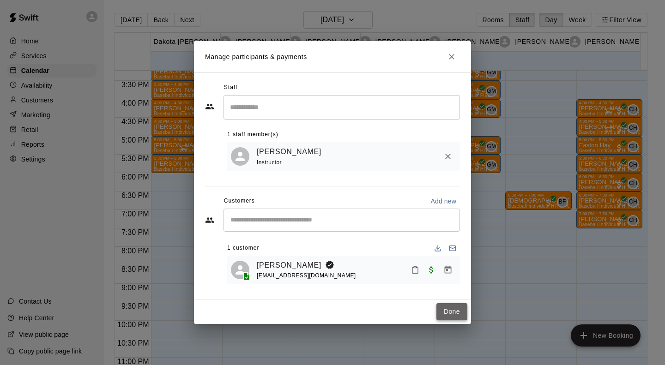
click at [448, 318] on button "Done" at bounding box center [451, 311] width 31 height 17
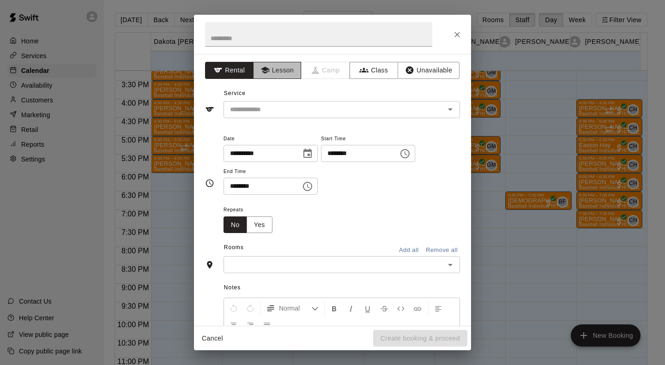
click at [293, 72] on button "Lesson" at bounding box center [277, 70] width 48 height 17
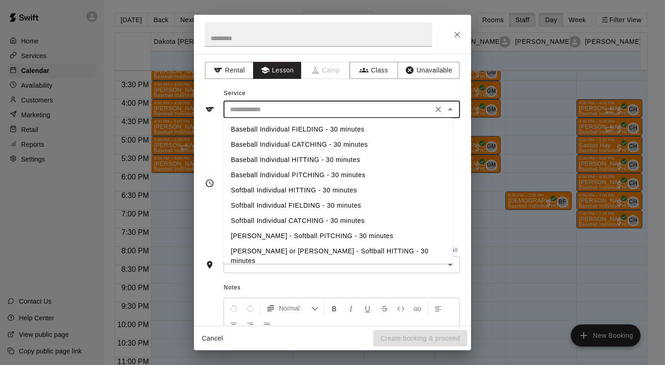
click at [279, 107] on input "text" at bounding box center [328, 110] width 204 height 12
click at [287, 156] on li "Baseball Individual HITTING - 30 minutes" at bounding box center [339, 159] width 230 height 15
type input "**********"
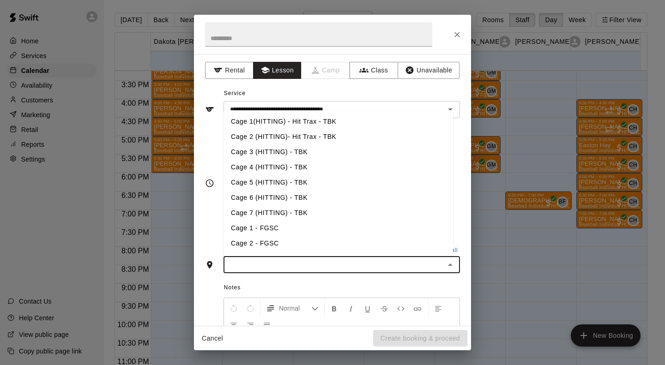
click at [293, 262] on input "text" at bounding box center [334, 265] width 216 height 12
click at [280, 122] on li "Cage 1(HITTING) - Hit Trax - TBK" at bounding box center [339, 121] width 230 height 15
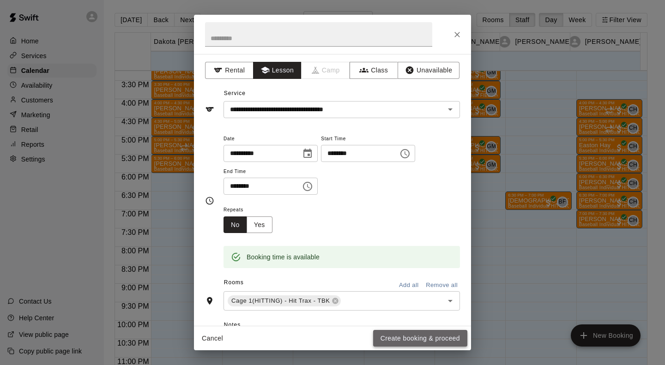
click at [411, 338] on button "Create booking & proceed" at bounding box center [420, 338] width 94 height 17
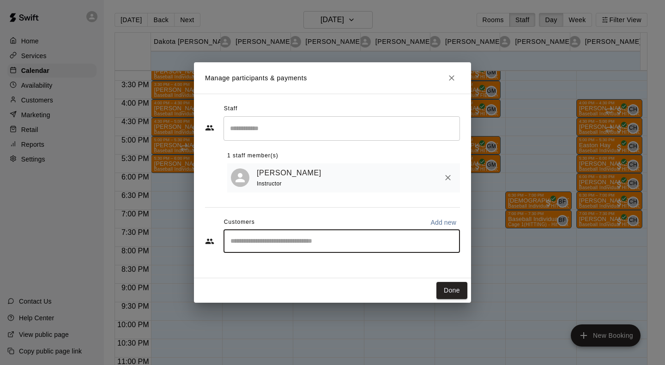
click at [294, 245] on input "Start typing to search customers..." at bounding box center [342, 241] width 228 height 9
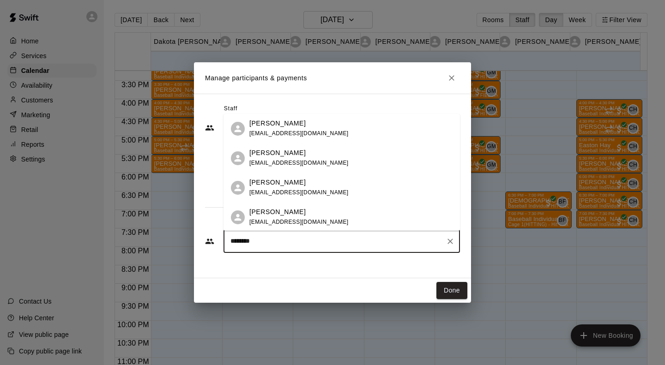
scroll to position [31, 0]
type input "********"
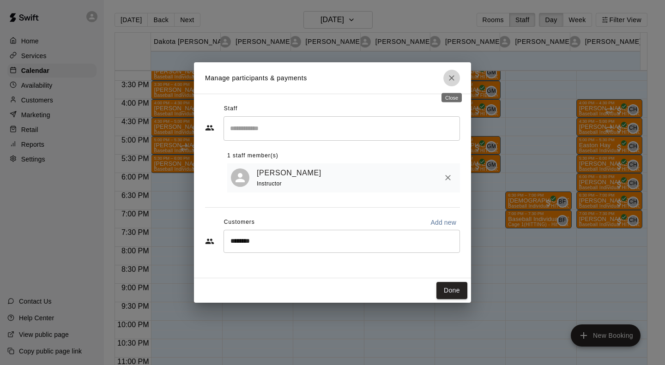
click at [452, 79] on icon "Close" at bounding box center [451, 77] width 9 height 9
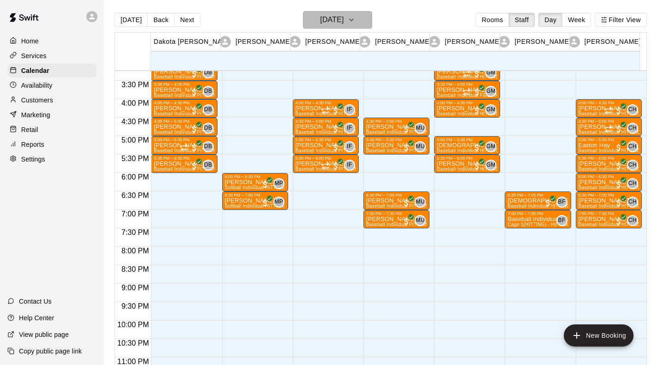
click at [355, 21] on icon "button" at bounding box center [351, 19] width 7 height 11
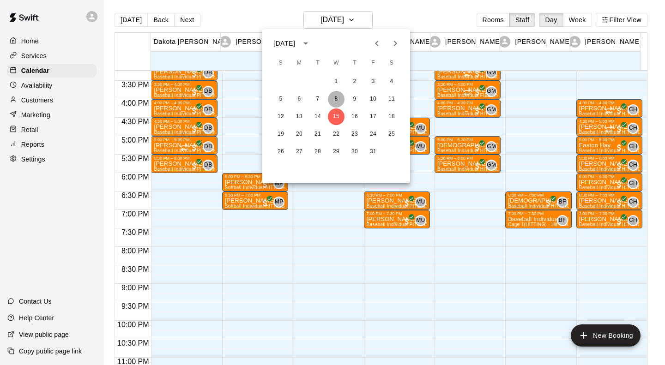
click at [334, 98] on button "8" at bounding box center [336, 99] width 17 height 17
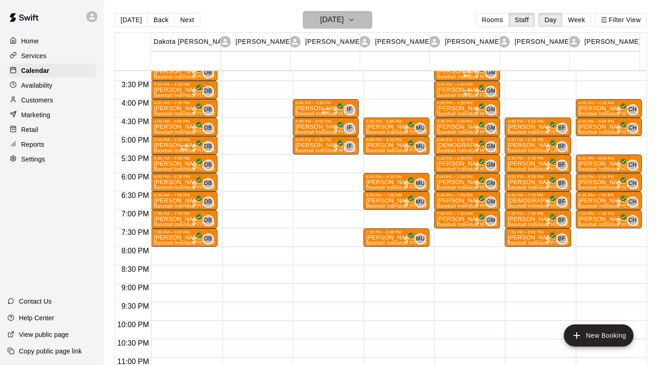
click at [355, 17] on icon "button" at bounding box center [351, 19] width 7 height 11
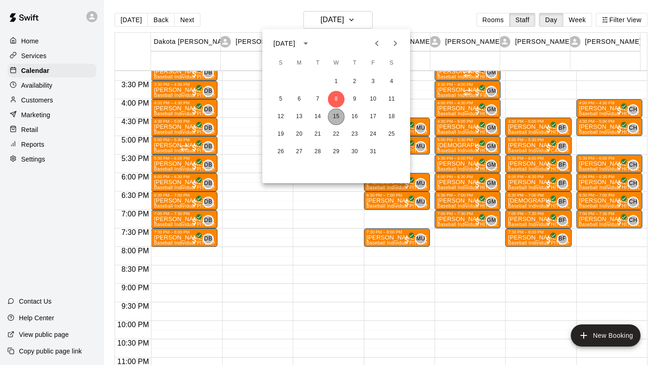
click at [334, 119] on button "15" at bounding box center [336, 117] width 17 height 17
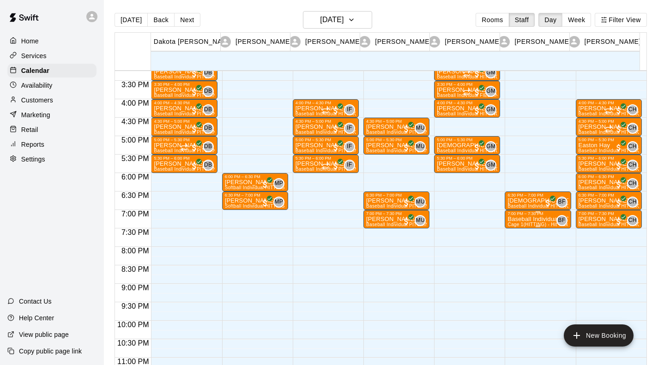
click at [524, 219] on p "Baseball Individual HITTING - 30 minutes" at bounding box center [538, 219] width 60 height 0
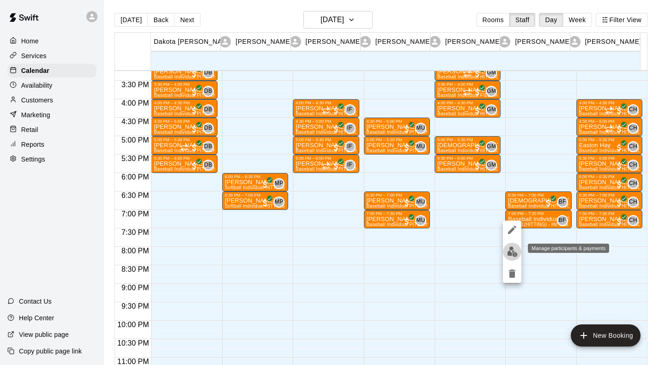
click at [514, 253] on img "edit" at bounding box center [512, 252] width 11 height 11
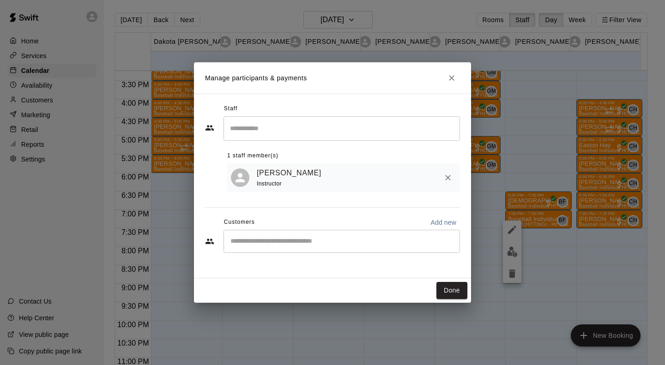
click at [326, 242] on input "Start typing to search customers..." at bounding box center [342, 241] width 228 height 9
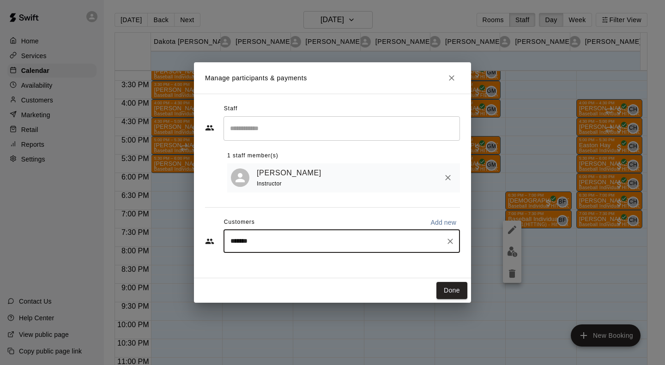
type input "********"
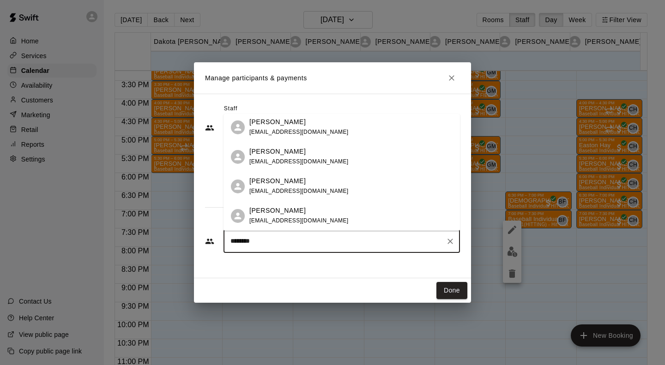
click at [253, 183] on p "[PERSON_NAME]" at bounding box center [277, 181] width 56 height 10
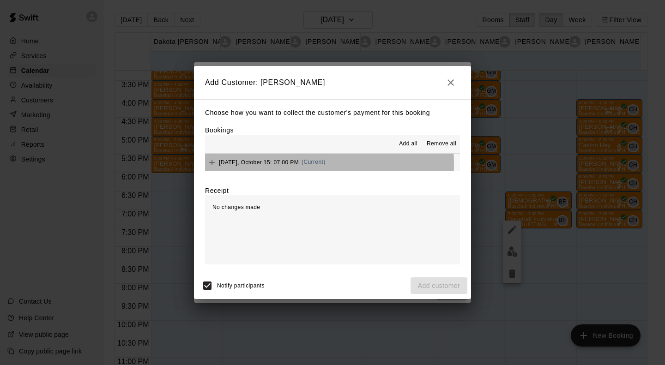
click at [298, 164] on span "[DATE], October 15: 07:00 PM" at bounding box center [259, 162] width 80 height 6
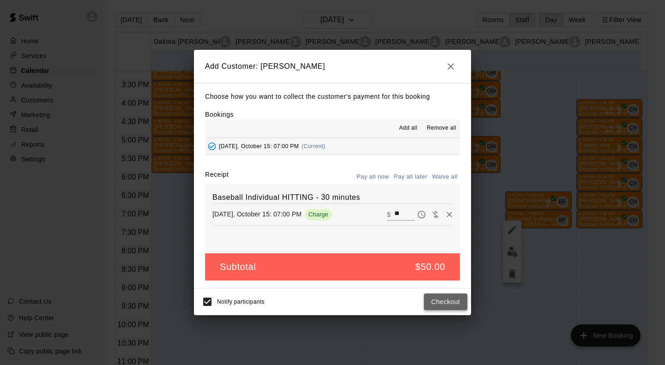
click at [453, 303] on button "Checkout" at bounding box center [445, 302] width 43 height 17
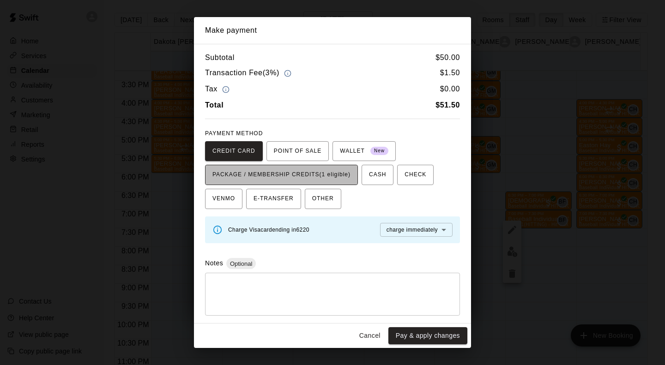
click at [318, 179] on span "PACKAGE / MEMBERSHIP CREDITS (1 eligible)" at bounding box center [281, 175] width 138 height 15
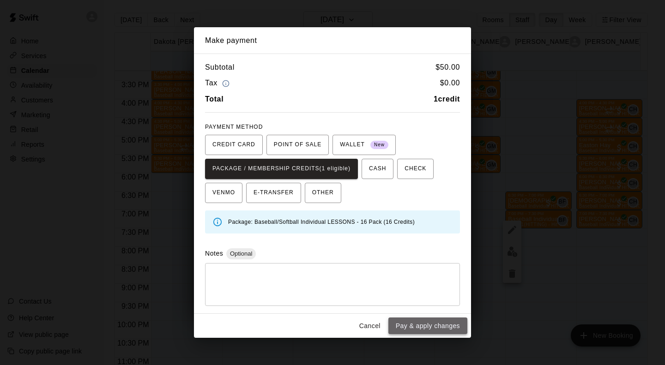
click at [429, 320] on button "Pay & apply changes" at bounding box center [427, 326] width 79 height 17
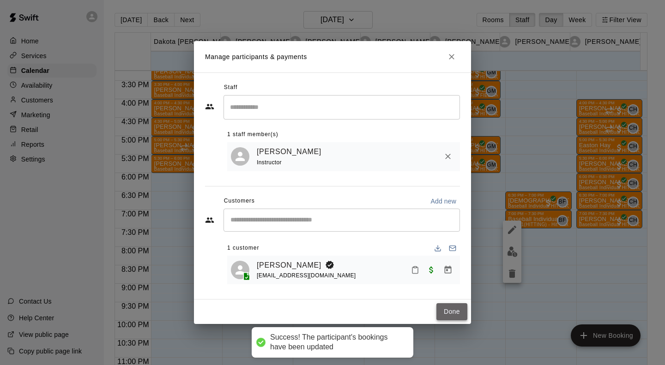
click at [448, 320] on button "Done" at bounding box center [451, 311] width 31 height 17
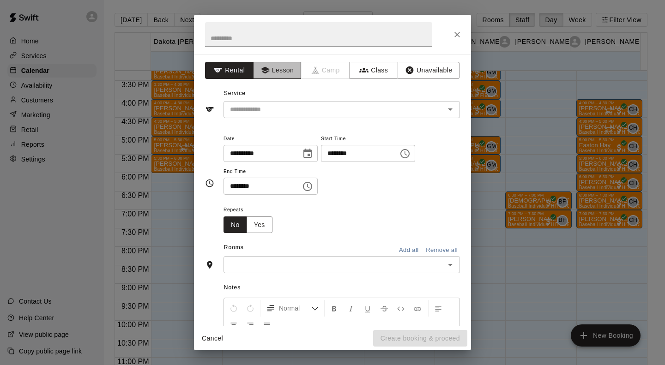
click at [282, 66] on button "Lesson" at bounding box center [277, 70] width 48 height 17
click at [279, 115] on div "​" at bounding box center [342, 109] width 236 height 17
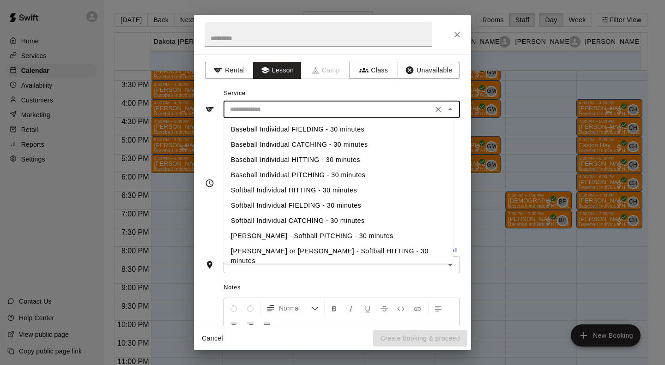
click at [286, 156] on li "Baseball Individual HITTING - 30 minutes" at bounding box center [339, 159] width 230 height 15
type input "**********"
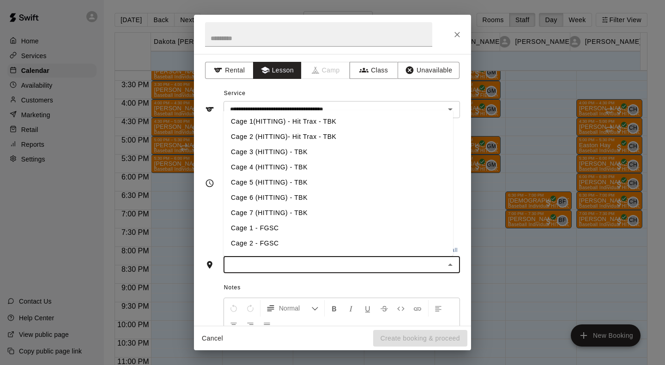
click at [278, 270] on input "text" at bounding box center [334, 265] width 216 height 12
click at [291, 124] on li "Cage 1(HITTING) - Hit Trax - TBK" at bounding box center [339, 121] width 230 height 15
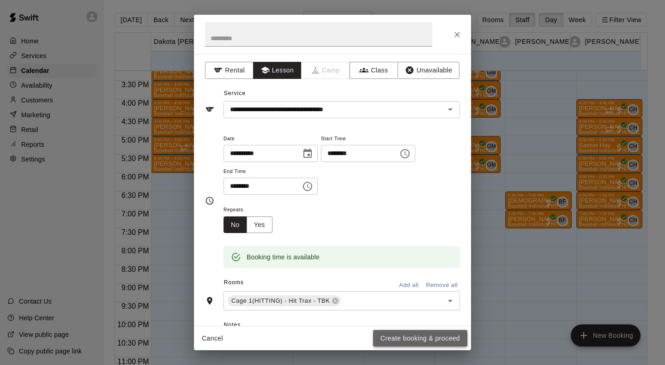
click at [394, 335] on button "Create booking & proceed" at bounding box center [420, 338] width 94 height 17
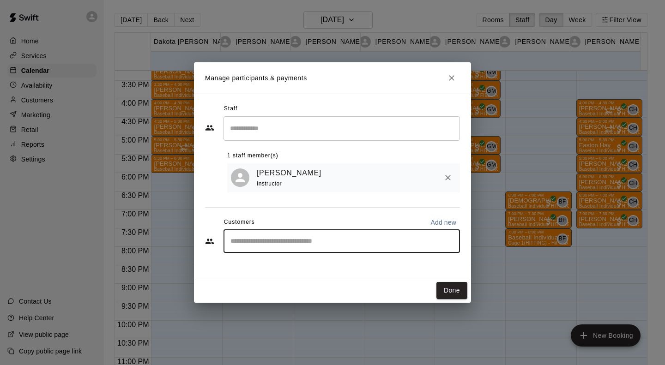
click at [249, 239] on input "Start typing to search customers..." at bounding box center [342, 241] width 228 height 9
type input "********"
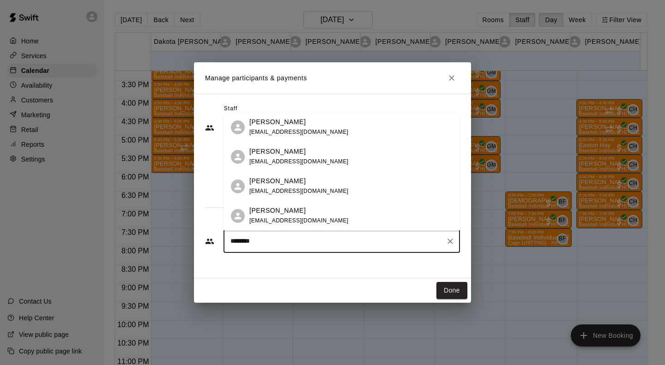
click at [248, 211] on div "[PERSON_NAME] [EMAIL_ADDRESS][DOMAIN_NAME]" at bounding box center [342, 216] width 236 height 30
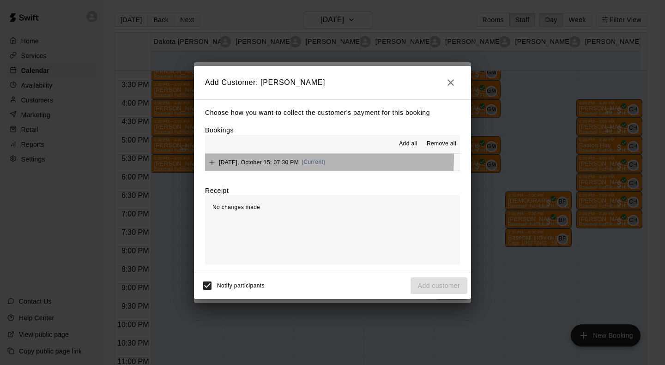
click at [266, 157] on div "[DATE], October 15: 07:30 PM (Current)" at bounding box center [265, 163] width 121 height 14
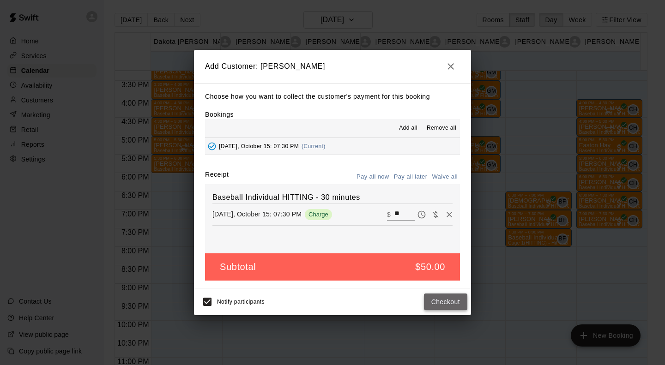
click at [459, 304] on button "Checkout" at bounding box center [445, 302] width 43 height 17
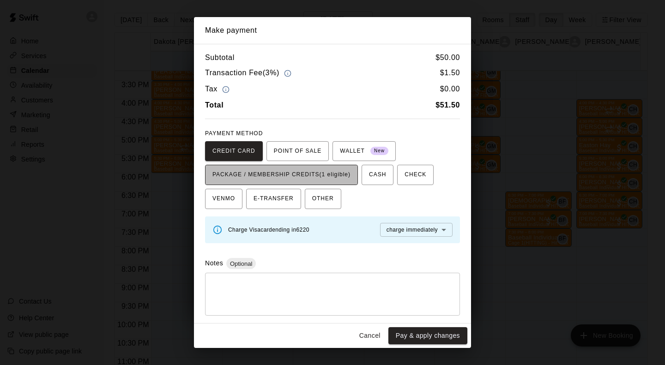
click at [315, 168] on span "PACKAGE / MEMBERSHIP CREDITS (1 eligible)" at bounding box center [281, 175] width 138 height 15
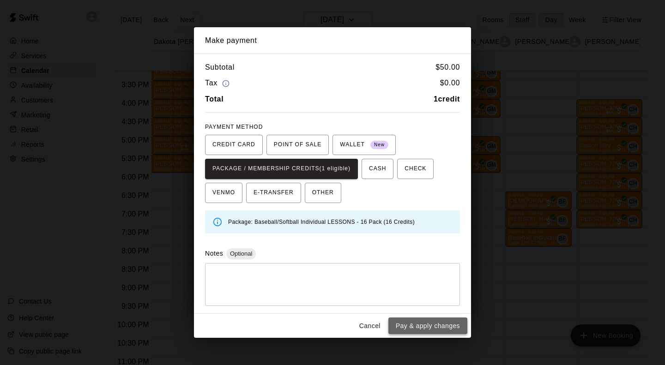
click at [408, 319] on button "Pay & apply changes" at bounding box center [427, 326] width 79 height 17
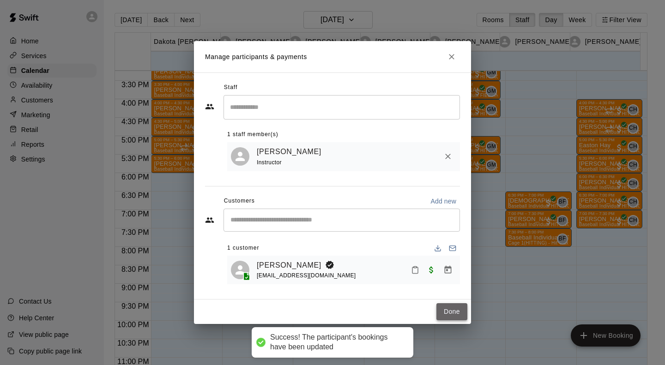
click at [453, 310] on button "Done" at bounding box center [451, 311] width 31 height 17
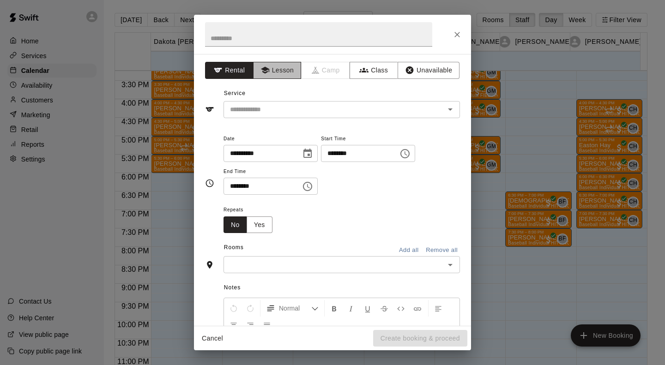
click at [283, 73] on button "Lesson" at bounding box center [277, 70] width 48 height 17
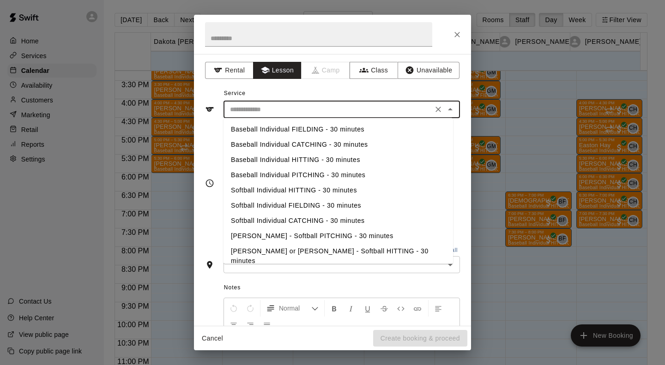
click at [266, 115] on input "text" at bounding box center [328, 110] width 204 height 12
click at [265, 173] on li "Baseball Individual PITCHING - 30 minutes" at bounding box center [339, 175] width 230 height 15
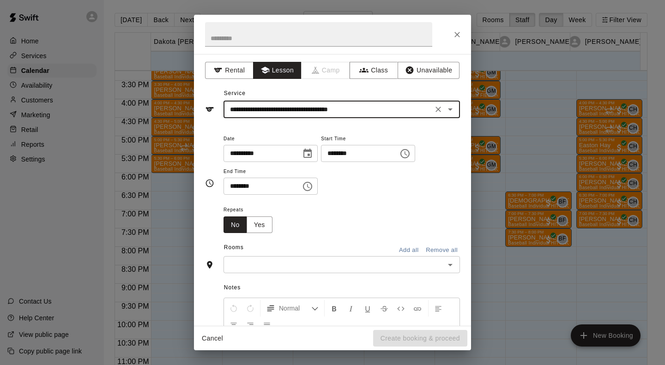
type input "**********"
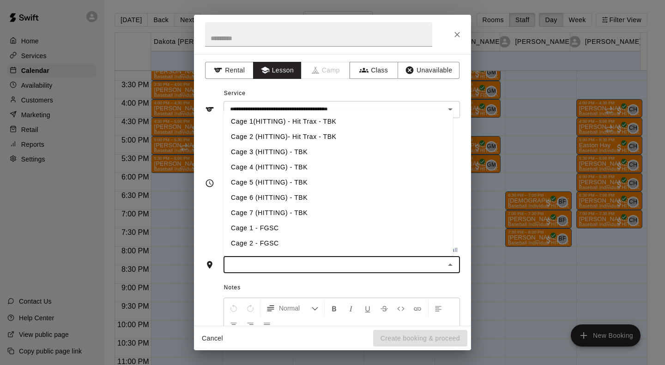
click at [302, 263] on input "text" at bounding box center [334, 265] width 216 height 12
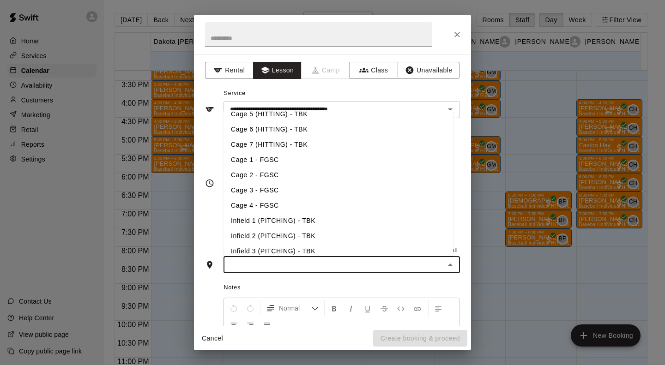
scroll to position [69, 0]
click at [285, 216] on li "Infield 1 (PITCHING) - TBK" at bounding box center [339, 220] width 230 height 15
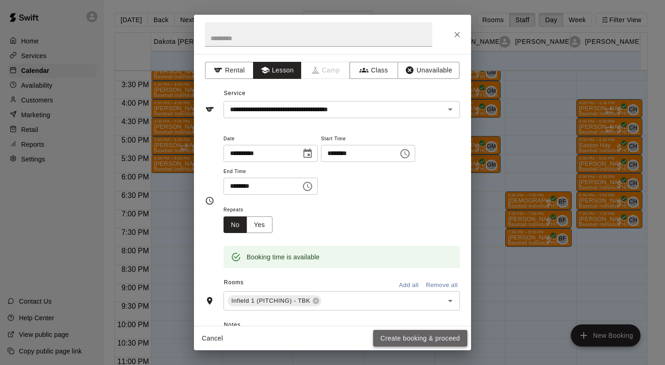
click at [404, 336] on button "Create booking & proceed" at bounding box center [420, 338] width 94 height 17
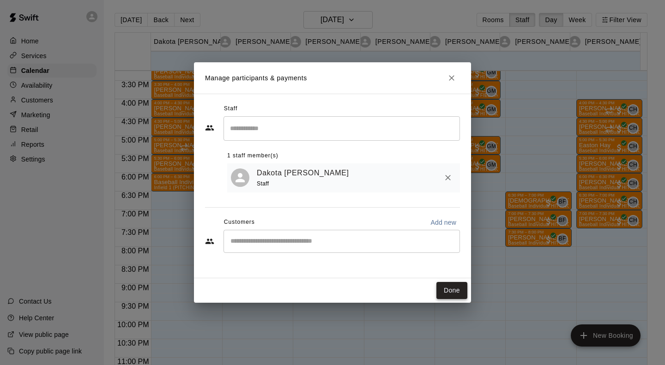
click at [446, 296] on button "Done" at bounding box center [451, 290] width 31 height 17
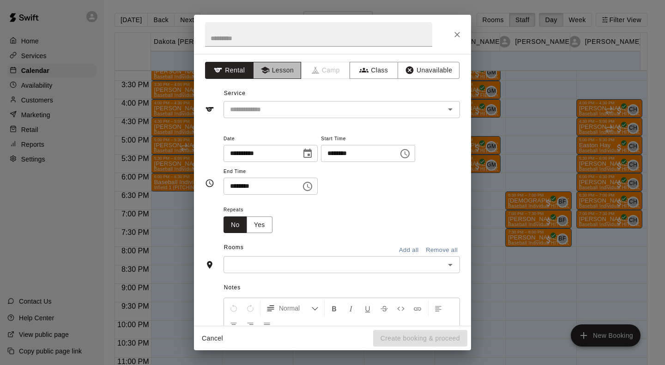
click at [272, 66] on button "Lesson" at bounding box center [277, 70] width 48 height 17
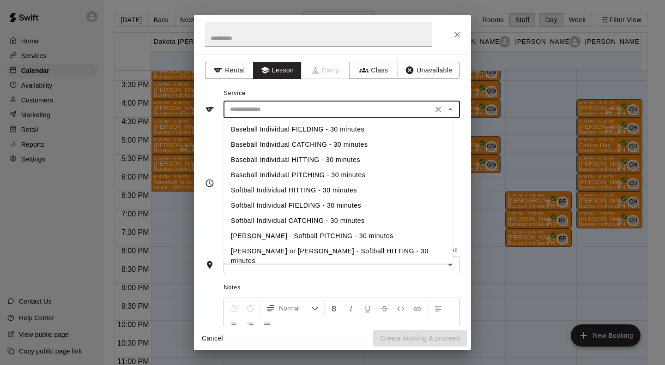
click at [258, 106] on input "text" at bounding box center [328, 110] width 204 height 12
click at [262, 175] on li "Baseball Individual PITCHING - 30 minutes" at bounding box center [339, 175] width 230 height 15
type input "**********"
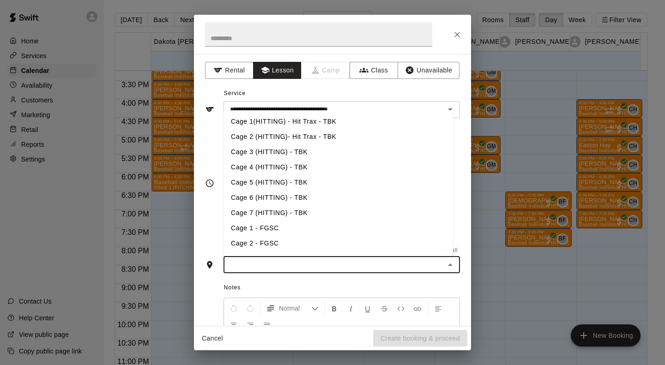
click at [299, 263] on input "text" at bounding box center [334, 265] width 216 height 12
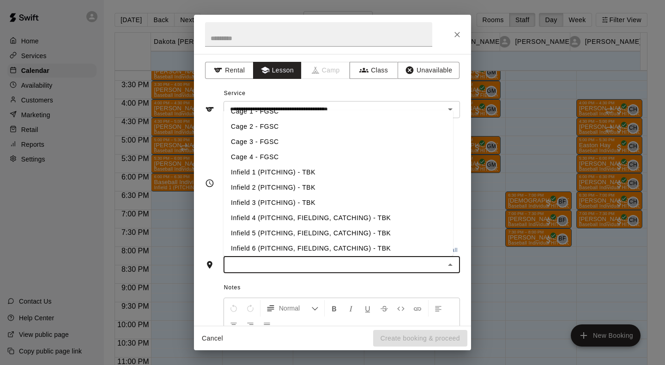
click at [281, 171] on li "Infield 1 (PITCHING) - TBK" at bounding box center [339, 172] width 230 height 15
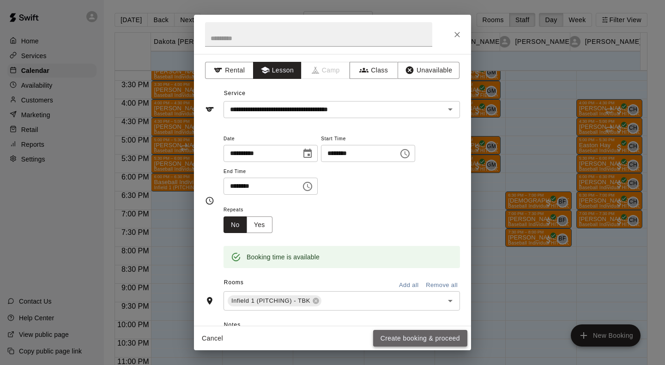
click at [425, 333] on button "Create booking & proceed" at bounding box center [420, 338] width 94 height 17
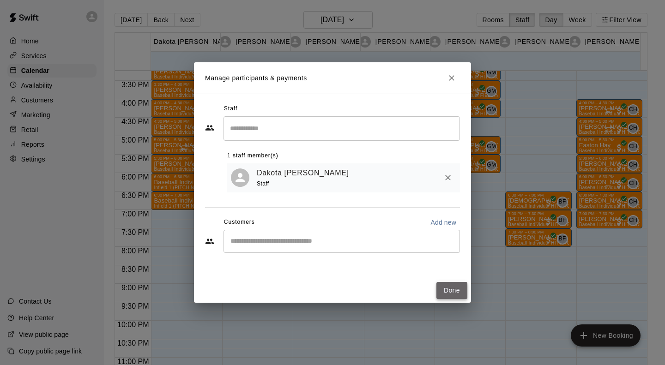
click at [441, 297] on button "Done" at bounding box center [451, 290] width 31 height 17
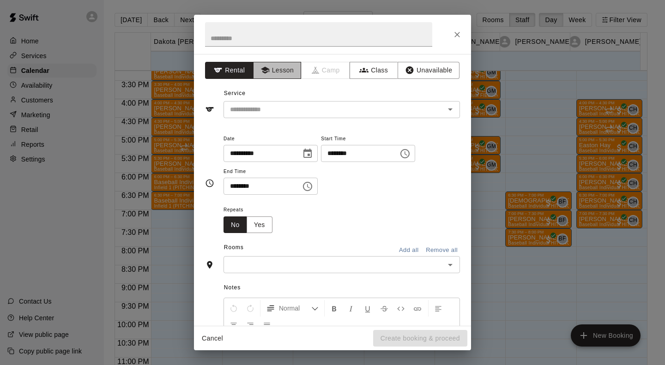
click at [274, 66] on button "Lesson" at bounding box center [277, 70] width 48 height 17
click at [262, 108] on input "text" at bounding box center [328, 110] width 204 height 12
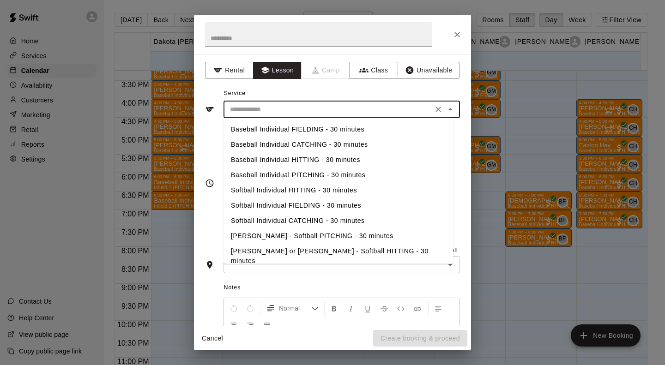
click at [265, 171] on li "Baseball Individual PITCHING - 30 minutes" at bounding box center [339, 175] width 230 height 15
type input "**********"
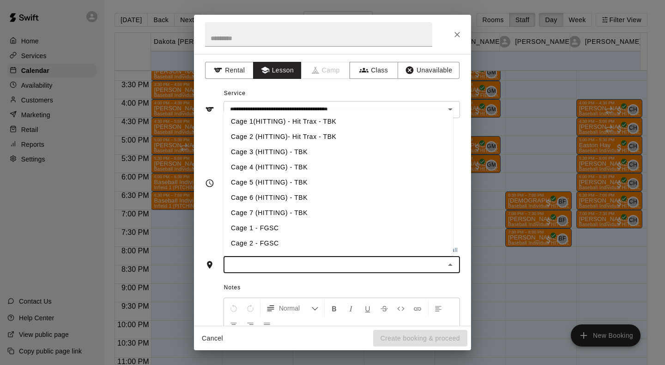
click at [267, 266] on input "text" at bounding box center [334, 265] width 216 height 12
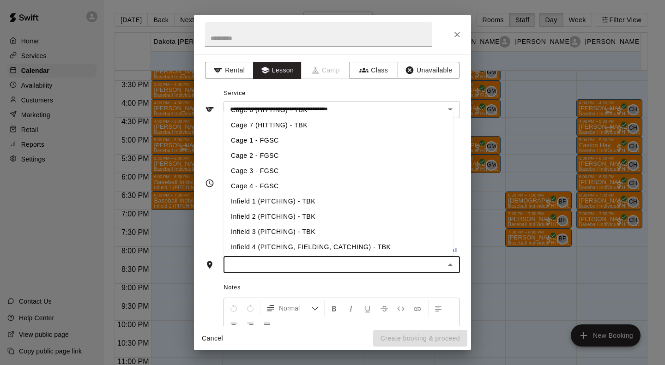
scroll to position [88, 0]
click at [268, 199] on li "Infield 1 (PITCHING) - TBK" at bounding box center [339, 200] width 230 height 15
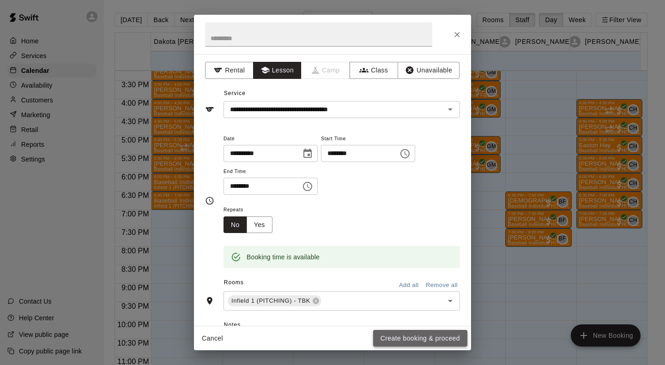
click at [403, 338] on button "Create booking & proceed" at bounding box center [420, 338] width 94 height 17
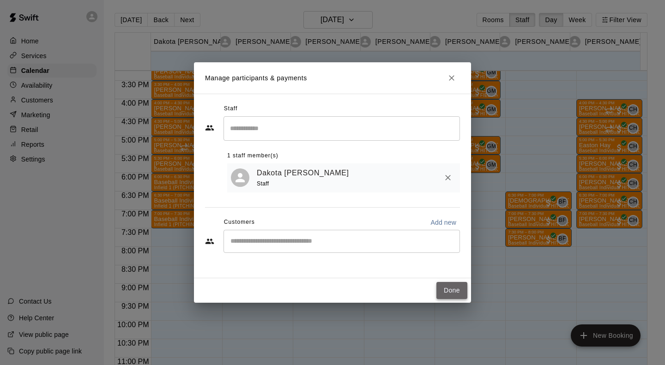
click at [449, 290] on button "Done" at bounding box center [451, 290] width 31 height 17
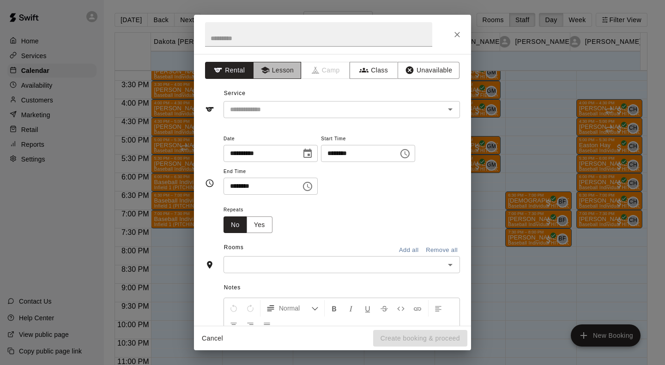
click at [273, 69] on button "Lesson" at bounding box center [277, 70] width 48 height 17
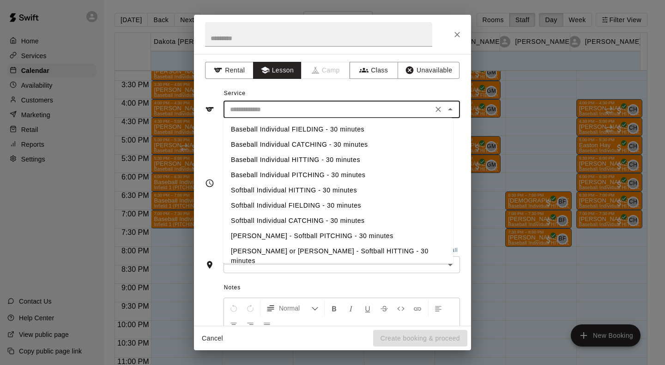
click at [255, 110] on input "text" at bounding box center [328, 110] width 204 height 12
click at [260, 174] on li "Baseball Individual PITCHING - 30 minutes" at bounding box center [339, 175] width 230 height 15
type input "**********"
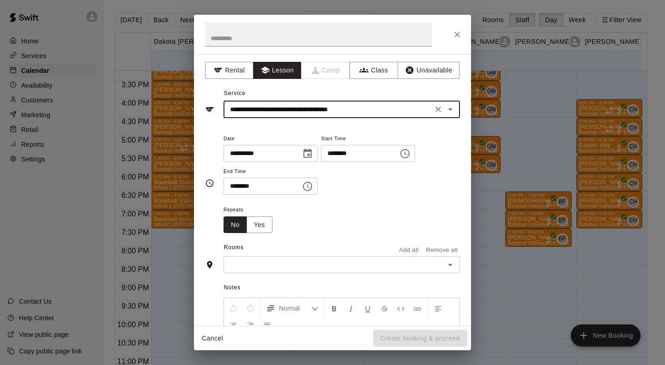
click at [261, 262] on input "text" at bounding box center [334, 265] width 216 height 12
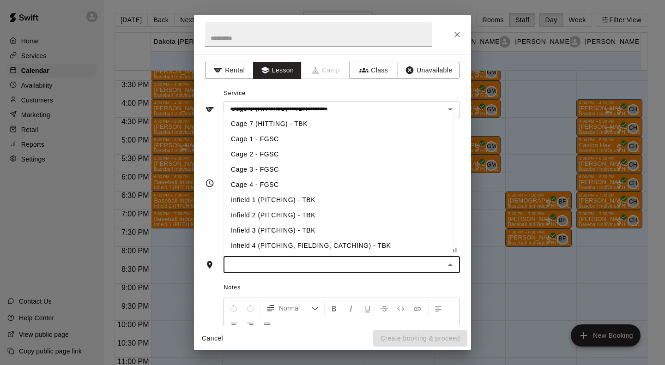
scroll to position [90, 0]
click at [259, 216] on li "Infield 2 (PITCHING) - TBK" at bounding box center [339, 214] width 230 height 15
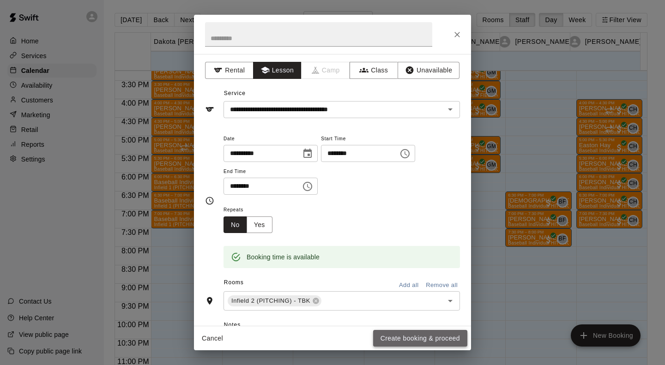
click at [429, 339] on button "Create booking & proceed" at bounding box center [420, 338] width 94 height 17
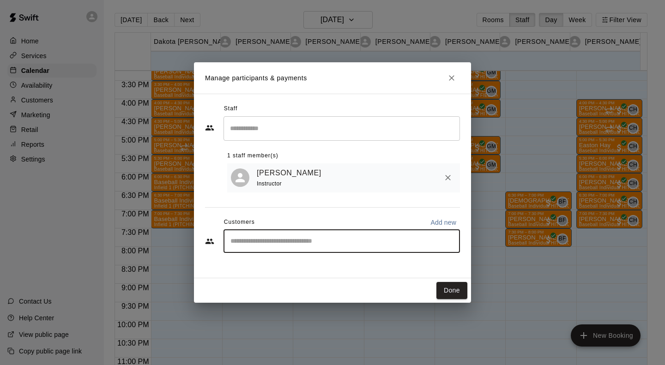
click at [282, 240] on input "Start typing to search customers..." at bounding box center [342, 241] width 228 height 9
type input "*****"
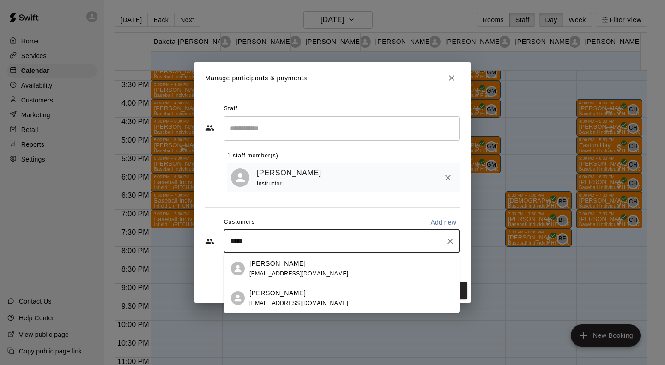
click at [264, 287] on div "[PERSON_NAME] [EMAIL_ADDRESS][DOMAIN_NAME]" at bounding box center [342, 299] width 236 height 30
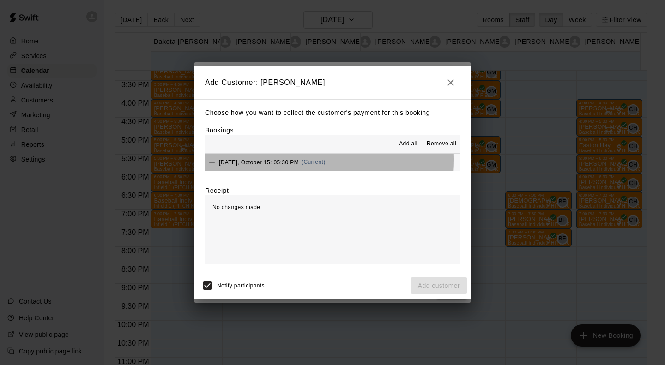
click at [264, 160] on span "[DATE], October 15: 05:30 PM" at bounding box center [259, 162] width 80 height 6
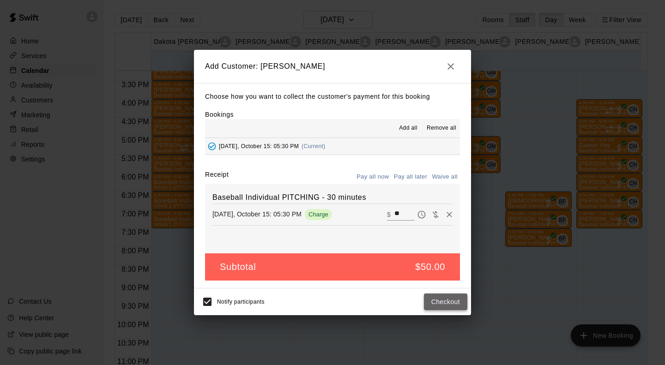
click at [443, 305] on button "Checkout" at bounding box center [445, 302] width 43 height 17
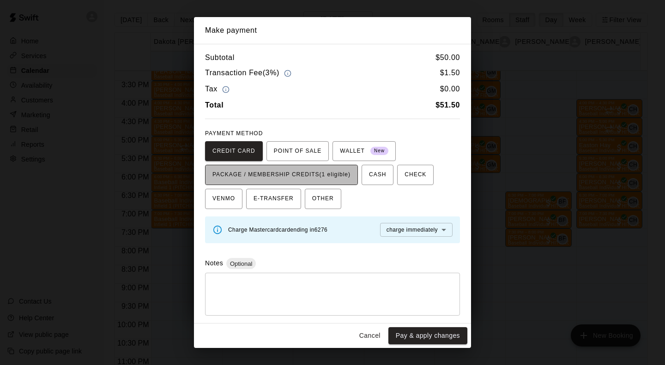
click at [345, 171] on span "PACKAGE / MEMBERSHIP CREDITS (1 eligible)" at bounding box center [281, 175] width 138 height 15
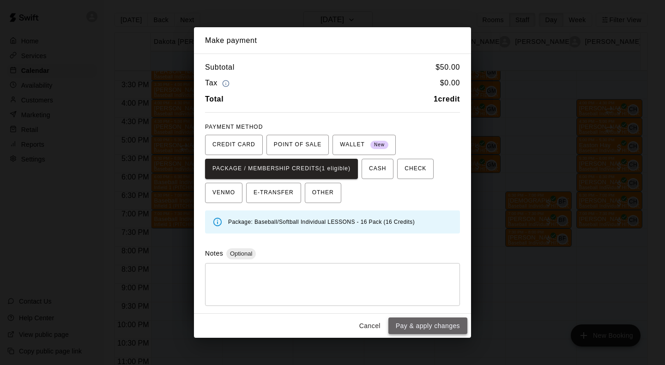
click at [438, 324] on button "Pay & apply changes" at bounding box center [427, 326] width 79 height 17
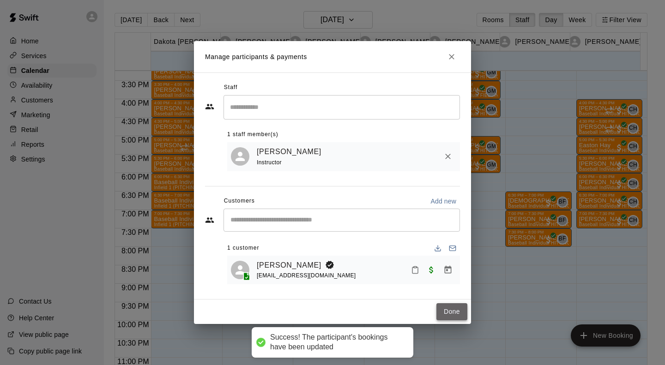
click at [448, 316] on button "Done" at bounding box center [451, 311] width 31 height 17
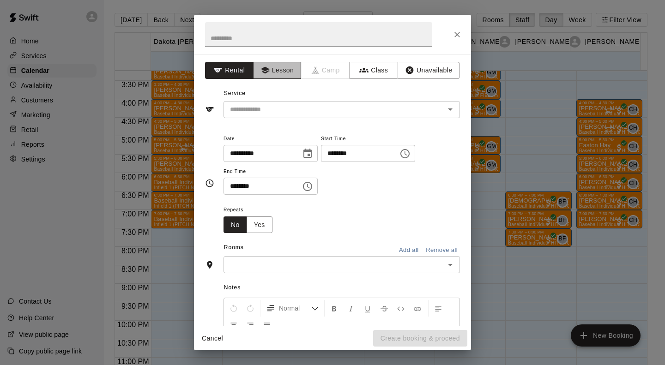
click at [270, 64] on button "Lesson" at bounding box center [277, 70] width 48 height 17
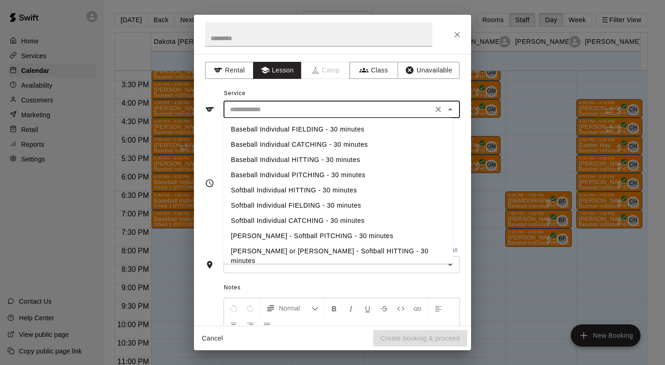
click at [260, 110] on input "text" at bounding box center [328, 110] width 204 height 12
click at [276, 171] on li "Baseball Individual PITCHING - 30 minutes" at bounding box center [339, 175] width 230 height 15
type input "**********"
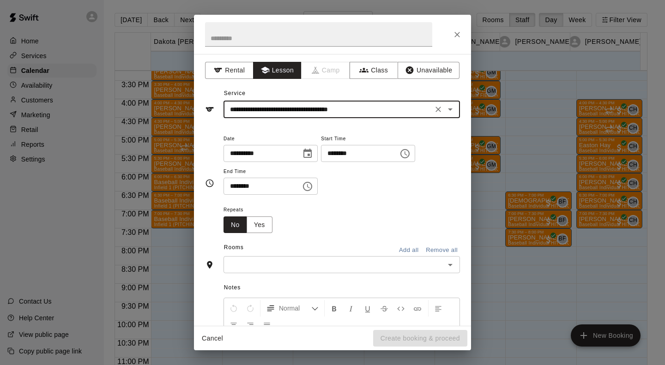
click at [274, 257] on div "​" at bounding box center [342, 264] width 236 height 17
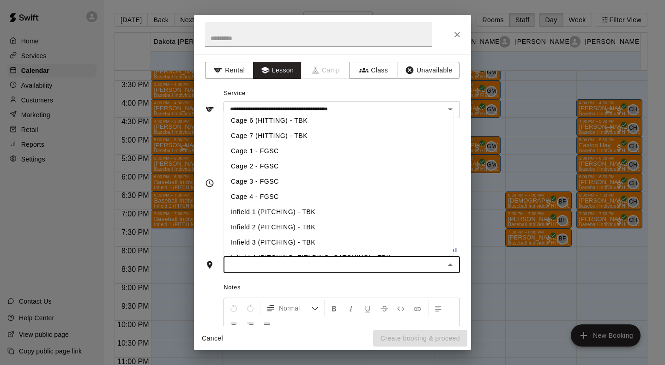
scroll to position [78, 0]
click at [271, 225] on li "Infield 2 (PITCHING) - TBK" at bounding box center [339, 226] width 230 height 15
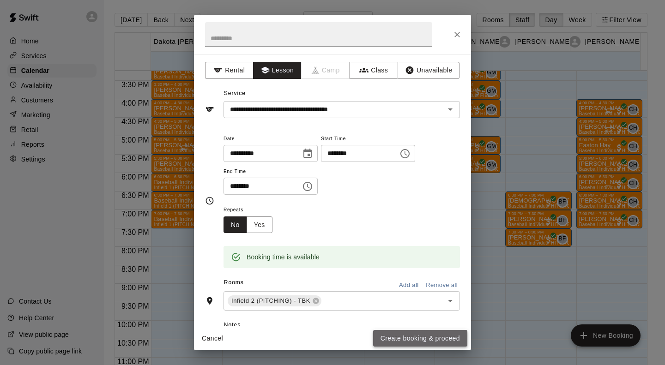
click at [385, 341] on button "Create booking & proceed" at bounding box center [420, 338] width 94 height 17
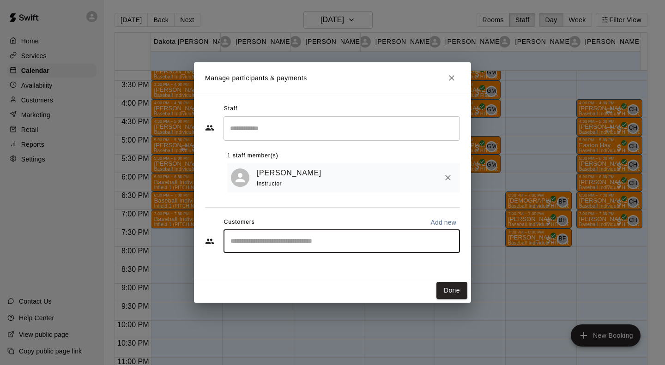
click at [280, 243] on input "Start typing to search customers..." at bounding box center [342, 241] width 228 height 9
type input "******"
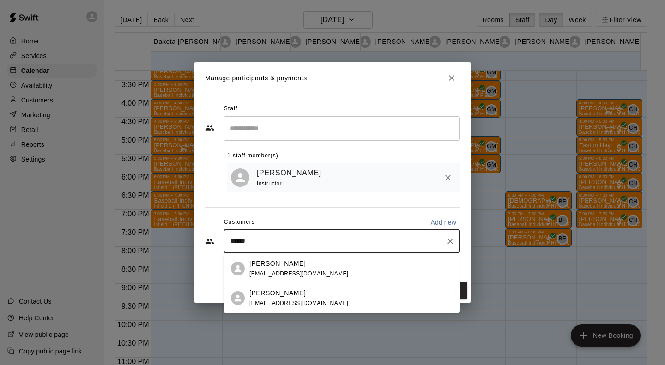
click at [250, 291] on p "[PERSON_NAME]" at bounding box center [277, 294] width 56 height 10
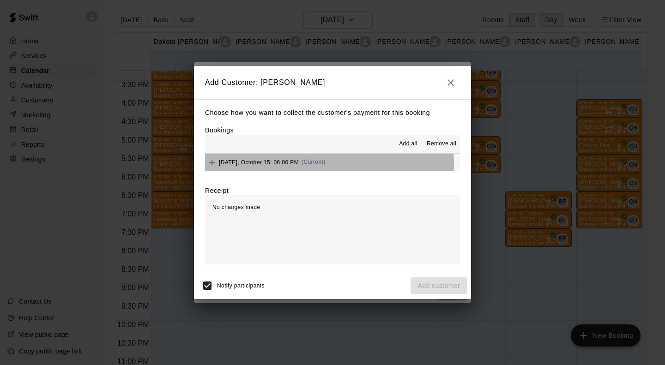
click at [246, 167] on div "[DATE], October 15: 06:00 PM (Current)" at bounding box center [265, 163] width 121 height 14
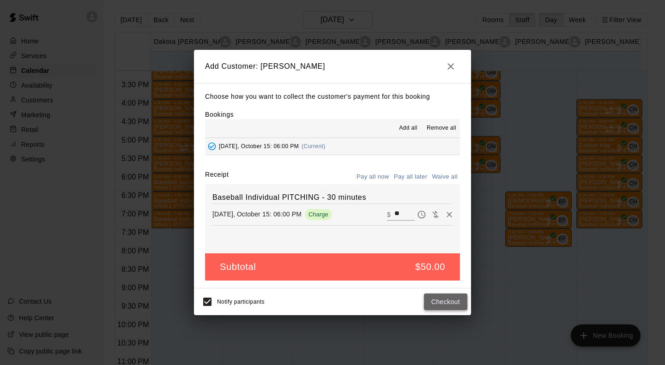
click at [437, 300] on button "Checkout" at bounding box center [445, 302] width 43 height 17
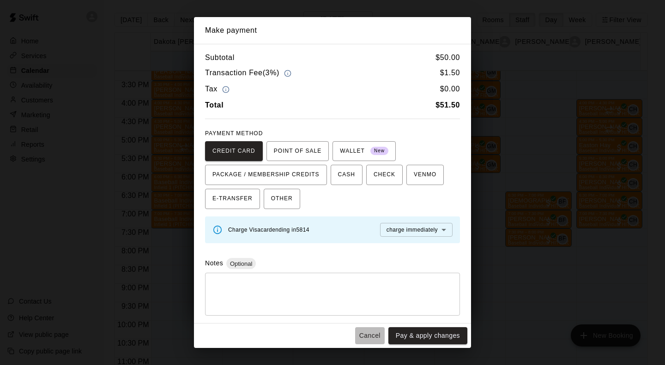
click at [367, 335] on button "Cancel" at bounding box center [370, 335] width 30 height 17
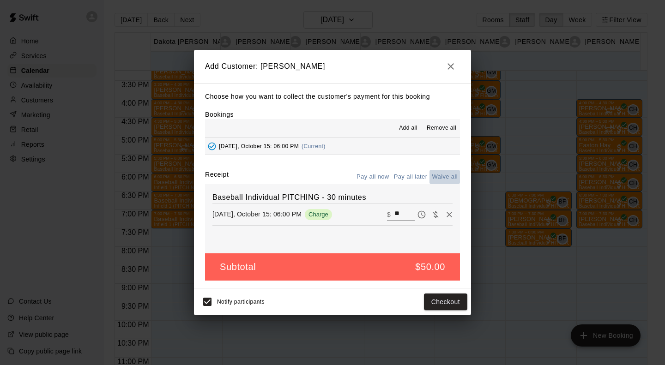
click at [446, 178] on button "Waive all" at bounding box center [444, 177] width 30 height 14
type input "*"
click at [450, 305] on button "Add customer" at bounding box center [439, 302] width 57 height 17
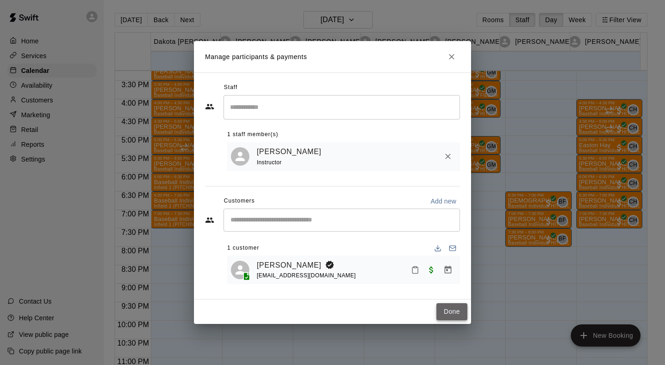
click at [447, 317] on button "Done" at bounding box center [451, 311] width 31 height 17
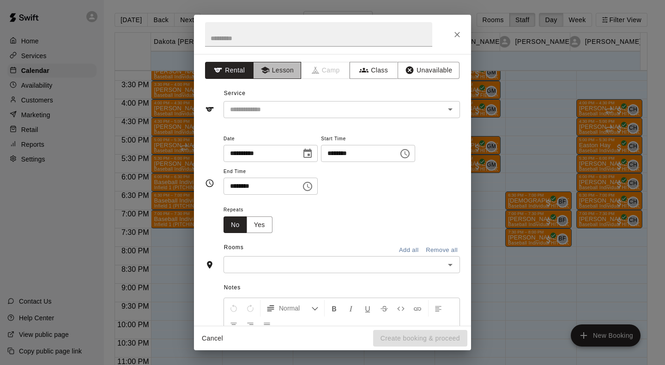
click at [277, 71] on button "Lesson" at bounding box center [277, 70] width 48 height 17
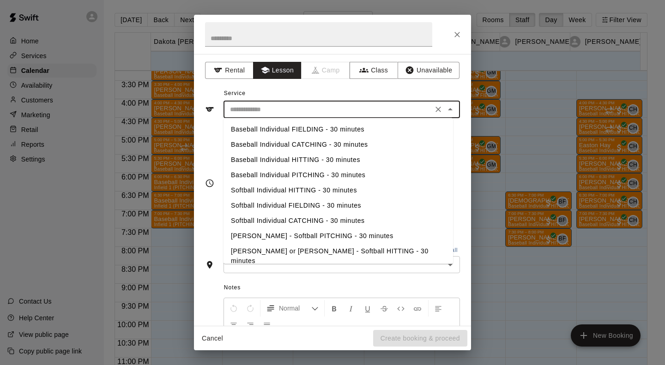
click at [259, 111] on input "text" at bounding box center [328, 110] width 204 height 12
click at [266, 171] on li "Baseball Individual PITCHING - 30 minutes" at bounding box center [339, 175] width 230 height 15
type input "**********"
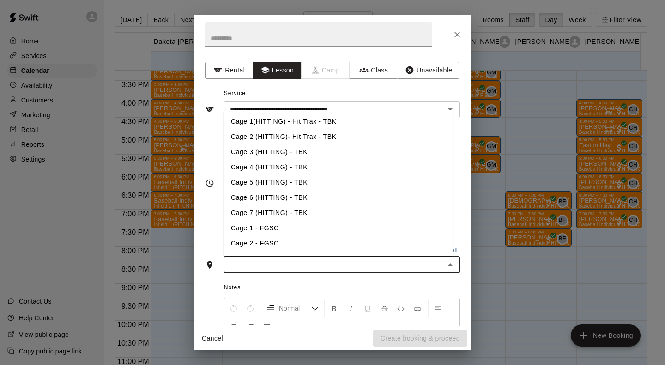
click at [255, 264] on input "text" at bounding box center [334, 265] width 216 height 12
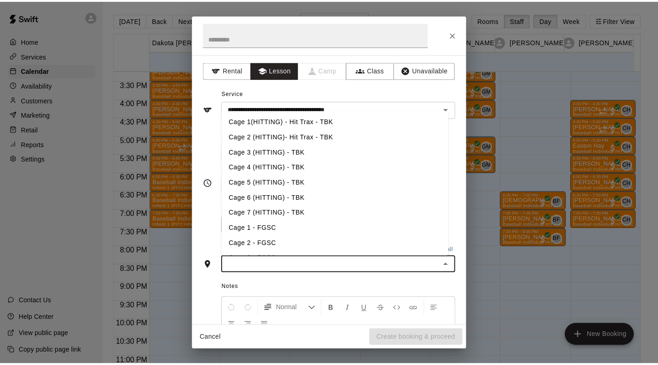
scroll to position [132, 0]
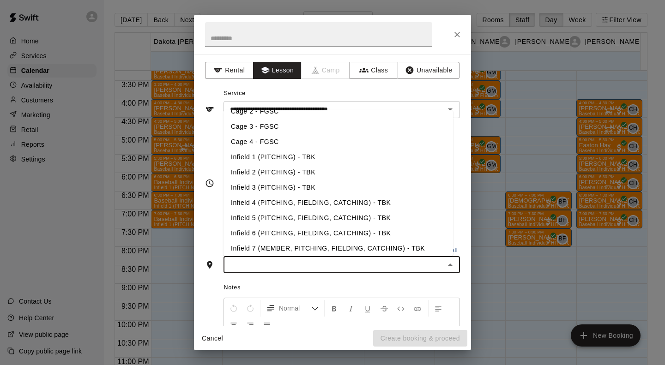
click at [266, 152] on li "Infield 1 (PITCHING) - TBK" at bounding box center [339, 157] width 230 height 15
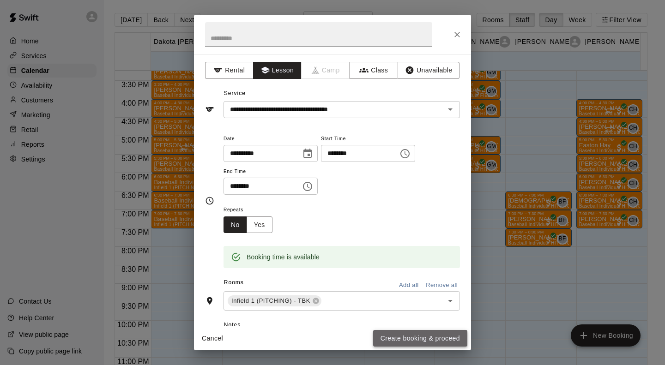
click at [431, 336] on button "Create booking & proceed" at bounding box center [420, 338] width 94 height 17
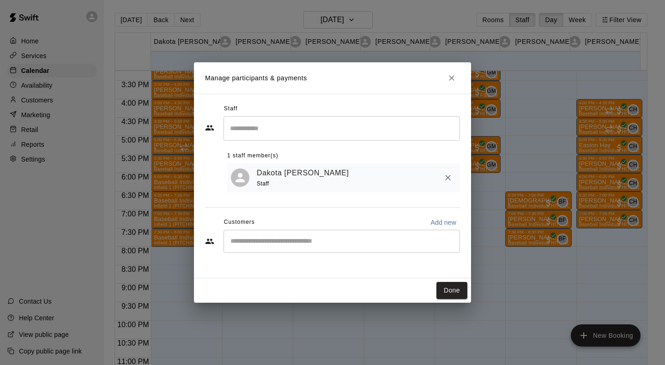
click at [247, 250] on div "​" at bounding box center [342, 241] width 236 height 23
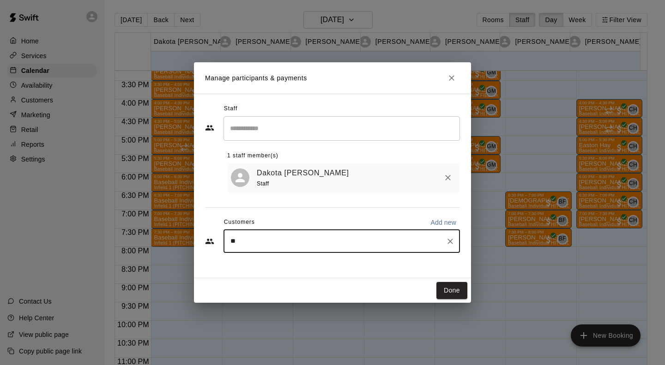
type input "*"
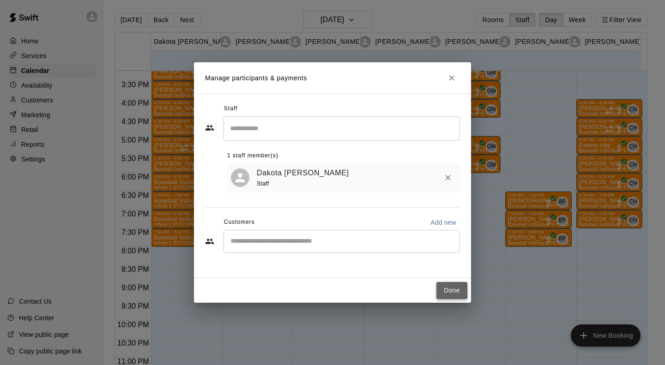
click at [447, 291] on button "Done" at bounding box center [451, 290] width 31 height 17
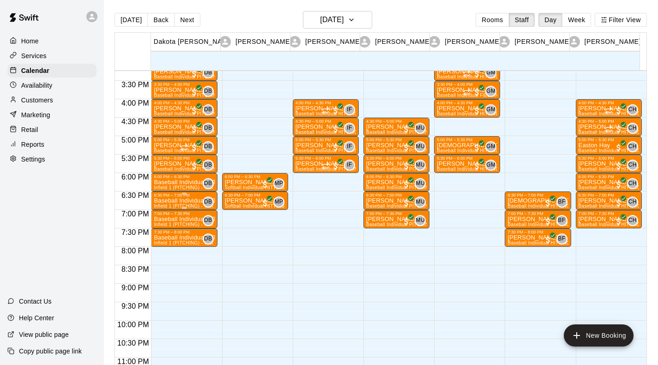
click at [175, 198] on div "6:30 PM – 7:00 PM" at bounding box center [184, 195] width 60 height 5
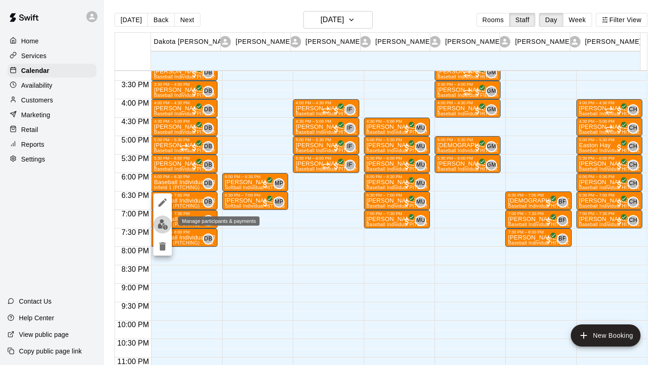
click at [161, 223] on img "edit" at bounding box center [162, 224] width 11 height 11
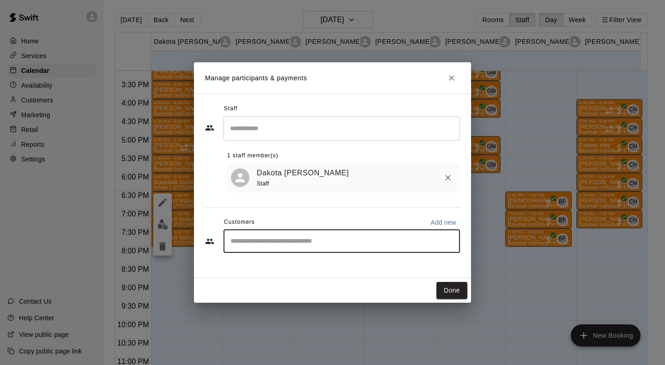
click at [266, 244] on input "Start typing to search customers..." at bounding box center [342, 241] width 228 height 9
type input "****"
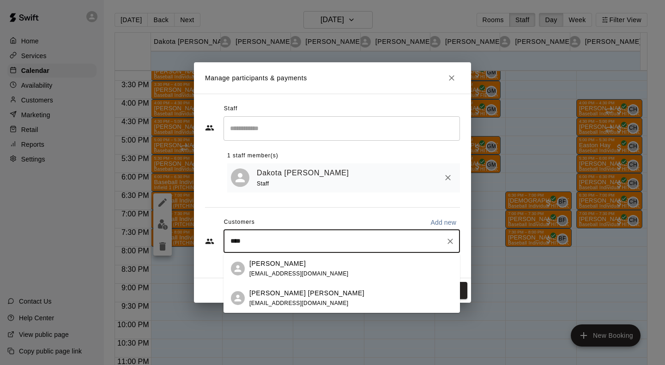
click at [265, 302] on span "[EMAIL_ADDRESS][DOMAIN_NAME]" at bounding box center [298, 303] width 99 height 6
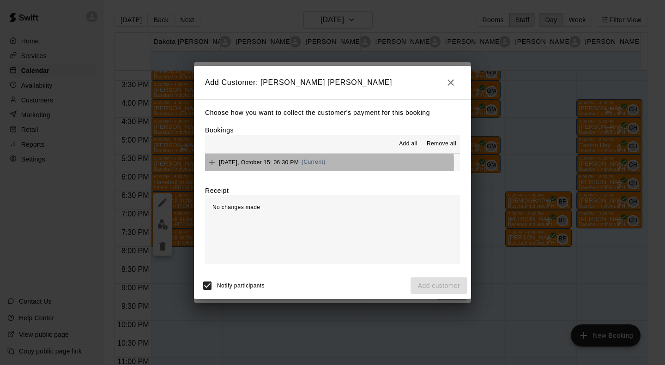
click at [299, 164] on span "[DATE], October 15: 06:30 PM" at bounding box center [259, 162] width 80 height 6
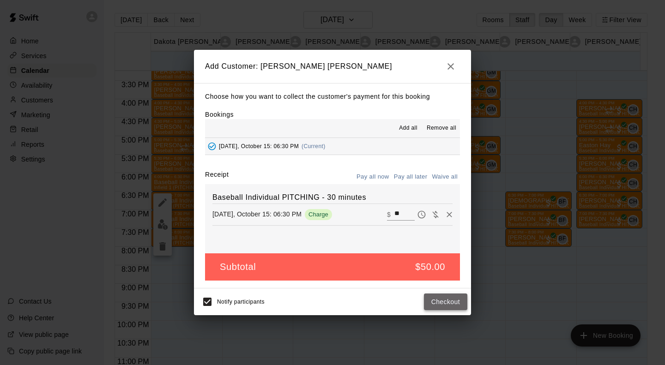
click at [431, 299] on button "Checkout" at bounding box center [445, 302] width 43 height 17
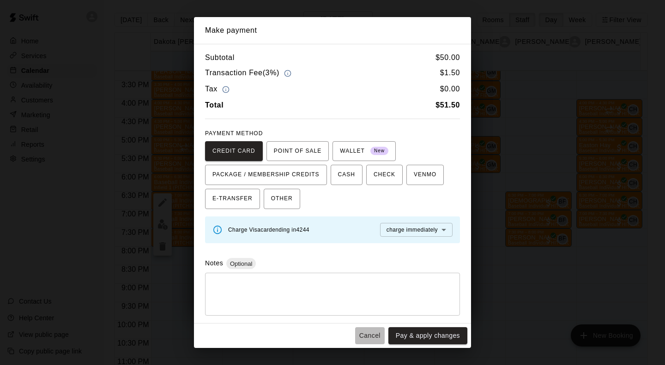
click at [367, 332] on button "Cancel" at bounding box center [370, 335] width 30 height 17
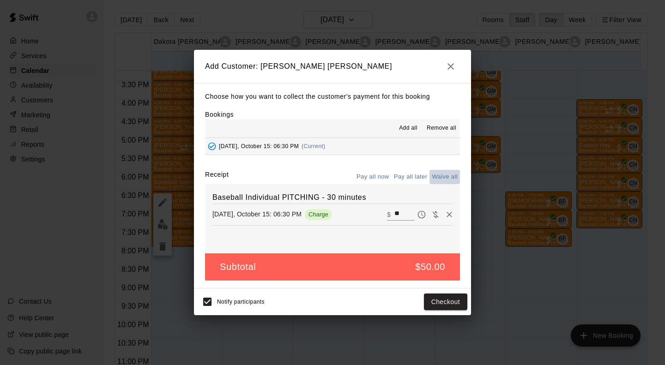
click at [450, 176] on button "Waive all" at bounding box center [444, 177] width 30 height 14
type input "*"
click at [449, 302] on button "Add customer" at bounding box center [439, 302] width 57 height 17
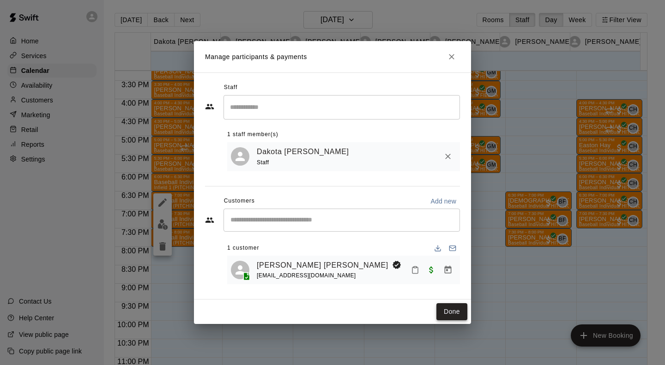
click at [461, 309] on button "Done" at bounding box center [451, 311] width 31 height 17
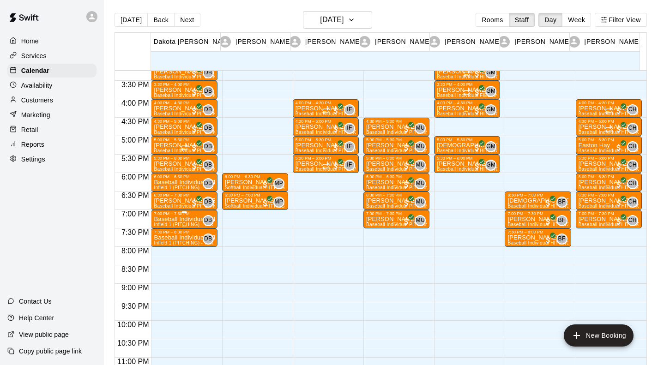
click at [165, 219] on p "Baseball Individual PITCHING - 30 minutes" at bounding box center [184, 219] width 60 height 0
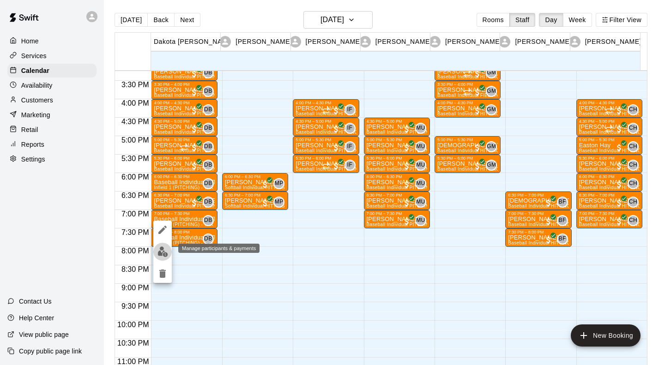
click at [165, 251] on img "edit" at bounding box center [162, 252] width 11 height 11
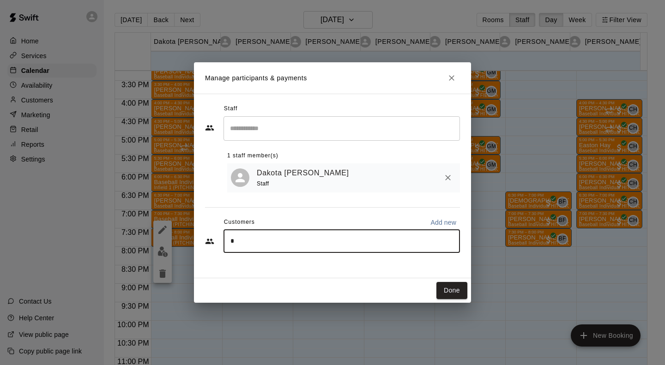
click at [248, 246] on input "*" at bounding box center [342, 241] width 228 height 9
type input "****"
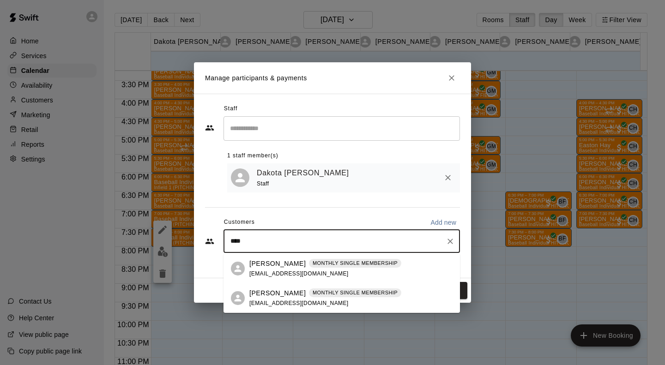
click at [266, 297] on p "[PERSON_NAME]" at bounding box center [277, 294] width 56 height 10
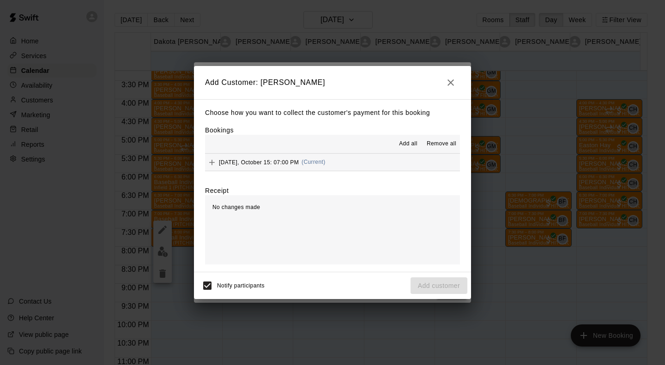
click at [255, 158] on div "[DATE], October 15: 07:00 PM (Current)" at bounding box center [265, 163] width 121 height 14
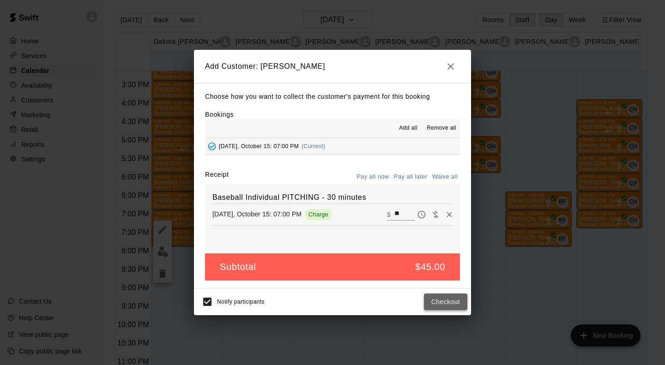
click at [456, 303] on button "Checkout" at bounding box center [445, 302] width 43 height 17
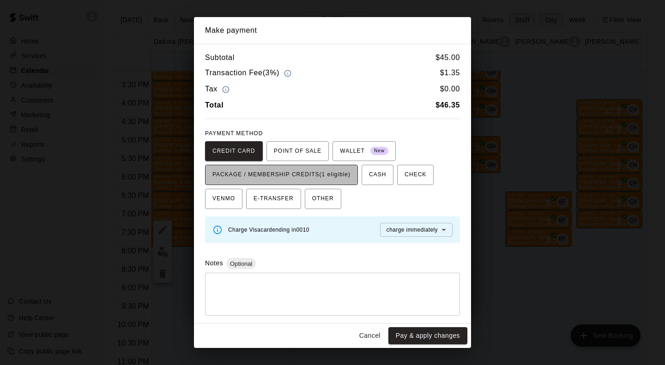
click at [301, 176] on span "PACKAGE / MEMBERSHIP CREDITS (1 eligible)" at bounding box center [281, 175] width 138 height 15
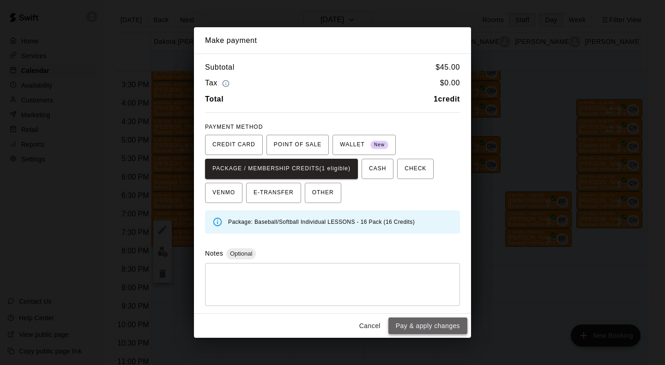
click at [418, 326] on button "Pay & apply changes" at bounding box center [427, 326] width 79 height 17
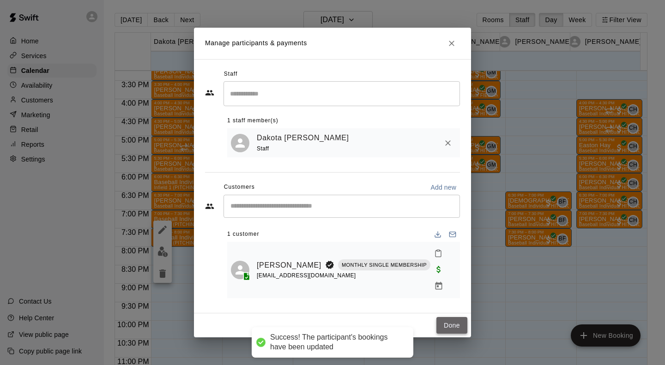
click at [450, 317] on button "Done" at bounding box center [451, 325] width 31 height 17
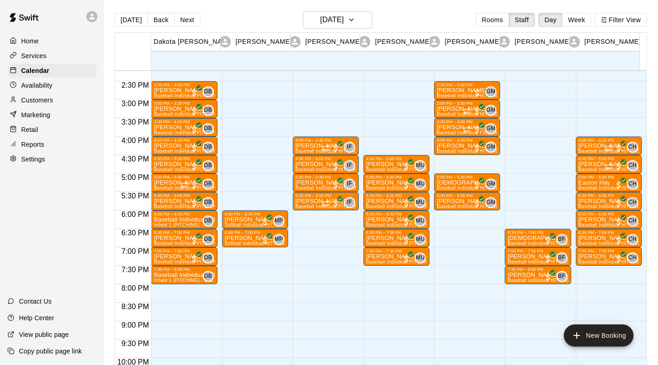
scroll to position [526, 0]
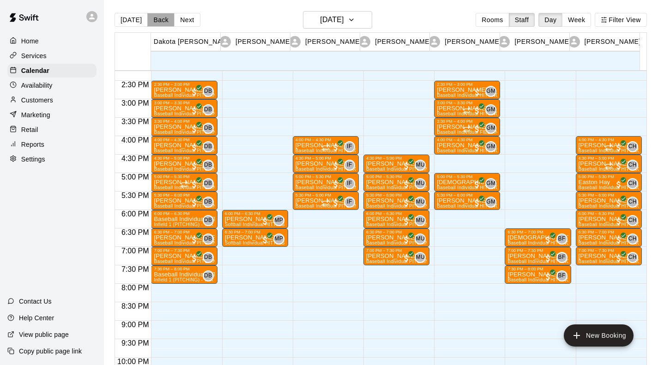
click at [153, 18] on button "Back" at bounding box center [160, 20] width 27 height 14
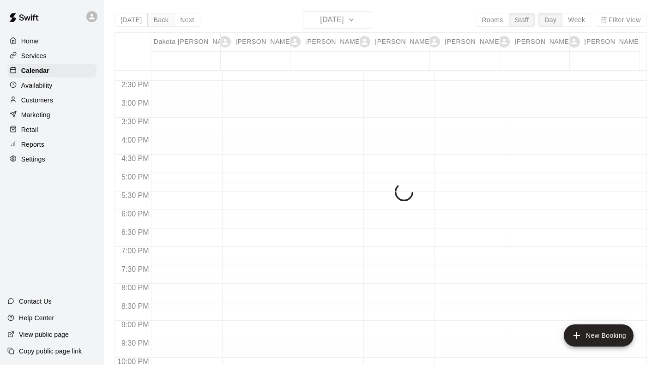
click at [153, 18] on div "[DATE] Back [DATE][DATE] Rooms Staff Day Week Filter View Dakota [PERSON_NAME] …" at bounding box center [381, 193] width 532 height 365
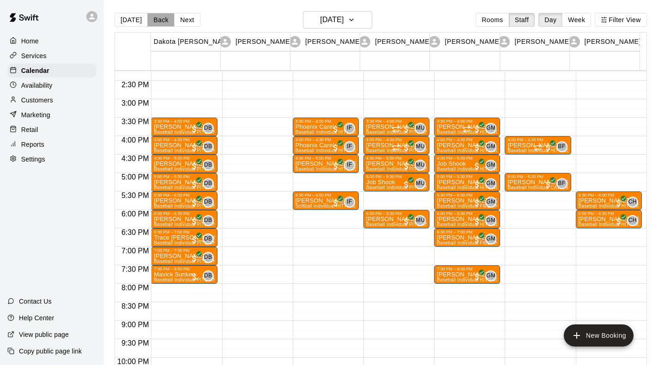
click at [153, 18] on button "Back" at bounding box center [160, 20] width 27 height 14
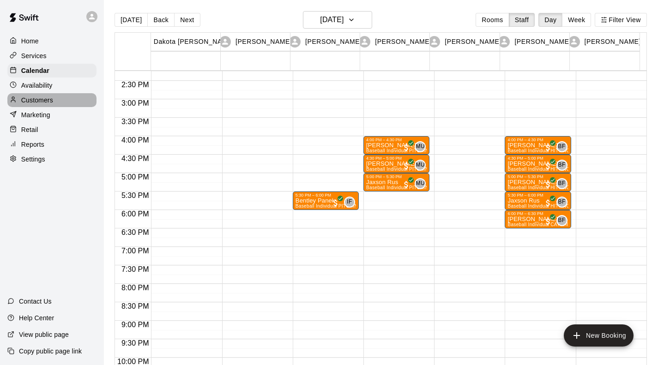
click at [43, 100] on p "Customers" at bounding box center [37, 100] width 32 height 9
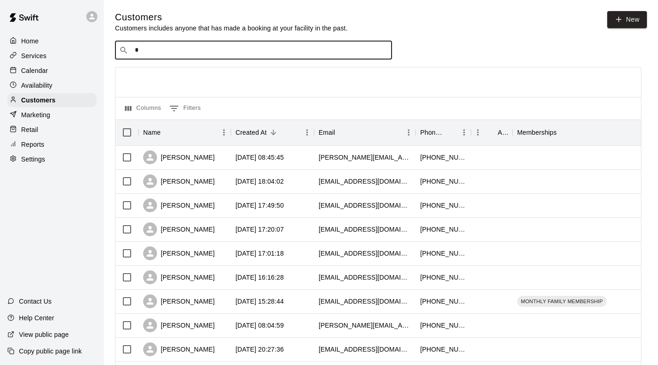
click at [176, 55] on input "*" at bounding box center [260, 50] width 256 height 9
type input "****"
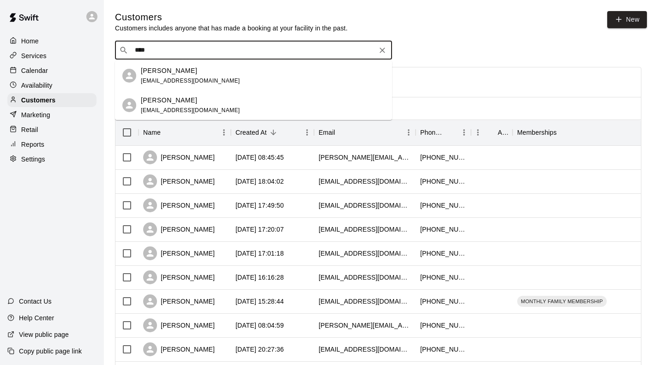
click at [158, 77] on div "[PERSON_NAME] [EMAIL_ADDRESS][DOMAIN_NAME]" at bounding box center [190, 76] width 99 height 20
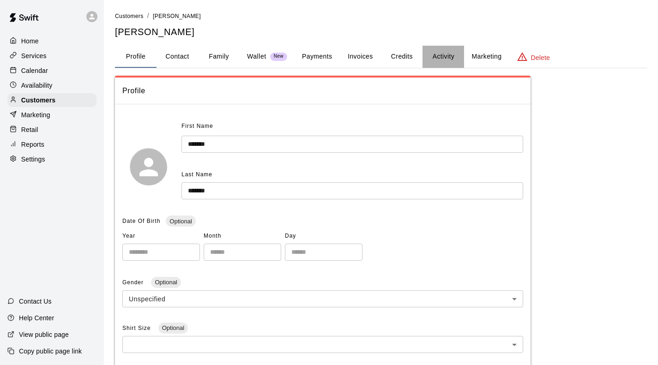
click at [443, 59] on button "Activity" at bounding box center [444, 57] width 42 height 22
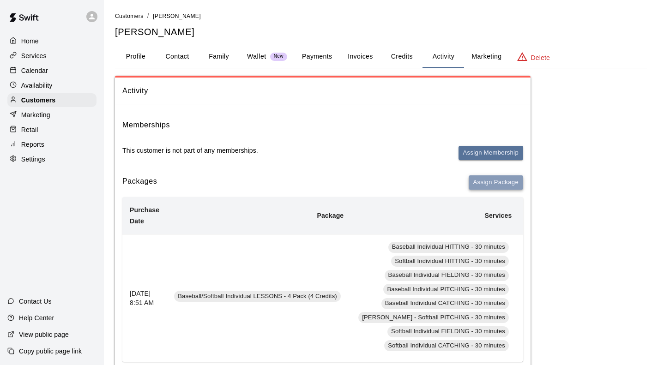
click at [489, 186] on button "Assign Package" at bounding box center [496, 182] width 54 height 14
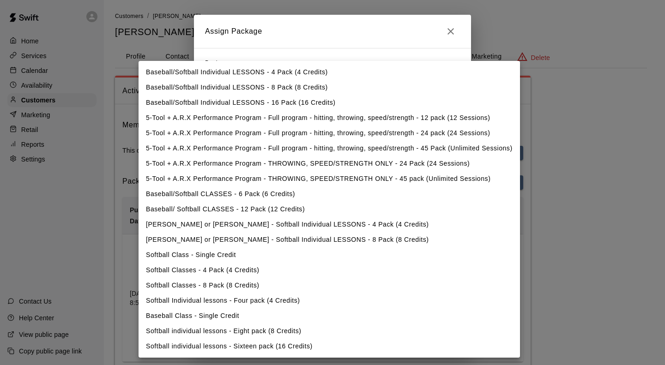
click at [299, 79] on body "Home Services Calendar Availability Customers Marketing Retail Reports Settings…" at bounding box center [332, 370] width 665 height 741
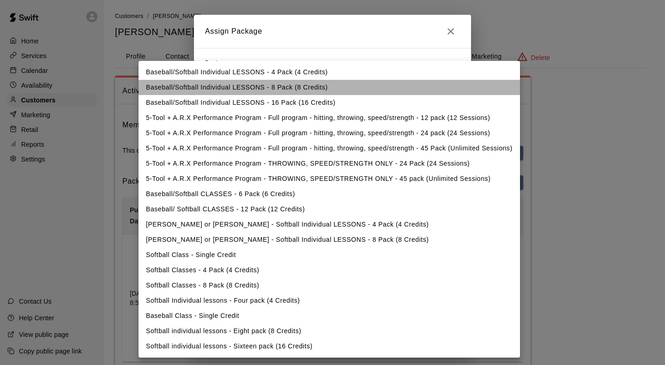
click at [280, 87] on li "Baseball/Softball Individual LESSONS - 8 Pack (8 Credits)" at bounding box center [329, 87] width 381 height 15
type input "**********"
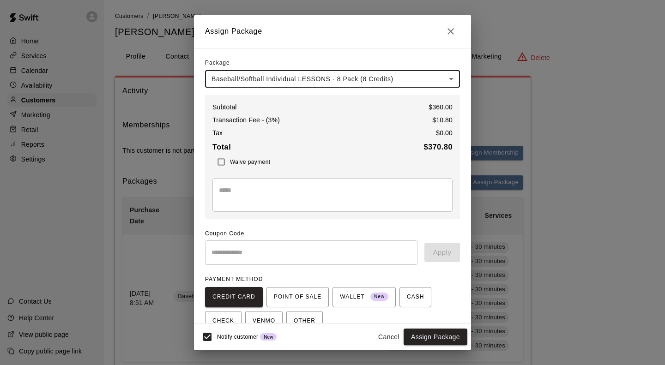
scroll to position [45, 0]
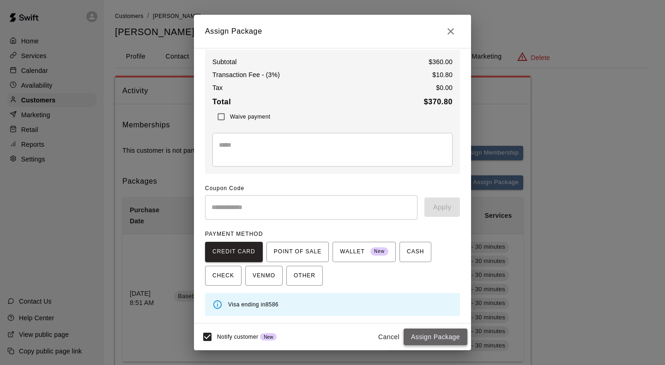
click at [431, 333] on button "Assign Package" at bounding box center [436, 337] width 64 height 17
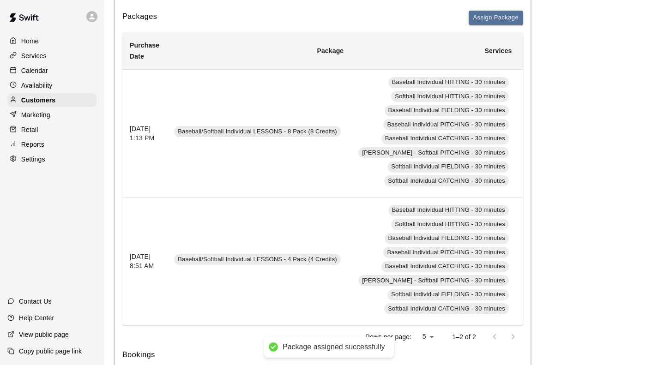
scroll to position [0, 0]
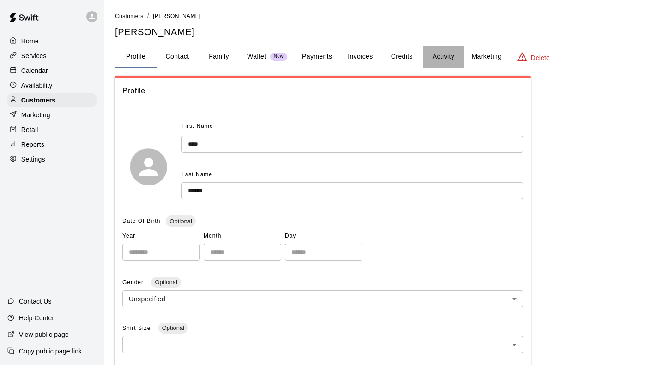
click at [438, 54] on button "Activity" at bounding box center [444, 57] width 42 height 22
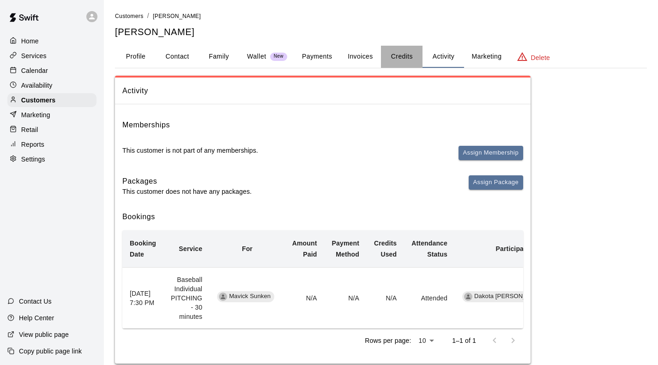
click at [401, 54] on button "Credits" at bounding box center [402, 57] width 42 height 22
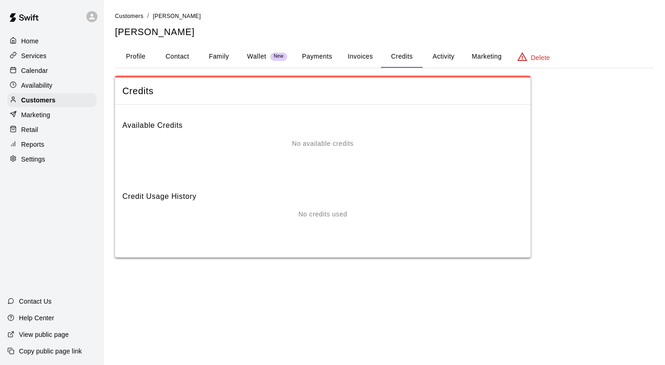
click at [361, 54] on button "Invoices" at bounding box center [360, 57] width 42 height 22
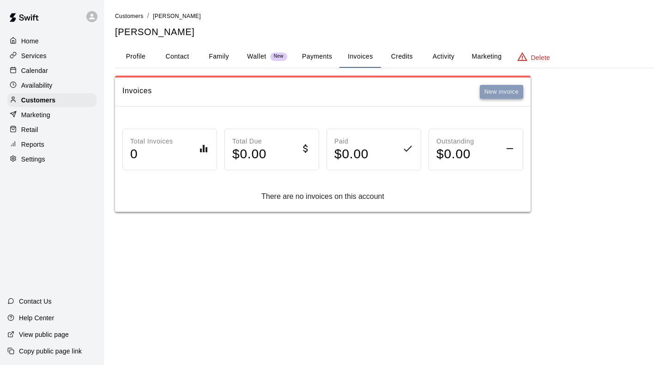
click at [495, 92] on button "New invoice" at bounding box center [501, 92] width 43 height 14
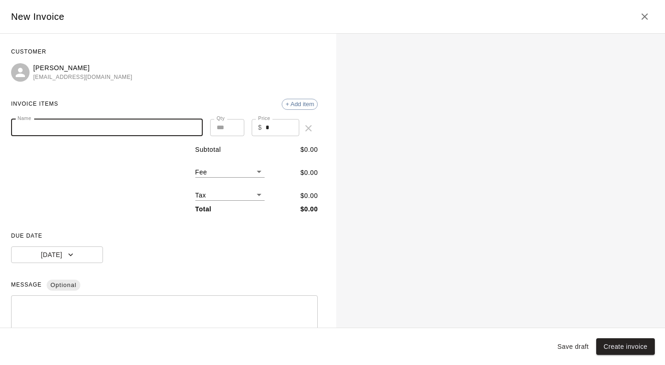
click at [142, 133] on input "Name" at bounding box center [107, 127] width 192 height 17
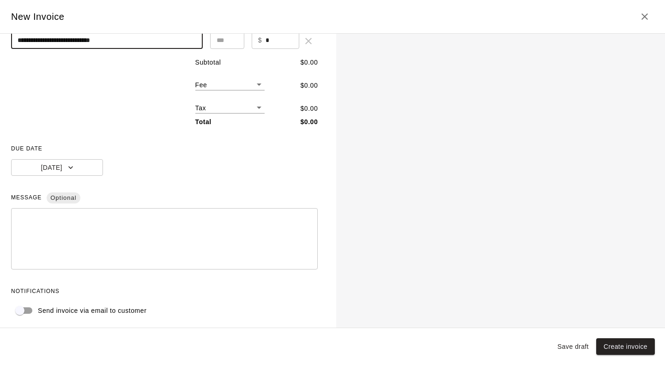
type input "**********"
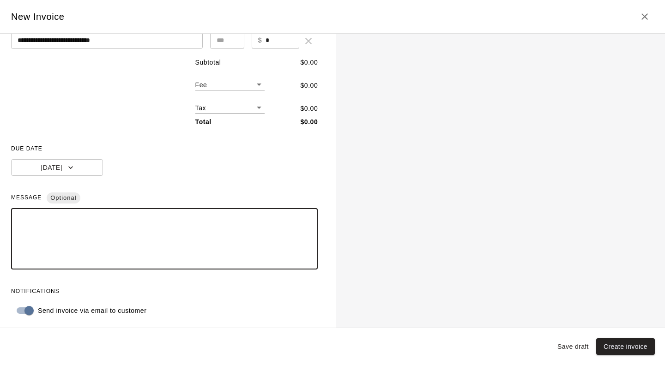
click at [37, 233] on textarea at bounding box center [165, 239] width 294 height 46
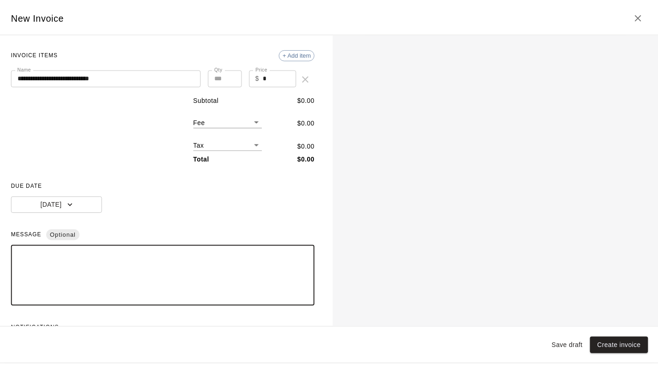
scroll to position [49, 0]
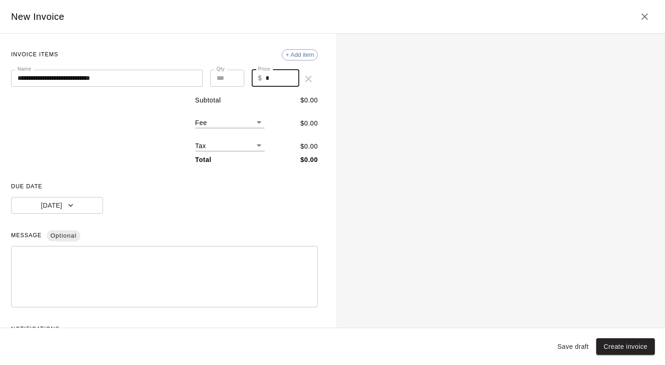
click at [266, 79] on input "*" at bounding box center [283, 78] width 34 height 17
type input "*****"
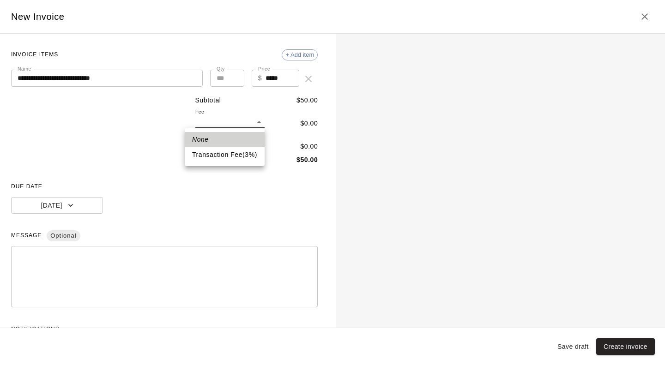
click at [254, 123] on body "**********" at bounding box center [332, 115] width 665 height 230
click at [236, 152] on li "Transaction Fee ( 3 % )" at bounding box center [225, 154] width 80 height 15
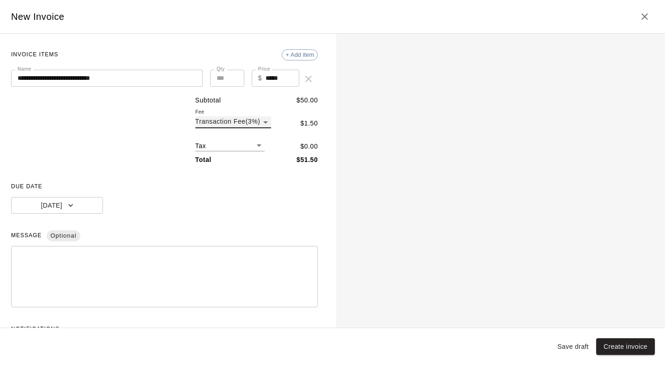
type input "***"
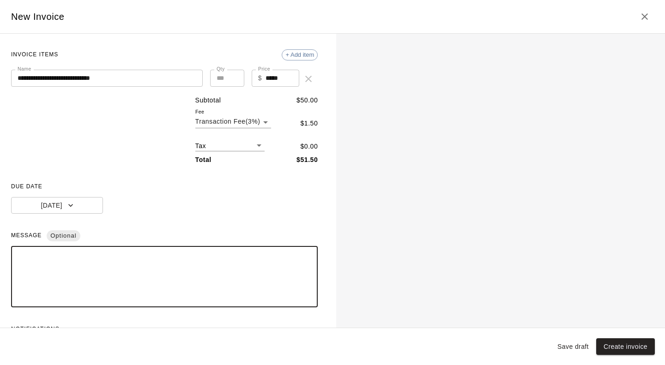
click at [64, 260] on textarea at bounding box center [165, 277] width 294 height 46
type textarea "**********"
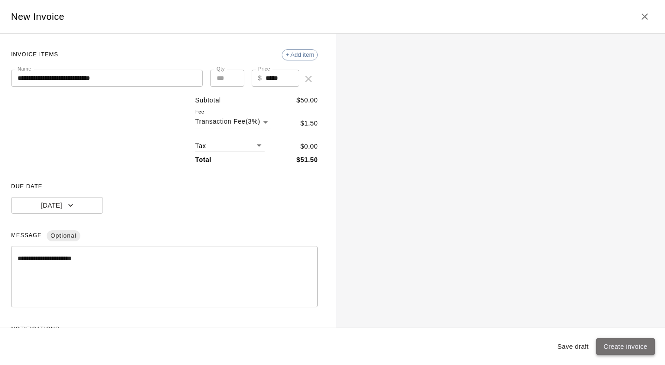
click at [611, 346] on button "Create invoice" at bounding box center [625, 347] width 59 height 17
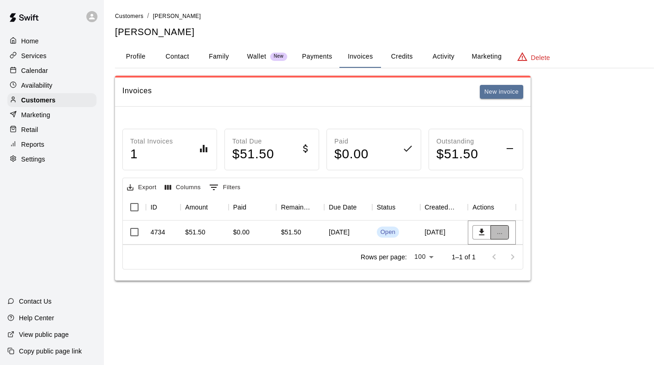
click at [500, 233] on button "..." at bounding box center [499, 232] width 18 height 14
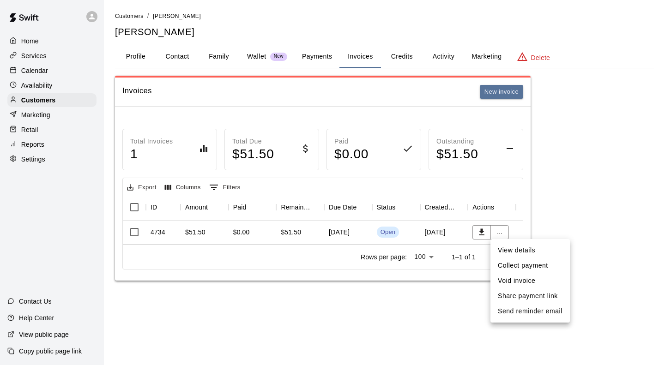
click at [34, 73] on div at bounding box center [332, 182] width 665 height 365
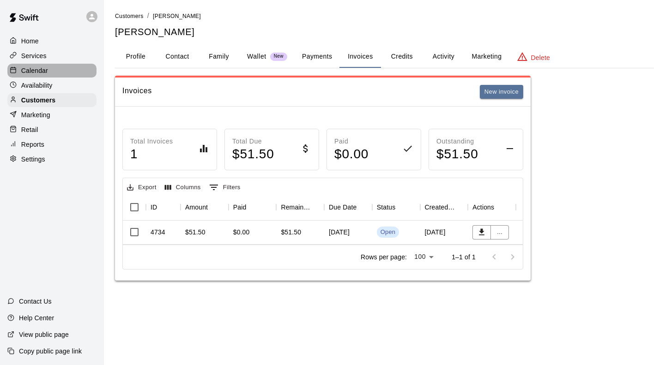
click at [34, 73] on p "Calendar" at bounding box center [34, 70] width 27 height 9
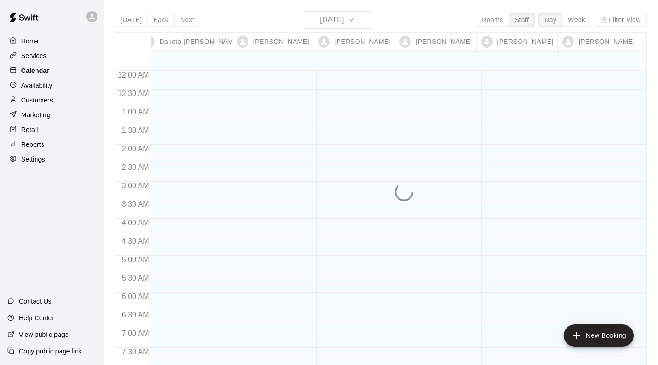
scroll to position [434, 0]
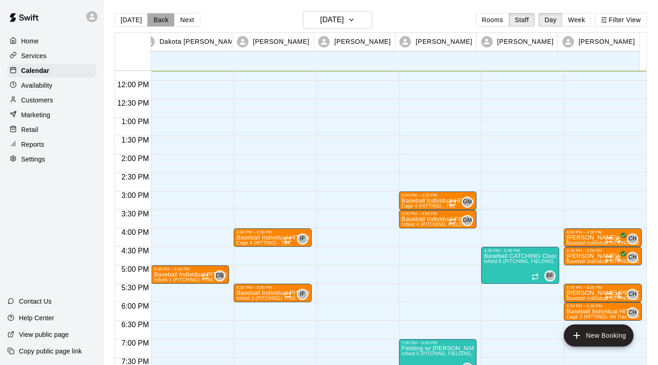
click at [155, 21] on button "Back" at bounding box center [160, 20] width 27 height 14
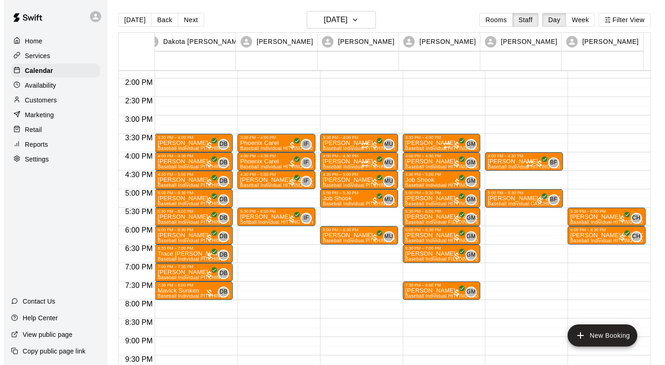
scroll to position [510, 0]
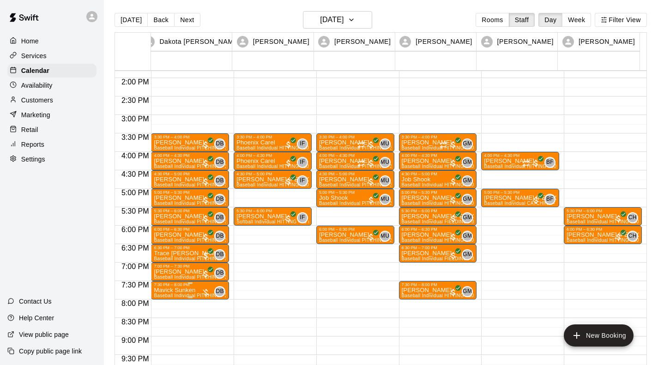
click at [171, 290] on p "Mavick Sunken" at bounding box center [190, 290] width 73 height 0
